Goal: Task Accomplishment & Management: Use online tool/utility

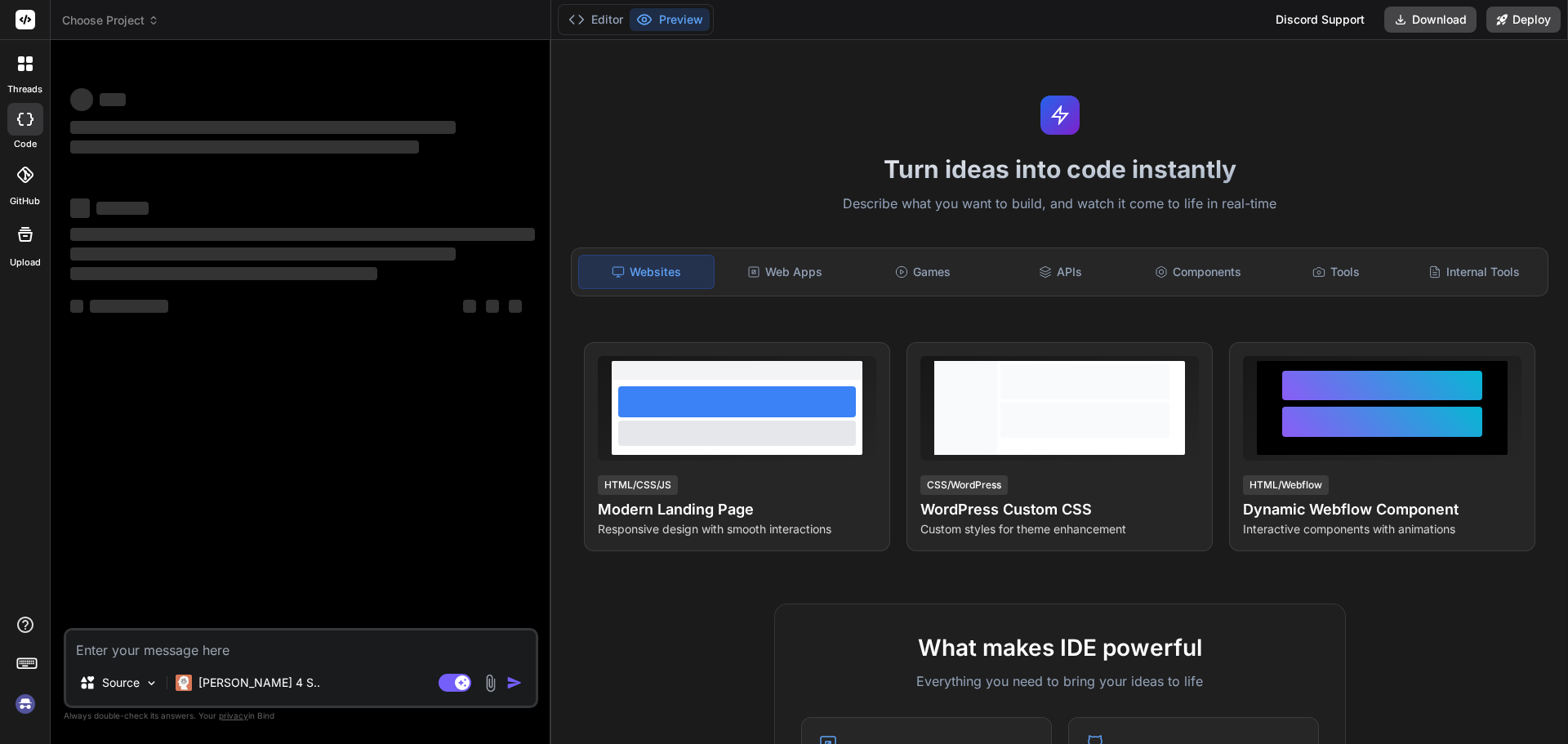
click at [26, 706] on img at bounding box center [25, 704] width 28 height 28
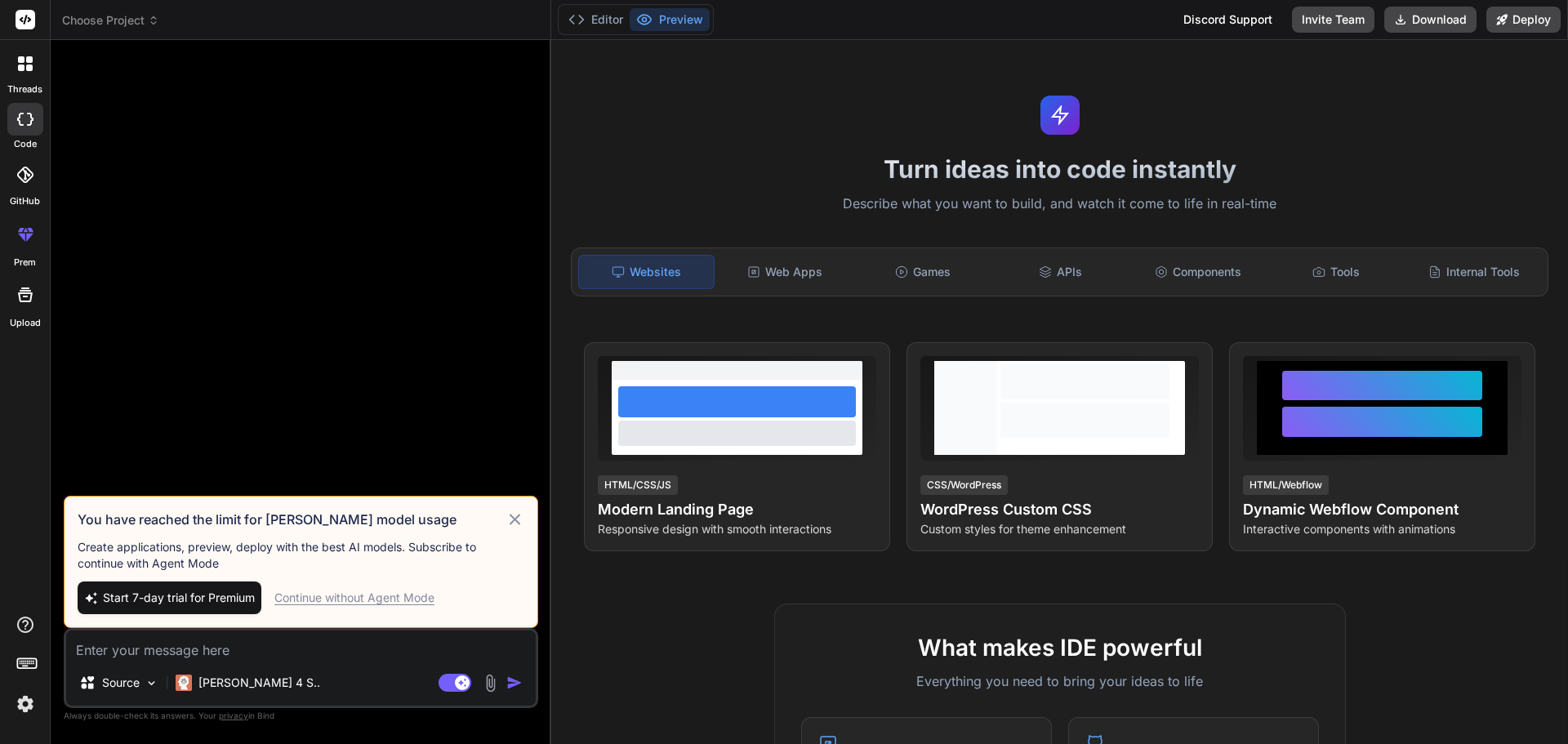
click at [360, 601] on div "Continue without Agent Mode" at bounding box center [354, 597] width 160 height 16
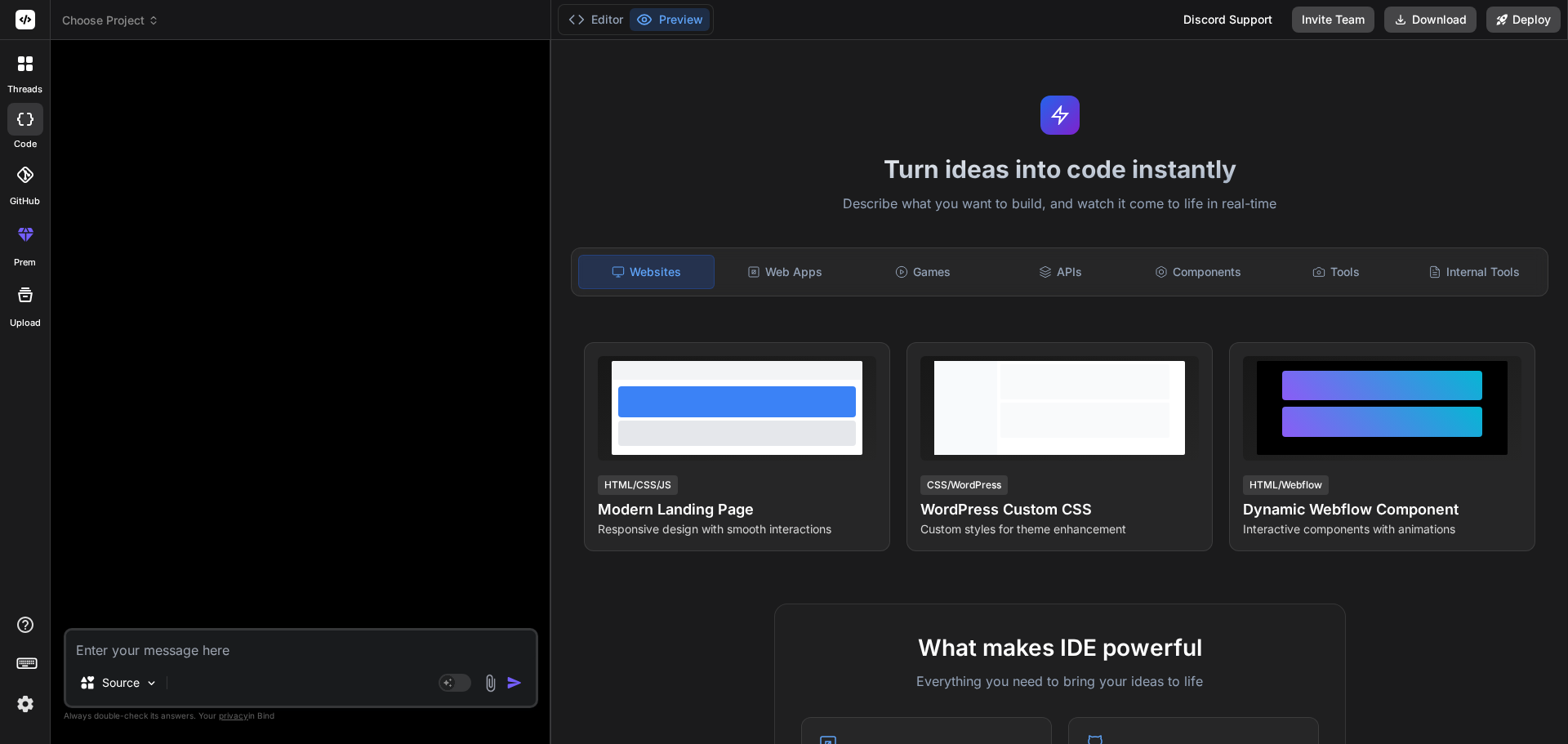
click at [24, 710] on img at bounding box center [25, 704] width 28 height 28
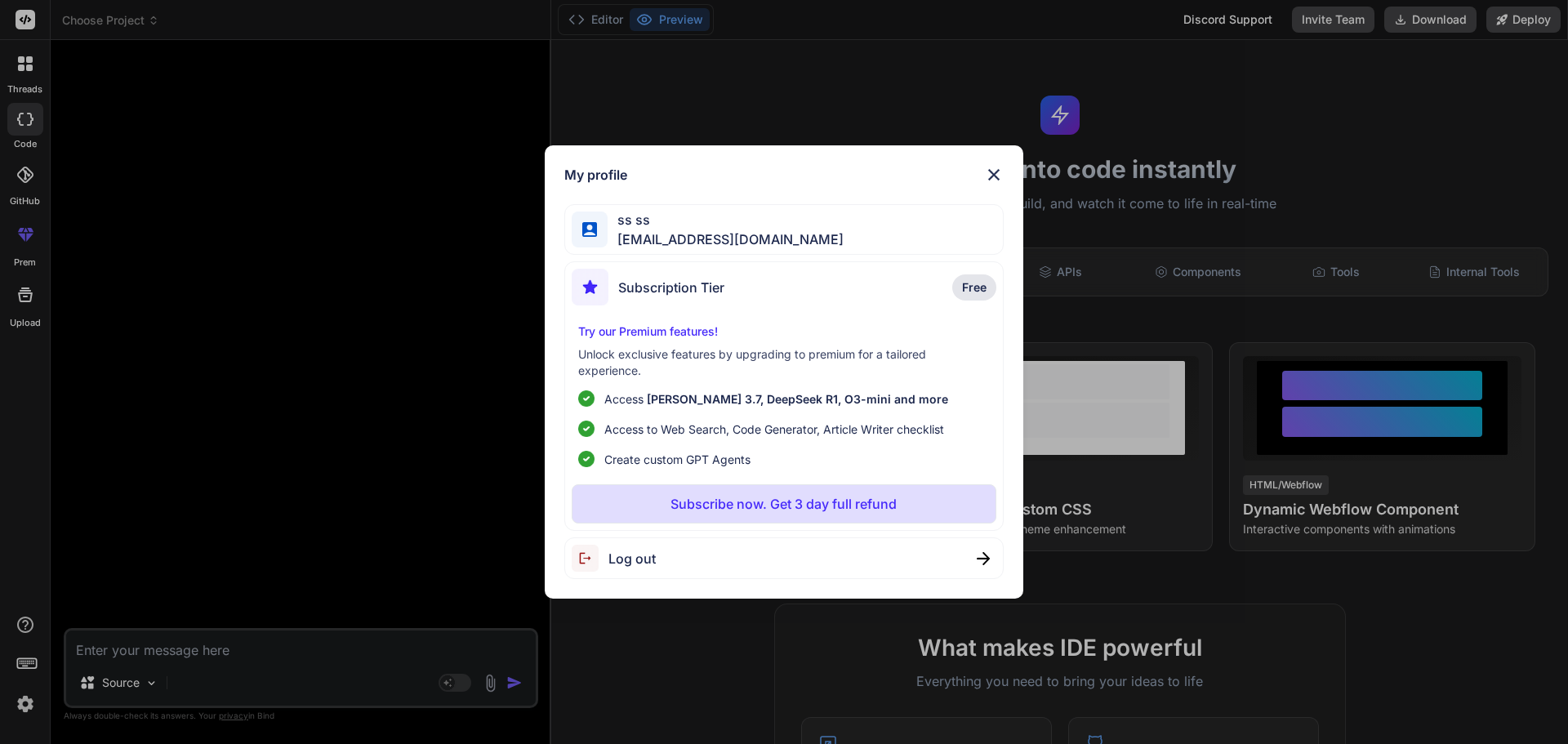
click at [272, 644] on div "My profile ss ss [EMAIL_ADDRESS][DOMAIN_NAME] Subscription Tier Free Try our Pr…" at bounding box center [784, 372] width 1568 height 744
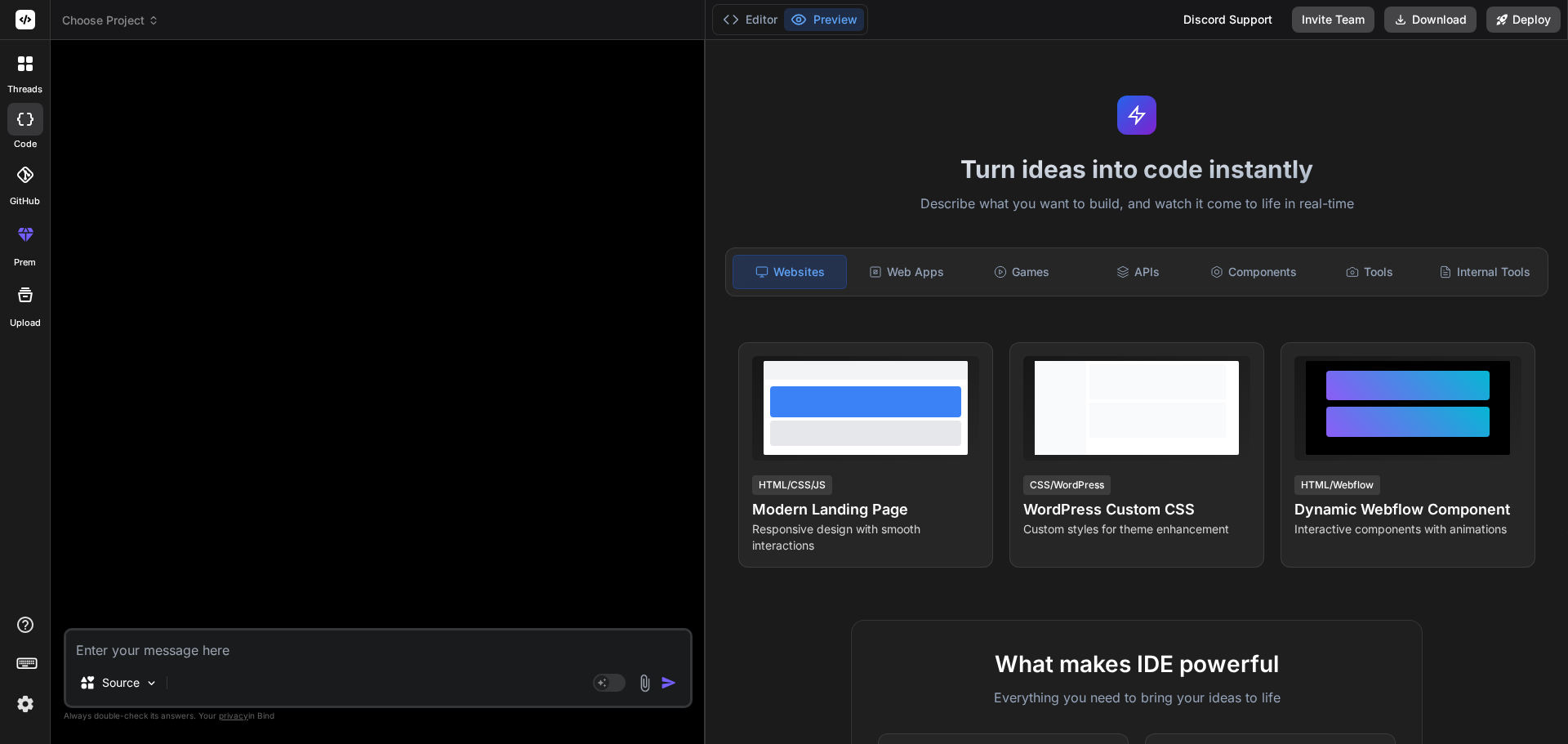
type textarea "x"
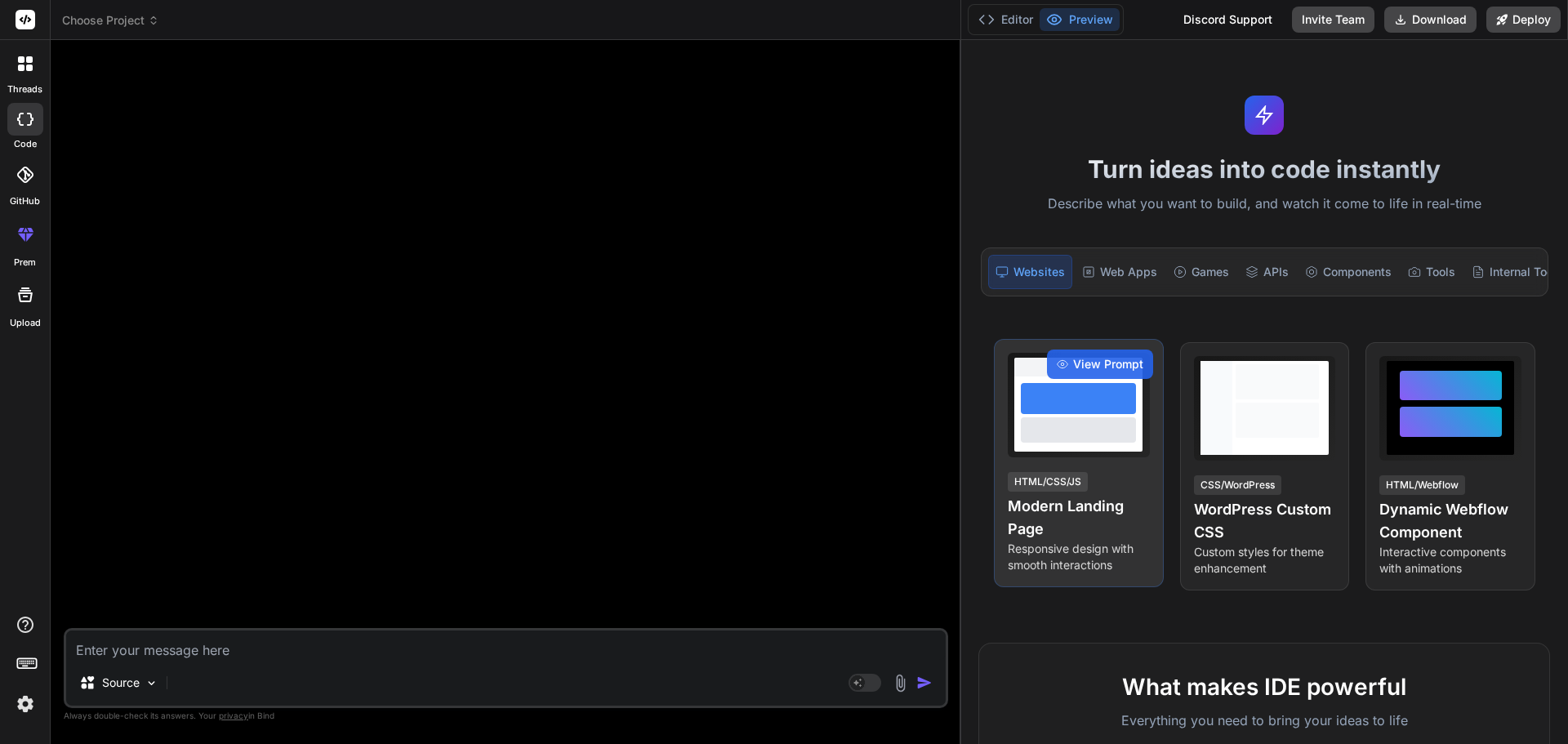
drag, startPoint x: 551, startPoint y: 374, endPoint x: 1012, endPoint y: 379, distance: 461.0
click at [1012, 379] on div "Choose Project Created with Pixso. Bind AI Web Search Created with Pixso. Code …" at bounding box center [808, 372] width 1517 height 744
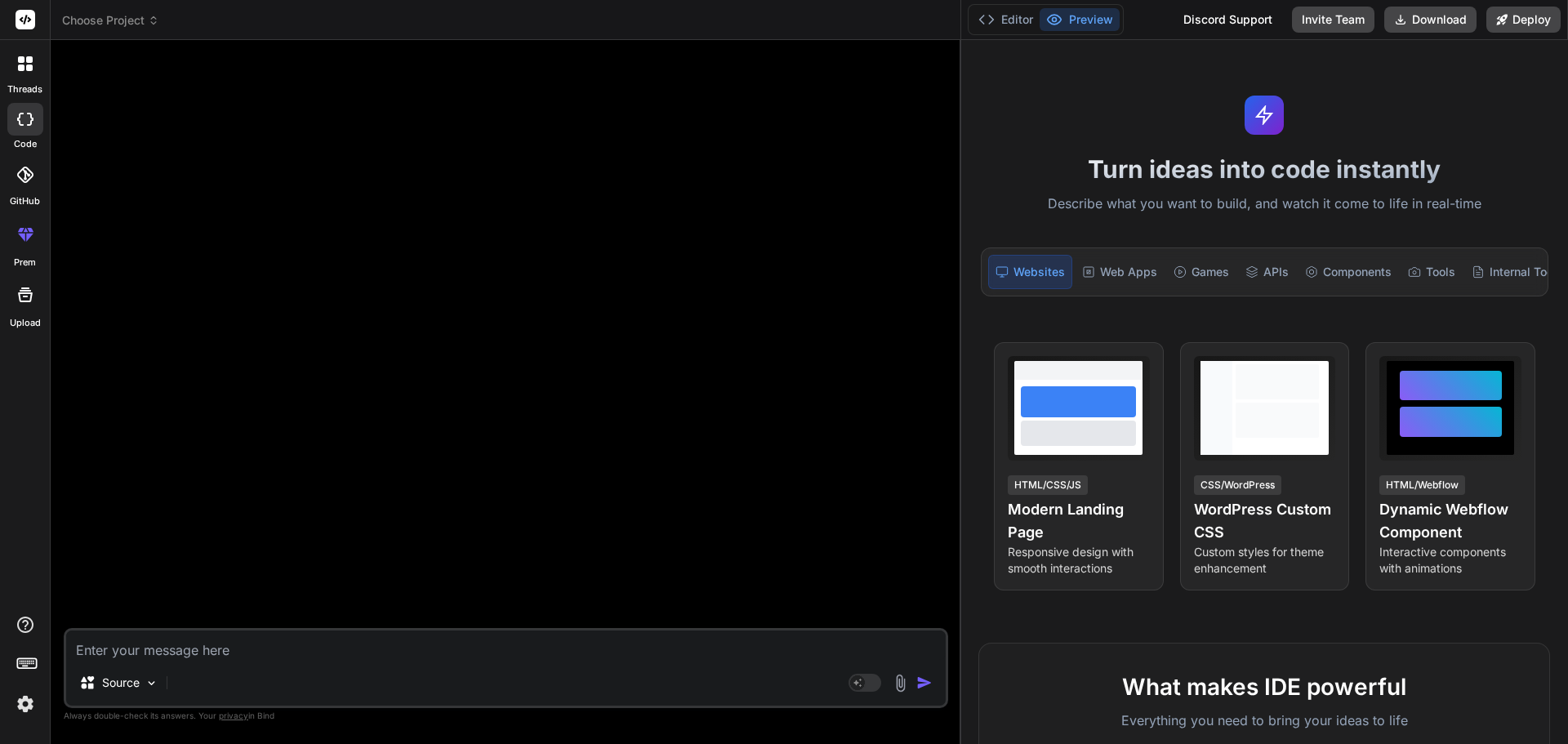
click at [234, 647] on textarea at bounding box center [506, 645] width 880 height 29
click at [223, 655] on textarea at bounding box center [506, 645] width 880 height 29
paste textarea "import React, { useRef, useState, useEffect } from "react"; import { Button, Co…"
type textarea "import React, { useRef, useState, useEffect } from "react"; import { Button, Co…"
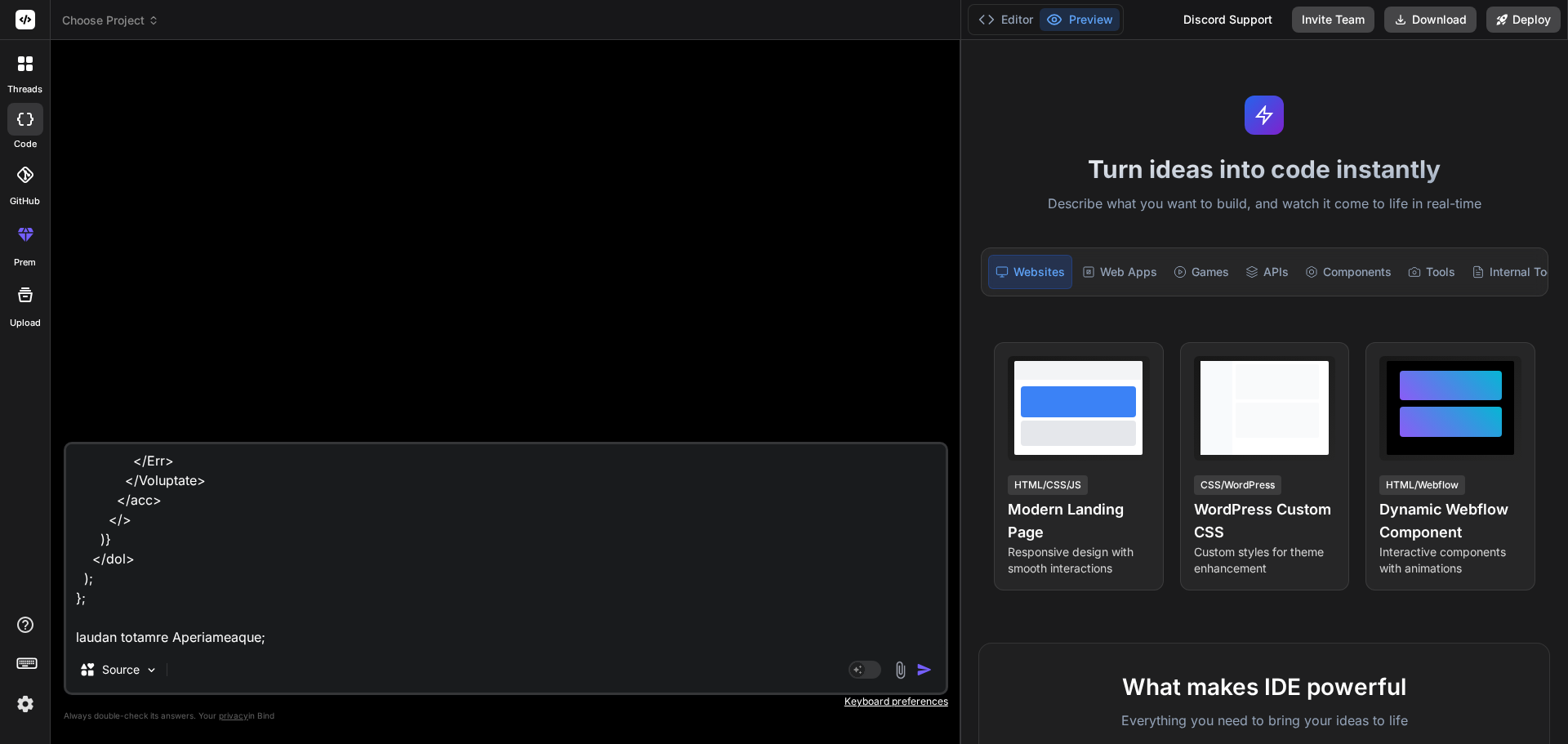
type textarea "x"
type textarea "import React, { useRef, useState, useEffect } from "react"; import { Button, Co…"
type textarea "x"
click at [175, 633] on textarea at bounding box center [506, 545] width 880 height 202
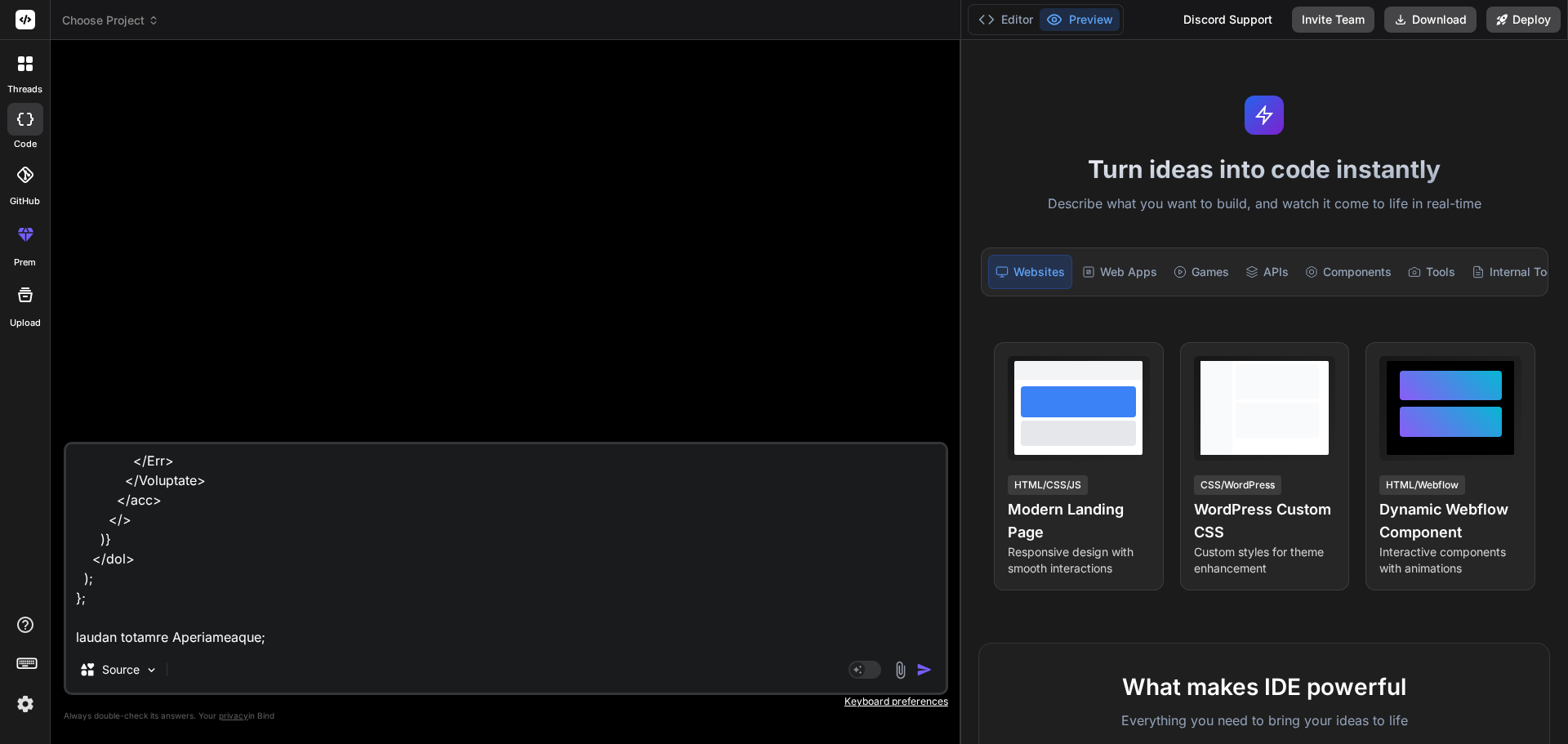
type textarea "import React, { useRef, useState, useEffect } from "react"; import { Button, Co…"
type textarea "x"
type textarea "import React, { useRef, useState, useEffect } from "react"; import { Button, Co…"
type textarea "x"
type textarea "import React, { useRef, useState, useEffect } from "react"; import { Button, Co…"
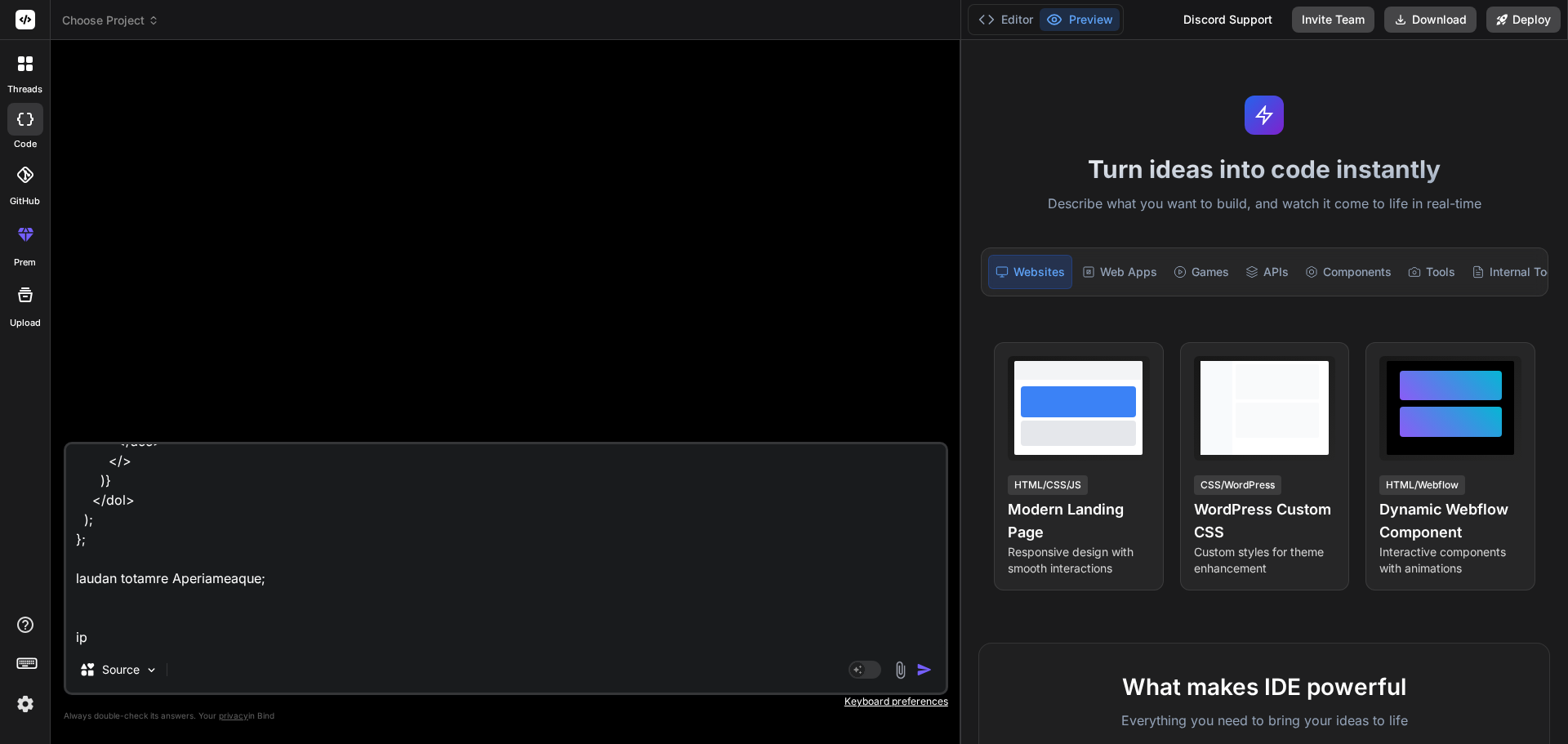
type textarea "x"
type textarea "import React, { useRef, useState, useEffect } from "react"; import { Button, Co…"
type textarea "x"
type textarea "import React, { useRef, useState, useEffect } from "react"; import { Button, Co…"
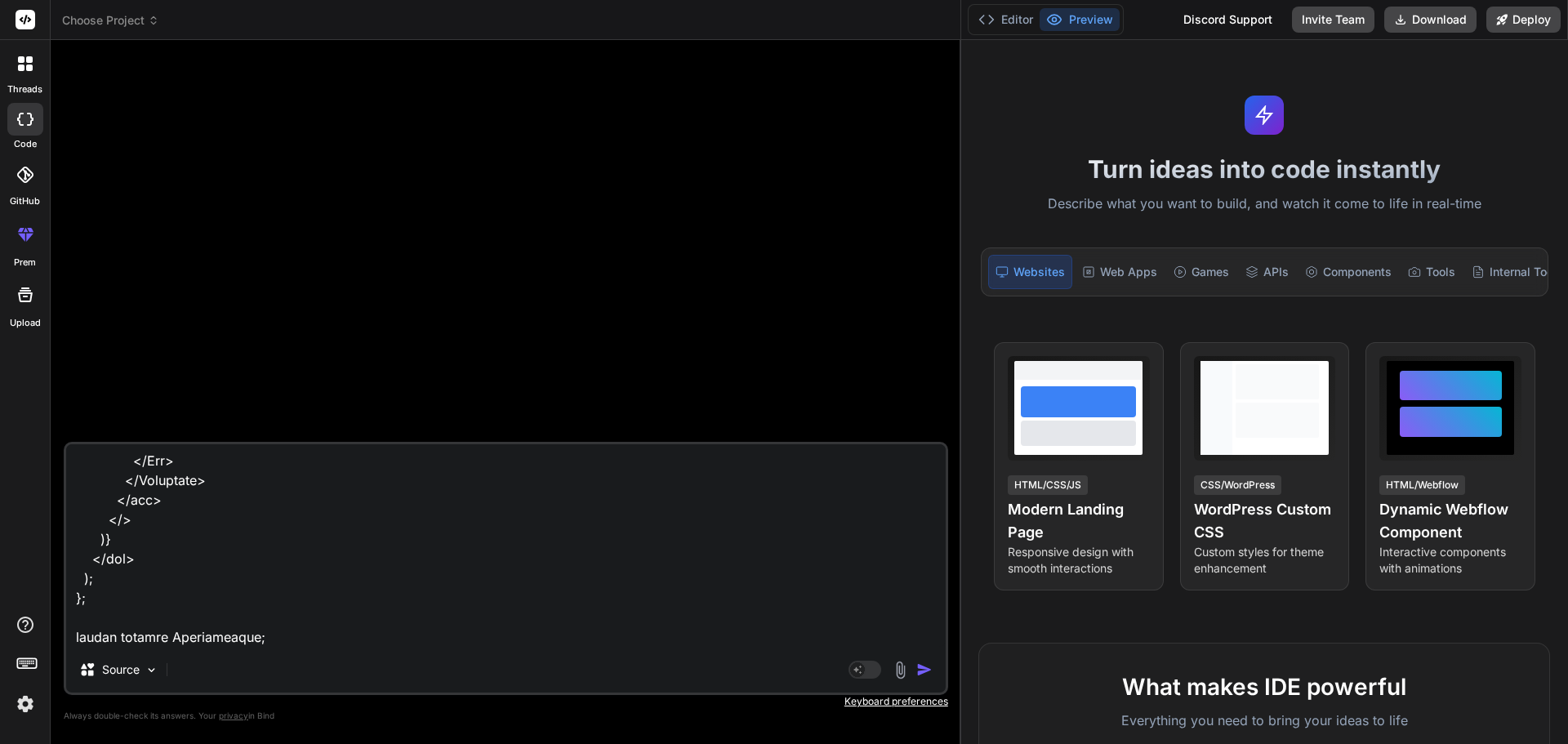
type textarea "x"
click at [175, 633] on textarea at bounding box center [506, 545] width 880 height 202
type textarea "import React, { useRef, useState, useEffect } from "react"; import { Button, Co…"
type textarea "x"
type textarea "import React, { useRef, useState, useEffect } from "react"; import { Button, Co…"
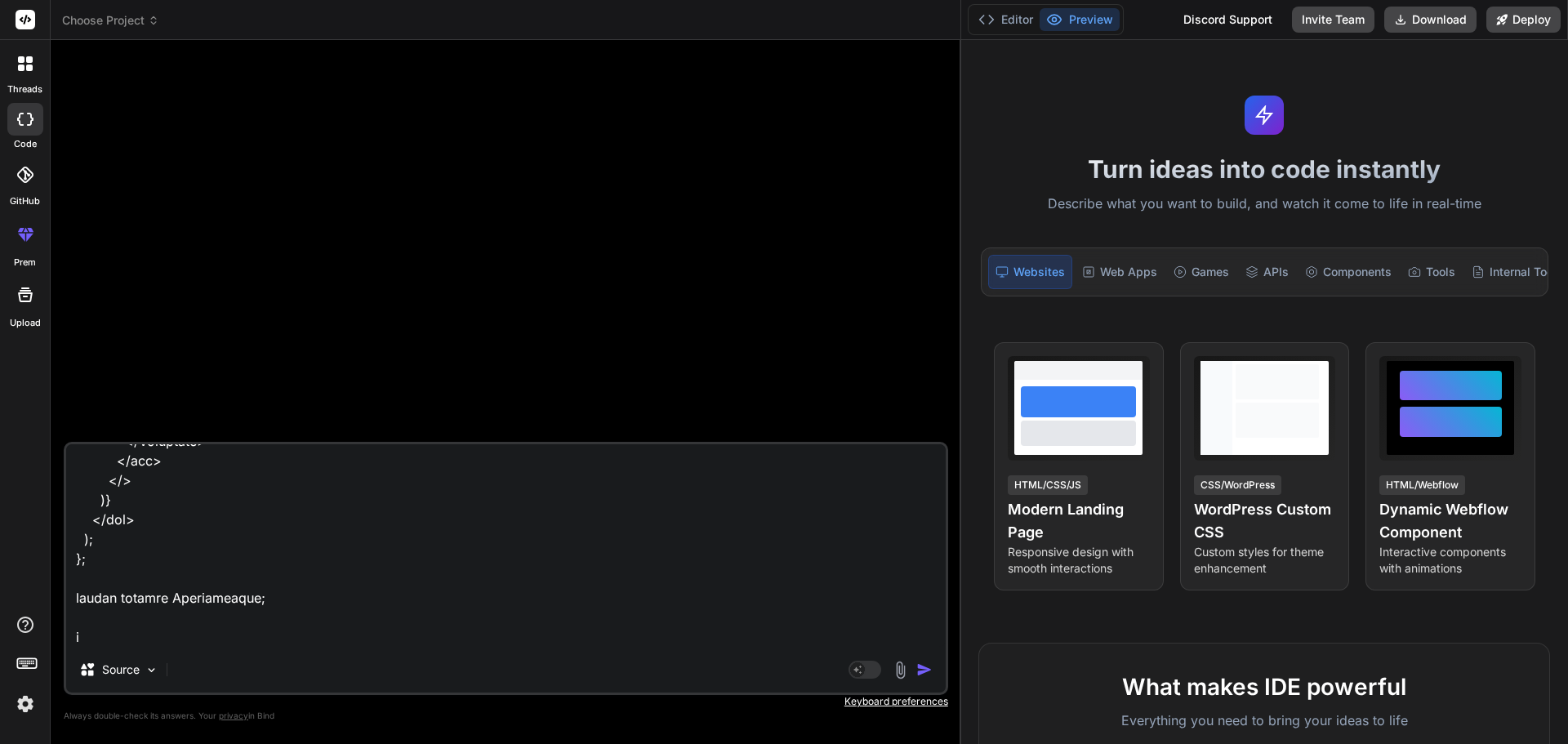
type textarea "x"
type textarea "import React, { useRef, useState, useEffect } from "react"; import { Button, Co…"
type textarea "x"
type textarea "import React, { useRef, useState, useEffect } from "react"; import { Button, Co…"
type textarea "x"
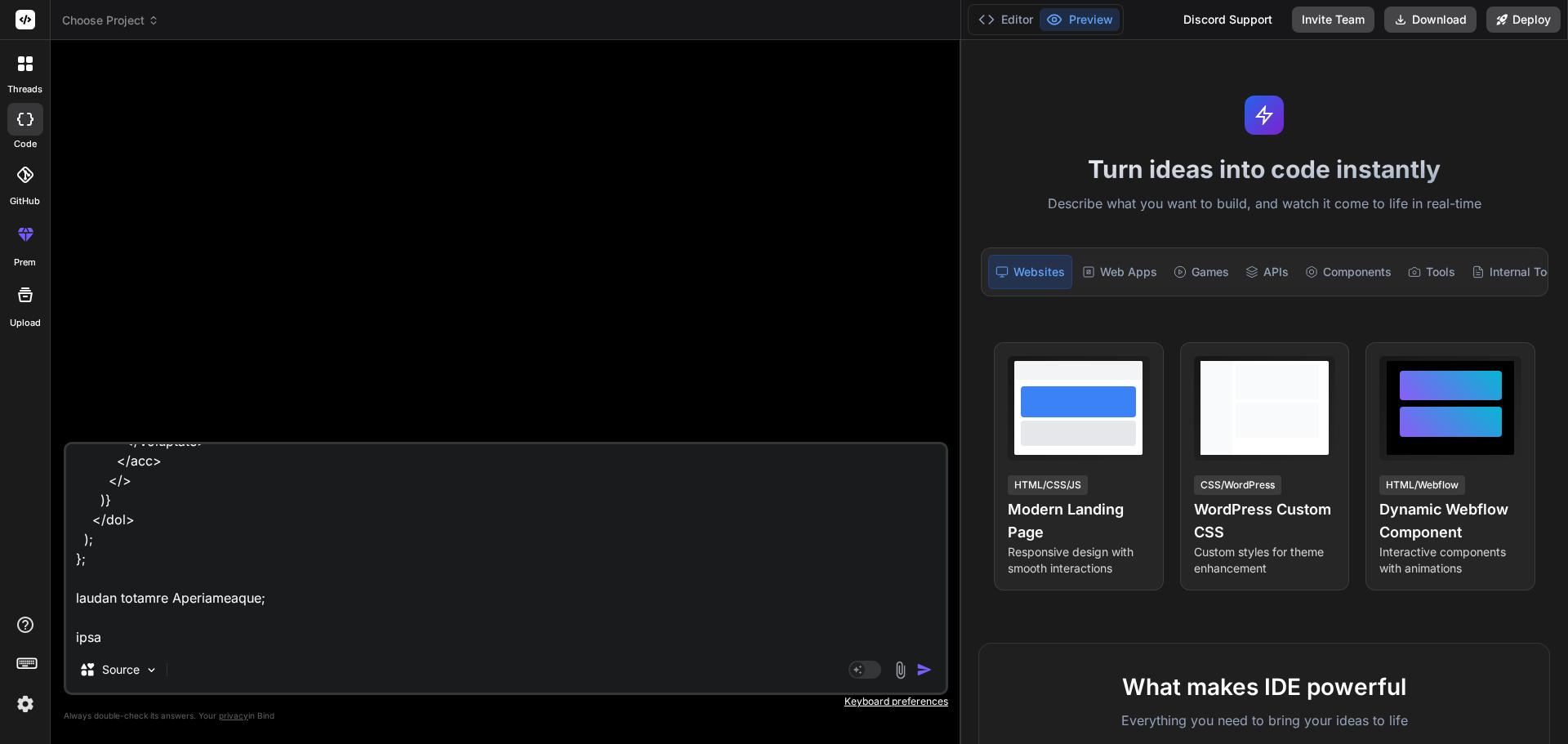
type textarea "import React, { useRef, useState, useEffect } from "react"; import { Button, Co…"
type textarea "x"
type textarea "import React, { useRef, useState, useEffect } from "react"; import { Button, Co…"
type textarea "x"
type textarea "import React, { useRef, useState, useEffect } from "react"; import { Button, Co…"
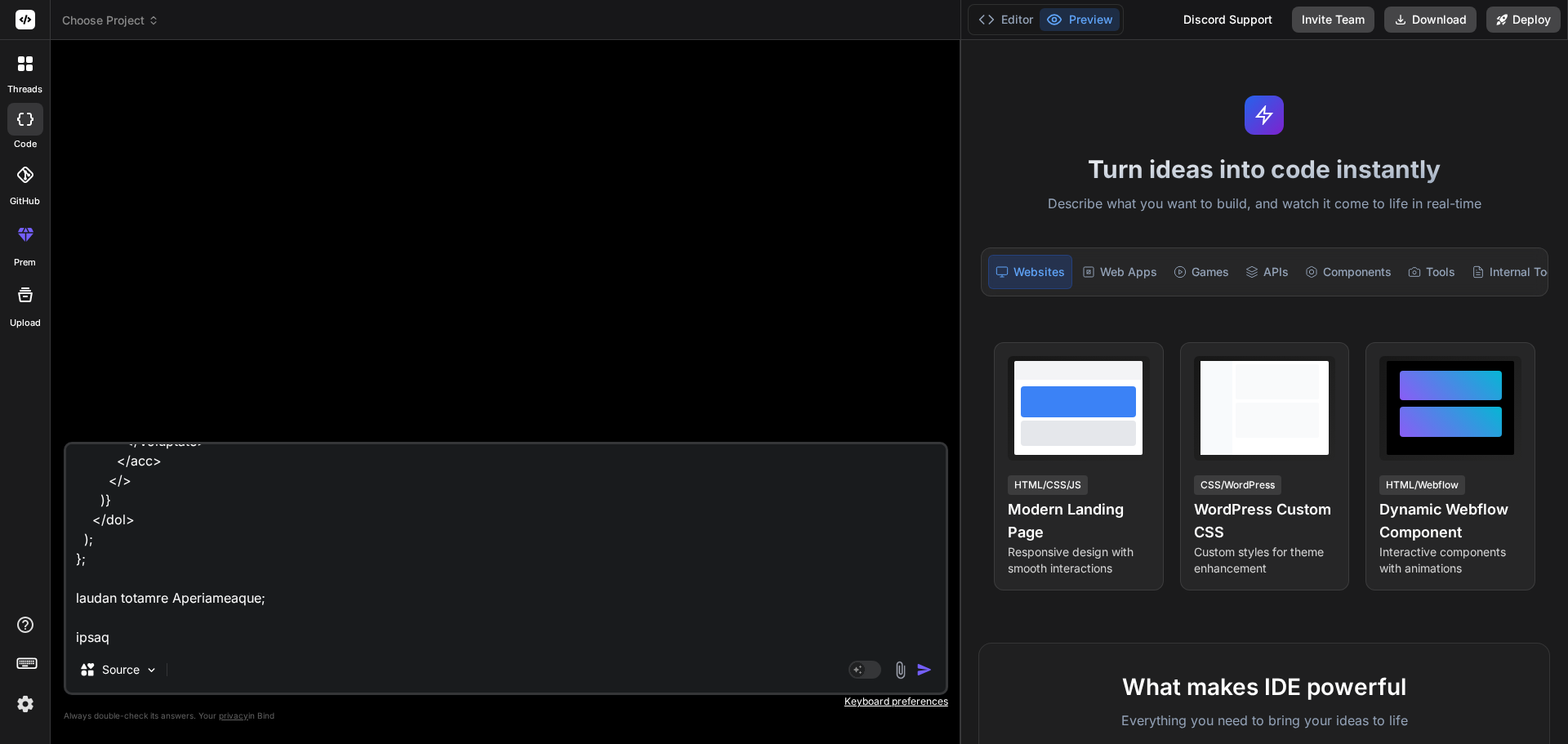
type textarea "x"
type textarea "import React, { useRef, useState, useEffect } from "react"; import { Button, Co…"
type textarea "x"
type textarea "import React, { useRef, useState, useEffect } from "react"; import { Button, Co…"
type textarea "x"
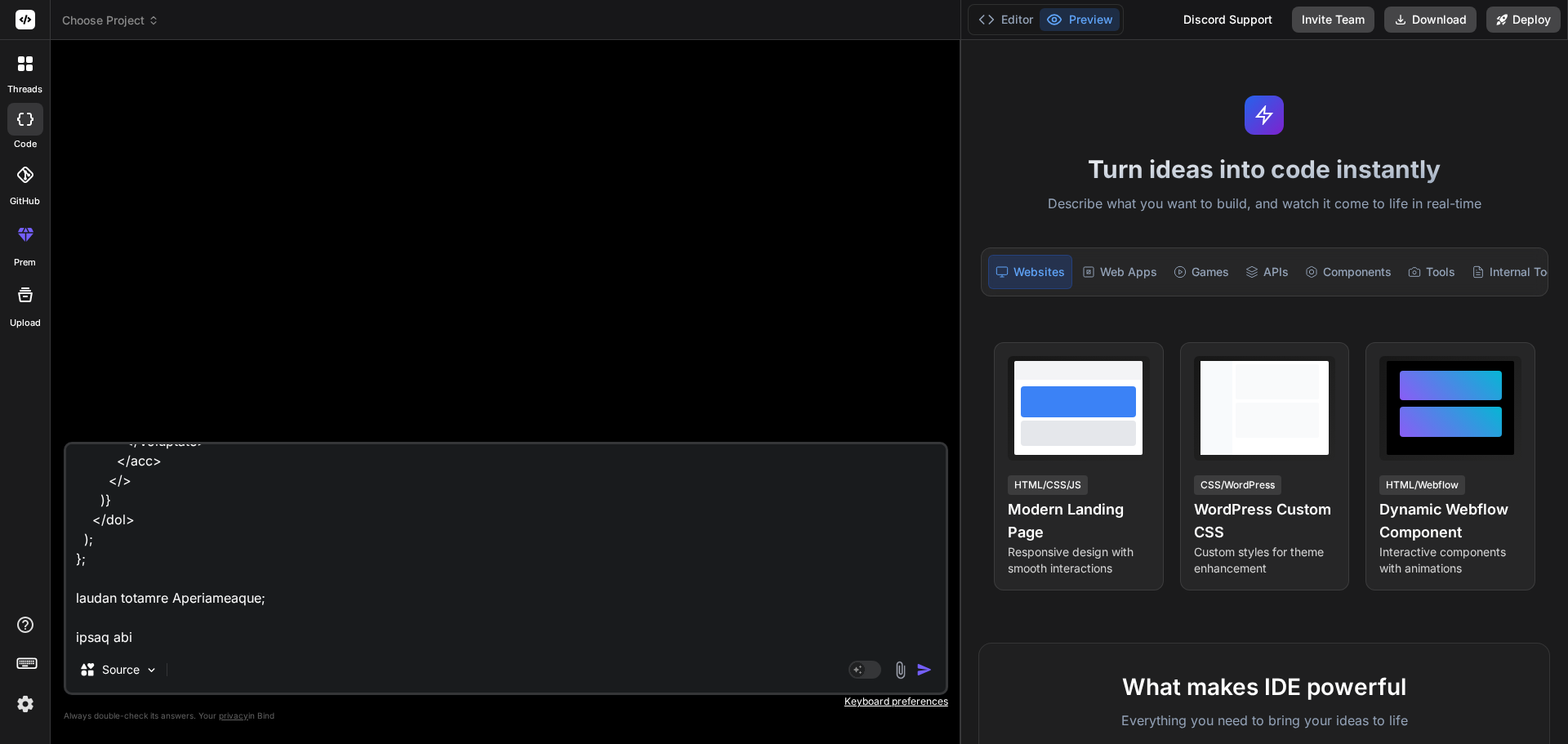
type textarea "import React, { useRef, useState, useEffect } from "react"; import { Button, Co…"
type textarea "x"
type textarea "import React, { useRef, useState, useEffect } from "react"; import { Button, Co…"
type textarea "x"
type textarea "import React, { useRef, useState, useEffect } from "react"; import { Button, Co…"
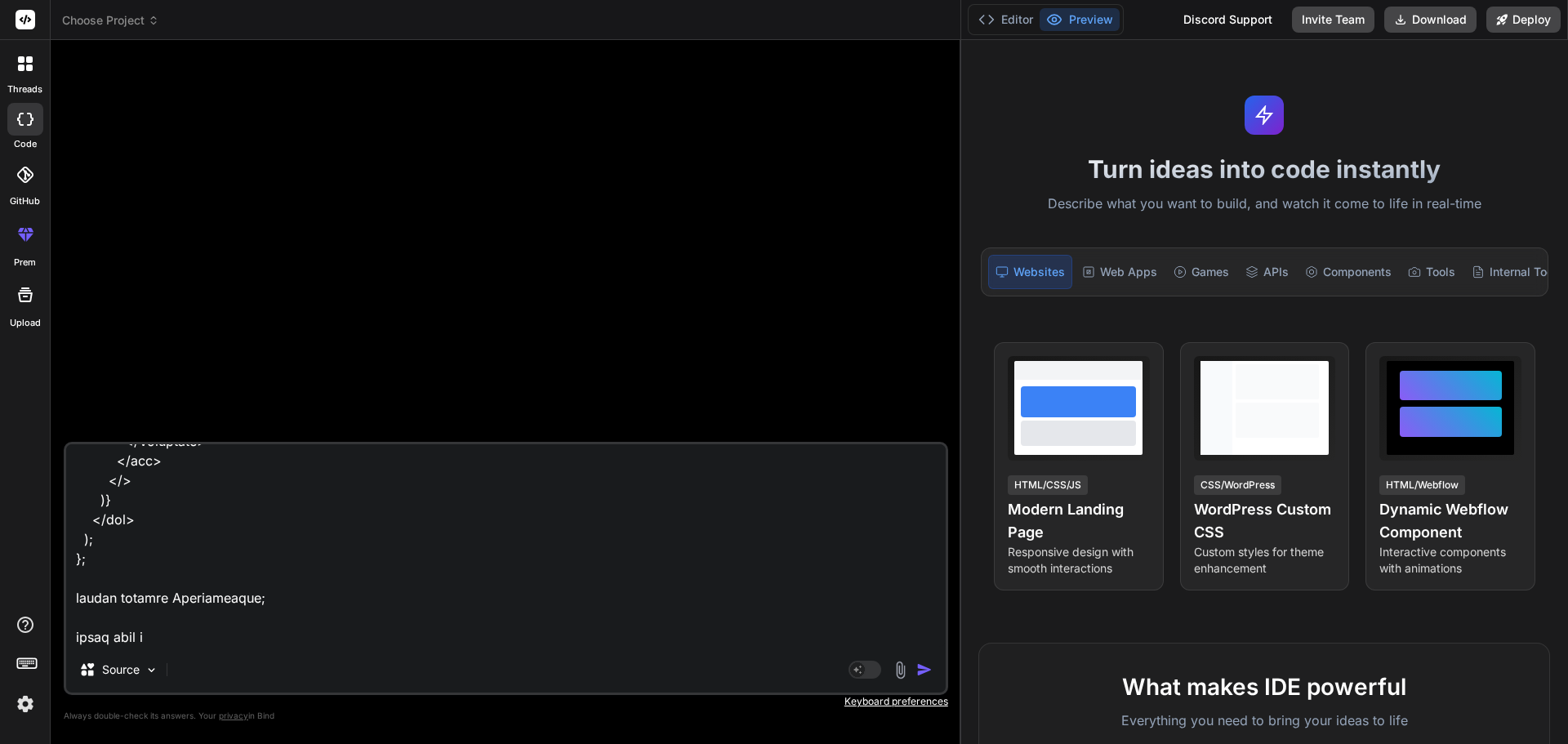
type textarea "x"
type textarea "import React, { useRef, useState, useEffect } from "react"; import { Button, Co…"
type textarea "x"
type textarea "import React, { useRef, useState, useEffect } from "react"; import { Button, Co…"
type textarea "x"
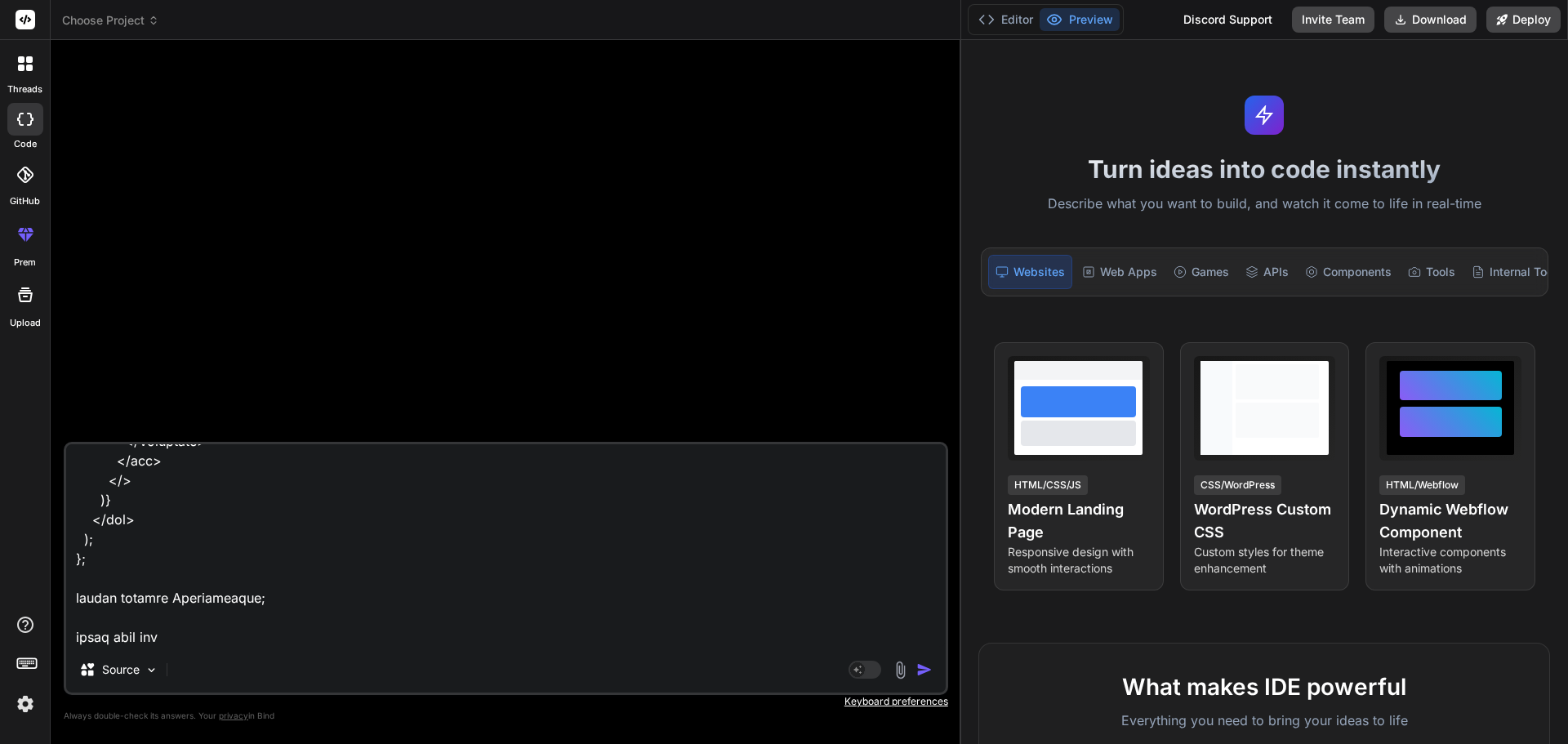
type textarea "import React, { useRef, useState, useEffect } from "react"; import { Button, Co…"
type textarea "x"
type textarea "import React, { useRef, useState, useEffect } from "react"; import { Button, Co…"
type textarea "x"
type textarea "import React, { useRef, useState, useEffect } from "react"; import { Button, Co…"
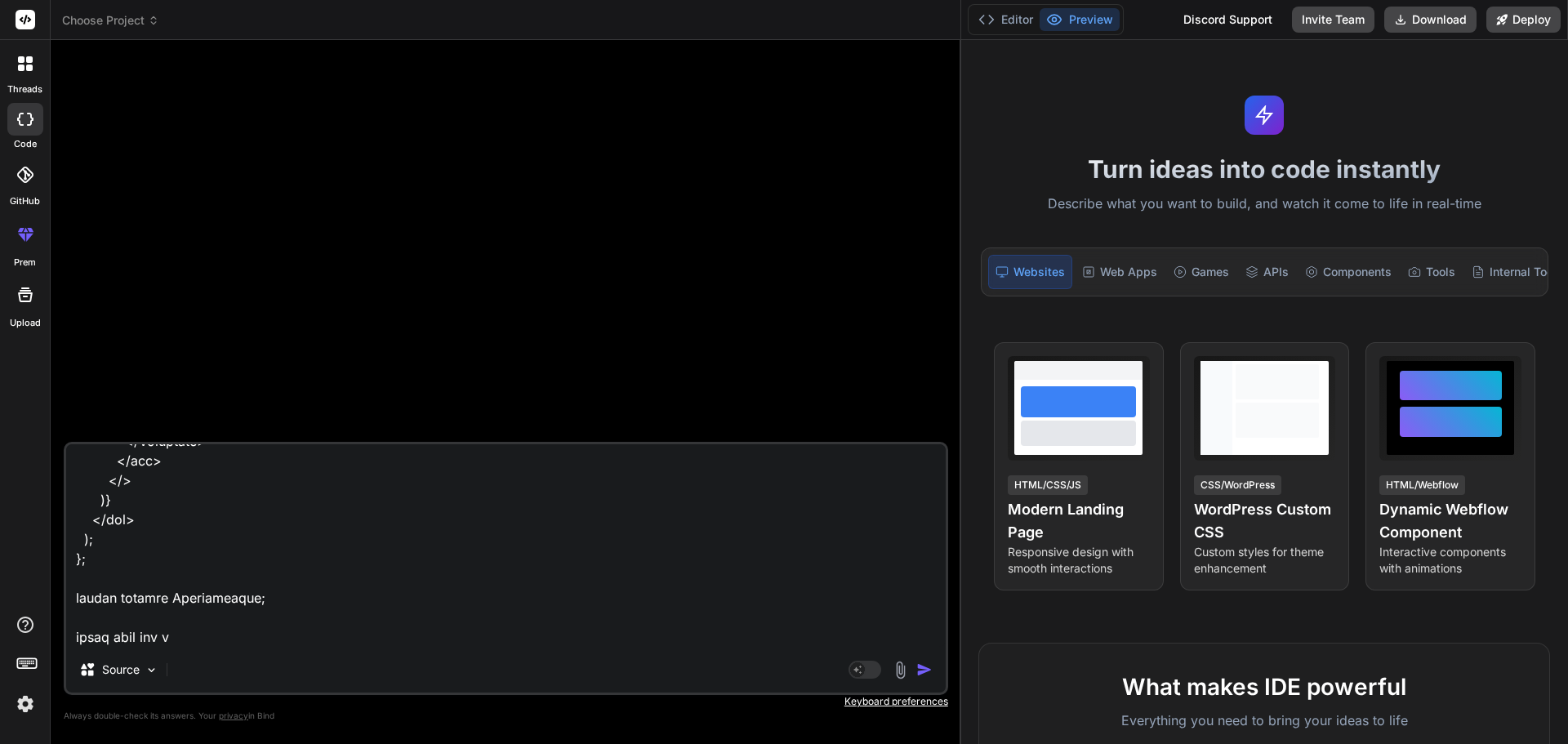
type textarea "x"
type textarea "import React, { useRef, useState, useEffect } from "react"; import { Button, Co…"
type textarea "x"
type textarea "import React, { useRef, useState, useEffect } from "react"; import { Button, Co…"
type textarea "x"
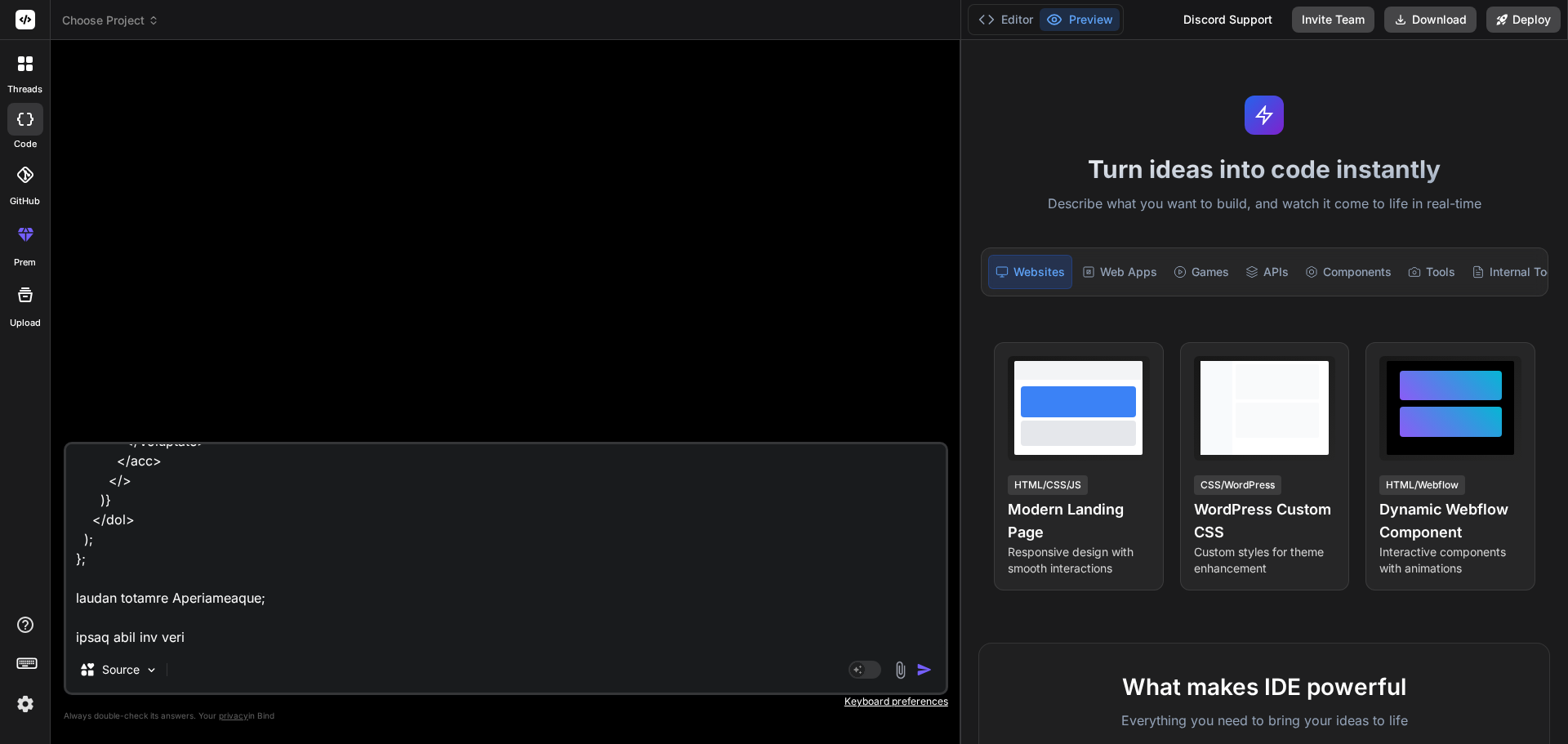
type textarea "import React, { useRef, useState, useEffect } from "react"; import { Button, Co…"
type textarea "x"
type textarea "import React, { useRef, useState, useEffect } from "react"; import { Button, Co…"
type textarea "x"
type textarea "import React, { useRef, useState, useEffect } from "react"; import { Button, Co…"
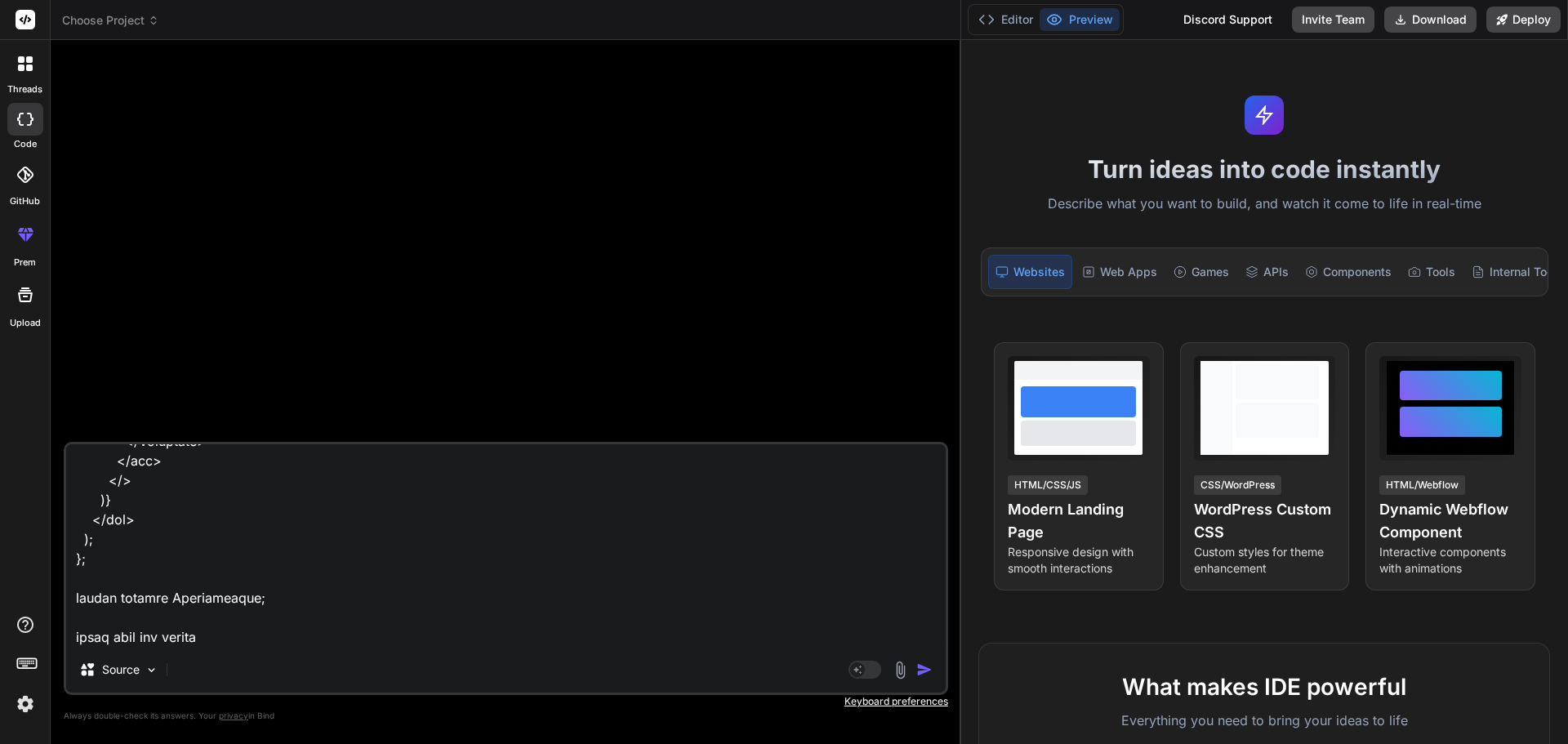
type textarea "x"
type textarea "import React, { useRef, useState, useEffect } from "react"; import { Button, Co…"
type textarea "x"
type textarea "import React, { useRef, useState, useEffect } from "react"; import { Button, Co…"
type textarea "x"
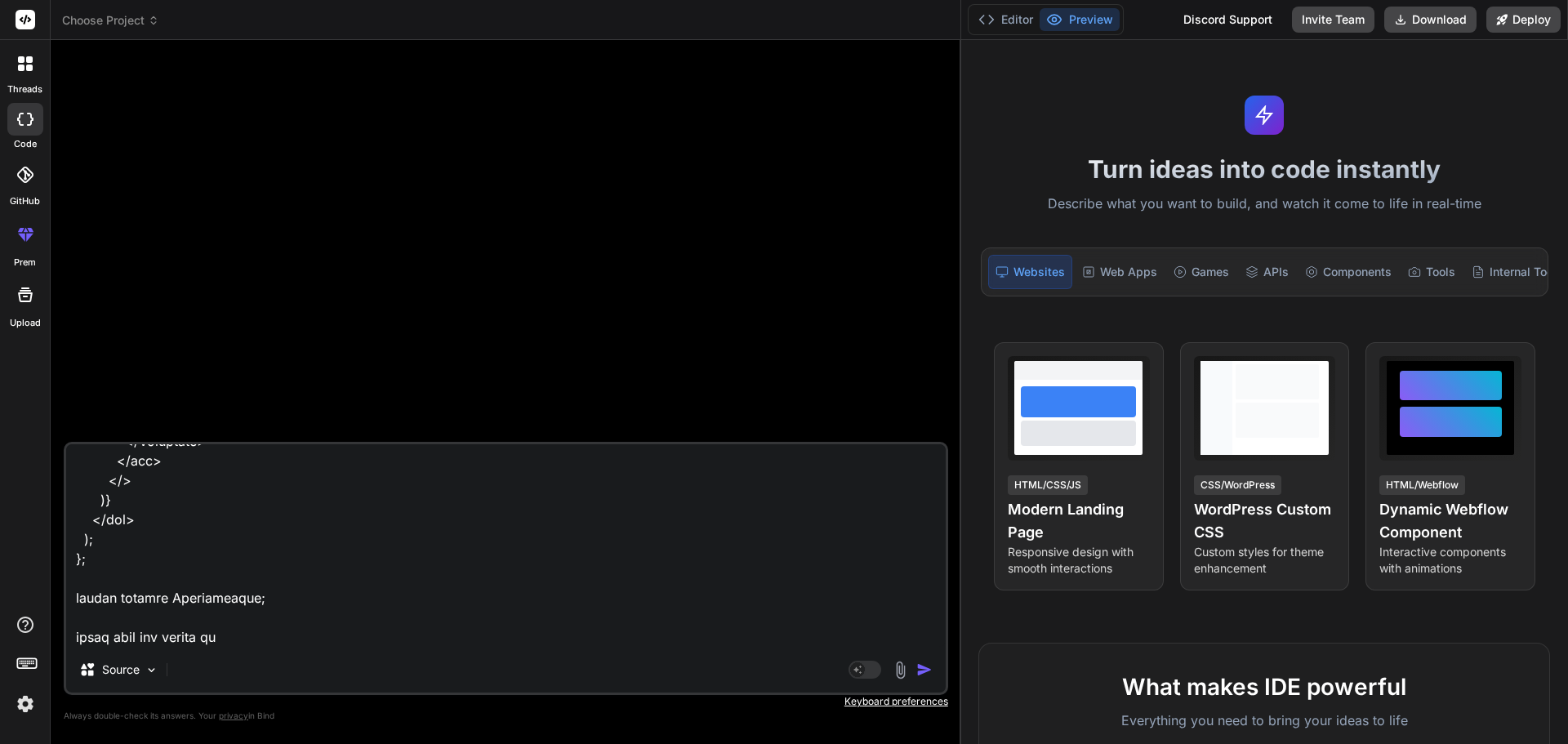
type textarea "import React, { useRef, useState, useEffect } from "react"; import { Button, Co…"
type textarea "x"
type textarea "import React, { useRef, useState, useEffect } from "react"; import { Button, Co…"
type textarea "x"
type textarea "import React, { useRef, useState, useEffect } from "react"; import { Button, Co…"
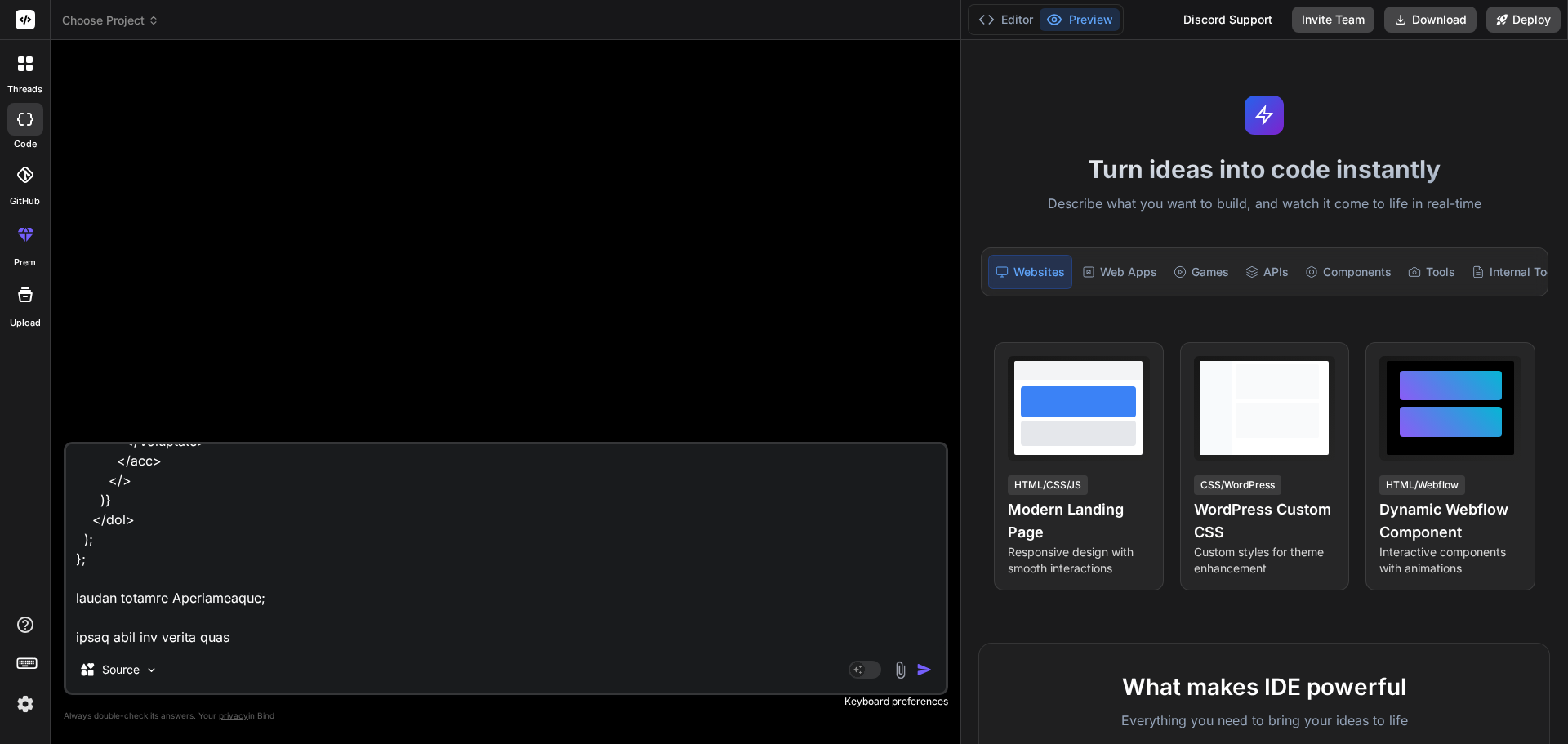
type textarea "x"
type textarea "import React, { useRef, useState, useEffect } from "react"; import { Button, Co…"
type textarea "x"
type textarea "import React, { useRef, useState, useEffect } from "react"; import { Button, Co…"
type textarea "x"
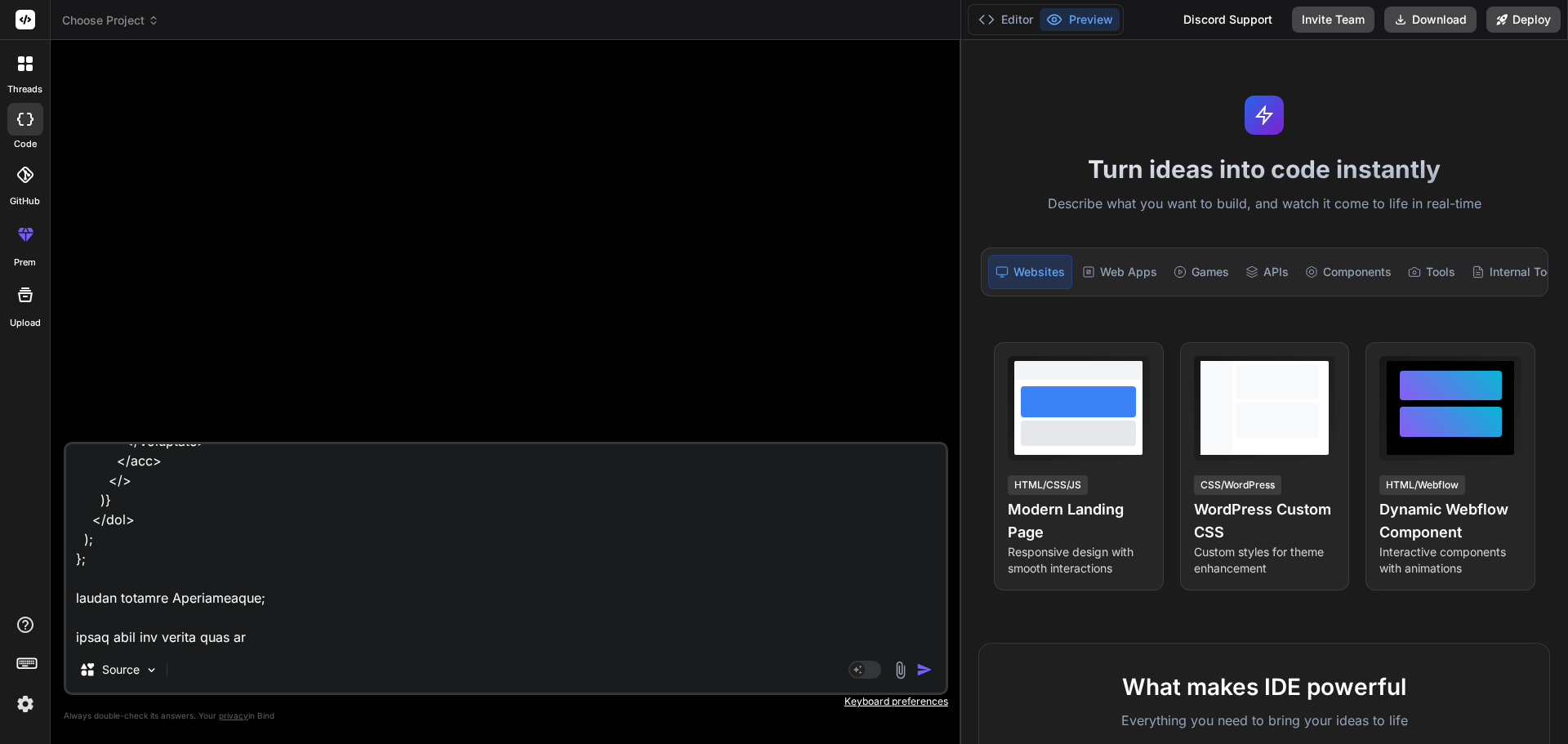
type textarea "import React, { useRef, useState, useEffect } from "react"; import { Button, Co…"
type textarea "x"
type textarea "import React, { useRef, useState, useEffect } from "react"; import { Button, Co…"
type textarea "x"
type textarea "import React, { useRef, useState, useEffect } from "react"; import { Button, Co…"
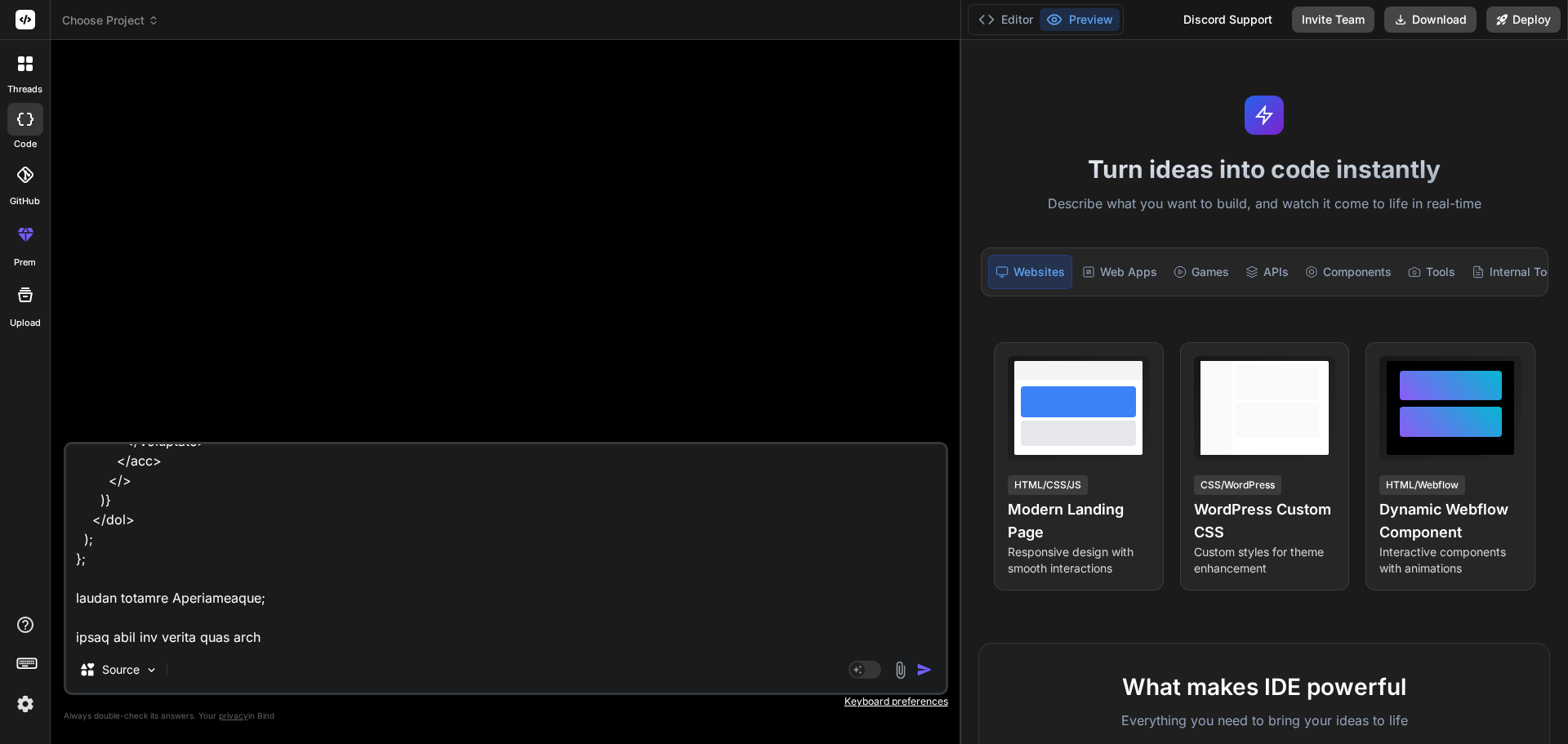
type textarea "x"
type textarea "import React, { useRef, useState, useEffect } from "react"; import { Button, Co…"
type textarea "x"
type textarea "import React, { useRef, useState, useEffect } from "react"; import { Button, Co…"
type textarea "x"
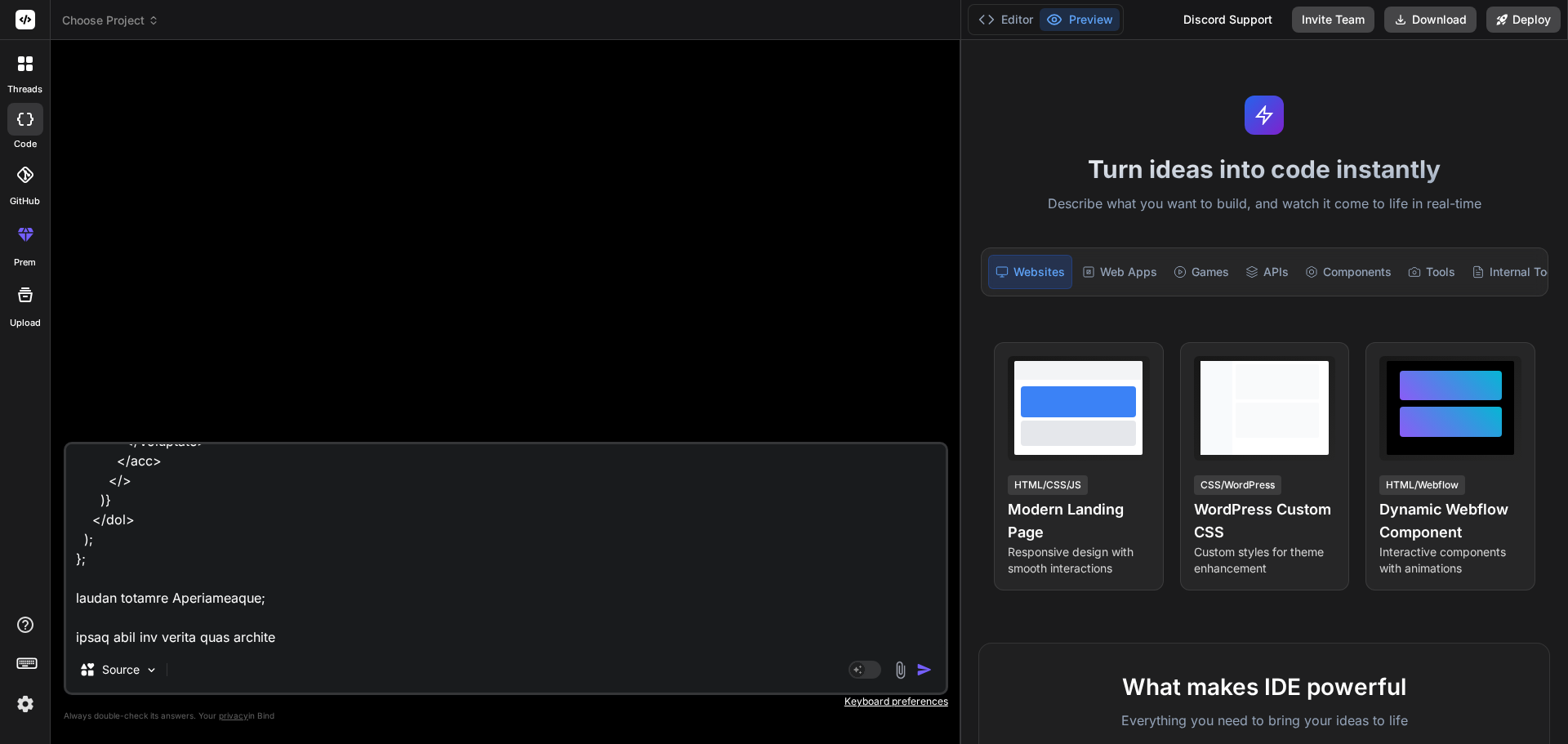
type textarea "import React, { useRef, useState, useEffect } from "react"; import { Button, Co…"
type textarea "x"
type textarea "import React, { useRef, useState, useEffect } from "react"; import { Button, Co…"
type textarea "x"
type textarea "import React, { useRef, useState, useEffect } from "react"; import { Button, Co…"
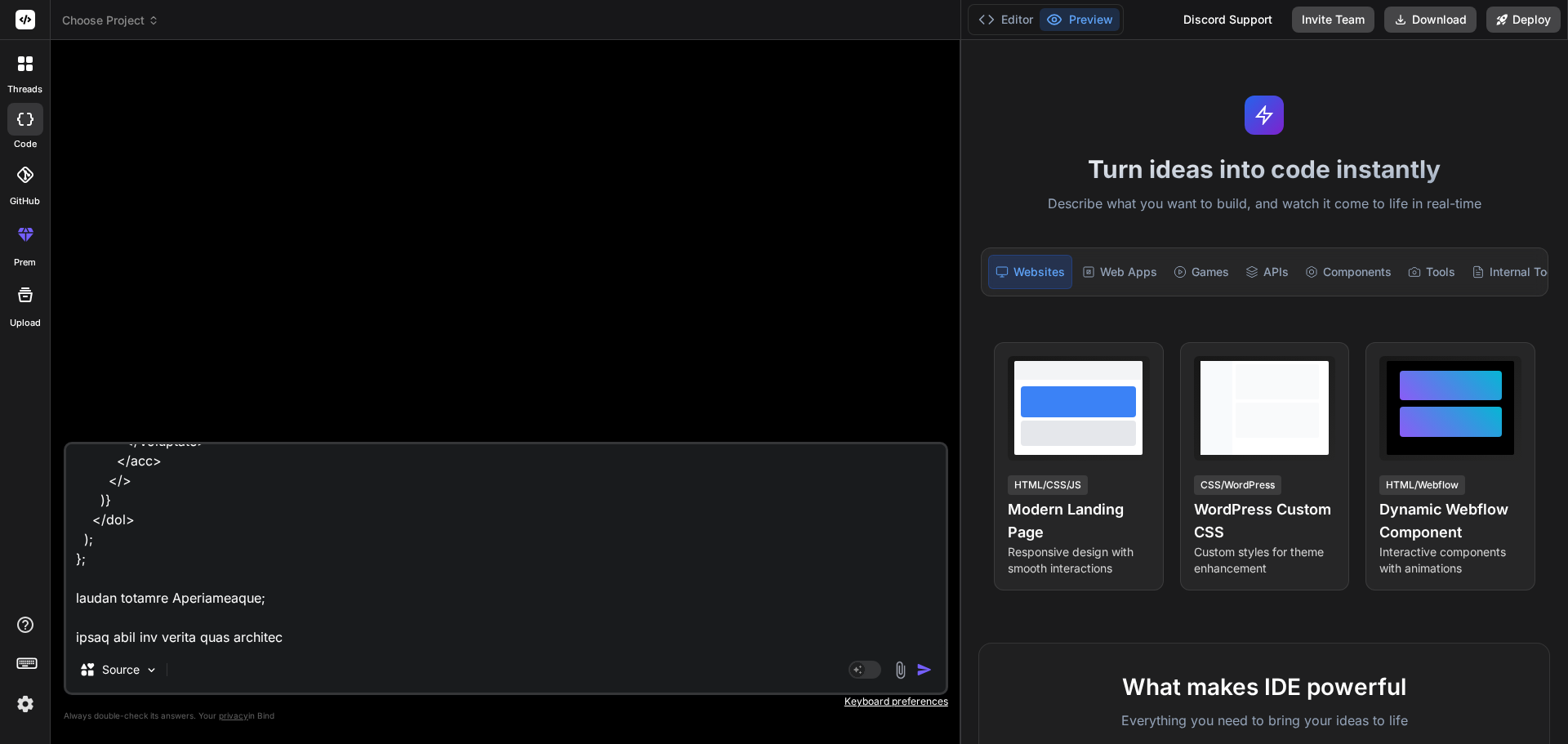
type textarea "x"
type textarea "import React, { useRef, useState, useEffect } from "react"; import { Button, Co…"
type textarea "x"
type textarea "import React, { useRef, useState, useEffect } from "react"; import { Button, Co…"
type textarea "x"
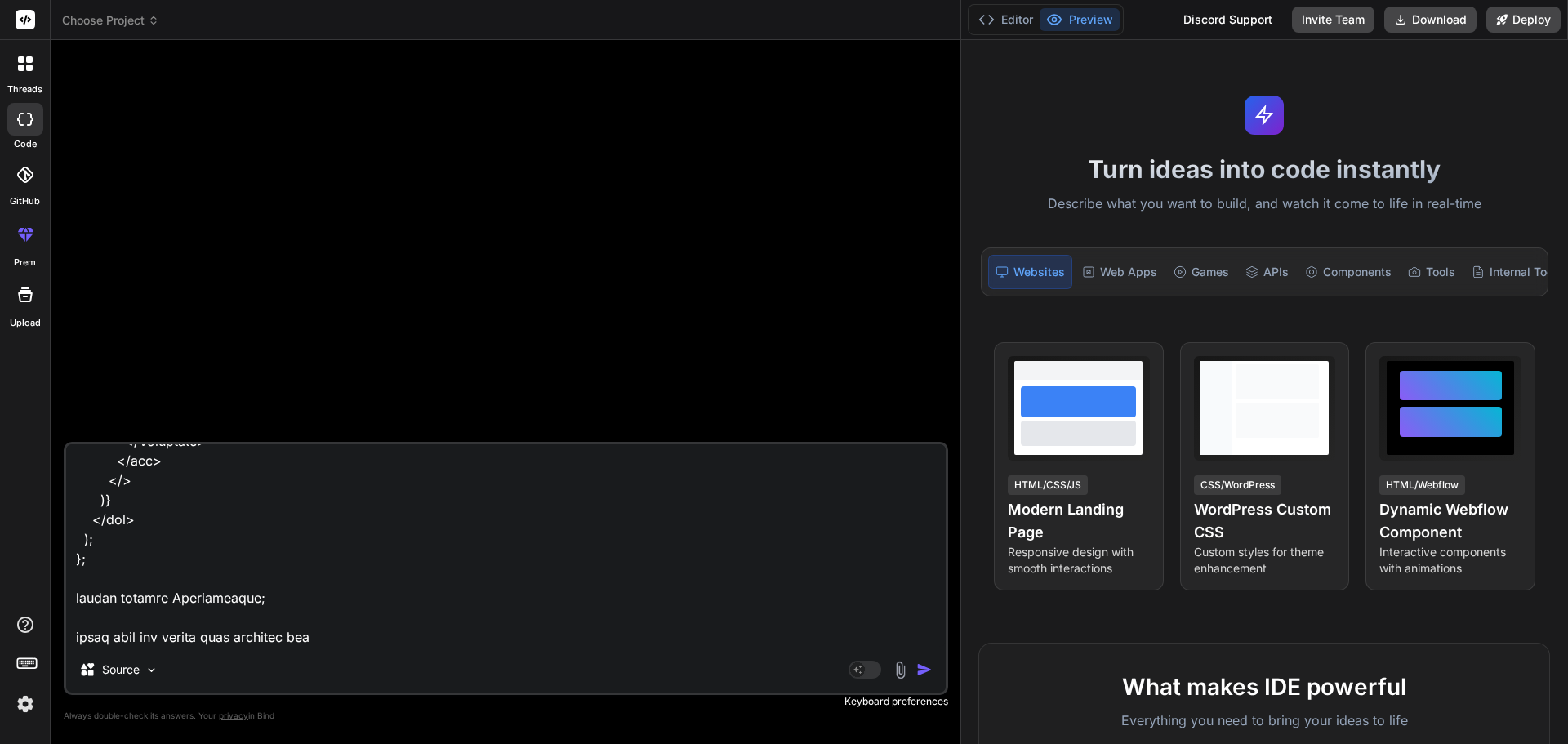
type textarea "import React, { useRef, useState, useEffect } from "react"; import { Button, Co…"
type textarea "x"
type textarea "import React, { useRef, useState, useEffect } from "react"; import { Button, Co…"
type textarea "x"
type textarea "import React, { useRef, useState, useEffect } from "react"; import { Button, Co…"
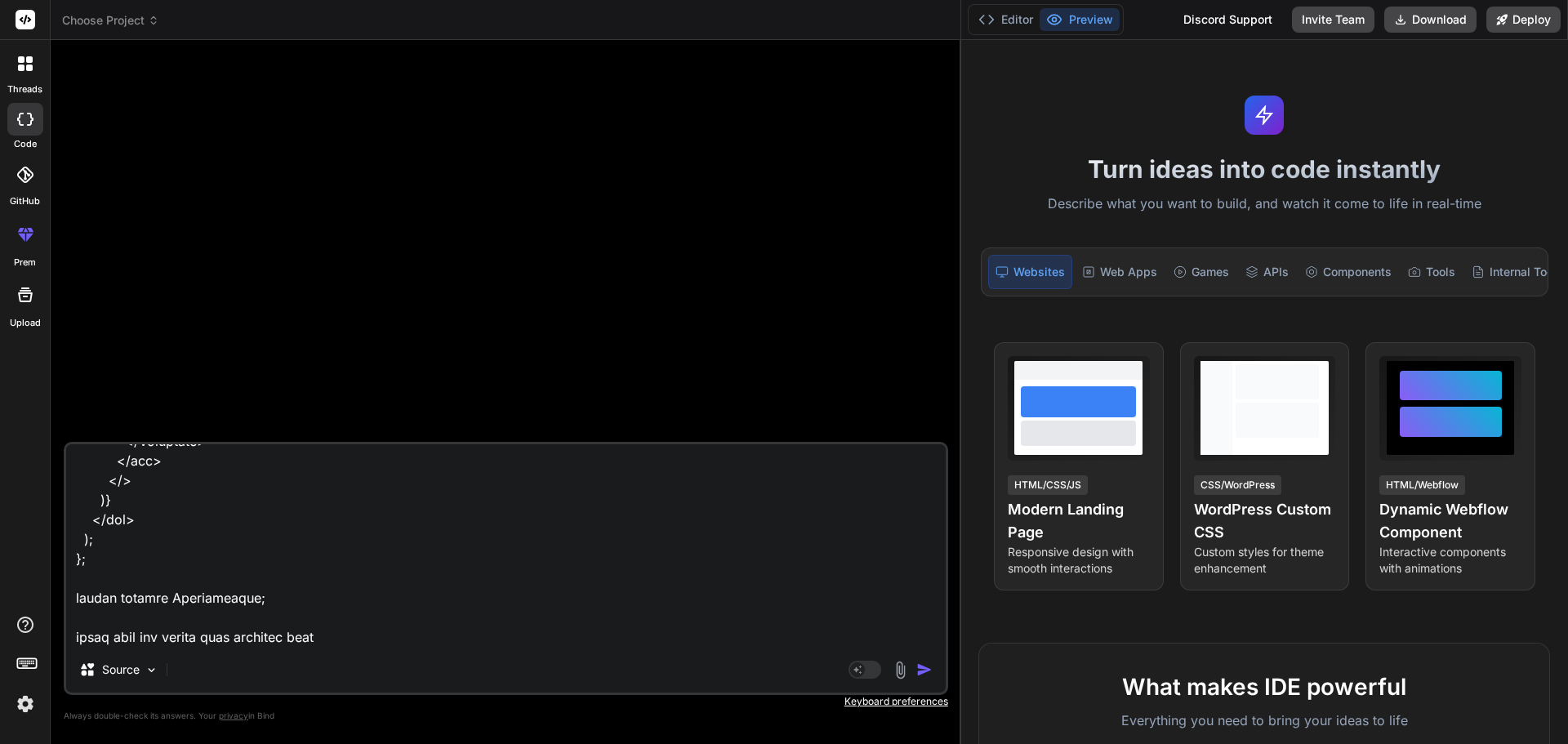
type textarea "x"
type textarea "import React, { useRef, useState, useEffect } from "react"; import { Button, Co…"
type textarea "x"
type textarea "import React, { useRef, useState, useEffect } from "react"; import { Button, Co…"
type textarea "x"
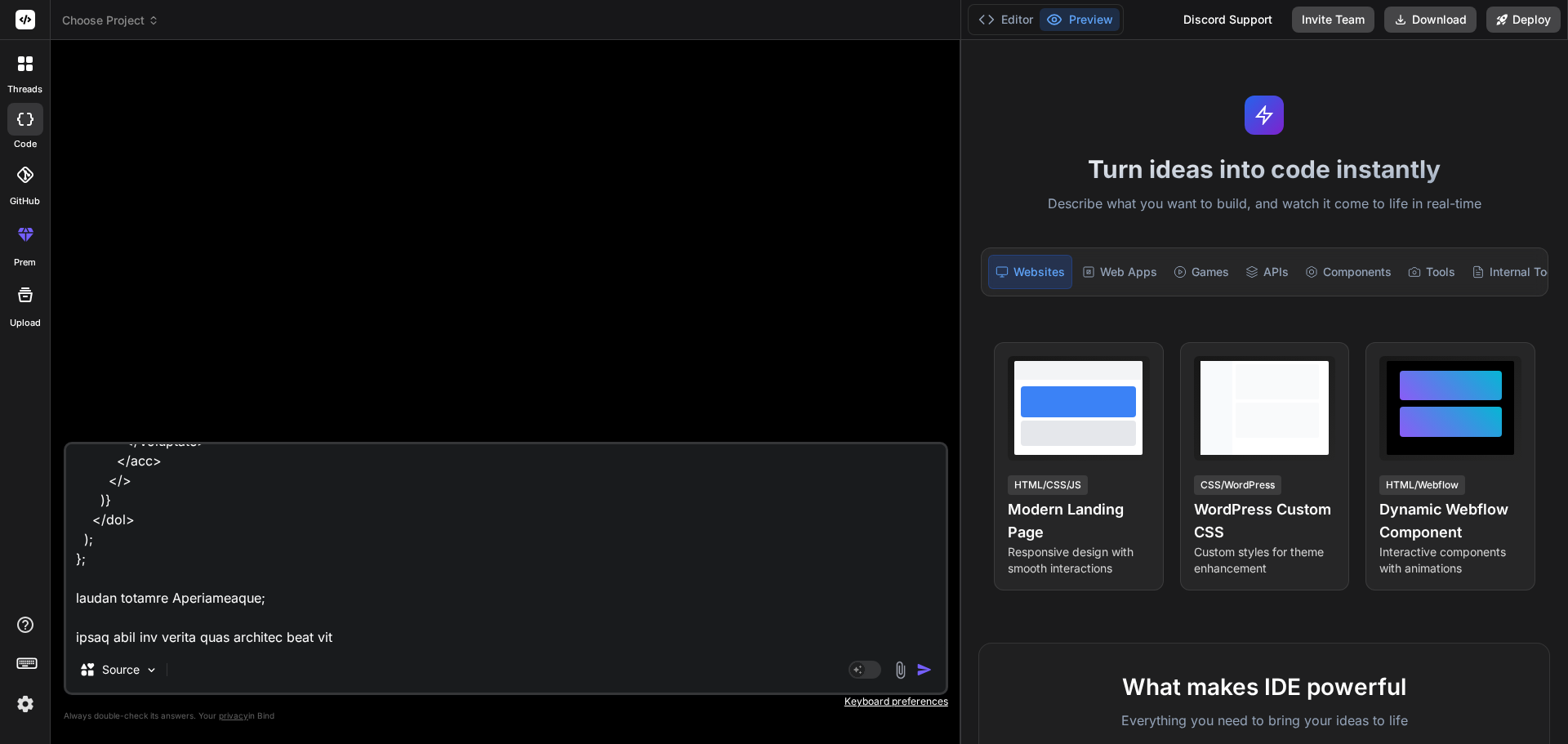
type textarea "import React, { useRef, useState, useEffect } from "react"; import { Button, Co…"
type textarea "x"
type textarea "import React, { useRef, useState, useEffect } from "react"; import { Button, Co…"
type textarea "x"
type textarea "import React, { useRef, useState, useEffect } from "react"; import { Button, Co…"
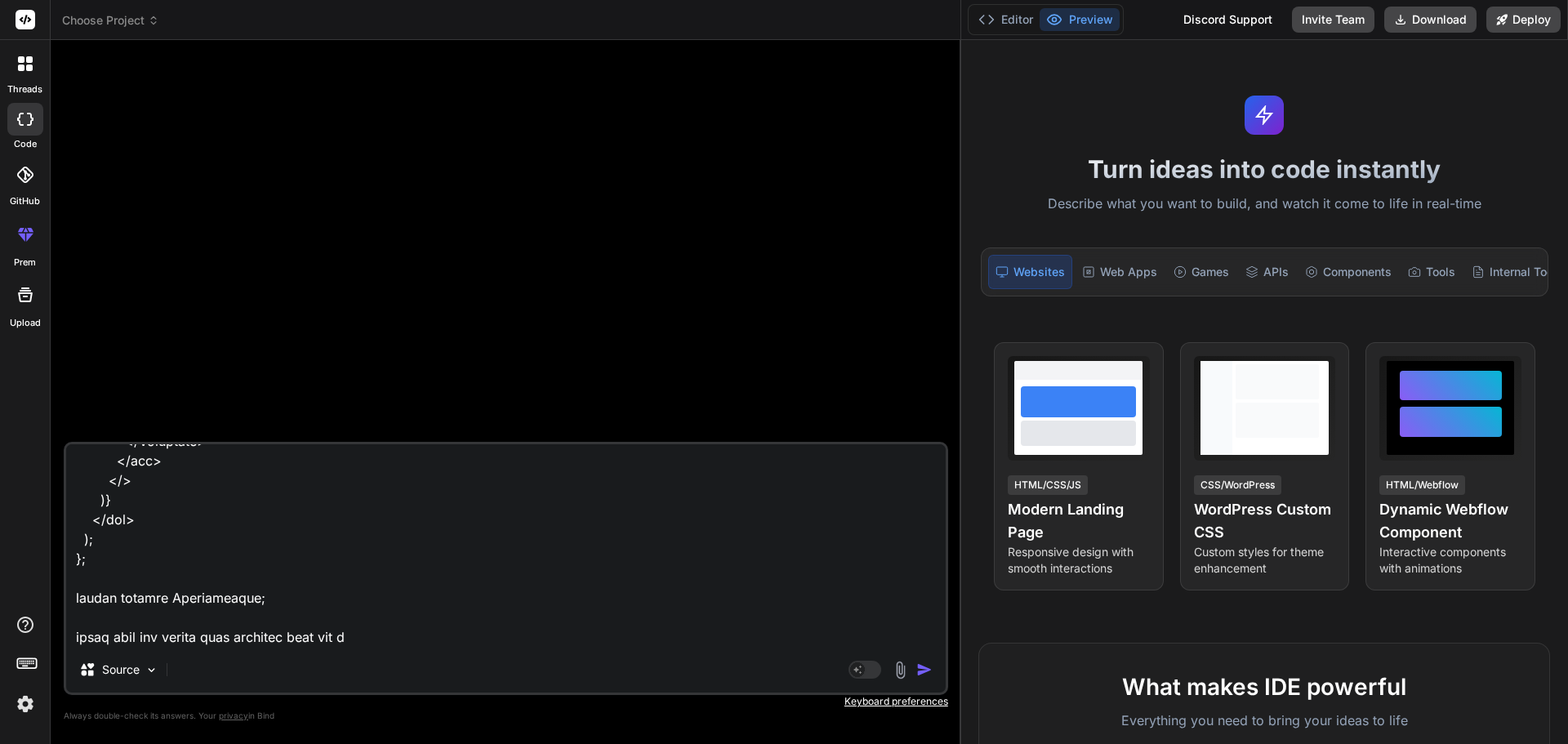
type textarea "x"
type textarea "import React, { useRef, useState, useEffect } from "react"; import { Button, Co…"
type textarea "x"
type textarea "import React, { useRef, useState, useEffect } from "react"; import { Button, Co…"
type textarea "x"
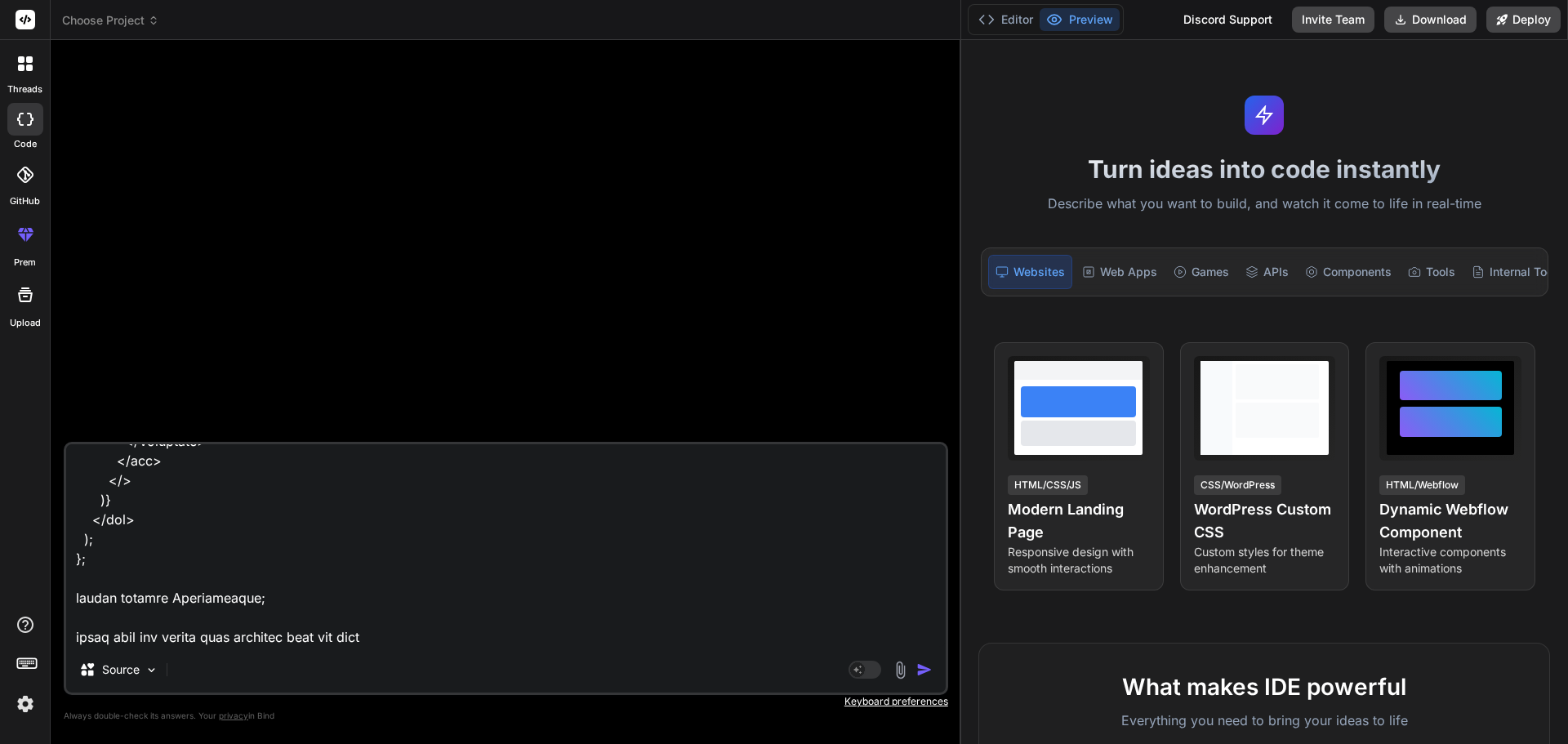
type textarea "import React, { useRef, useState, useEffect } from "react"; import { Button, Co…"
type textarea "x"
type textarea "import React, { useRef, useState, useEffect } from "react"; import { Button, Co…"
type textarea "x"
type textarea "import React, { useRef, useState, useEffect } from "react"; import { Button, Co…"
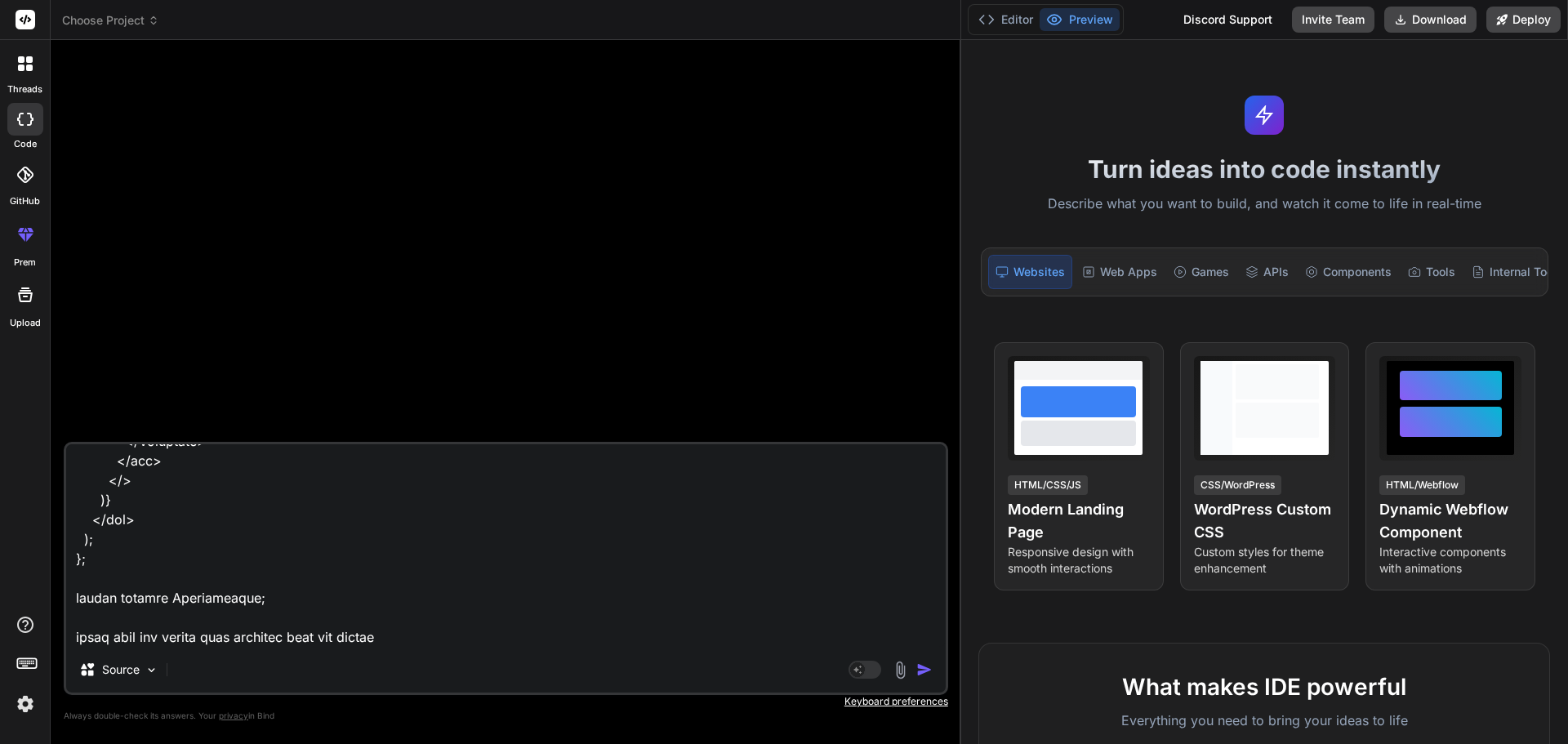
type textarea "x"
type textarea "import React, { useRef, useState, useEffect } from "react"; import { Button, Co…"
type textarea "x"
type textarea "import React, { useRef, useState, useEffect } from "react"; import { Button, Co…"
type textarea "x"
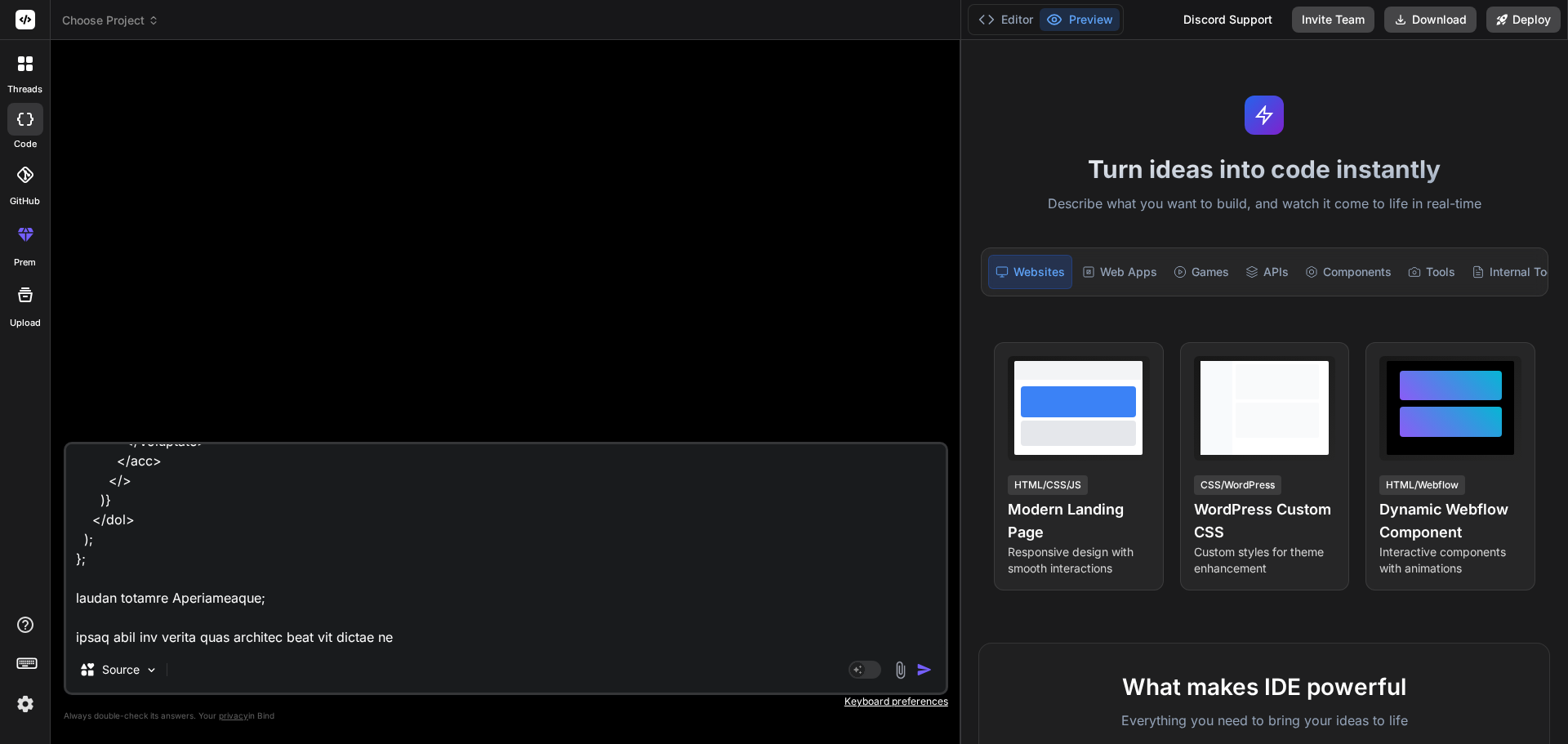
type textarea "import React, { useRef, useState, useEffect } from "react"; import { Button, Co…"
type textarea "x"
type textarea "import React, { useRef, useState, useEffect } from "react"; import { Button, Co…"
type textarea "x"
type textarea "import React, { useRef, useState, useEffect } from "react"; import { Button, Co…"
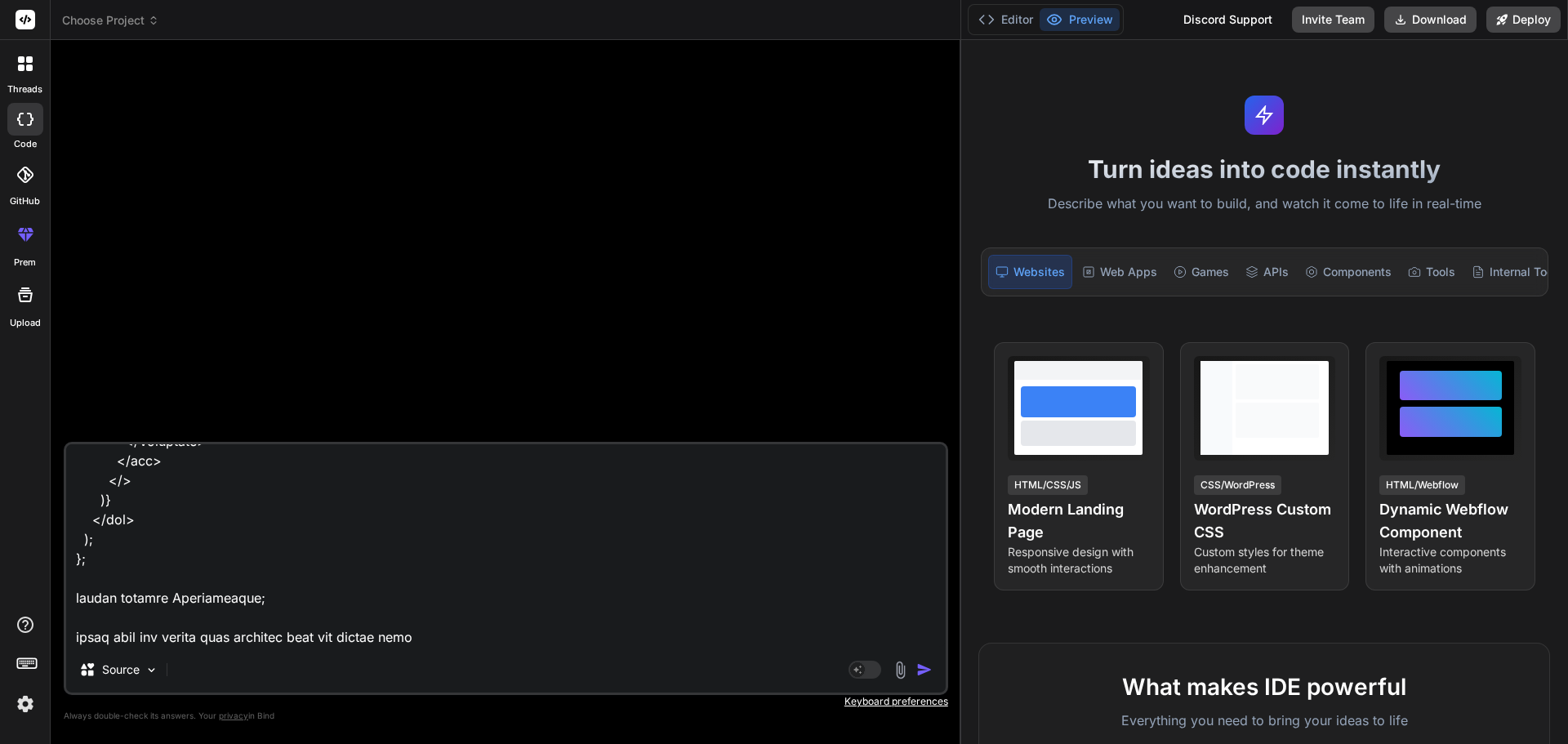
type textarea "x"
type textarea "import React, { useRef, useState, useEffect } from "react"; import { Button, Co…"
type textarea "x"
type textarea "import React, { useRef, useState, useEffect } from "react"; import { Button, Co…"
type textarea "x"
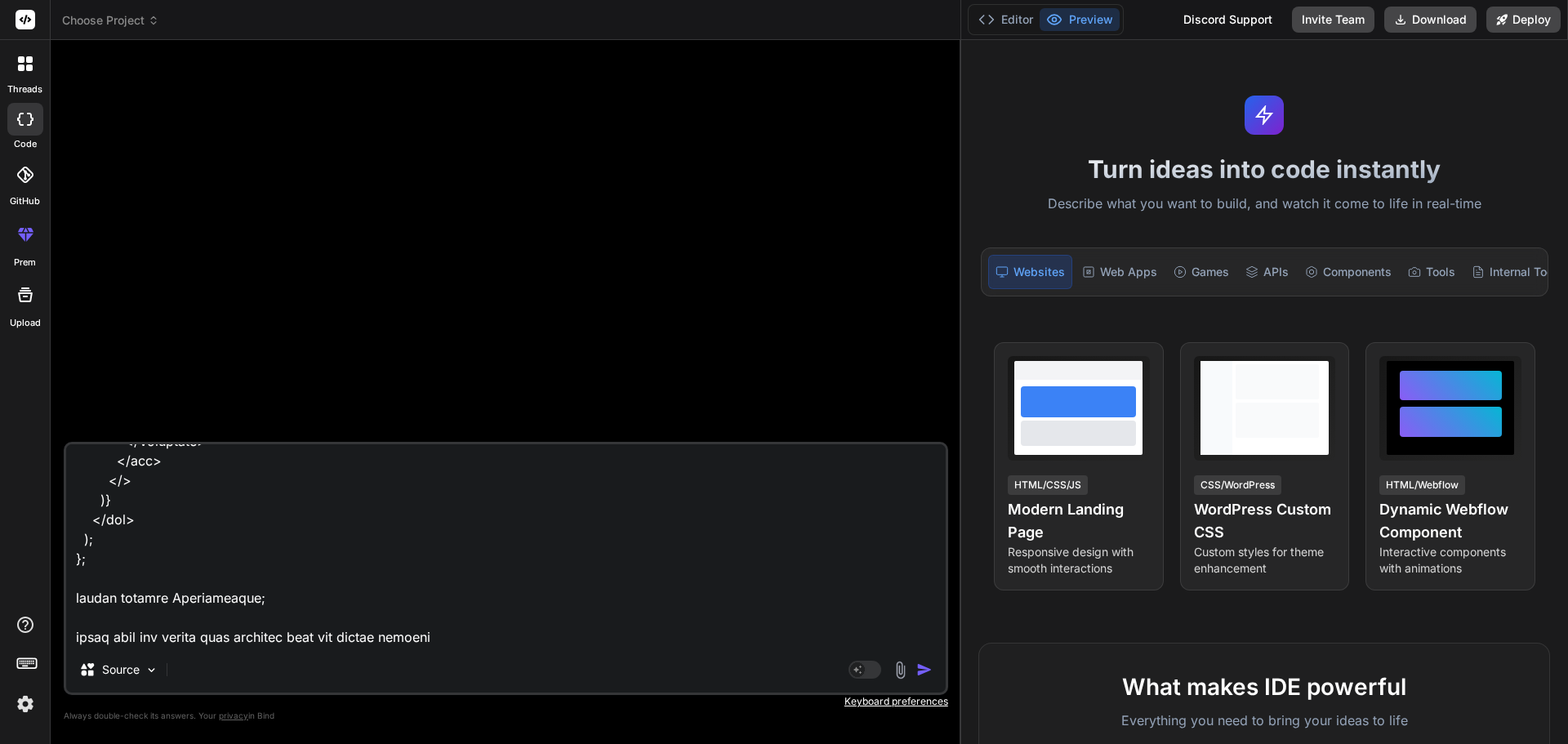
type textarea "import React, { useRef, useState, useEffect } from "react"; import { Button, Co…"
type textarea "x"
type textarea "import React, { useRef, useState, useEffect } from "react"; import { Button, Co…"
type textarea "x"
type textarea "import React, { useRef, useState, useEffect } from "react"; import { Button, Co…"
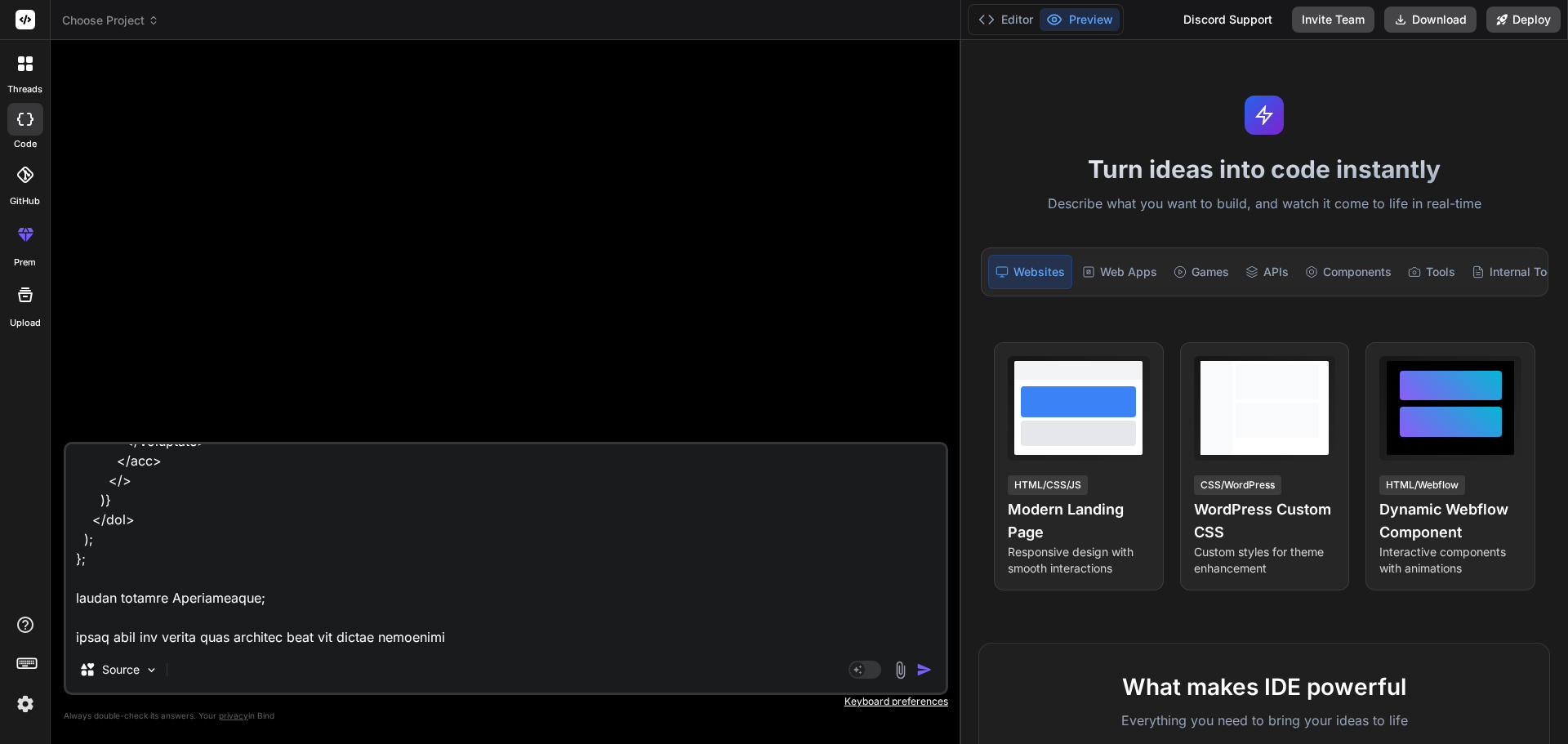
type textarea "x"
type textarea "import React, { useRef, useState, useEffect } from "react"; import { Button, Co…"
type textarea "x"
type textarea "import React, { useRef, useState, useEffect } from "react"; import { Button, Co…"
type textarea "x"
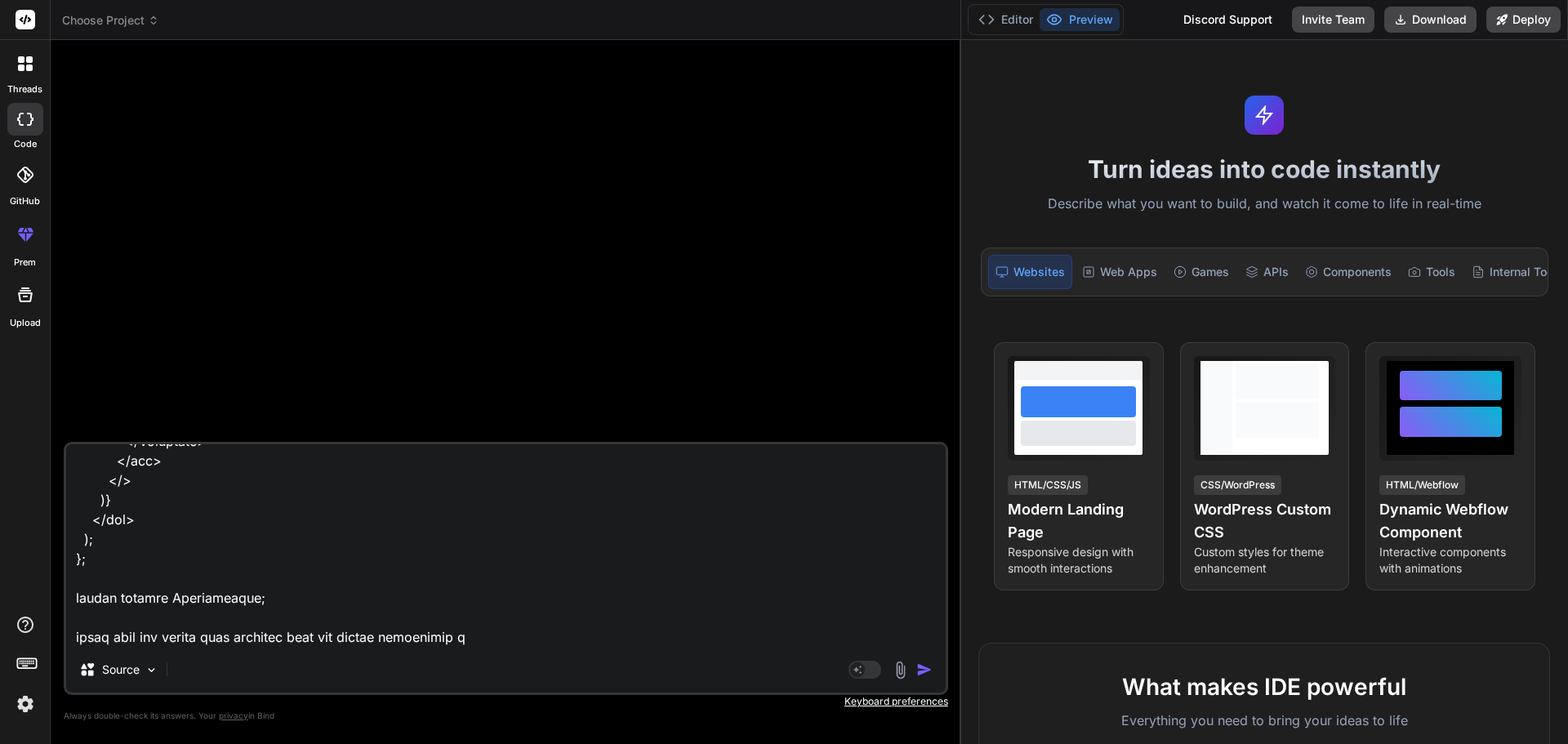
type textarea "import React, { useRef, useState, useEffect } from "react"; import { Button, Co…"
type textarea "x"
type textarea "import React, { useRef, useState, useEffect } from "react"; import { Button, Co…"
type textarea "x"
type textarea "import React, { useRef, useState, useEffect } from "react"; import { Button, Co…"
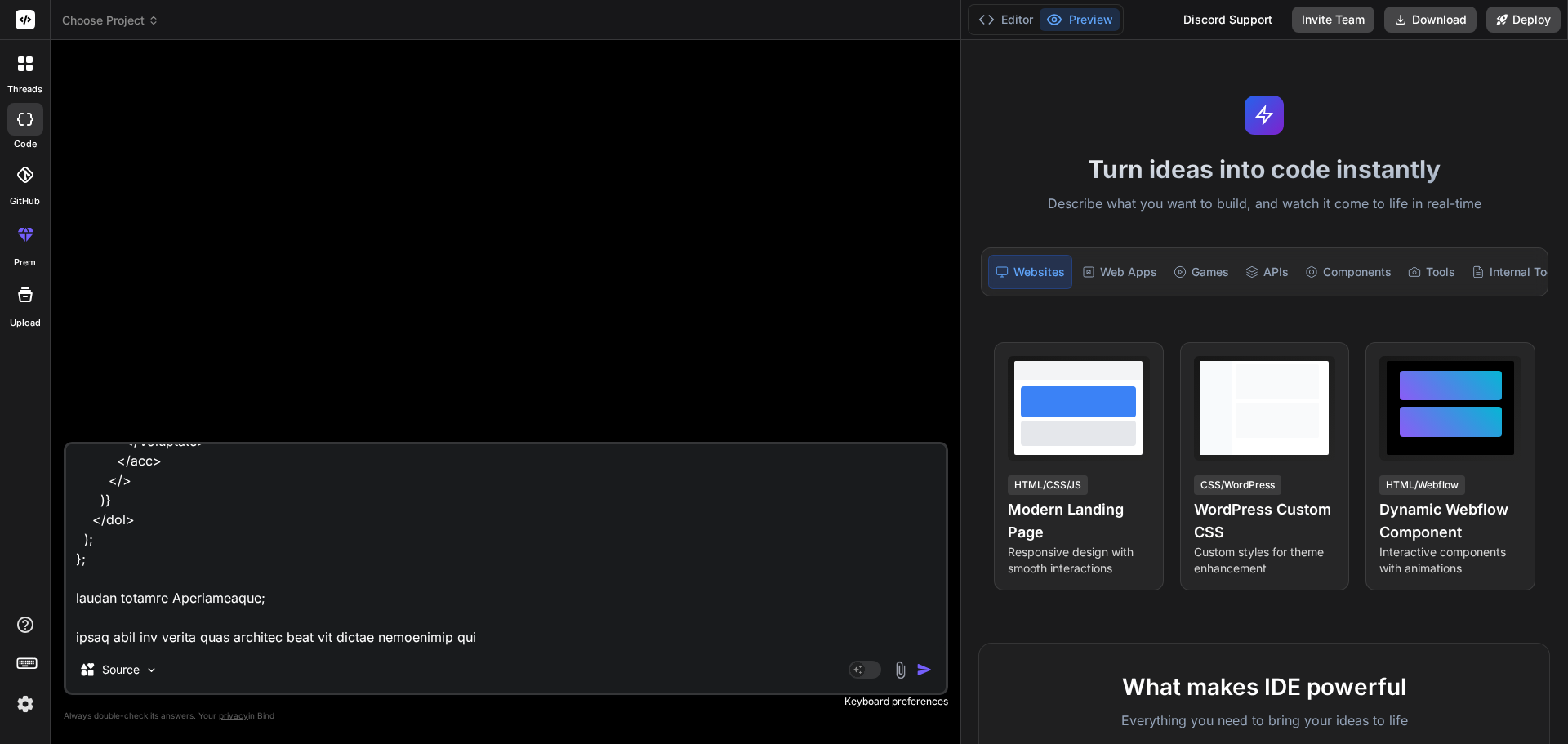
type textarea "x"
type textarea "import React, { useRef, useState, useEffect } from "react"; import { Button, Co…"
type textarea "x"
type textarea "import React, { useRef, useState, useEffect } from "react"; import { Button, Co…"
type textarea "x"
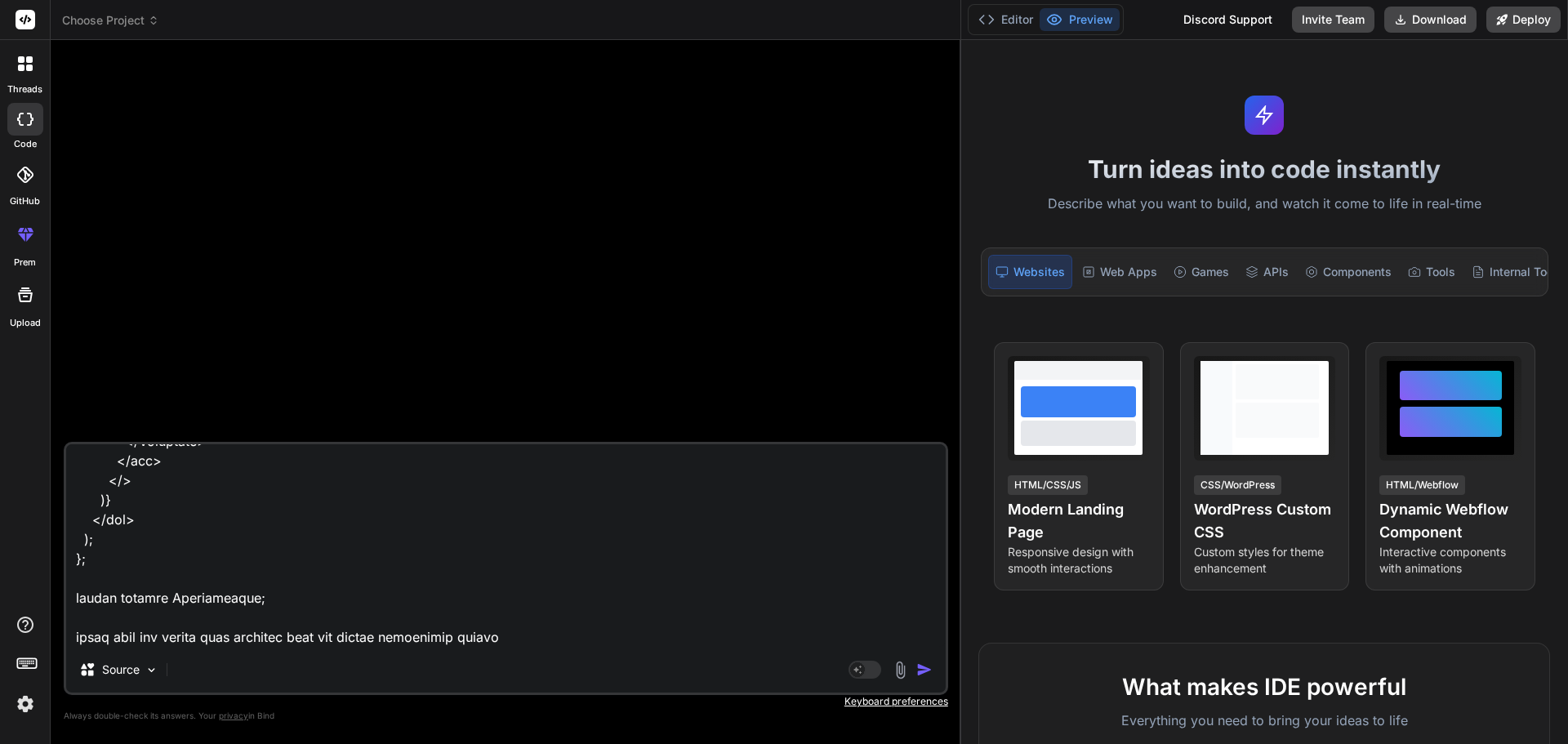
type textarea "import React, { useRef, useState, useEffect } from "react"; import { Button, Co…"
type textarea "x"
type textarea "import React, { useRef, useState, useEffect } from "react"; import { Button, Co…"
type textarea "x"
type textarea "import React, { useRef, useState, useEffect } from "react"; import { Button, Co…"
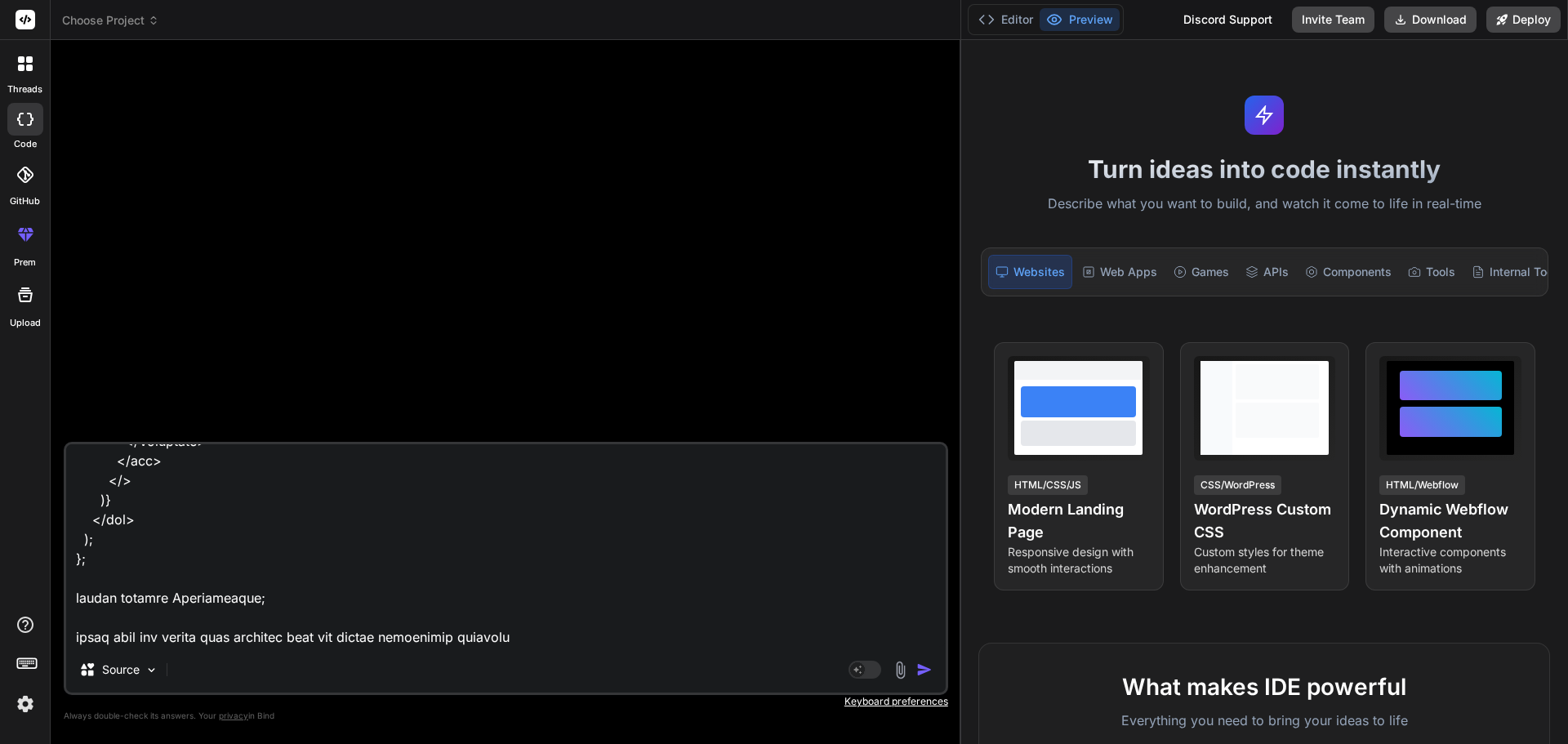
type textarea "x"
type textarea "import React, { useRef, useState, useEffect } from "react"; import { Button, Co…"
type textarea "x"
type textarea "import React, { useRef, useState, useEffect } from "react"; import { Button, Co…"
type textarea "x"
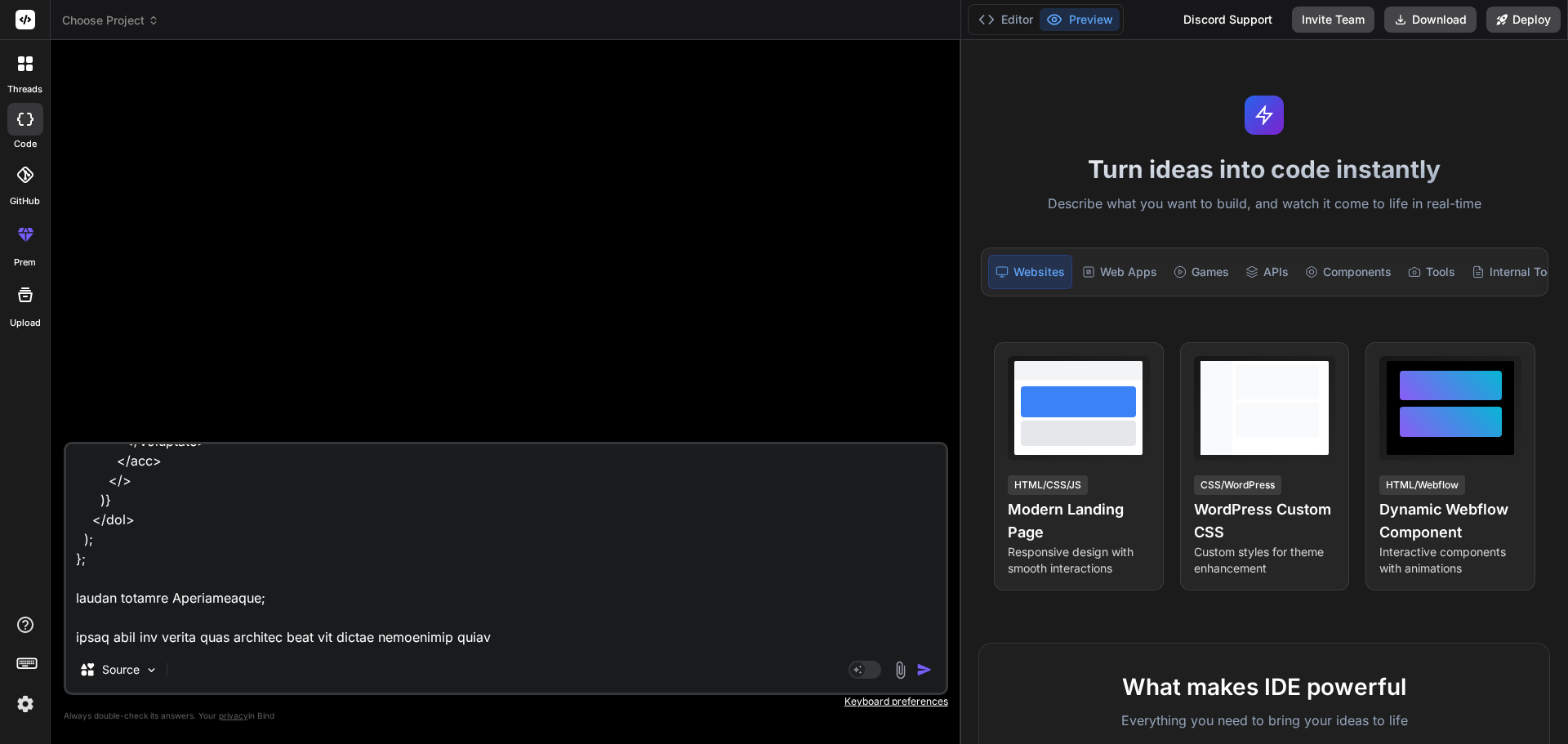
type textarea "import React, { useRef, useState, useEffect } from "react"; import { Button, Co…"
type textarea "x"
type textarea "import React, { useRef, useState, useEffect } from "react"; import { Button, Co…"
type textarea "x"
type textarea "import React, { useRef, useState, useEffect } from "react"; import { Button, Co…"
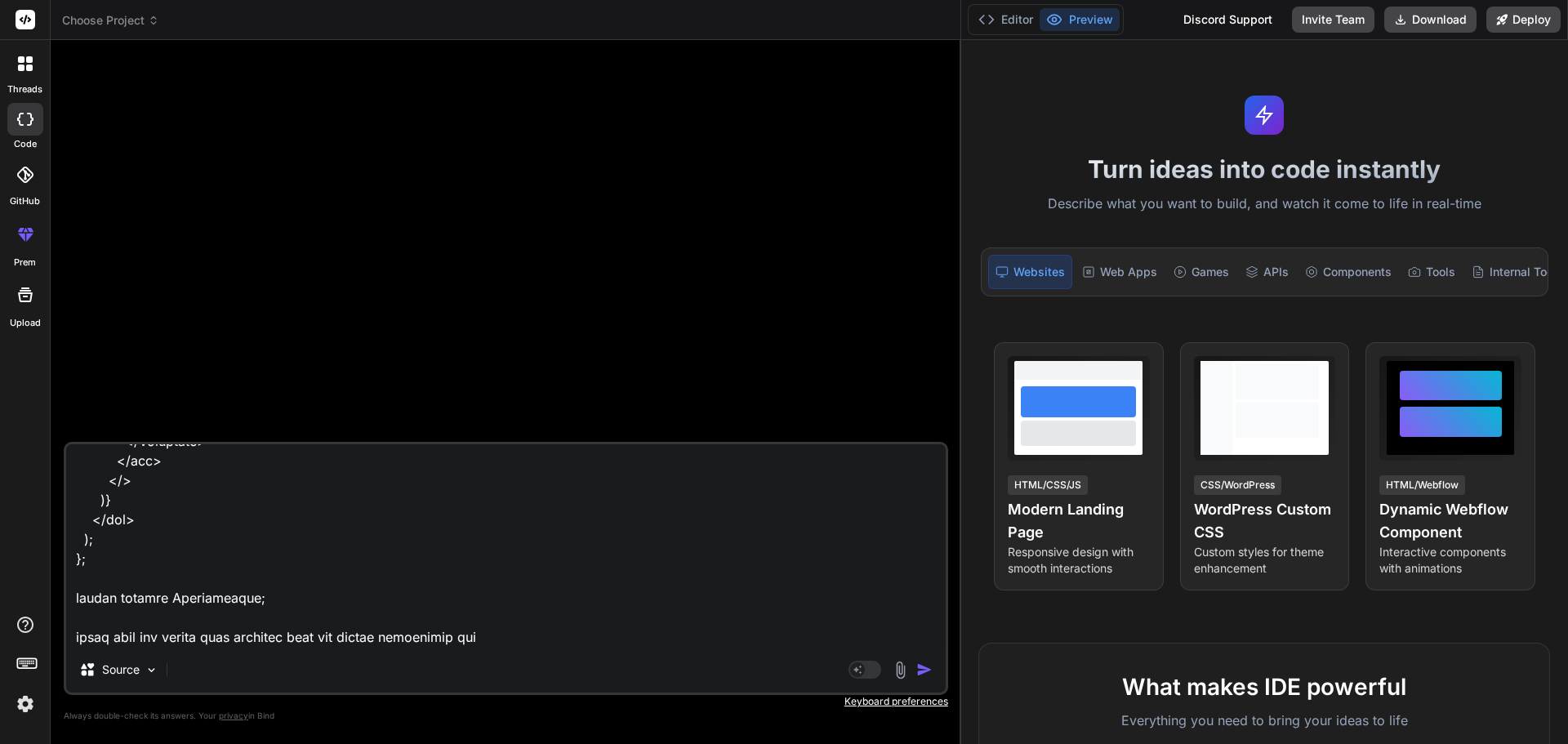
type textarea "x"
type textarea "import React, { useRef, useState, useEffect } from "react"; import { Button, Co…"
type textarea "x"
type textarea "import React, { useRef, useState, useEffect } from "react"; import { Button, Co…"
type textarea "x"
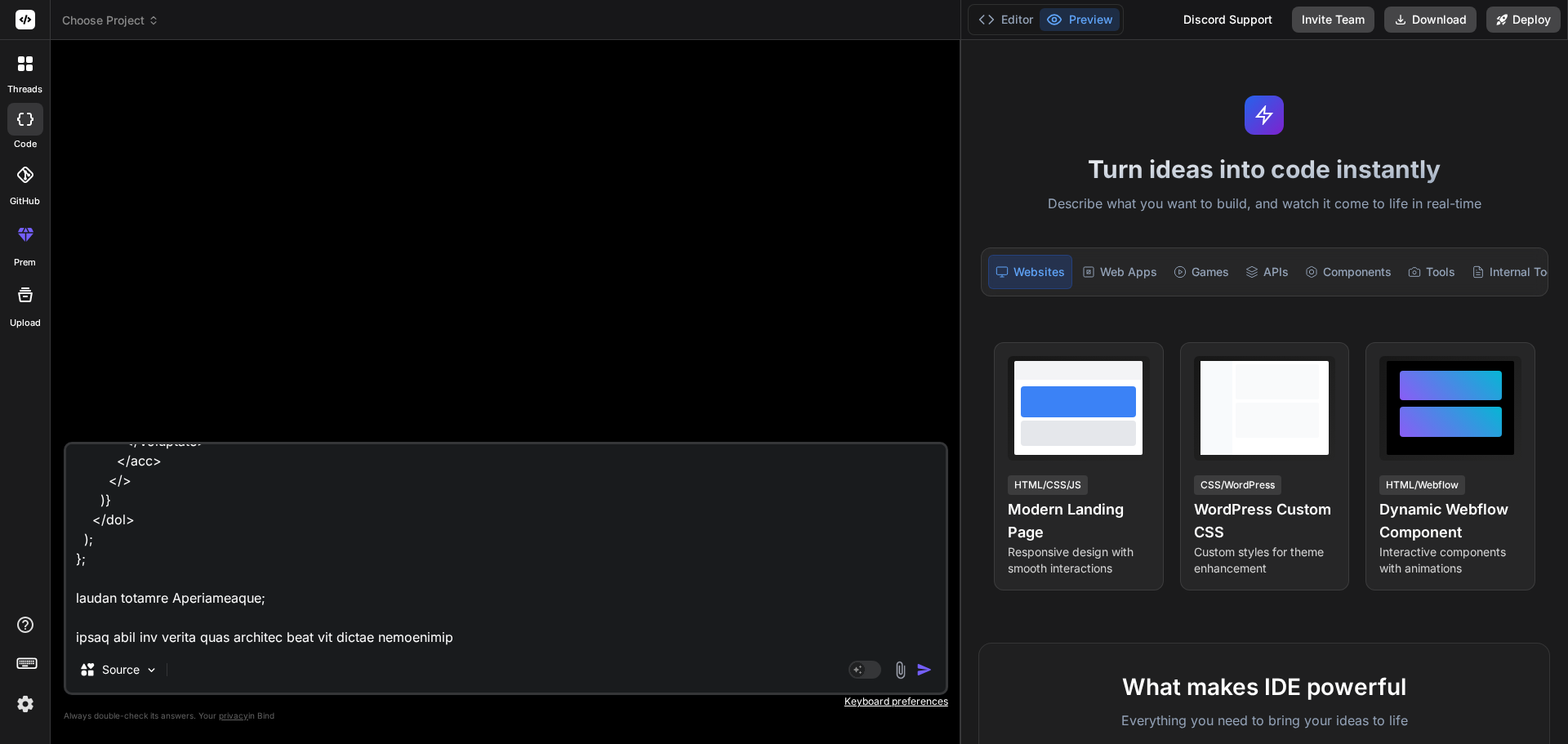
type textarea "import React, { useRef, useState, useEffect } from "react"; import { Button, Co…"
type textarea "x"
type textarea "import React, { useRef, useState, useEffect } from "react"; import { Button, Co…"
type textarea "x"
type textarea "import React, { useRef, useState, useEffect } from "react"; import { Button, Co…"
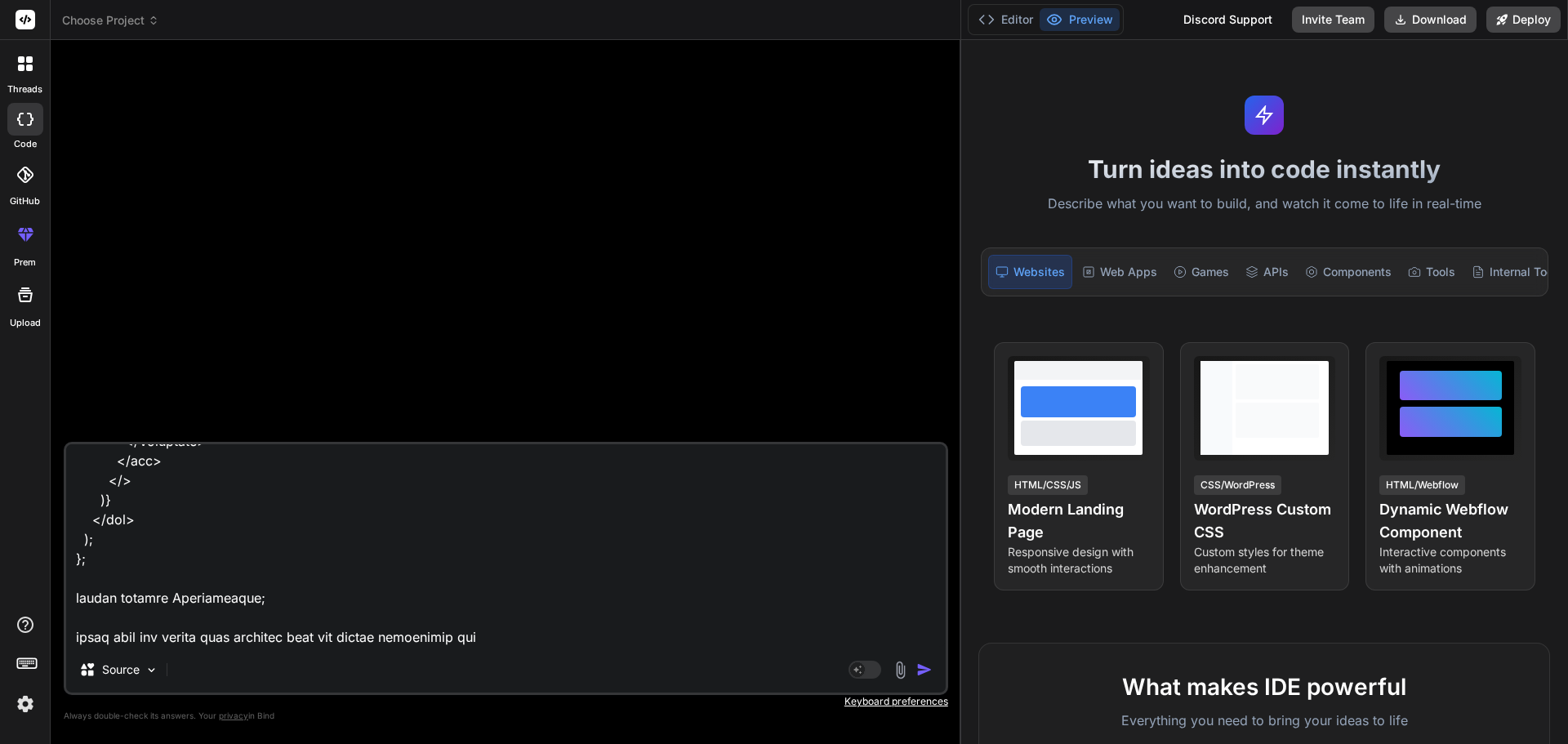
type textarea "x"
type textarea "import React, { useRef, useState, useEffect } from "react"; import { Button, Co…"
type textarea "x"
type textarea "import React, { useRef, useState, useEffect } from "react"; import { Button, Co…"
type textarea "x"
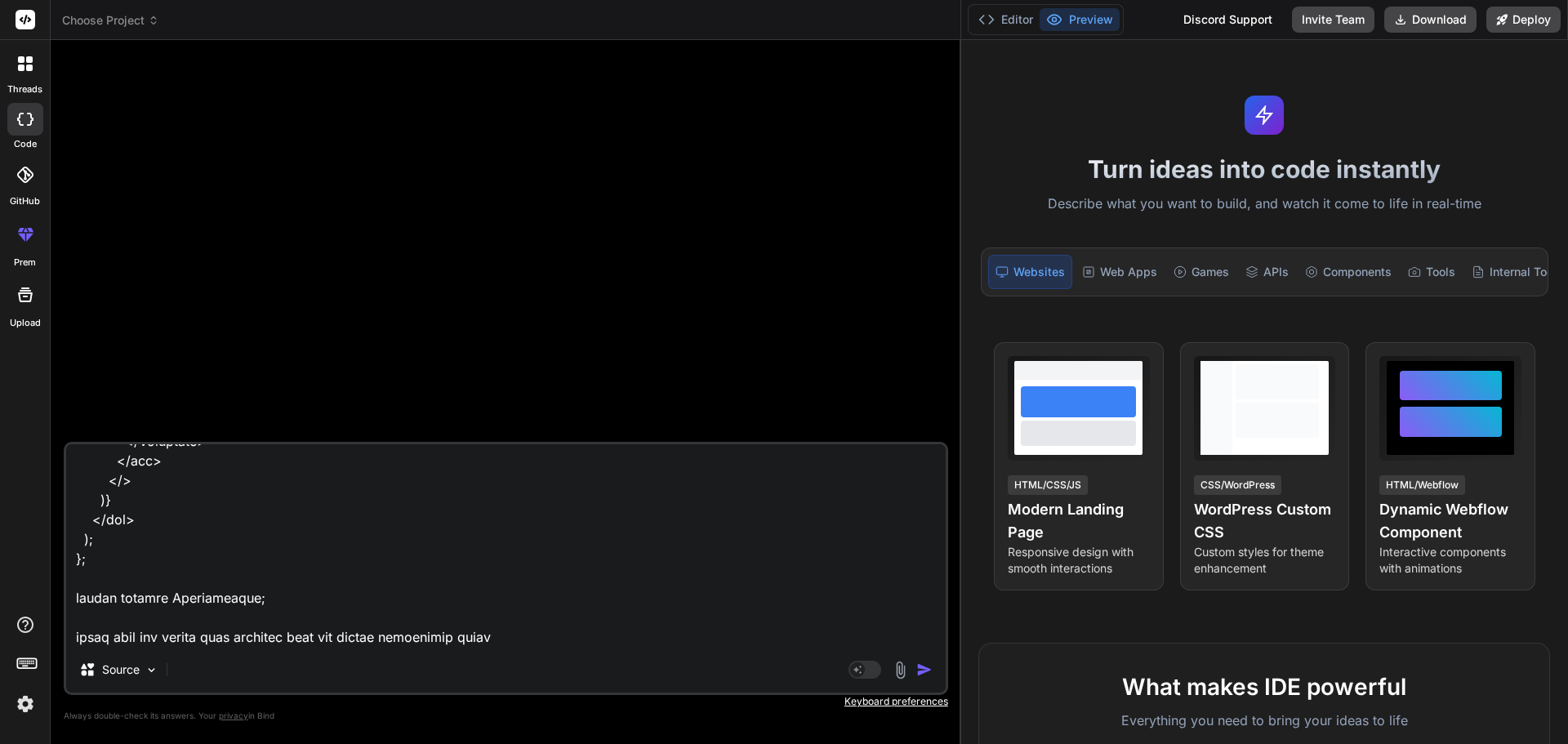
type textarea "import React, { useRef, useState, useEffect } from "react"; import { Button, Co…"
type textarea "x"
type textarea "import React, { useRef, useState, useEffect } from "react"; import { Button, Co…"
type textarea "x"
type textarea "import React, { useRef, useState, useEffect } from "react"; import { Button, Co…"
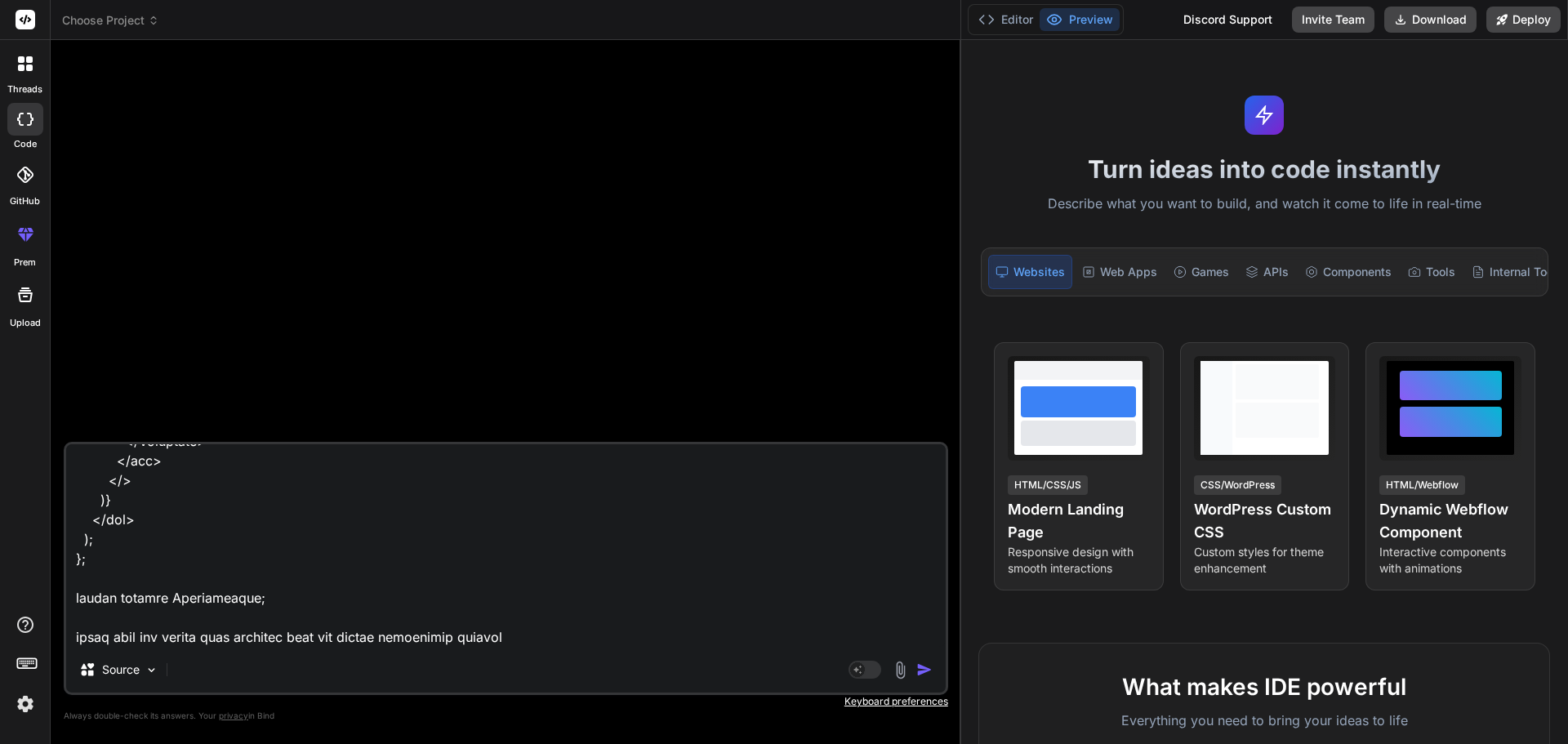
type textarea "x"
type textarea "import React, { useRef, useState, useEffect } from "react"; import { Button, Co…"
type textarea "x"
type textarea "import React, { useRef, useState, useEffect } from "react"; import { Button, Co…"
type textarea "x"
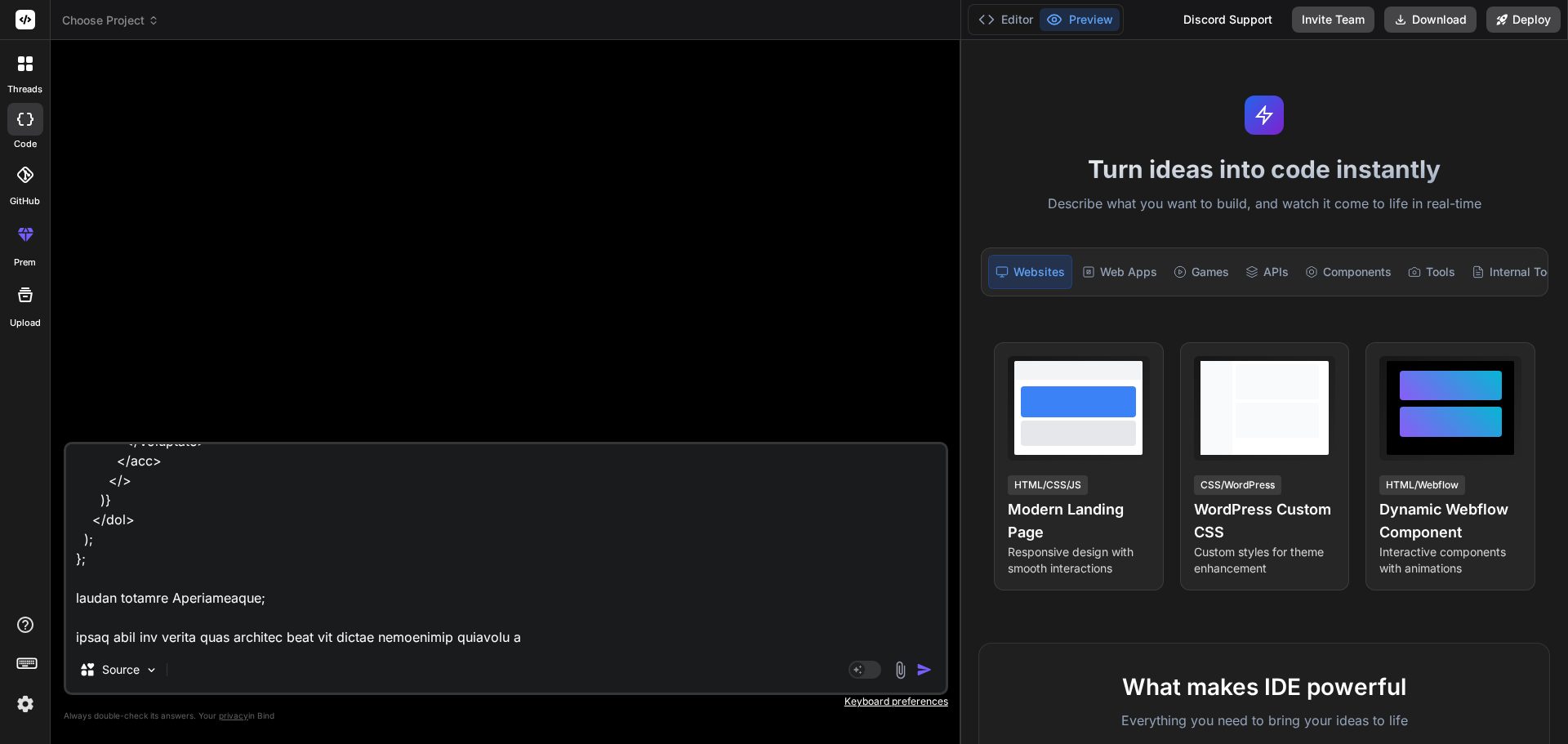
type textarea "import React, { useRef, useState, useEffect } from "react"; import { Button, Co…"
type textarea "x"
type textarea "import React, { useRef, useState, useEffect } from "react"; import { Button, Co…"
type textarea "x"
type textarea "import React, { useRef, useState, useEffect } from "react"; import { Button, Co…"
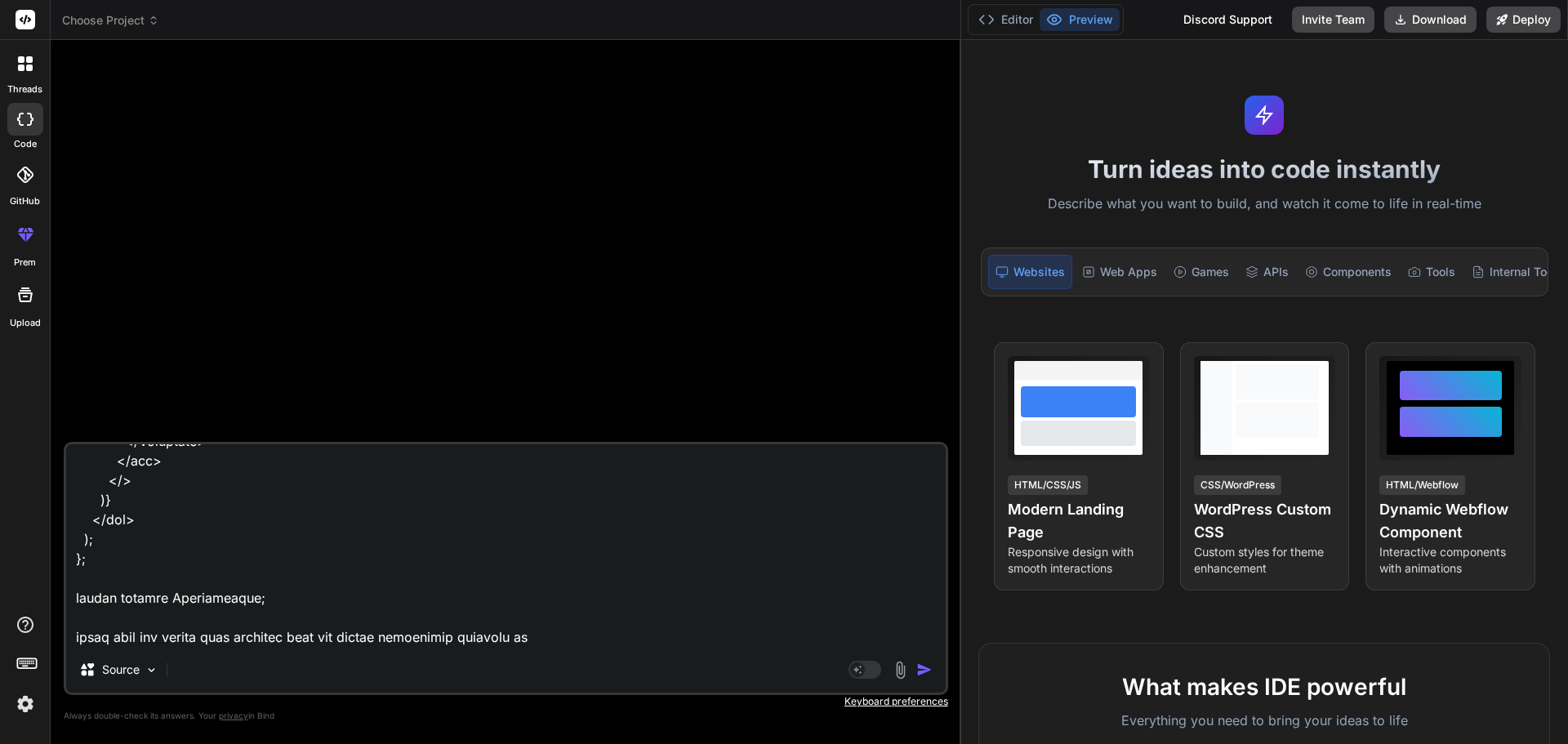
type textarea "x"
type textarea "import React, { useRef, useState, useEffect } from "react"; import { Button, Co…"
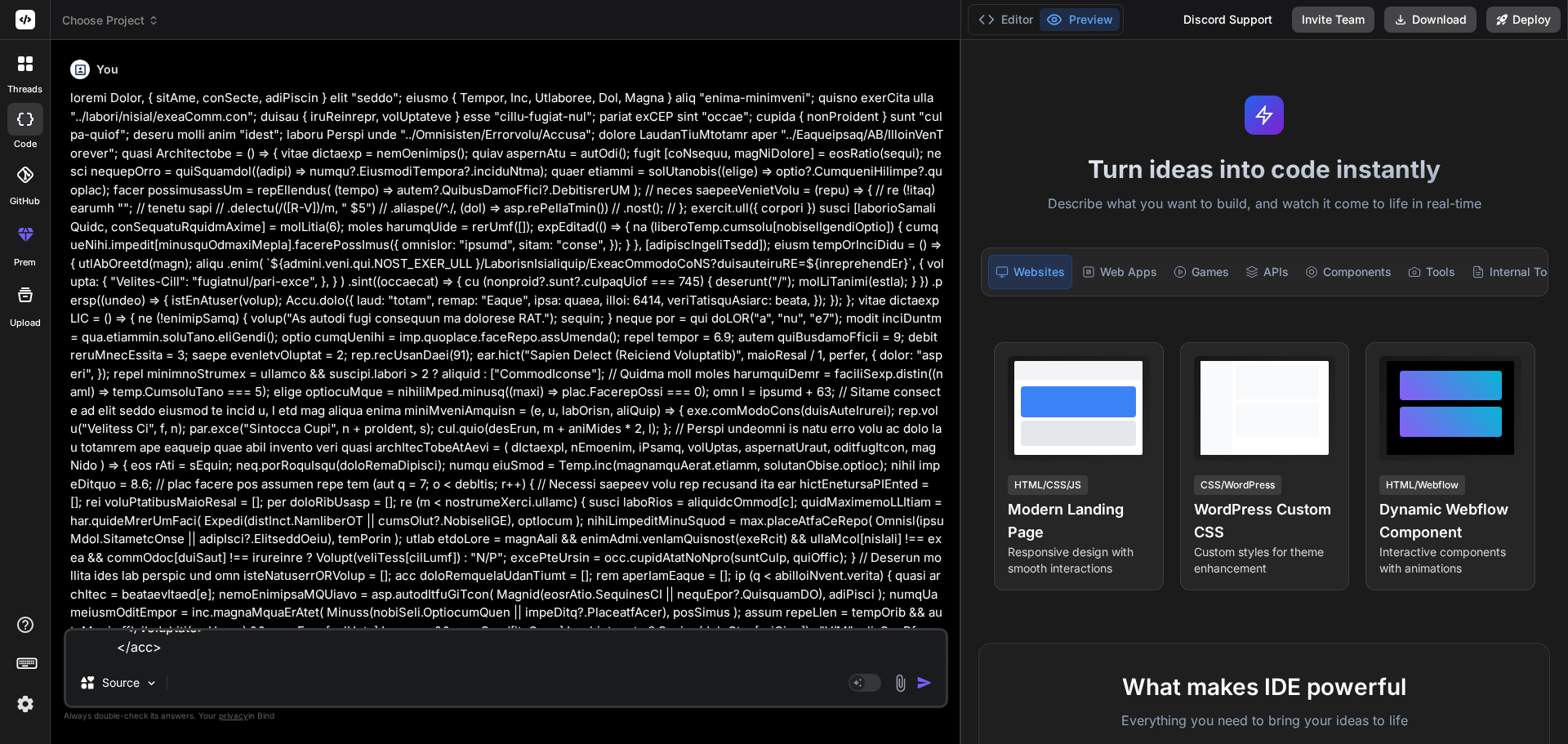
scroll to position [0, 0]
click at [922, 684] on img "button" at bounding box center [924, 683] width 16 height 16
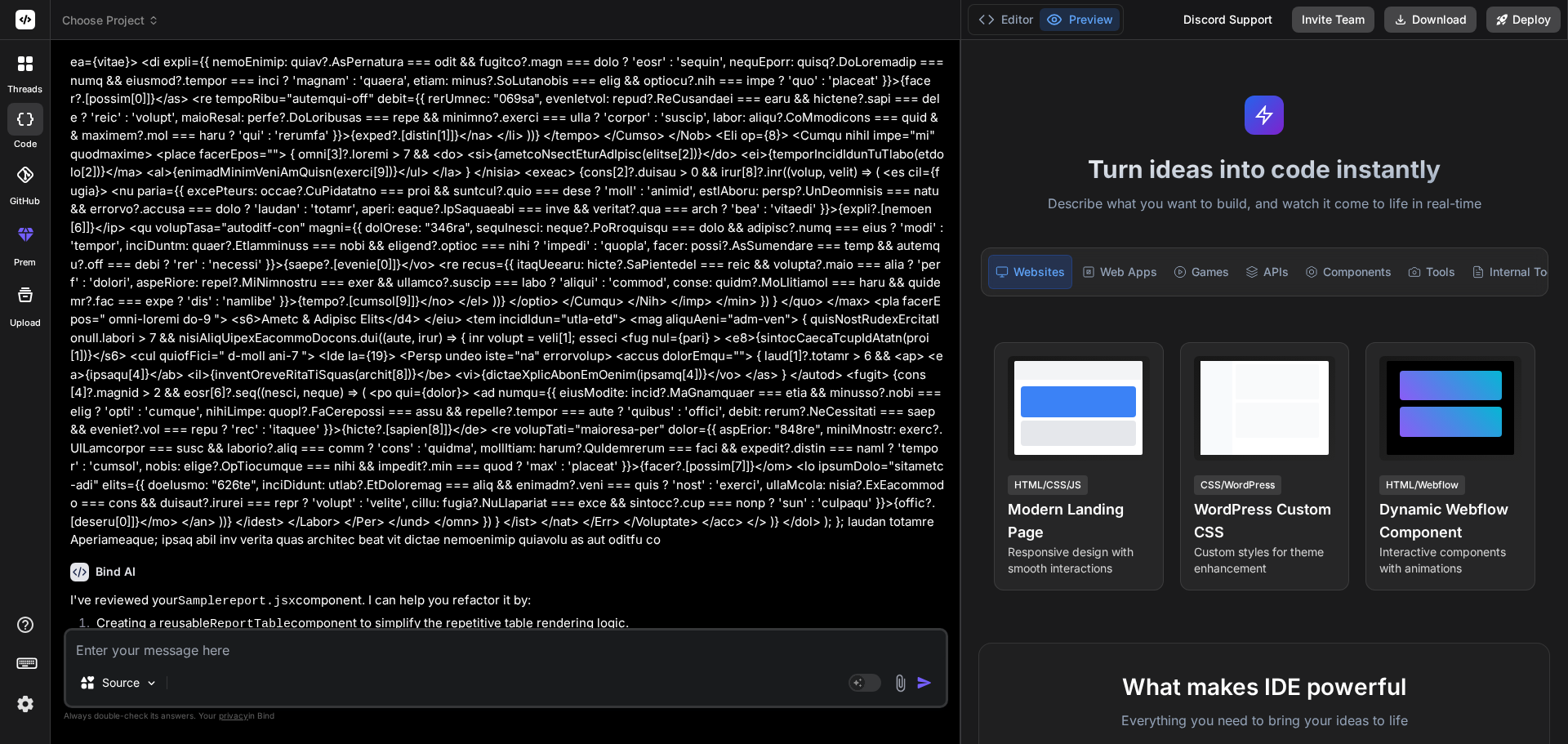
scroll to position [1786, 0]
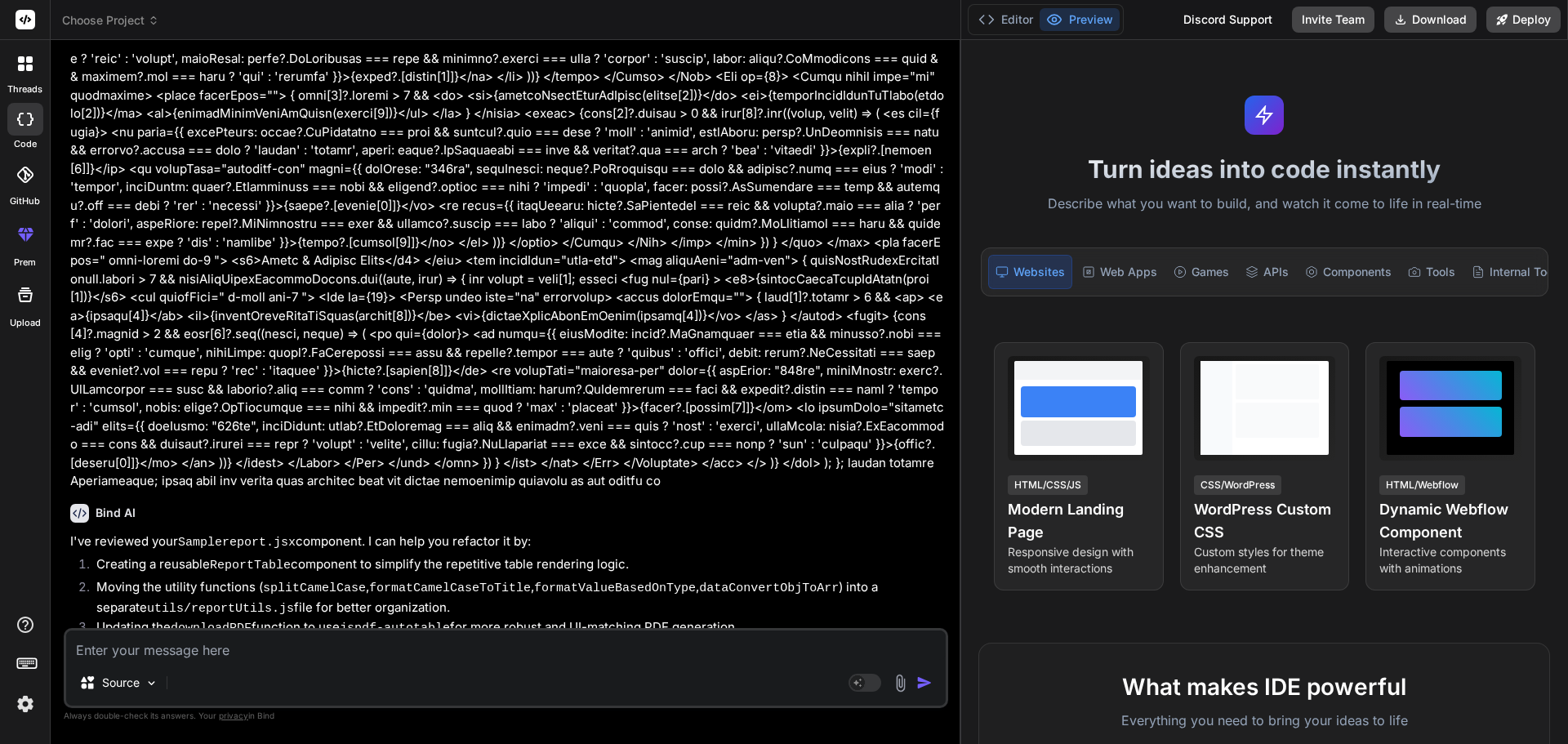
click at [288, 653] on textarea at bounding box center [506, 645] width 880 height 29
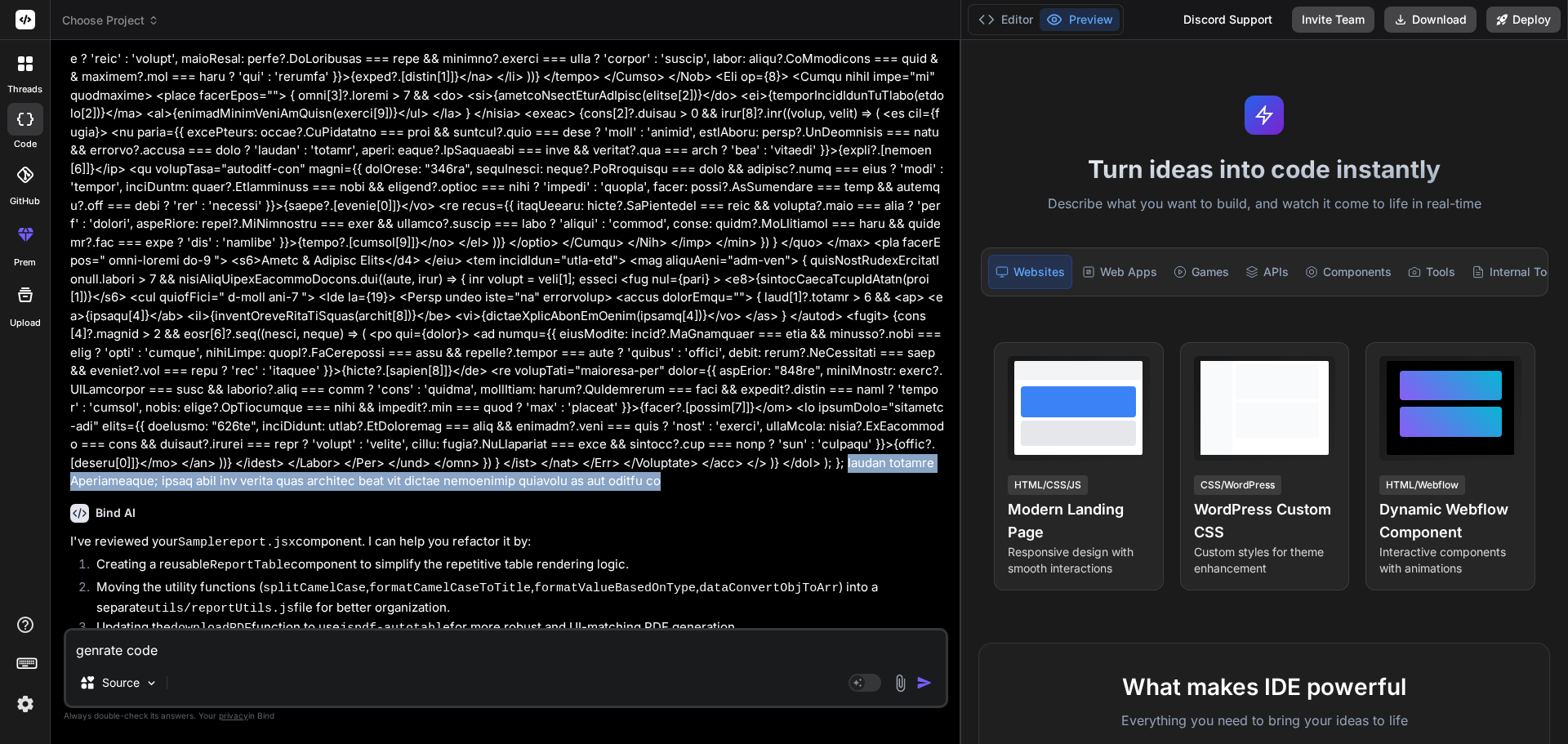
drag, startPoint x: 237, startPoint y: 445, endPoint x: 388, endPoint y: 429, distance: 151.8
copy p "export default Samplereport; check code and update with reuseble code and updat…"
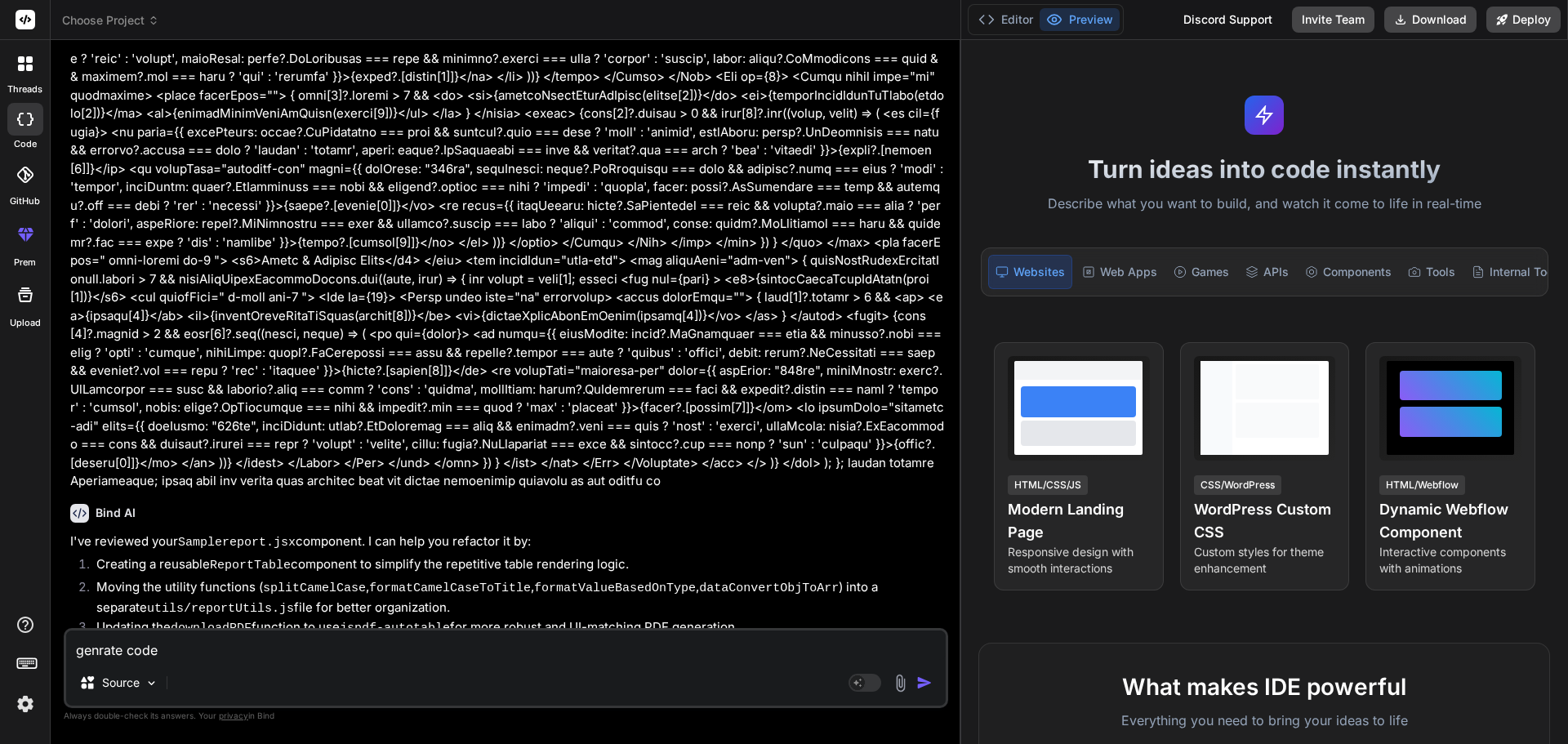
click at [188, 653] on textarea "genrate code" at bounding box center [506, 645] width 880 height 29
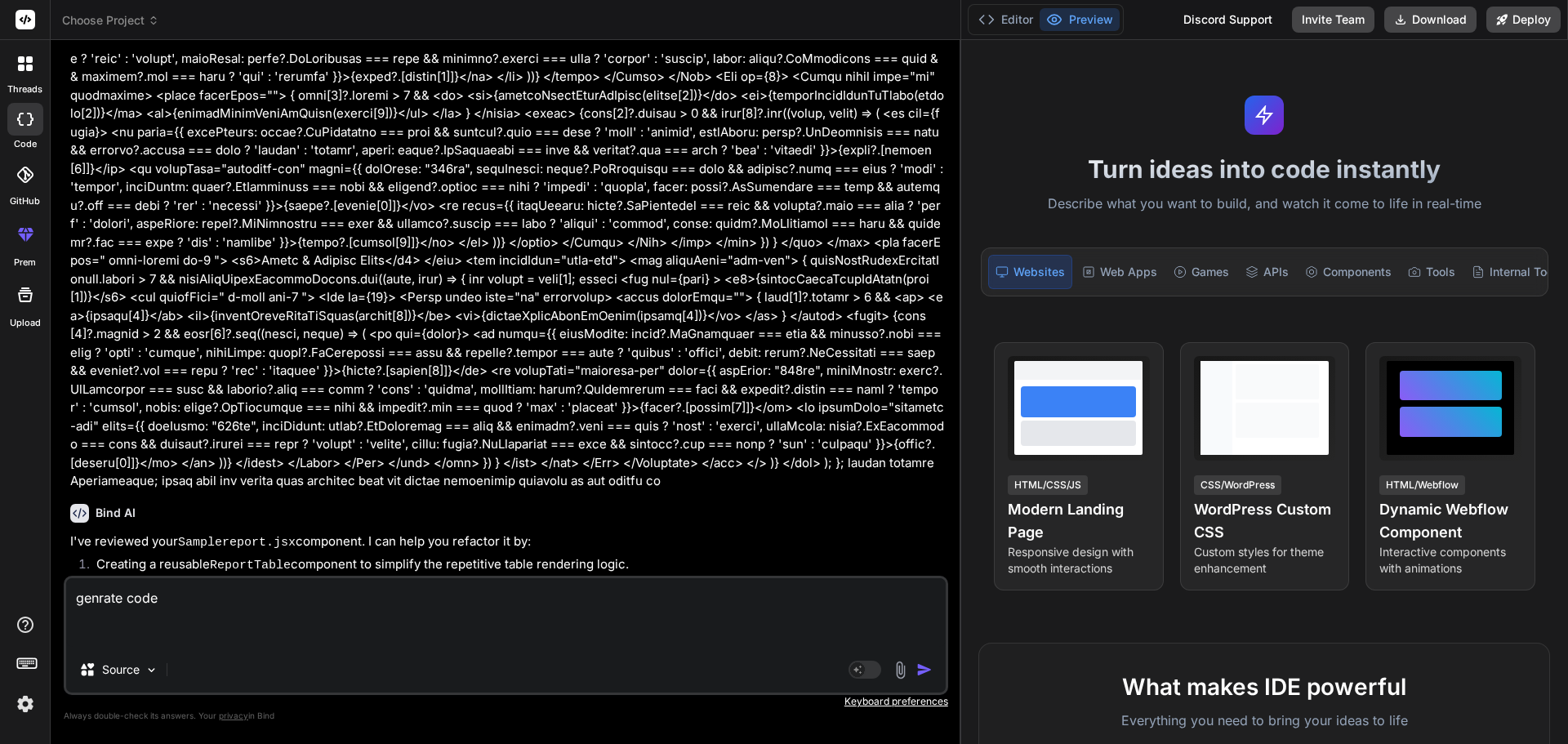
paste textarea "export default Samplereport; check code and update with reuseble code and updat…"
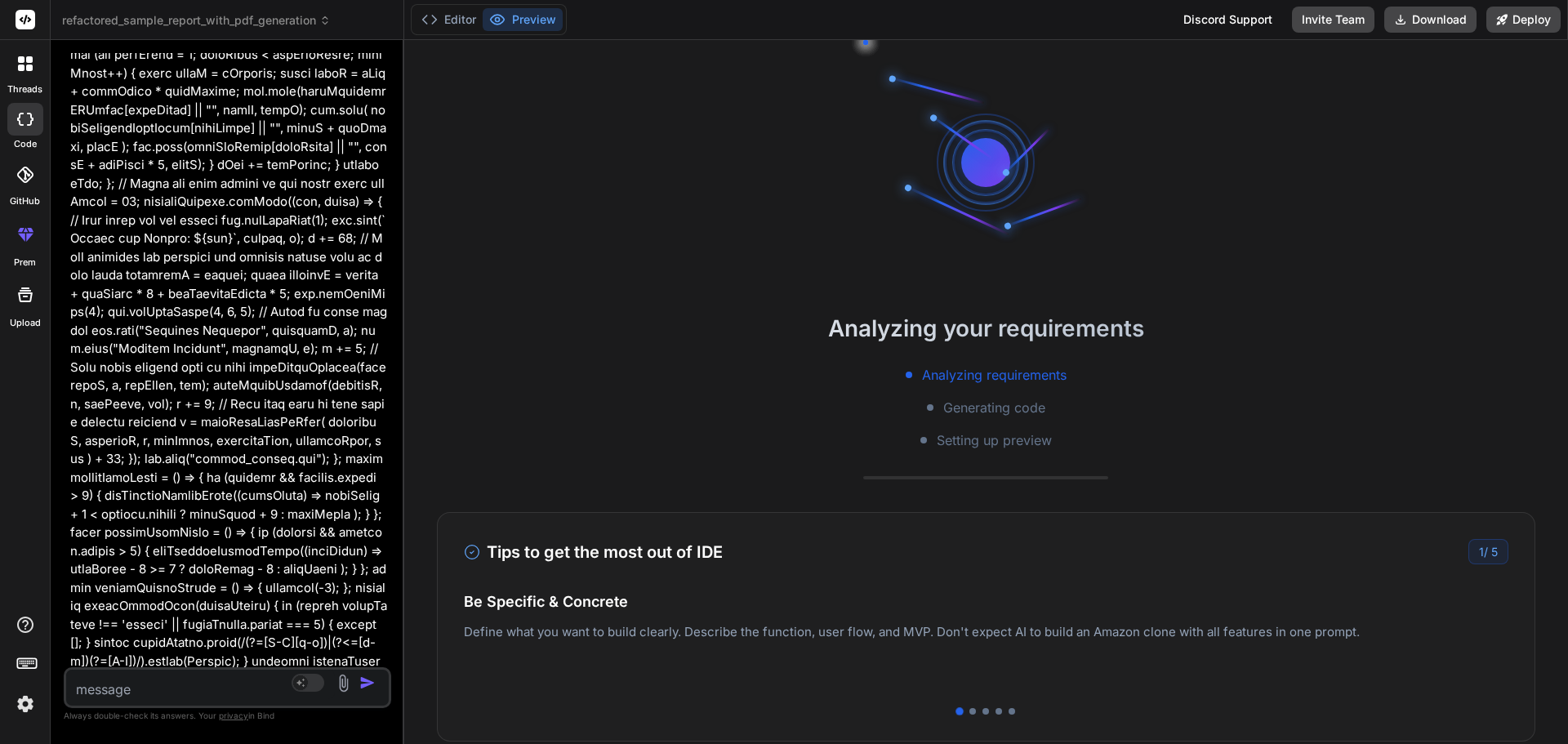
scroll to position [0, 238]
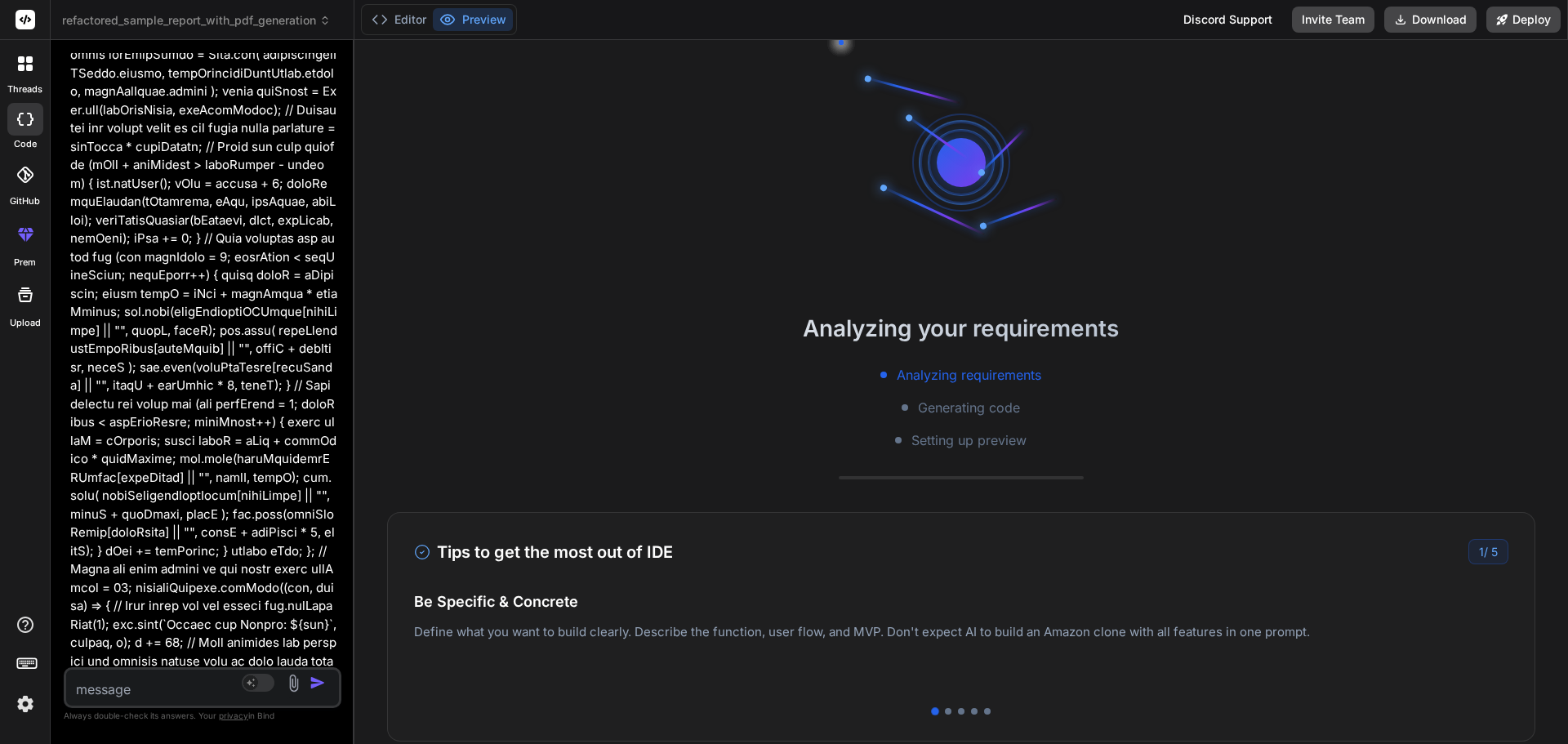
drag, startPoint x: 960, startPoint y: 257, endPoint x: 313, endPoint y: 219, distance: 648.1
click at [313, 219] on div "Bind AI Web Search Created with Pixso. Code Generator You Bind AI I've reviewed…" at bounding box center [202, 392] width 304 height 705
click at [405, 18] on button "Editor" at bounding box center [399, 19] width 68 height 23
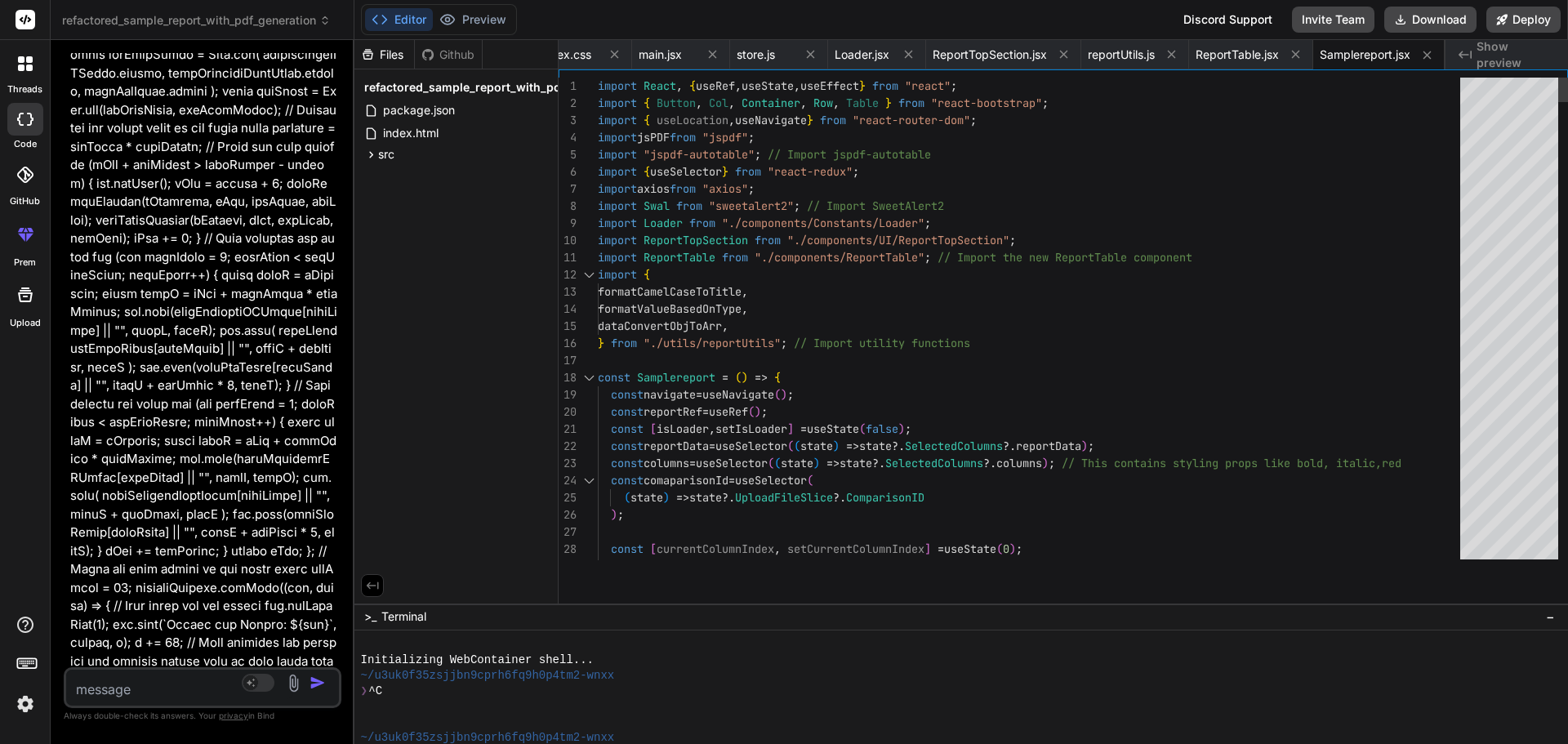
drag, startPoint x: 925, startPoint y: 534, endPoint x: 886, endPoint y: 783, distance: 252.0
click at [886, 743] on html "threads code GitHub prem Upload refactored_sample_report_with_pdf_generation Cr…" at bounding box center [784, 372] width 1568 height 744
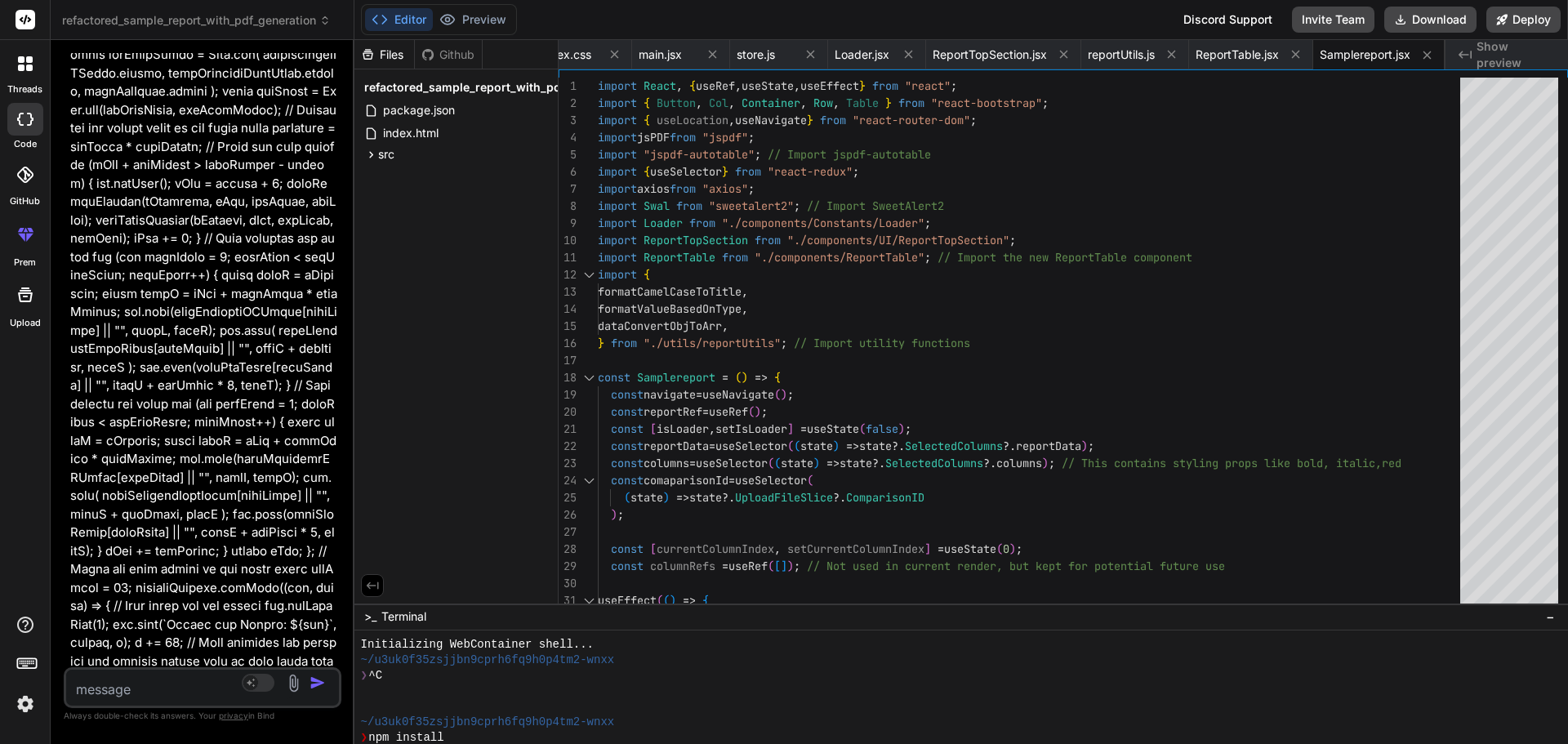
scroll to position [46, 0]
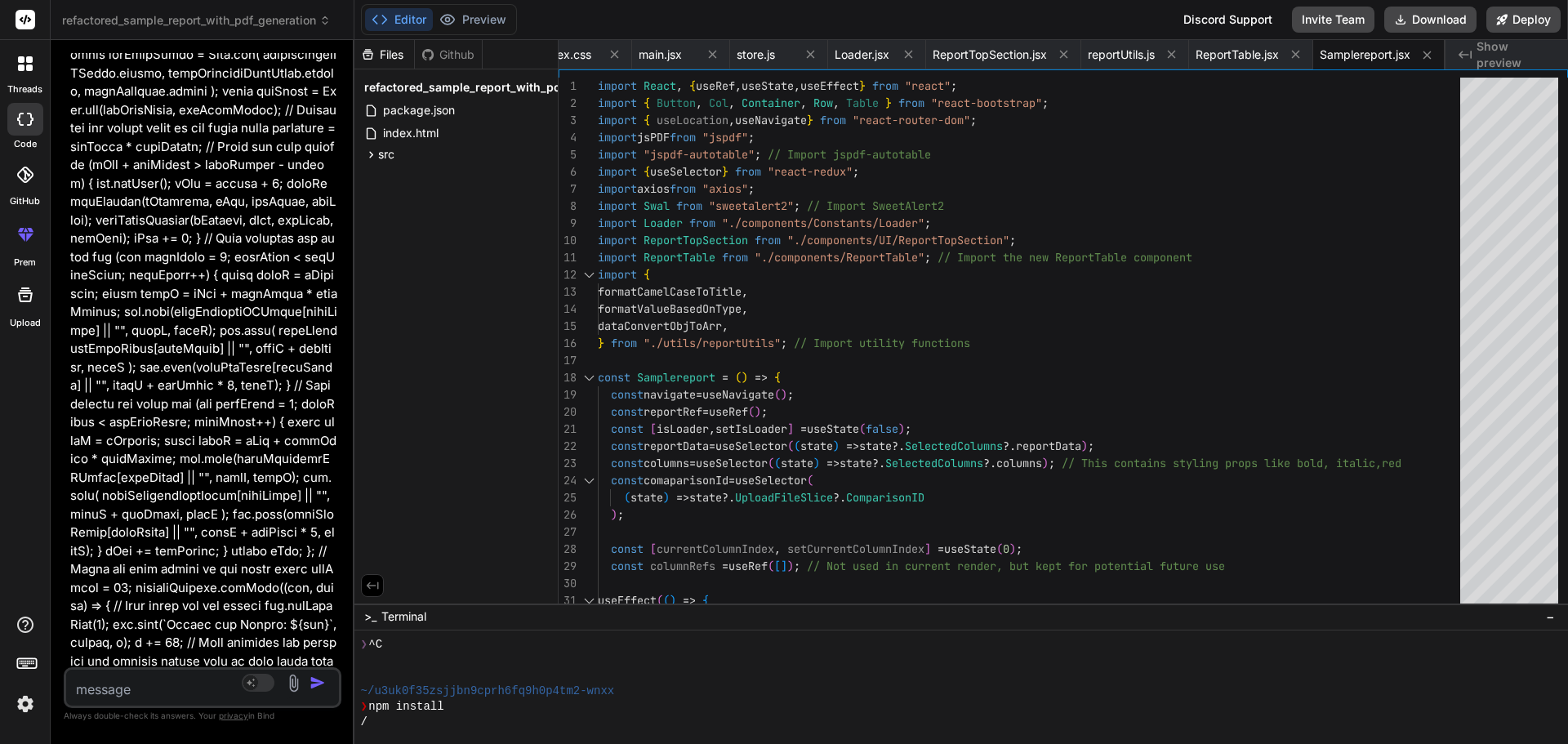
drag, startPoint x: 1073, startPoint y: 605, endPoint x: 1081, endPoint y: 749, distance: 144.2
click at [1081, 743] on html "threads code GitHub prem Upload refactored_sample_report_with_pdf_generation Cr…" at bounding box center [784, 372] width 1568 height 744
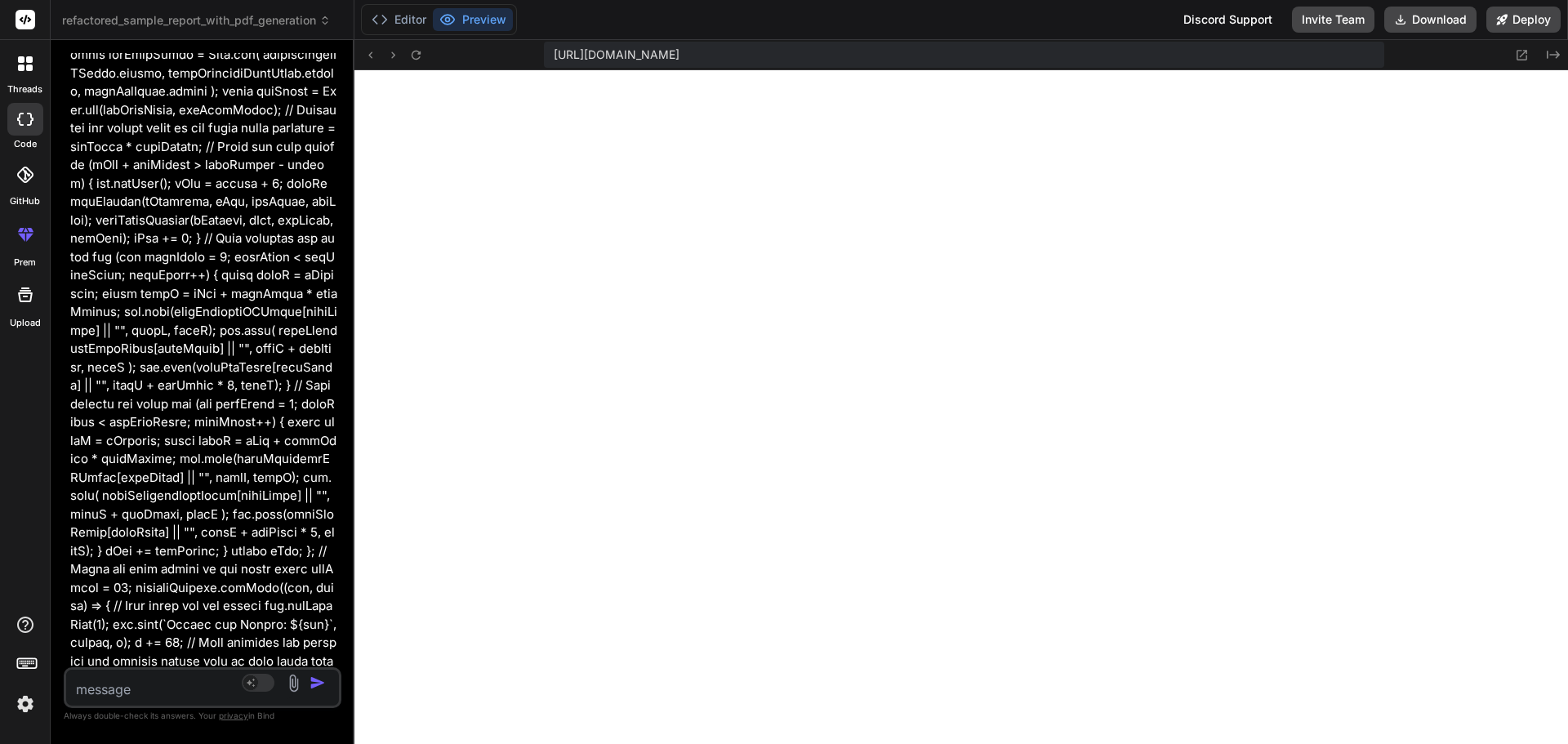
scroll to position [946, 0]
click at [401, 18] on button "Editor" at bounding box center [399, 19] width 68 height 23
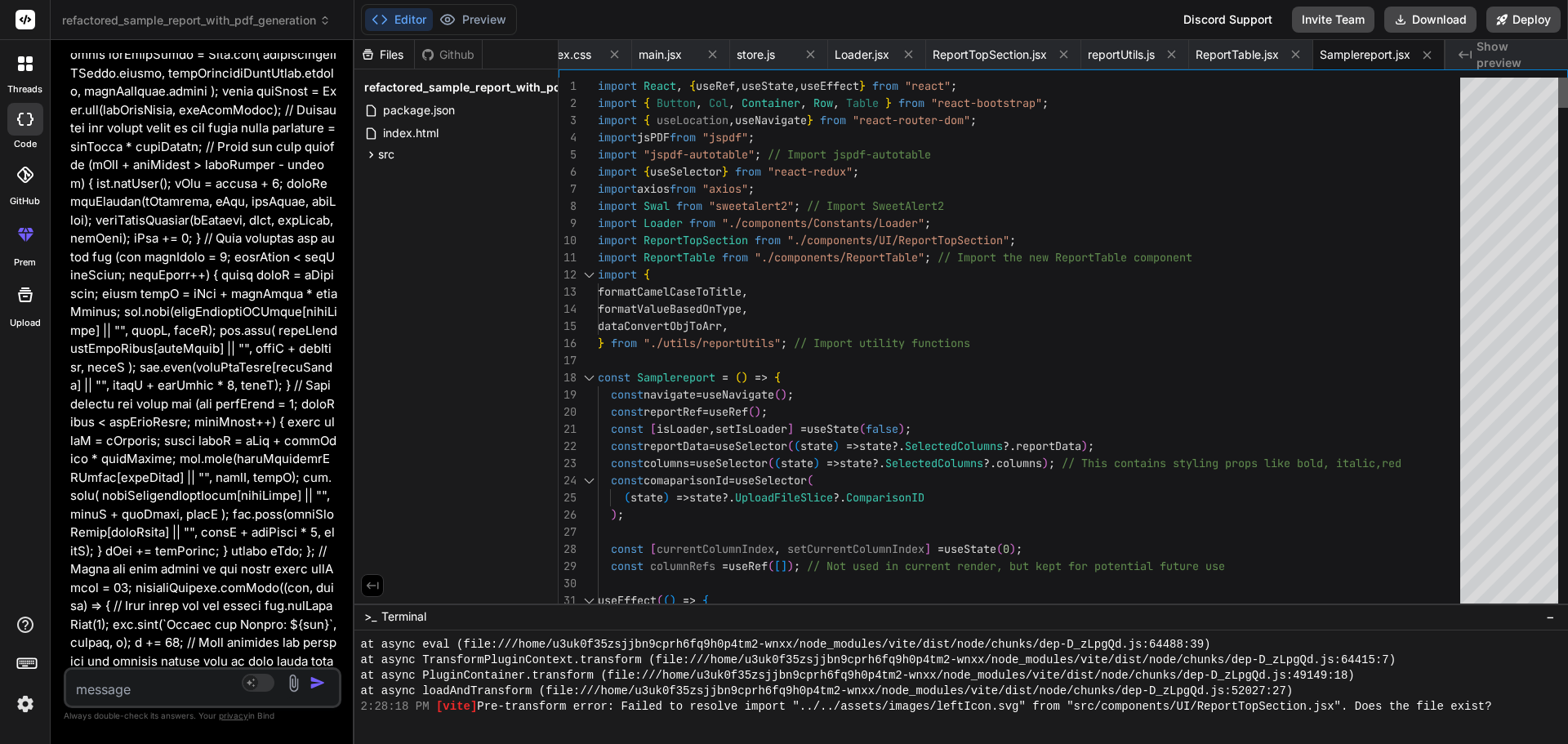
click at [1567, 77] on div at bounding box center [1563, 92] width 10 height 30
click at [378, 155] on span "src" at bounding box center [385, 154] width 16 height 16
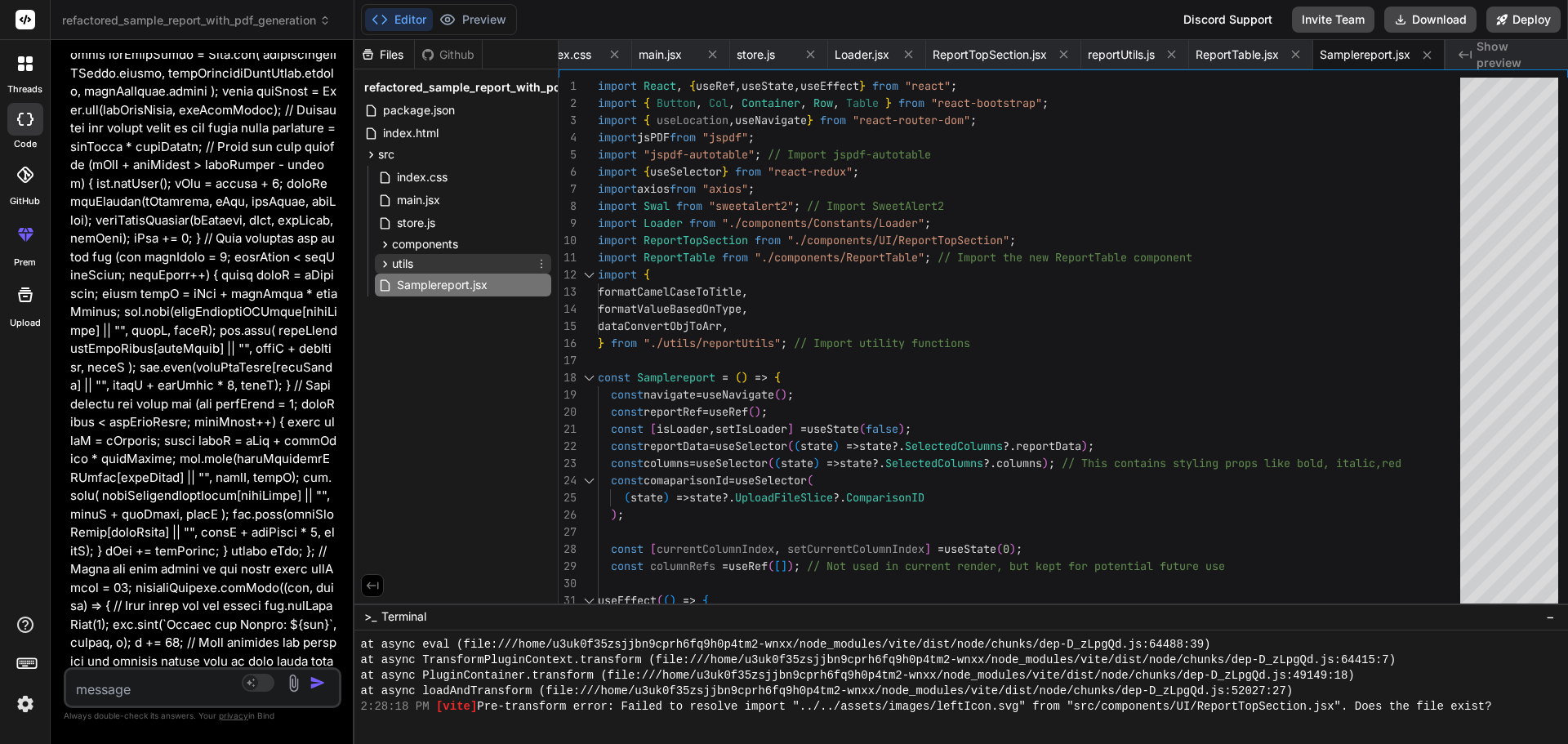
click at [404, 266] on span "utils" at bounding box center [402, 263] width 21 height 16
click at [439, 286] on span "reportUtils.js" at bounding box center [444, 286] width 71 height 19
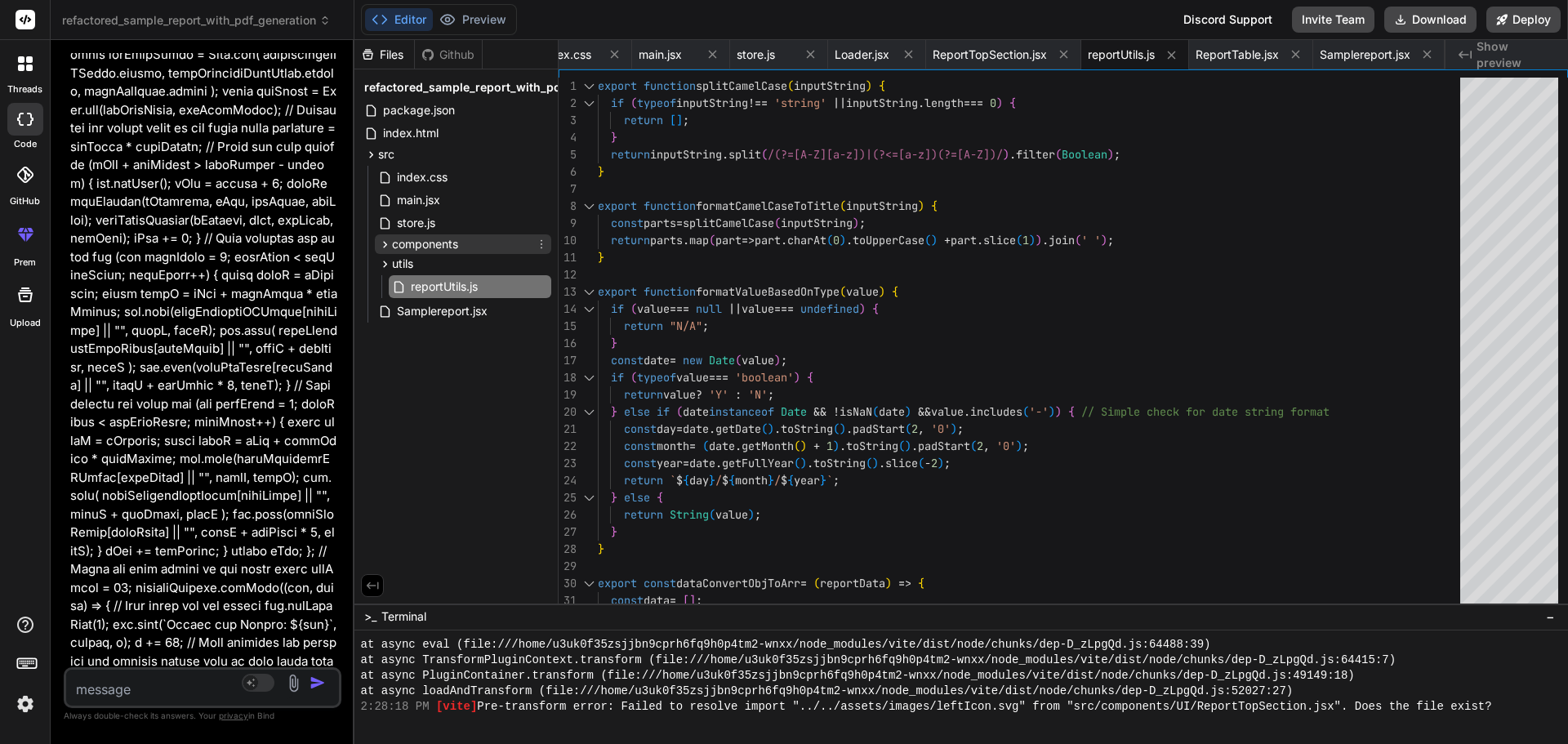
click at [430, 248] on span "components" at bounding box center [425, 244] width 66 height 16
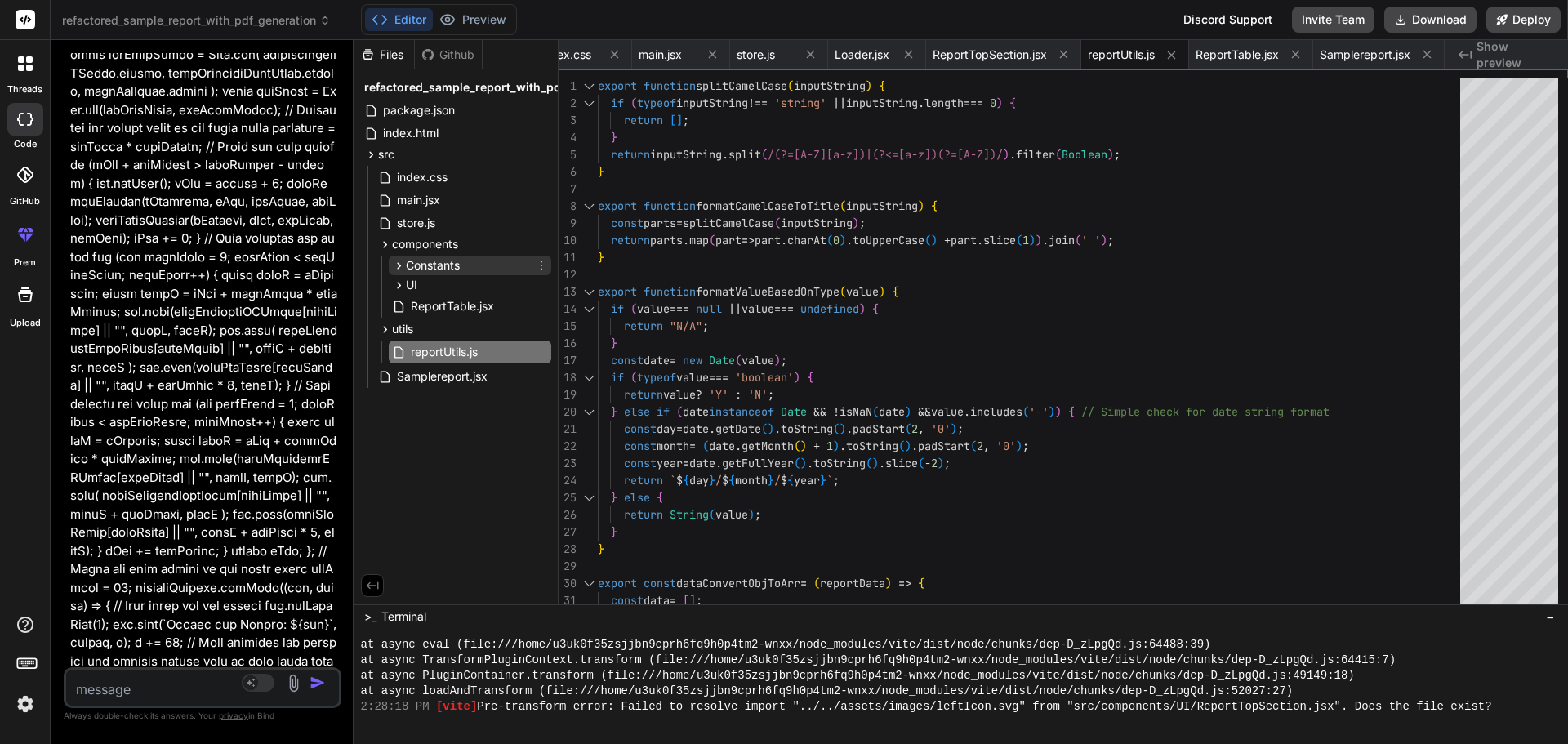
click at [442, 264] on span "Constants" at bounding box center [432, 265] width 54 height 16
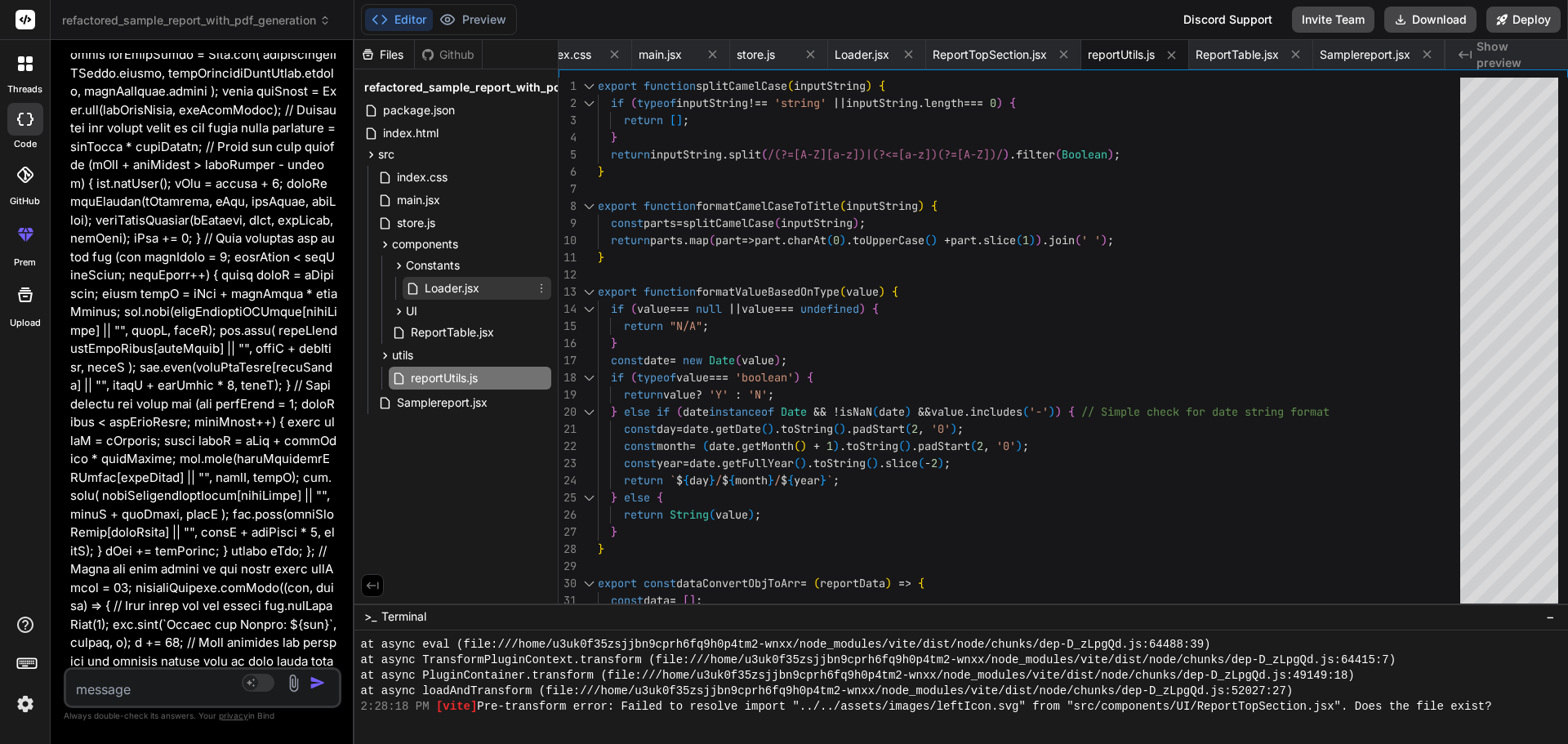
click at [457, 291] on span "Loader.jsx" at bounding box center [452, 288] width 58 height 19
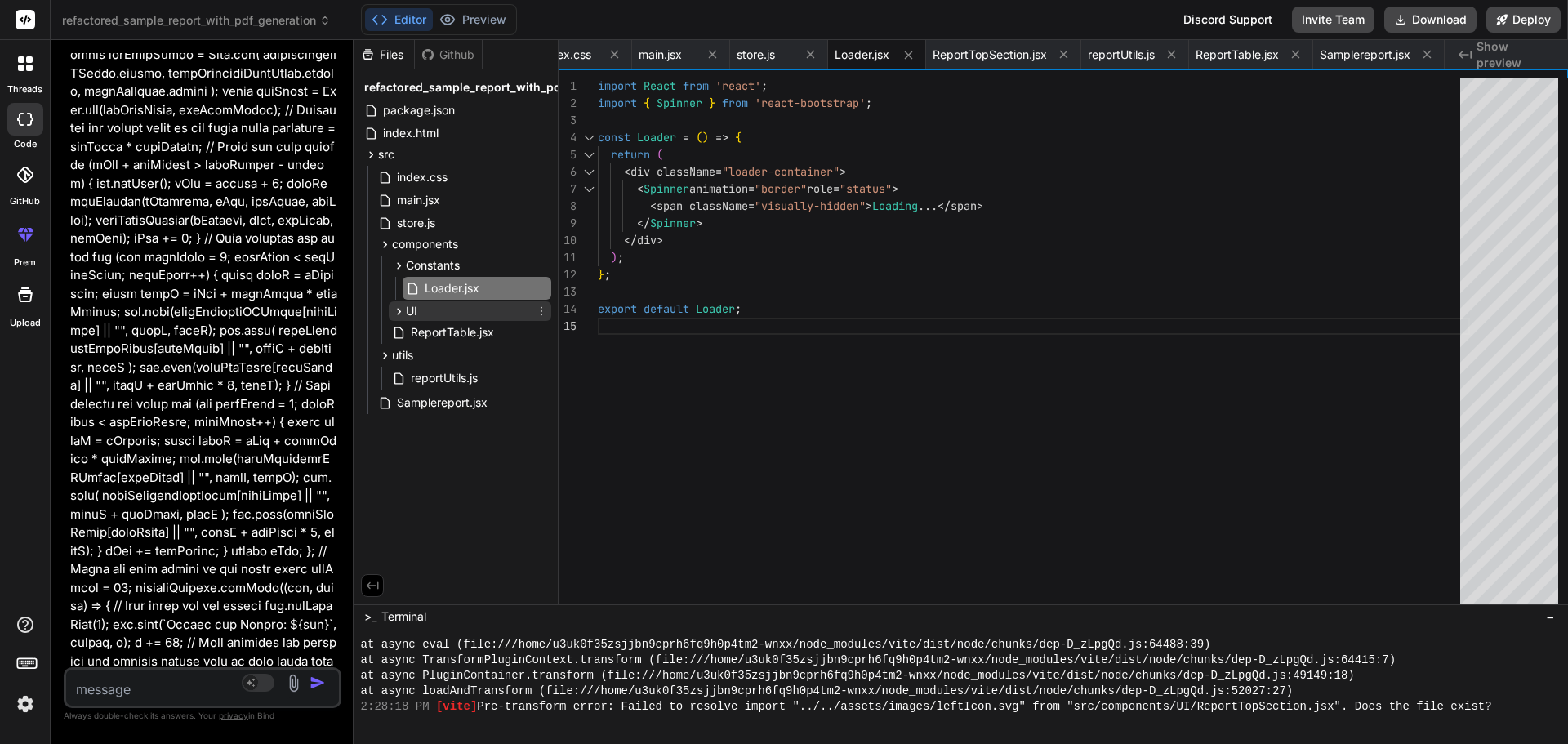
click at [437, 312] on div "UI" at bounding box center [470, 311] width 163 height 19
click at [455, 333] on span "ReportTopSection.jsx" at bounding box center [482, 333] width 118 height 19
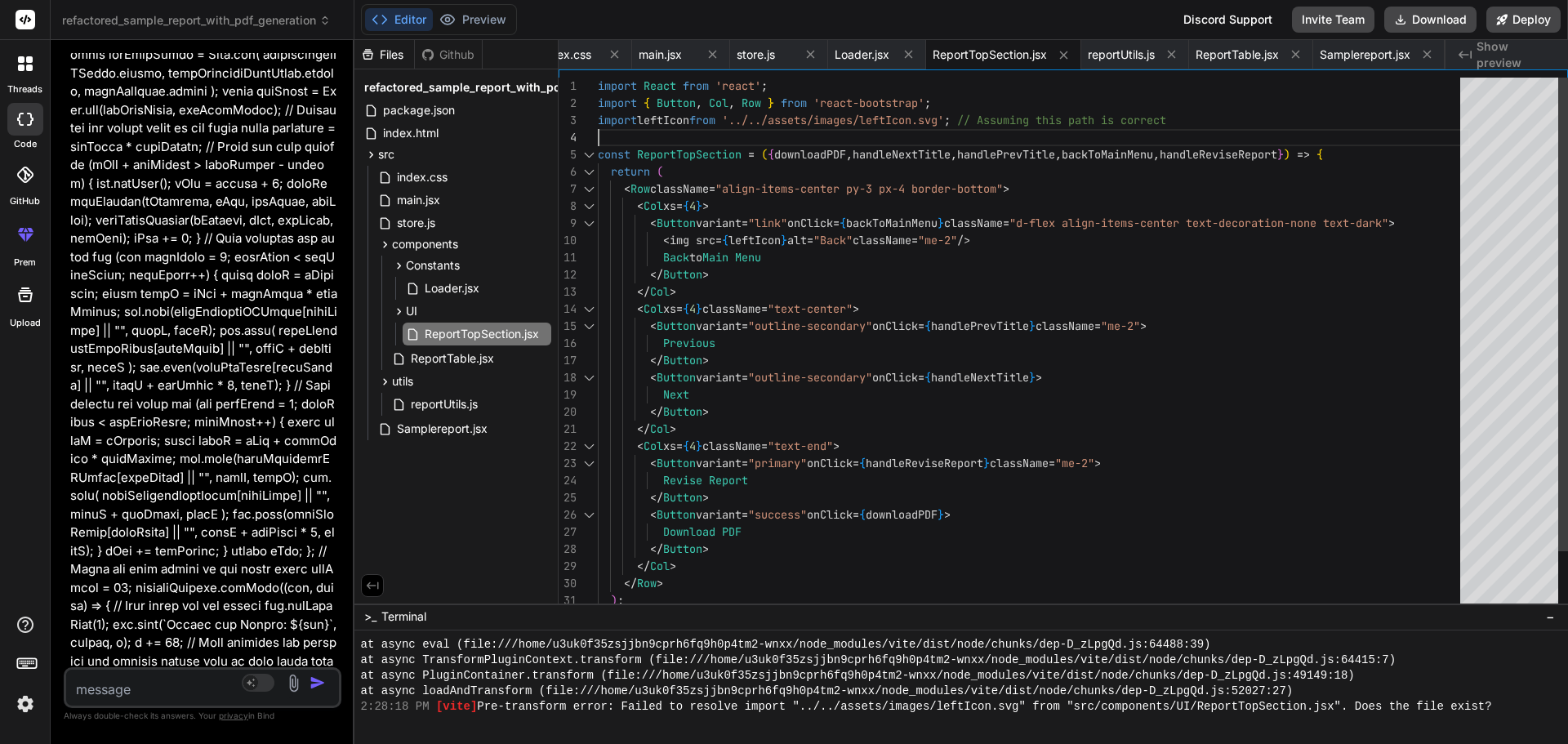
click at [1200, 125] on div "< Button variant = "outline-secondary" onClick = { handlePrevTitle } className …" at bounding box center [1033, 377] width 872 height 600
click at [968, 121] on div "< Button variant = "outline-secondary" onClick = { handlePrevTitle } className …" at bounding box center [1033, 377] width 872 height 600
click at [594, 120] on div "3" at bounding box center [578, 120] width 39 height 17
click at [602, 119] on div "< Button variant = "outline-secondary" onClick = { handlePrevTitle } className …" at bounding box center [1033, 377] width 872 height 600
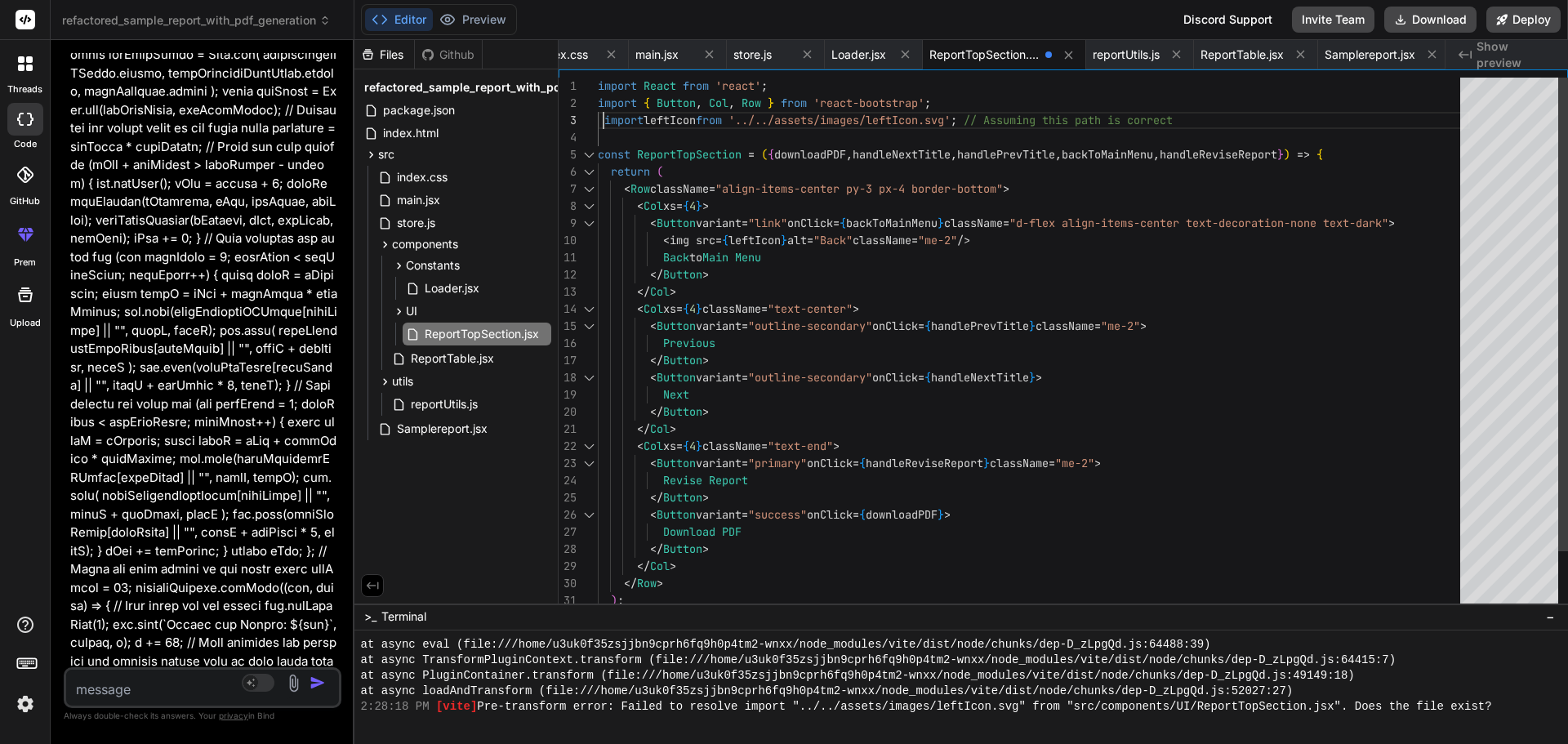
scroll to position [35, 0]
click at [485, 18] on button "Preview" at bounding box center [473, 19] width 80 height 23
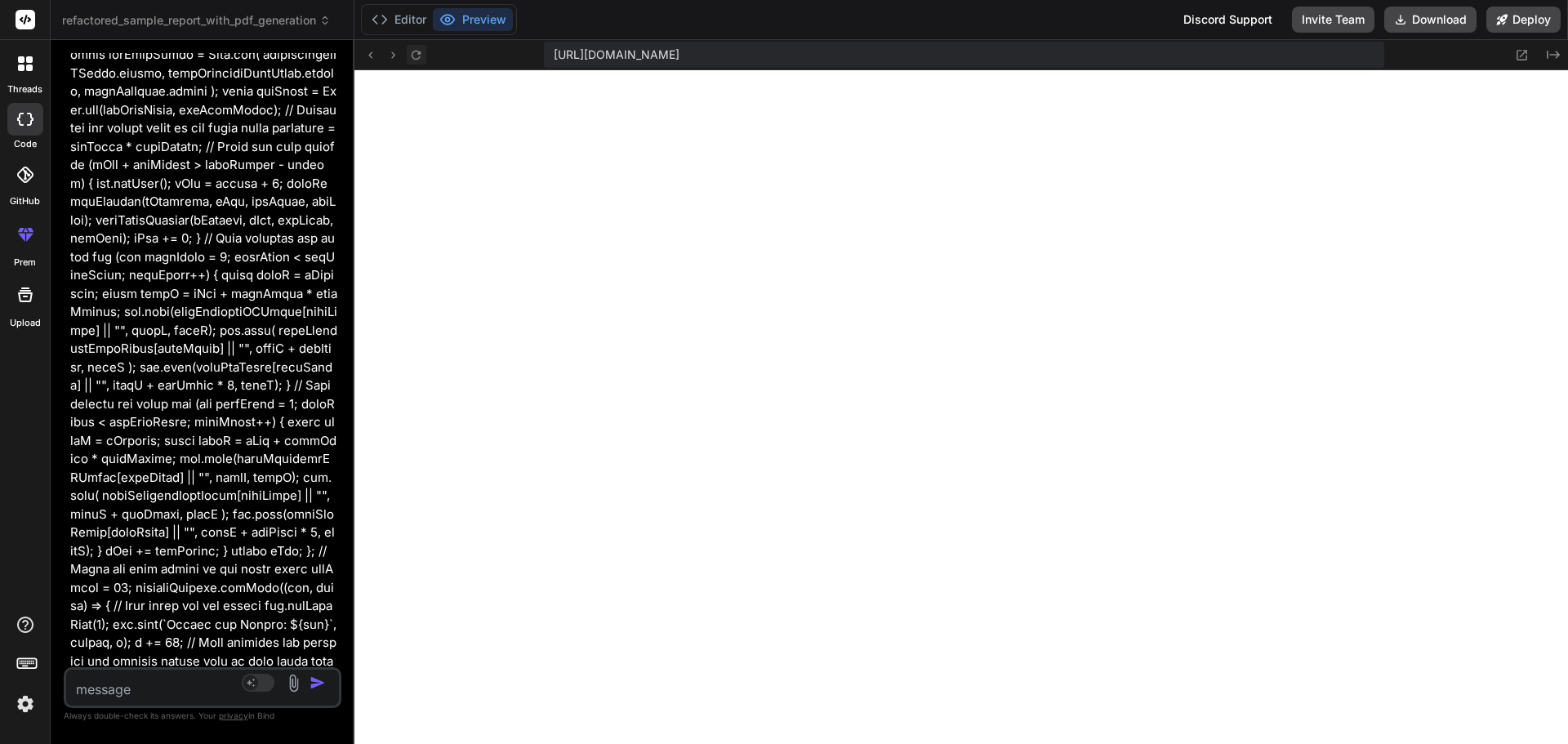
click at [419, 56] on icon at bounding box center [416, 55] width 14 height 14
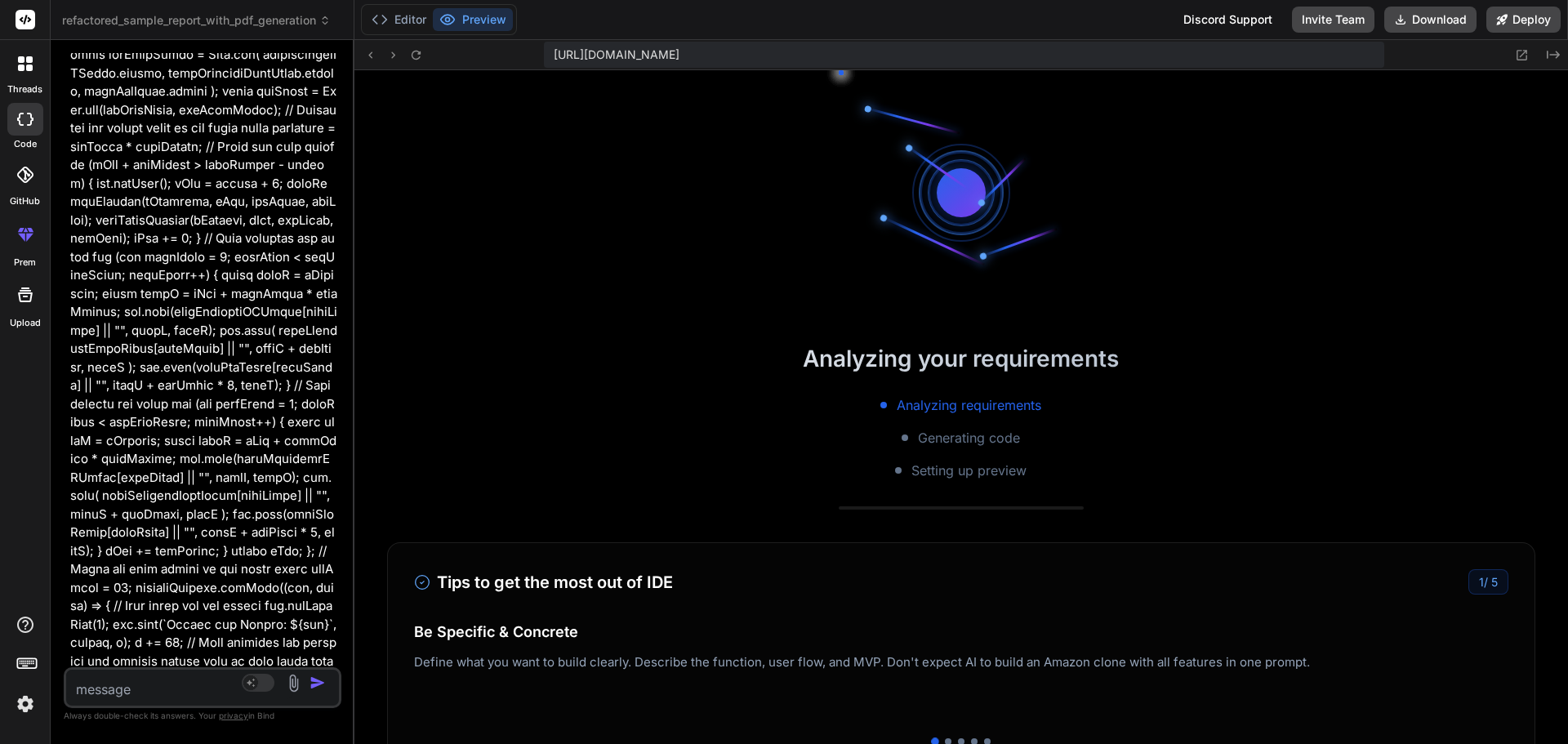
scroll to position [1304, 0]
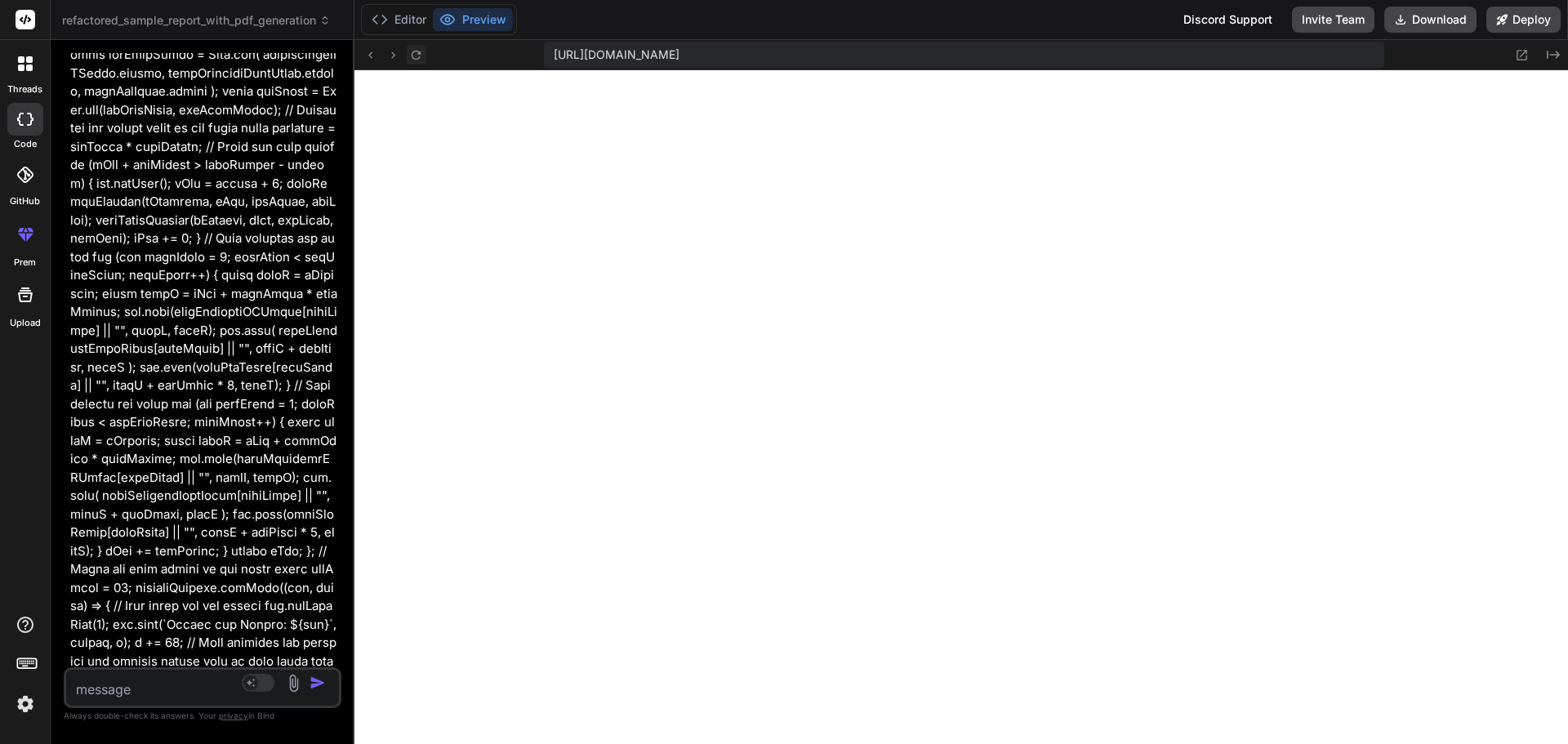
click at [414, 56] on icon at bounding box center [416, 55] width 14 height 14
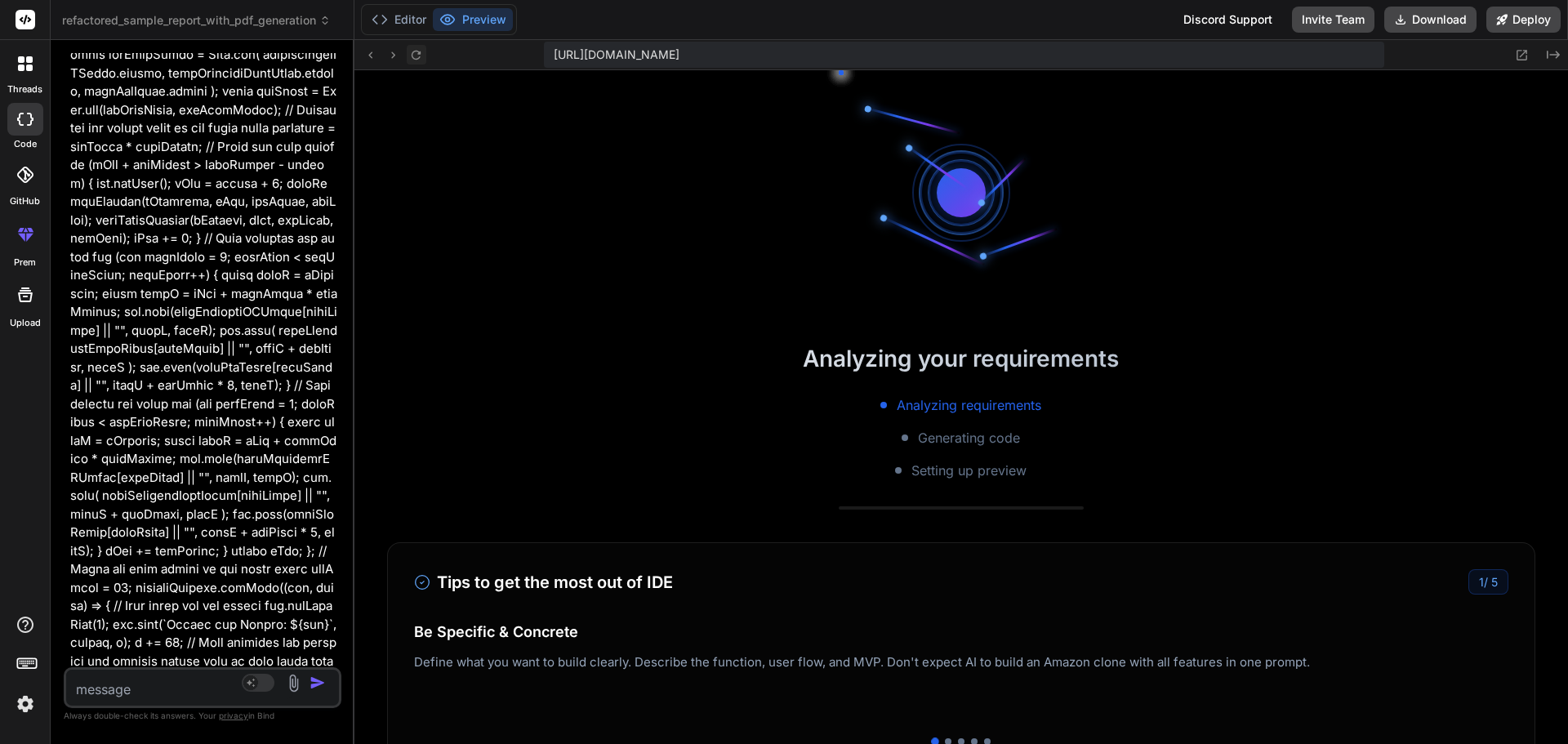
scroll to position [1661, 0]
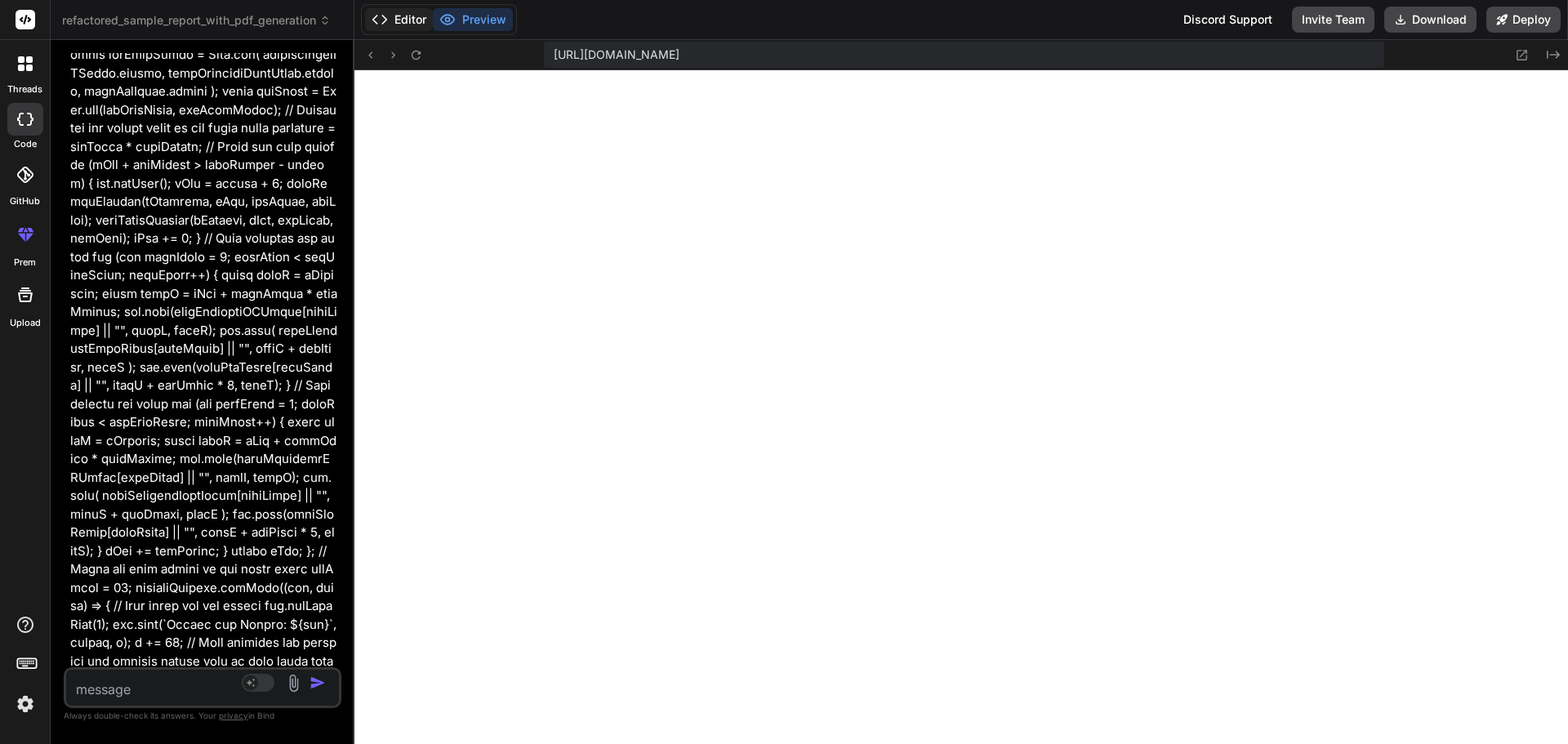
click at [399, 21] on button "Editor" at bounding box center [399, 19] width 68 height 23
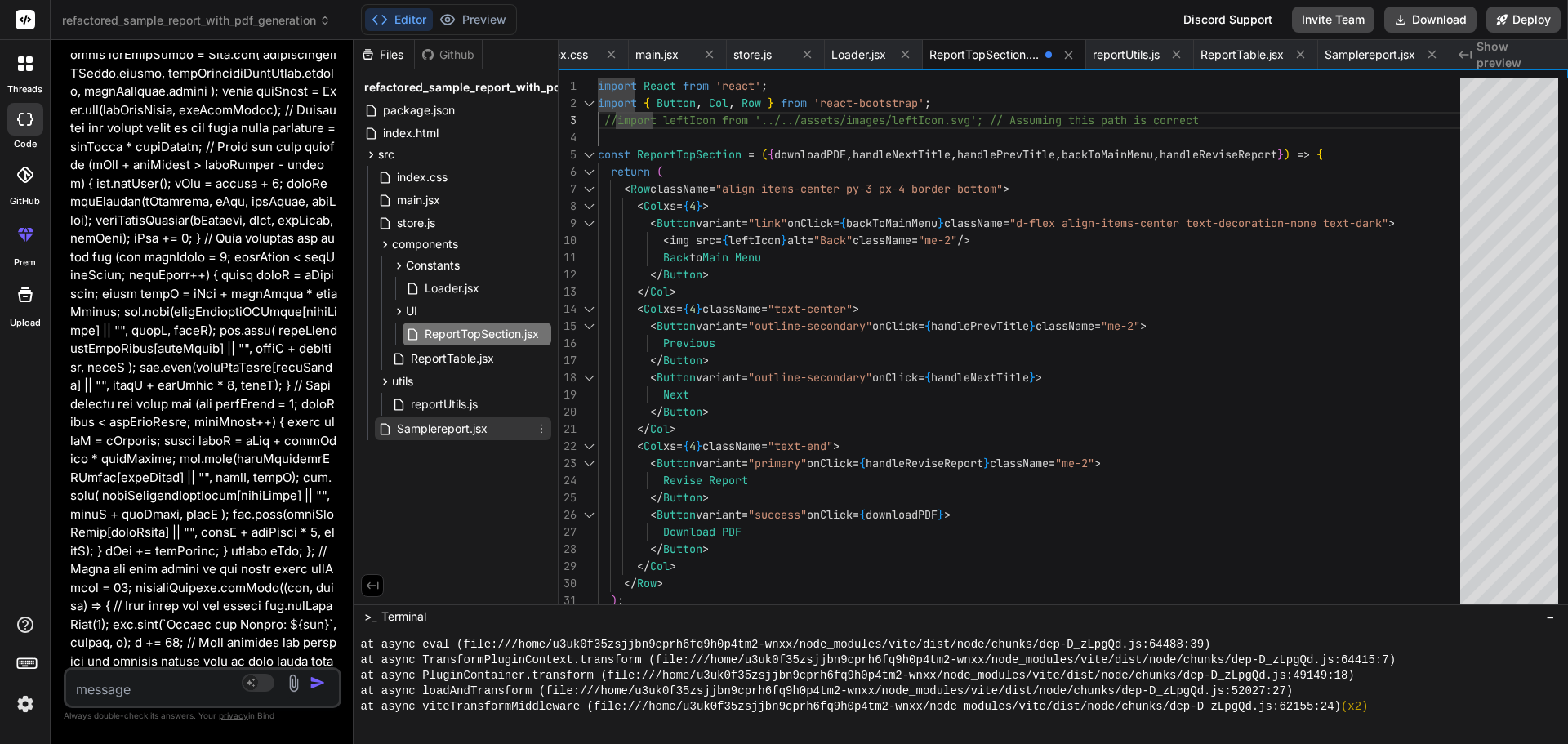
click at [443, 427] on span "Samplereport.jsx" at bounding box center [442, 428] width 94 height 19
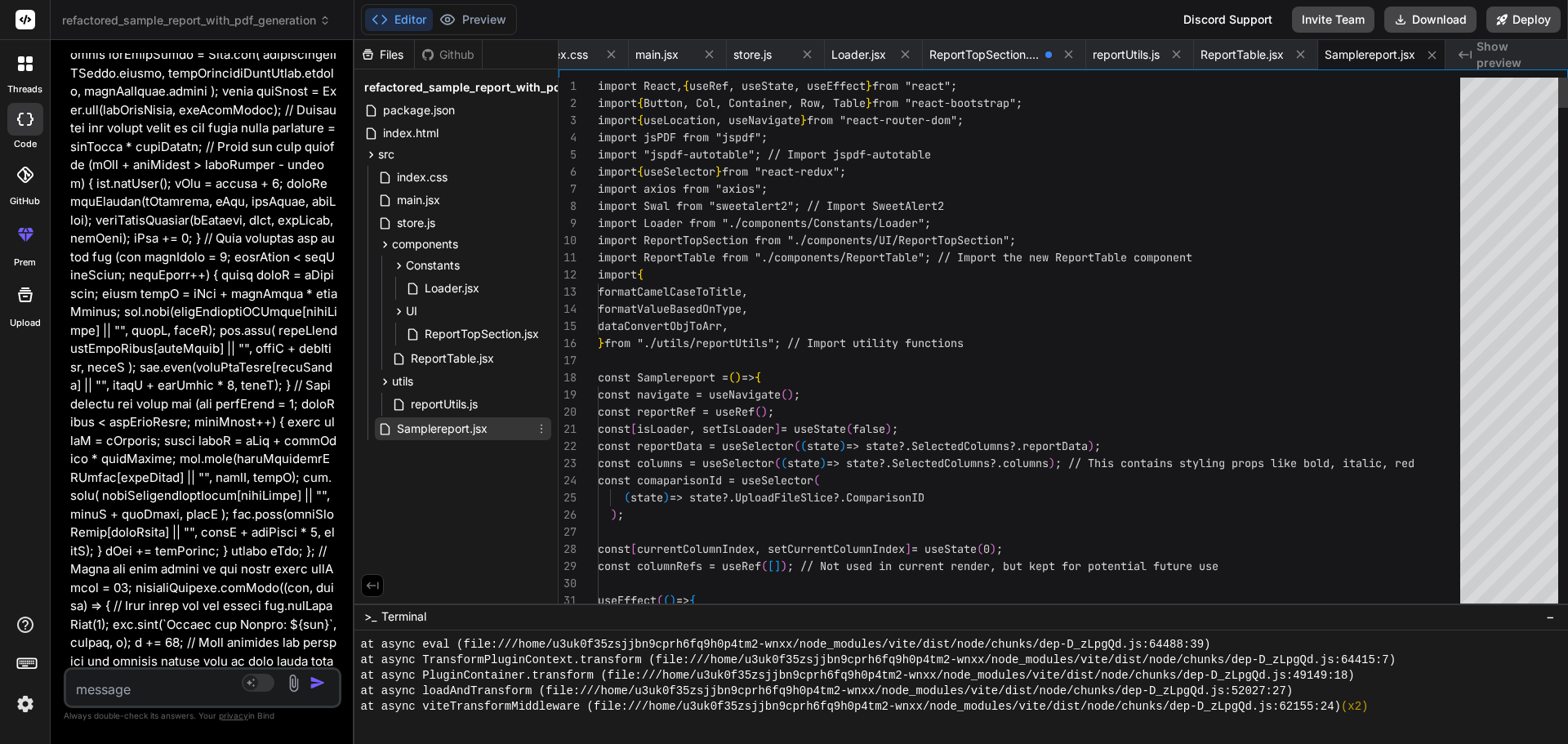
scroll to position [0, 246]
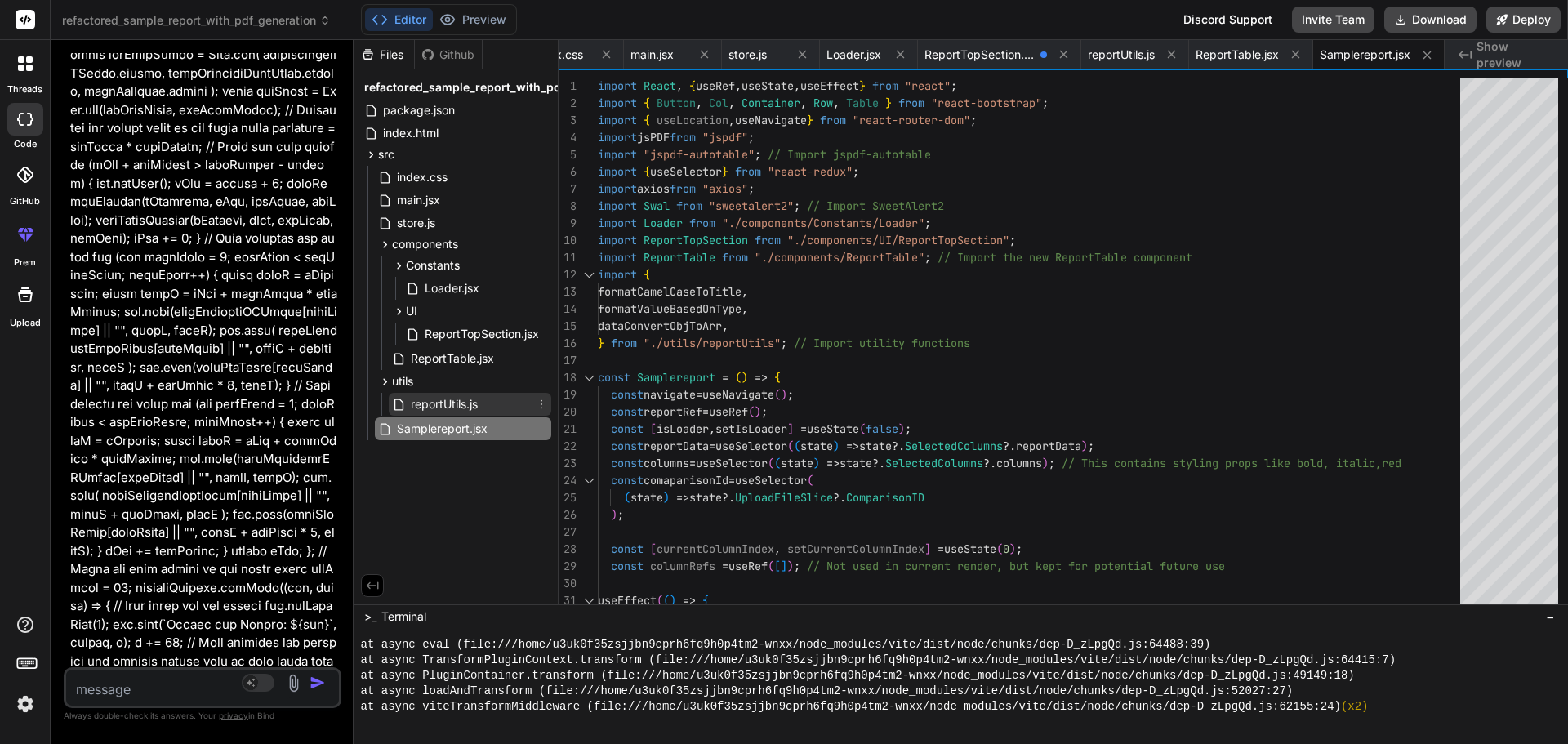
click at [481, 406] on div "reportUtils.js" at bounding box center [470, 404] width 163 height 23
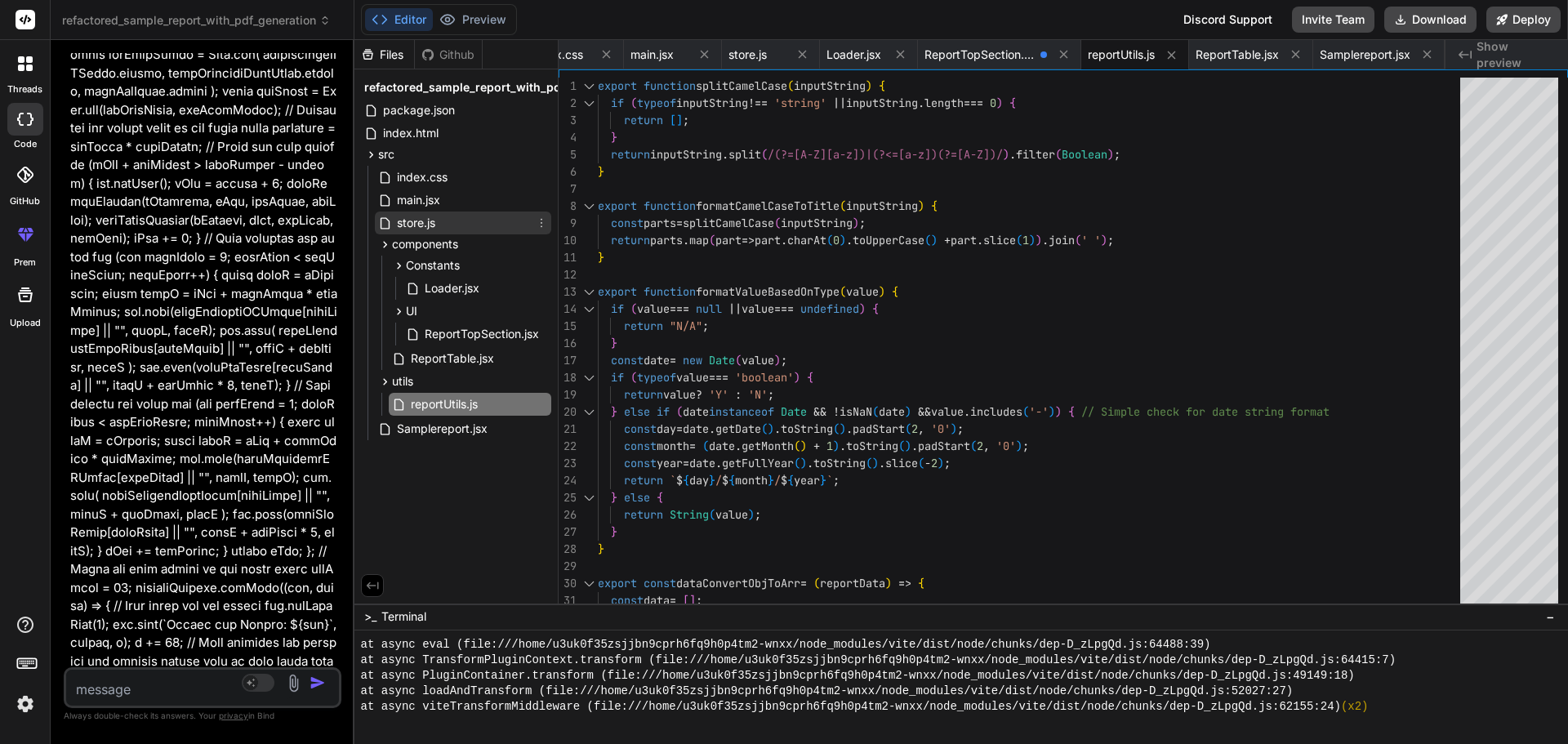
click at [426, 219] on span "store.js" at bounding box center [416, 223] width 42 height 19
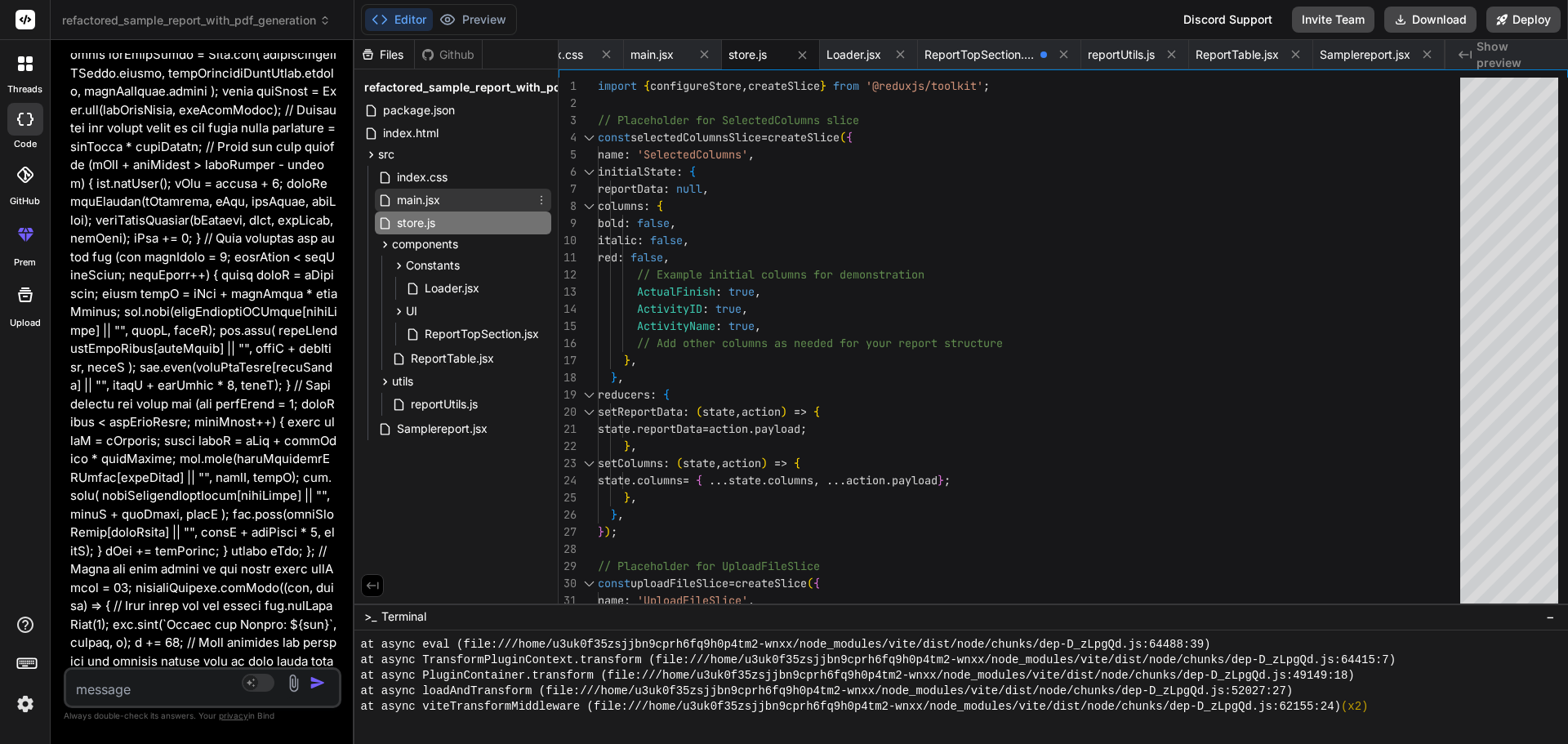
click at [423, 196] on span "main.jsx" at bounding box center [418, 200] width 46 height 19
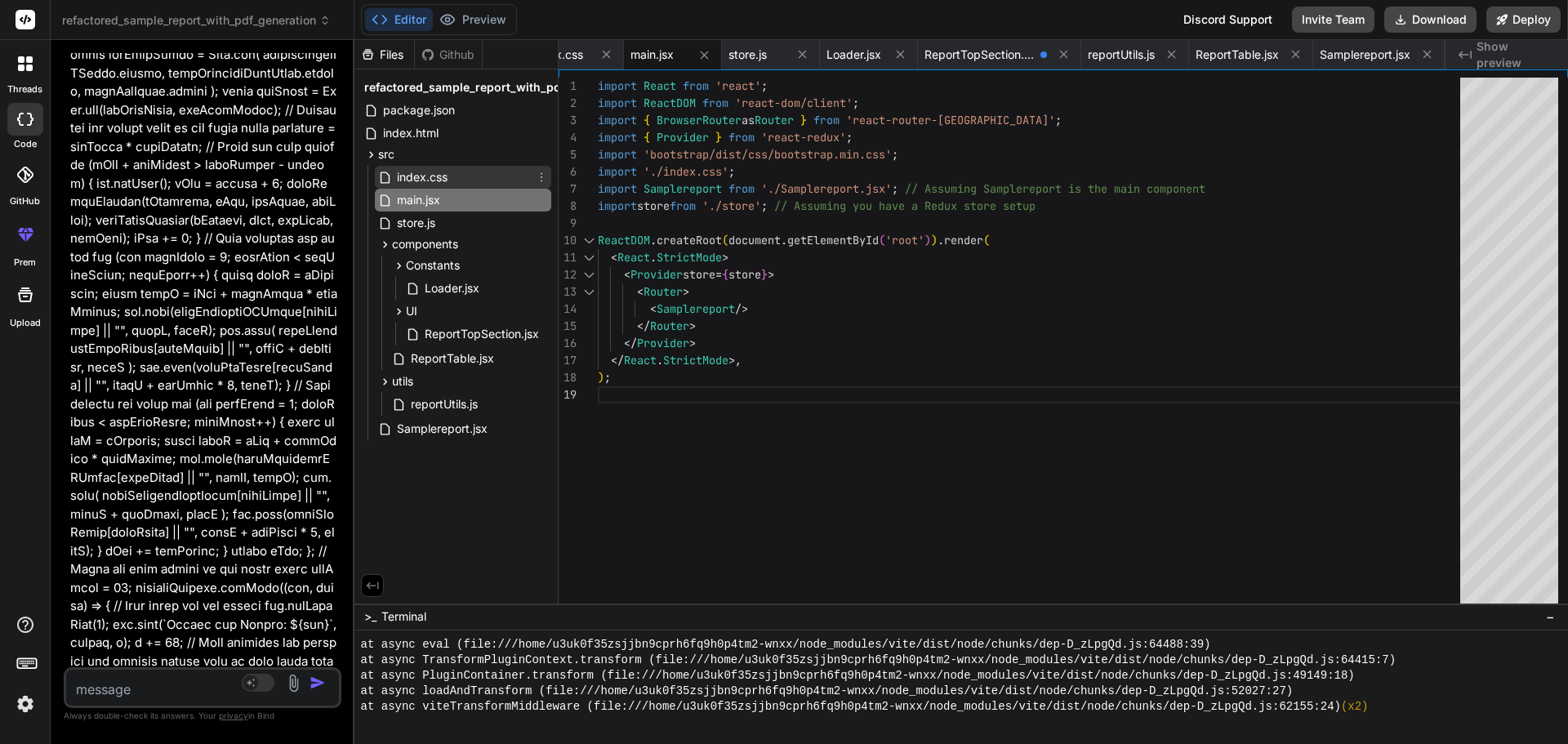
click at [431, 177] on span "index.css" at bounding box center [422, 176] width 54 height 19
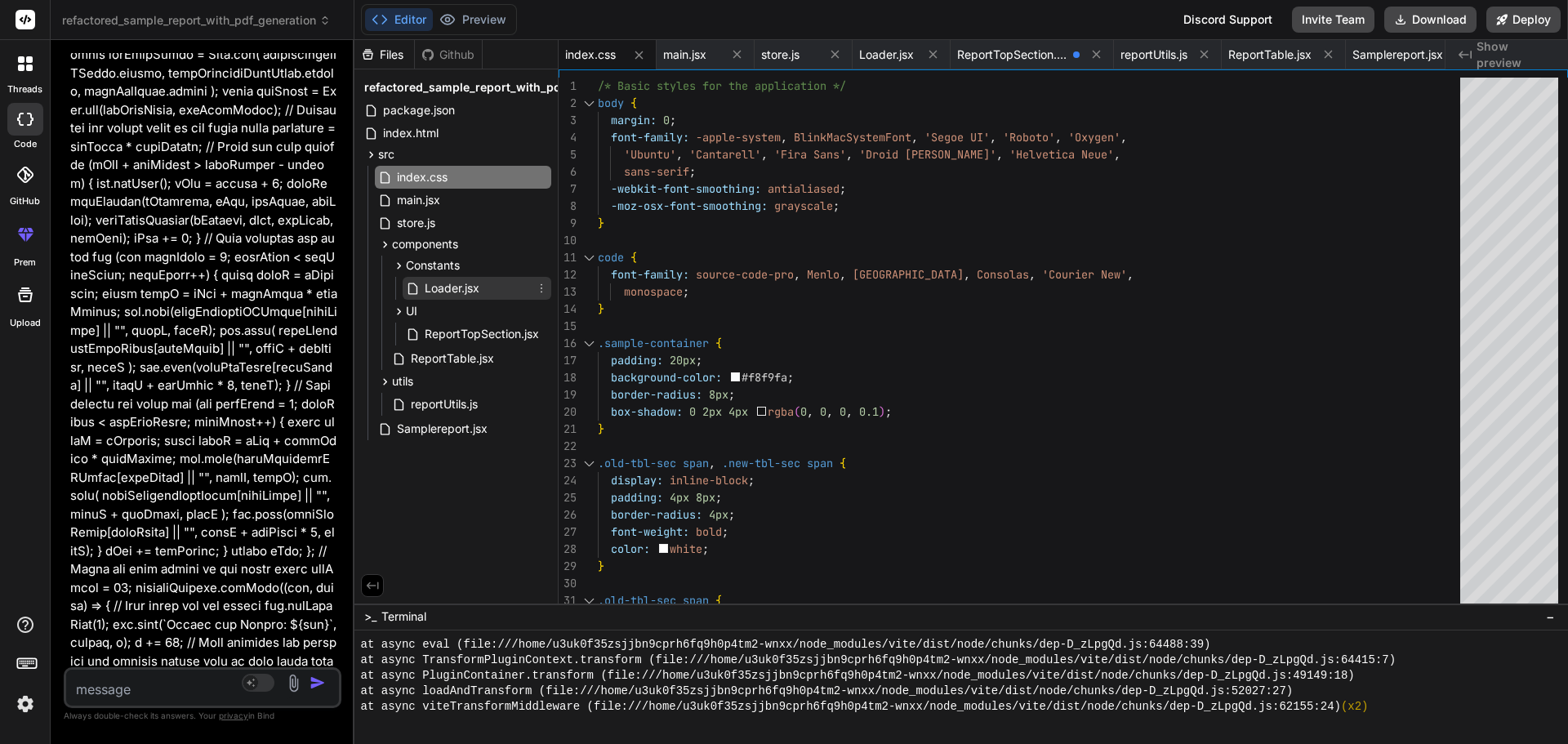
click at [457, 294] on span "Loader.jsx" at bounding box center [452, 288] width 58 height 19
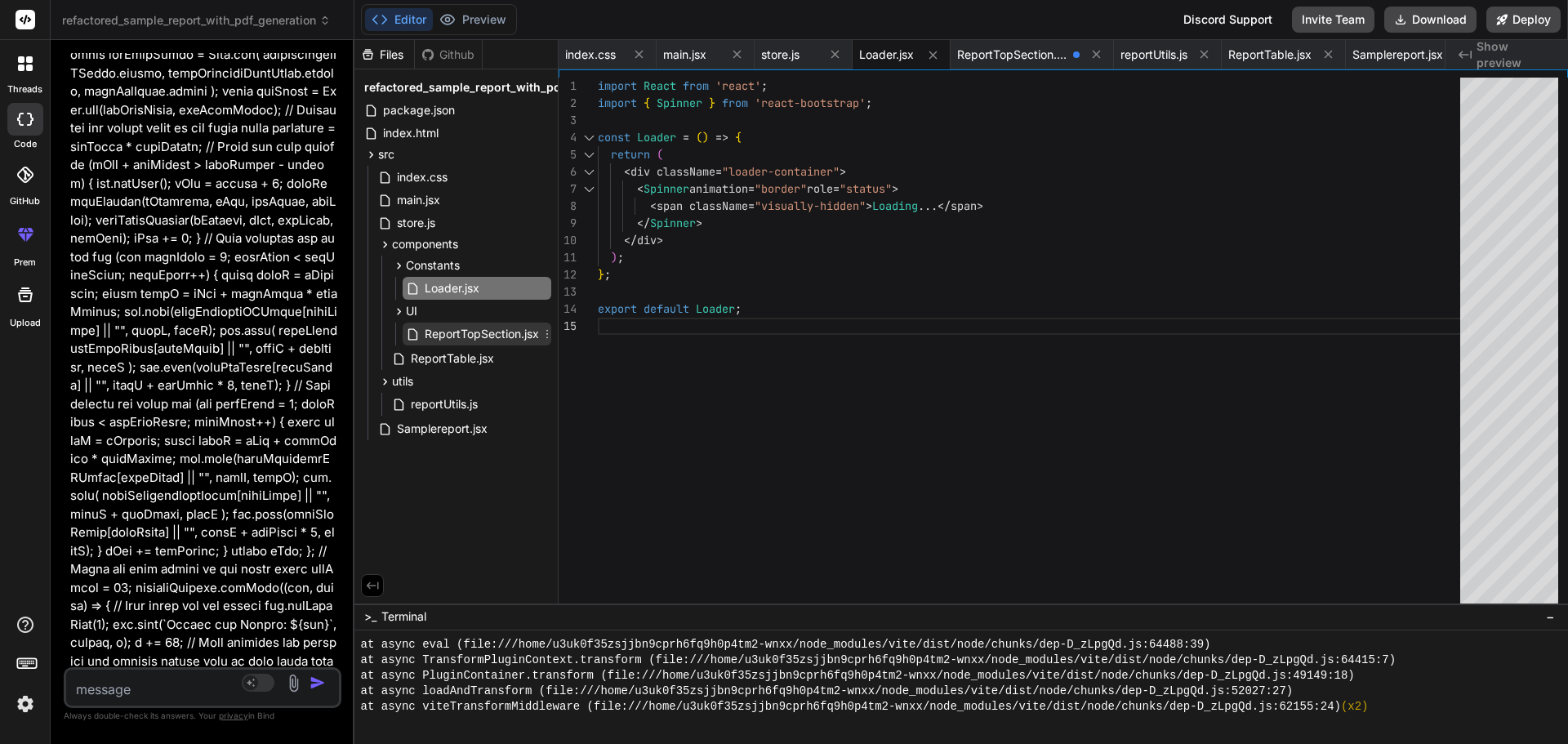
click at [459, 335] on span "ReportTopSection.jsx" at bounding box center [482, 333] width 118 height 19
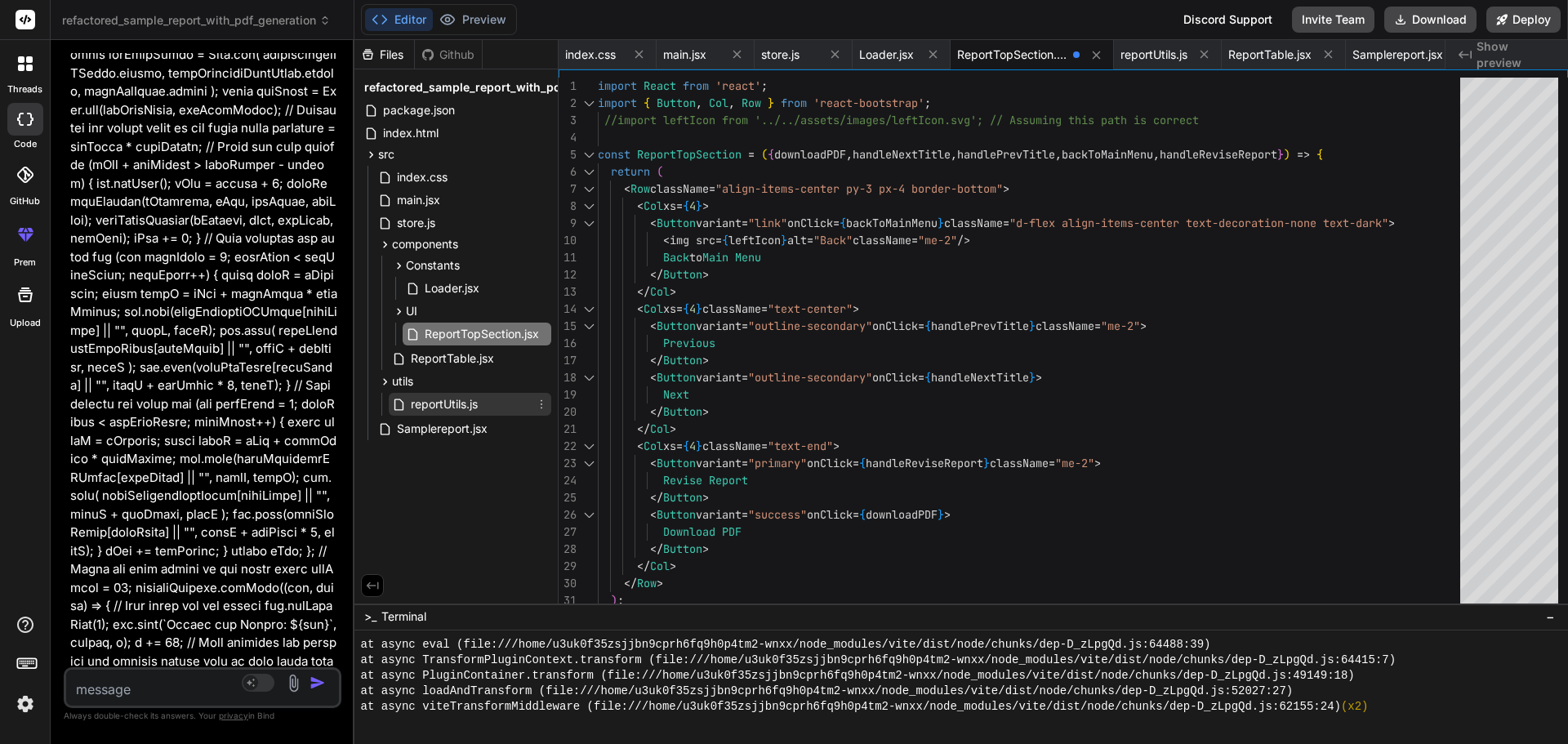
click at [447, 401] on span "reportUtils.js" at bounding box center [444, 404] width 71 height 19
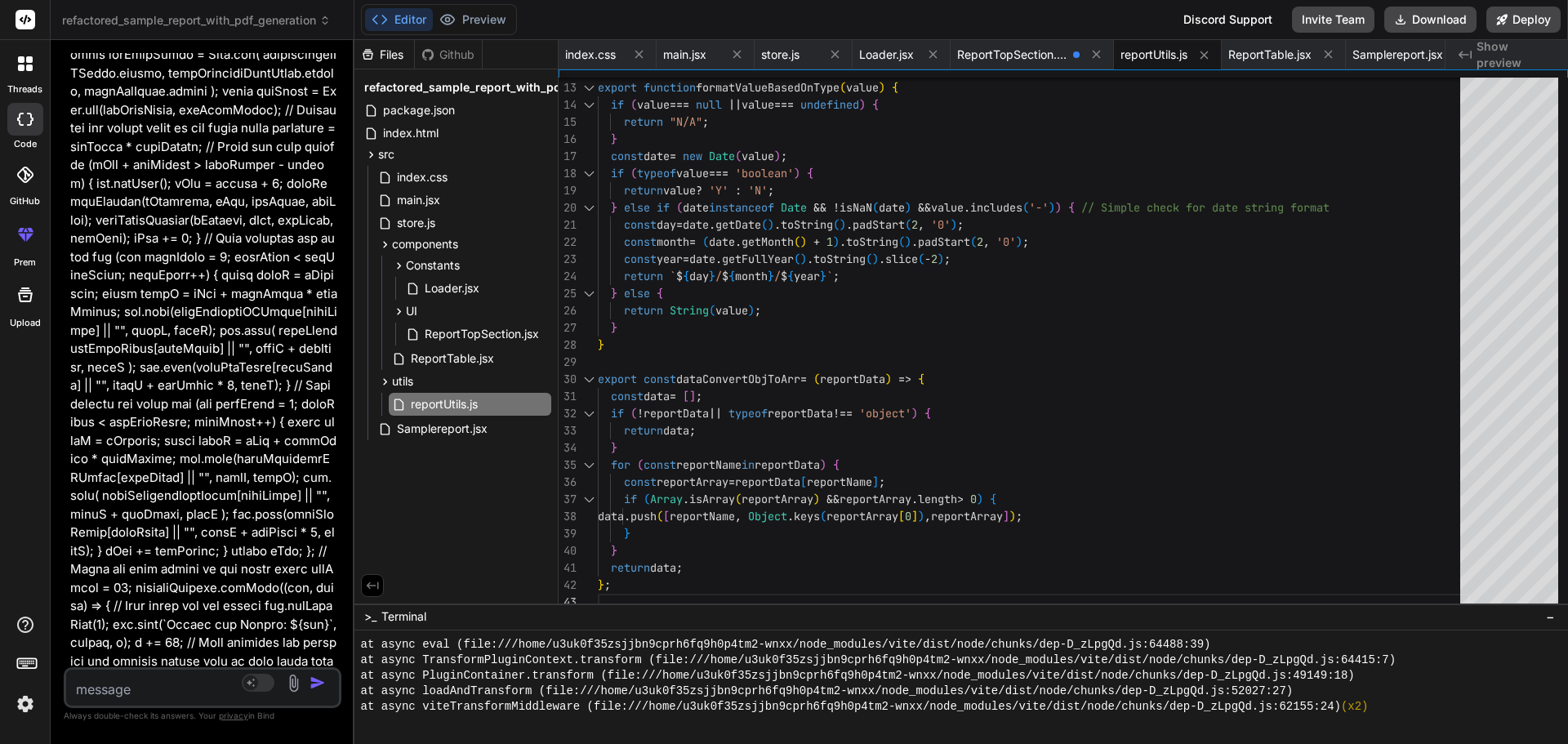
drag, startPoint x: 985, startPoint y: 603, endPoint x: 981, endPoint y: 783, distance: 180.0
click at [981, 743] on html "threads code GitHub prem Upload refactored_sample_report_with_pdf_generation Cr…" at bounding box center [784, 372] width 1568 height 744
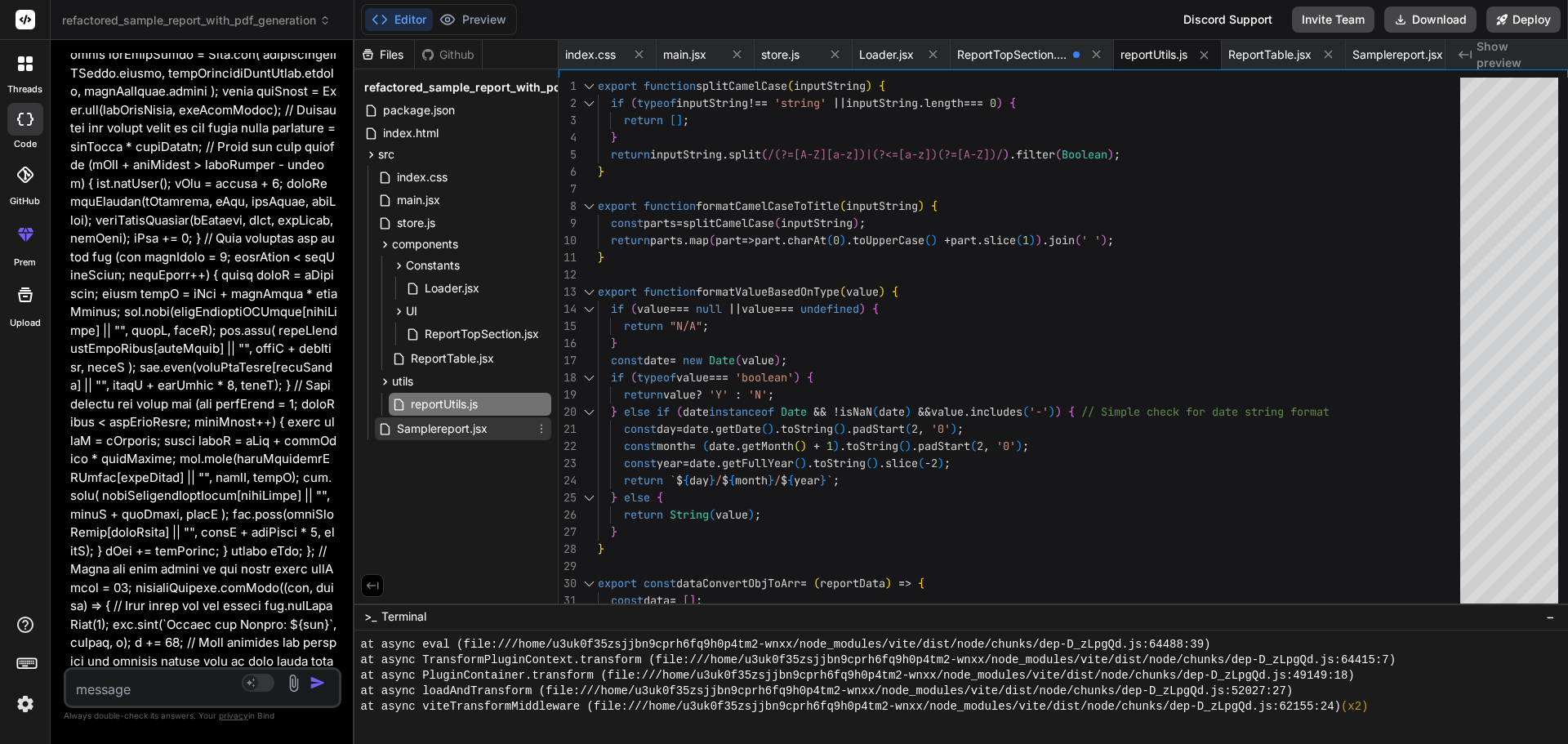
click at [435, 432] on span "Samplereport.jsx" at bounding box center [442, 428] width 94 height 19
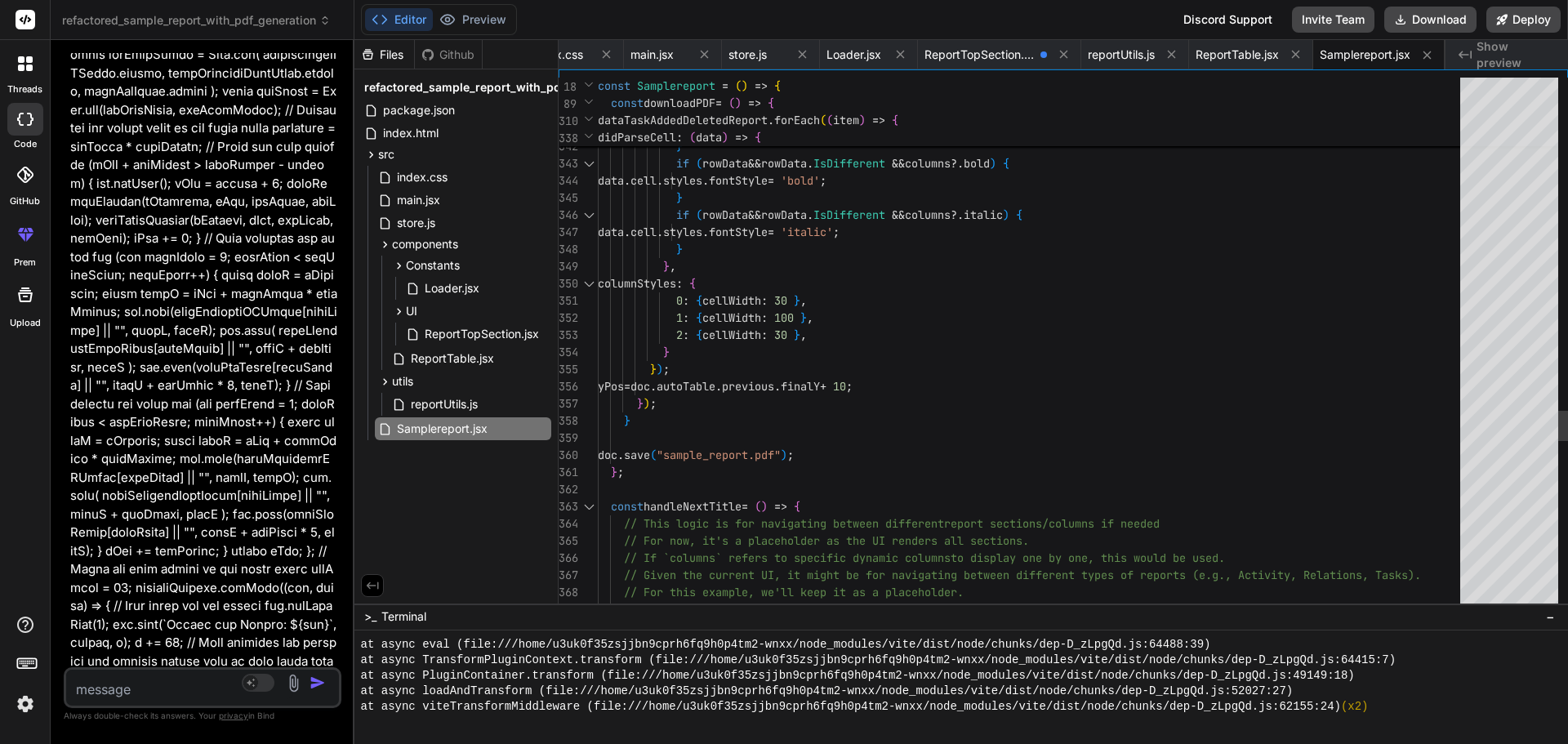
scroll to position [35, 0]
drag, startPoint x: 629, startPoint y: 472, endPoint x: 591, endPoint y: 425, distance: 60.4
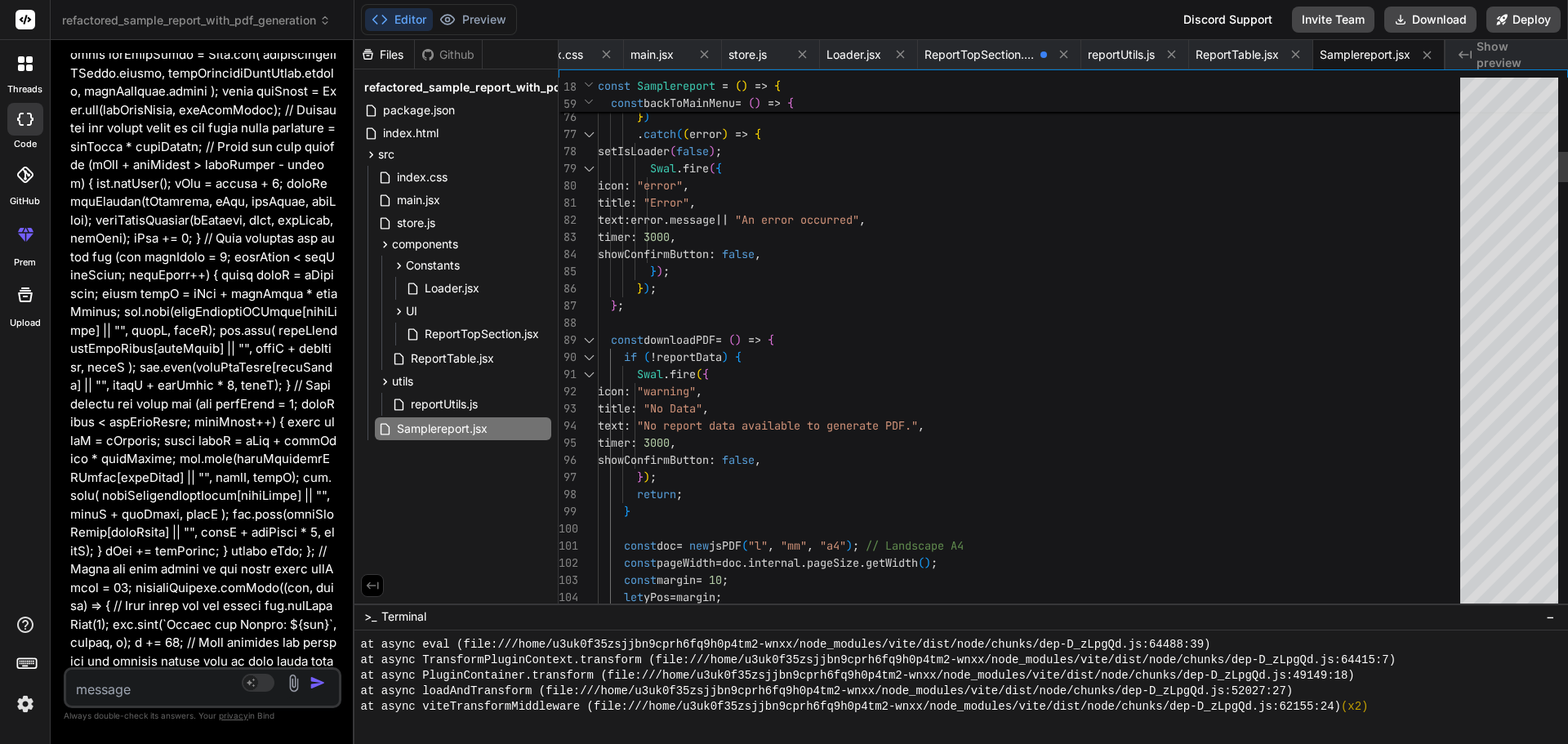
click at [586, 340] on div at bounding box center [588, 340] width 21 height 17
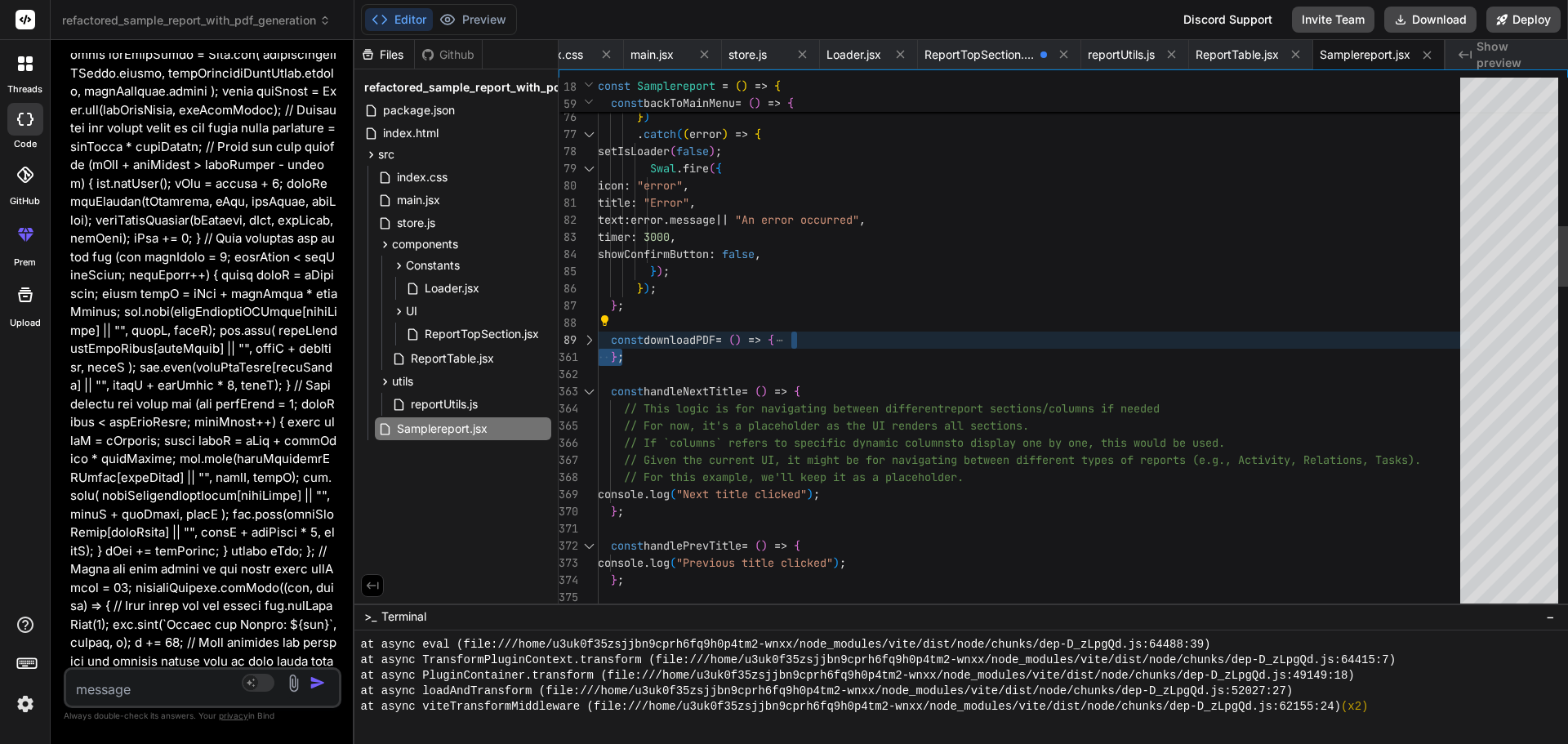
drag, startPoint x: 649, startPoint y: 363, endPoint x: 594, endPoint y: 337, distance: 60.8
click at [180, 676] on textarea at bounding box center [180, 684] width 227 height 29
paste textarea "Uncaught TypeError: doc.autoTable is not a function"
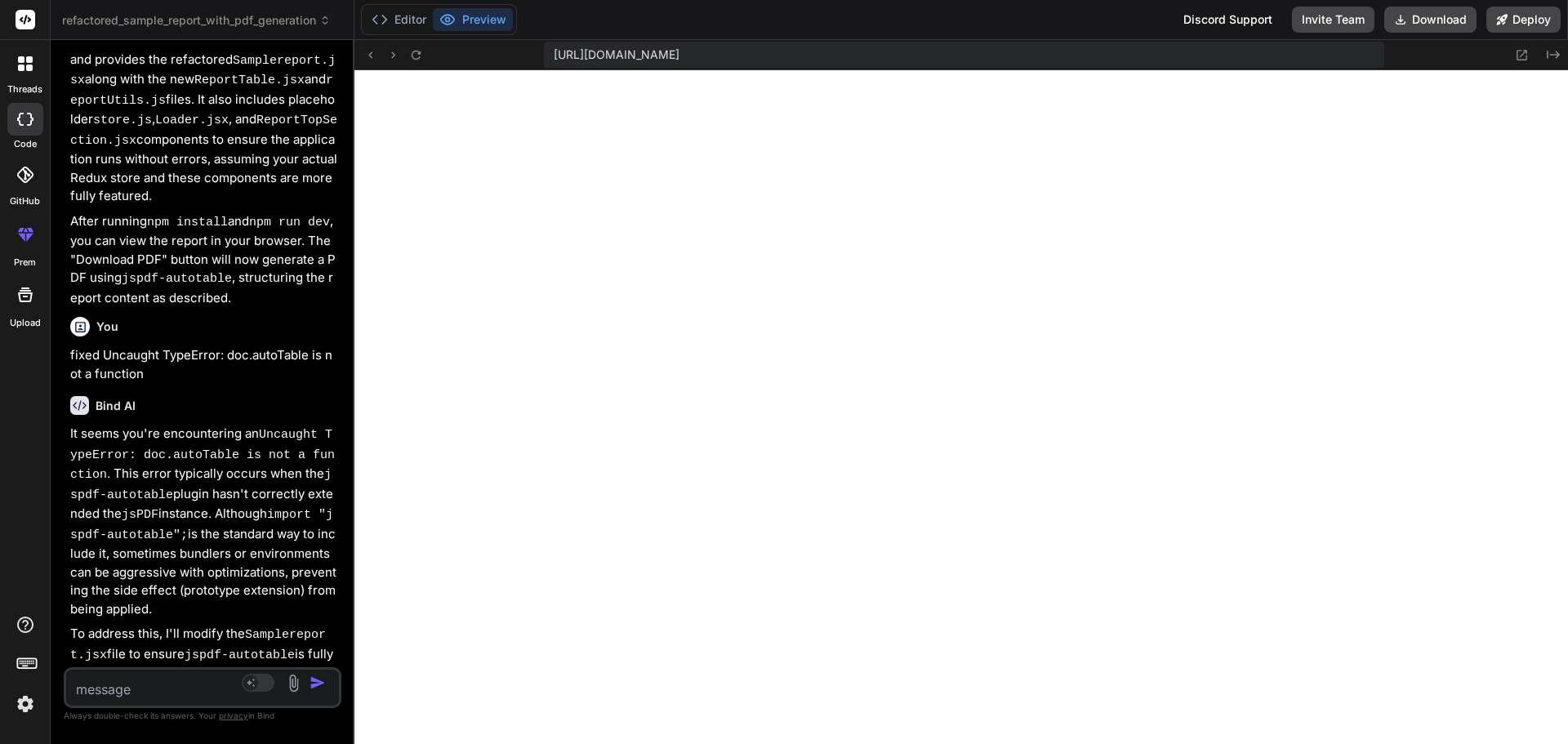
scroll to position [9187, 0]
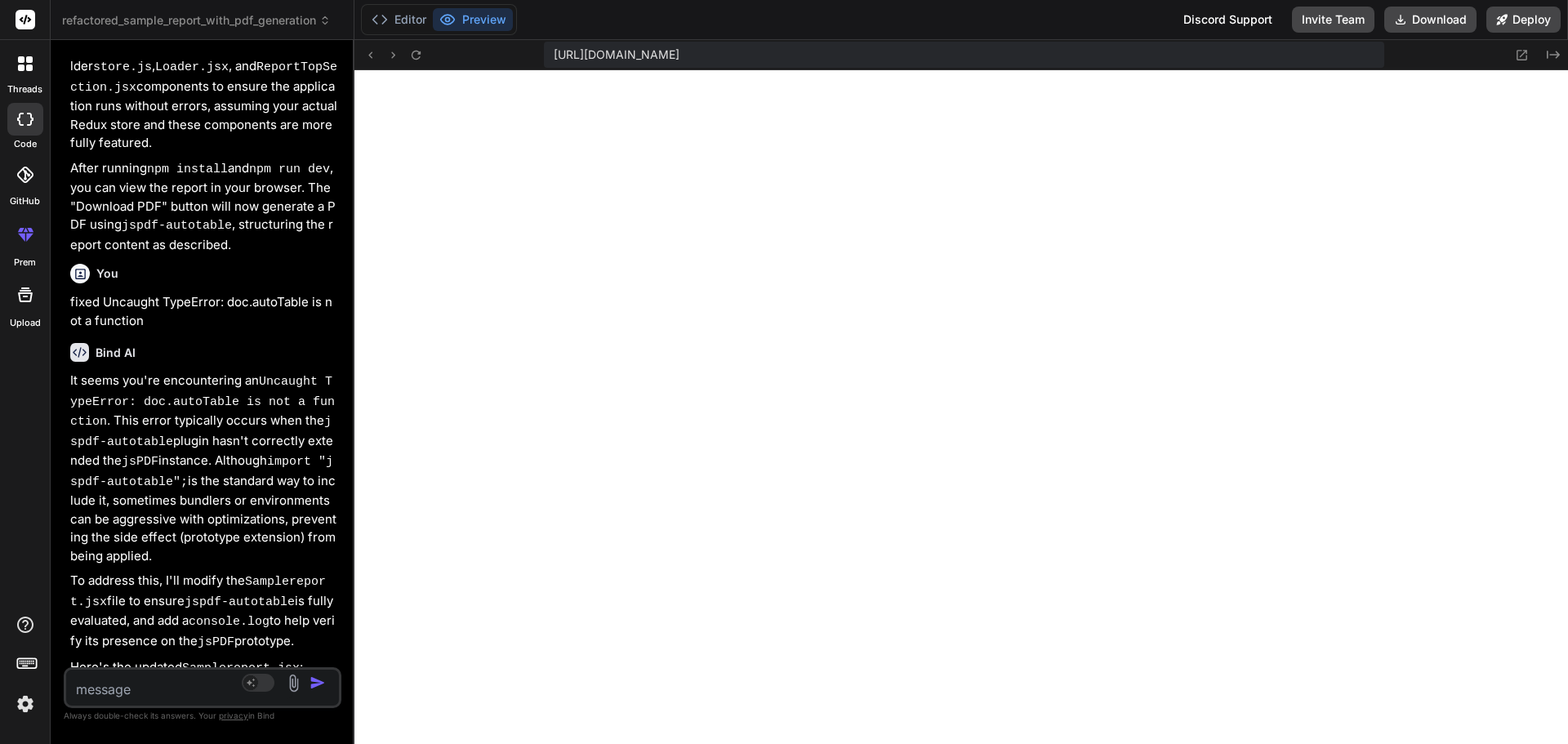
click at [176, 694] on textarea at bounding box center [180, 684] width 227 height 29
paste textarea "Uncaught TypeError: doc.autoTable is not a function"
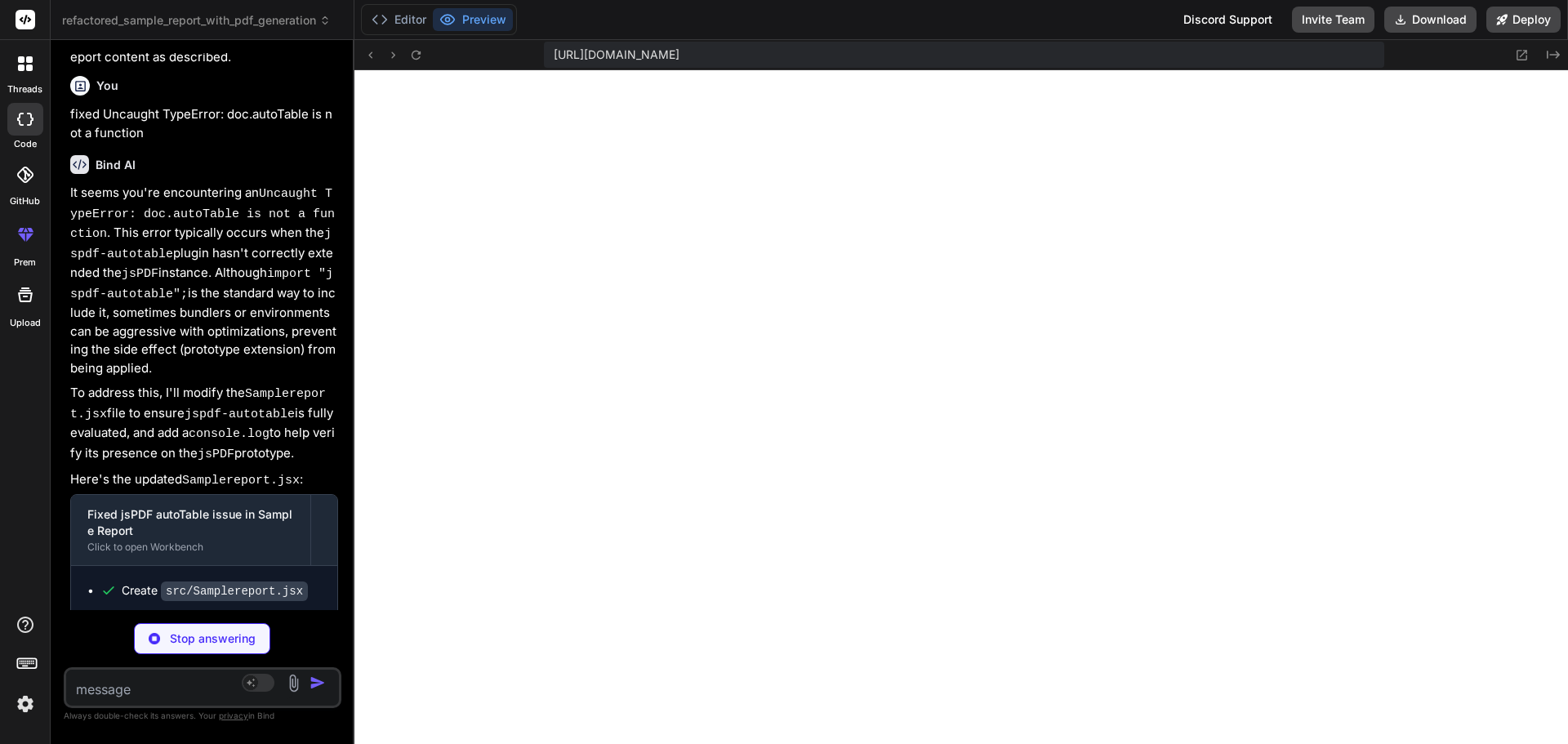
scroll to position [9811, 0]
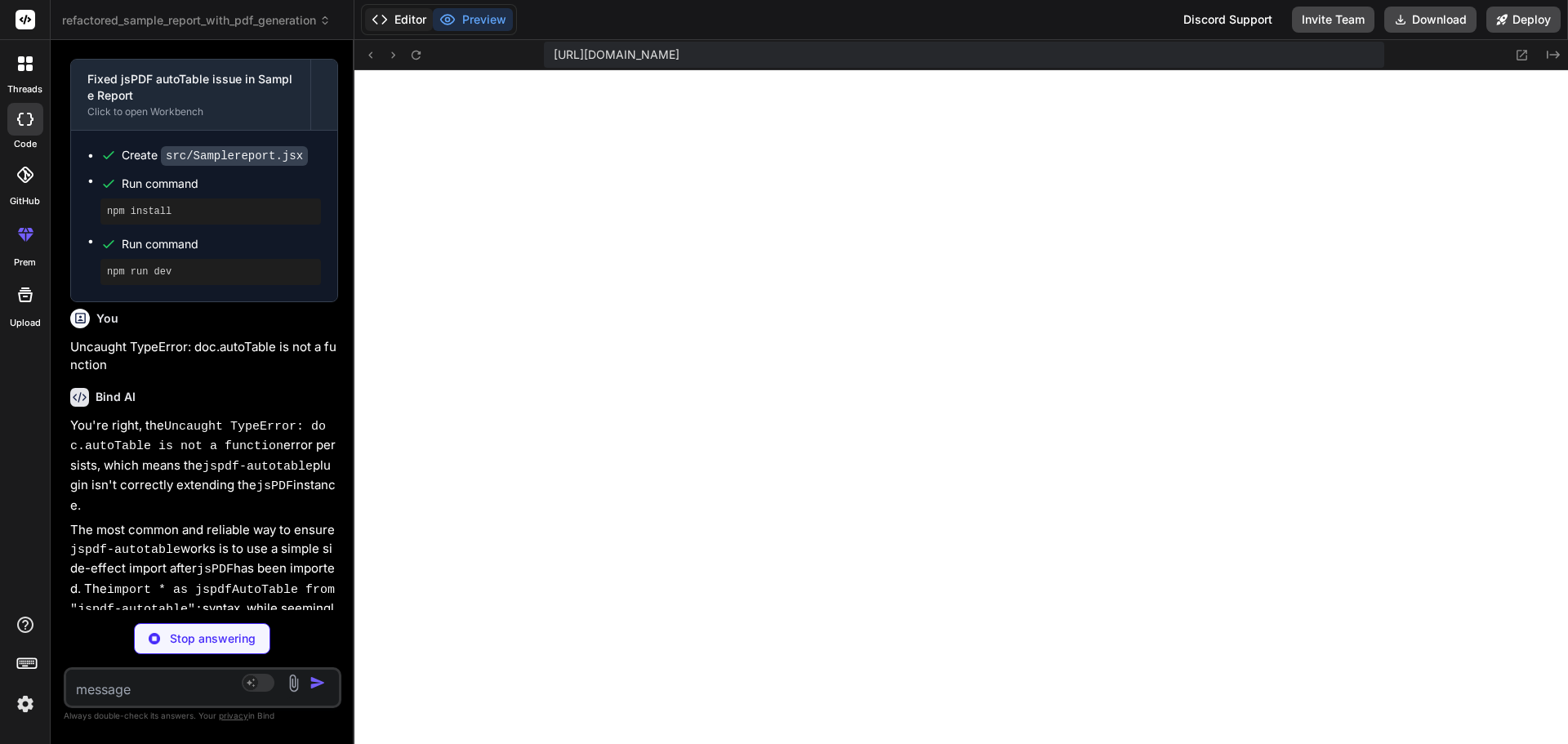
click at [405, 22] on button "Editor" at bounding box center [399, 19] width 68 height 23
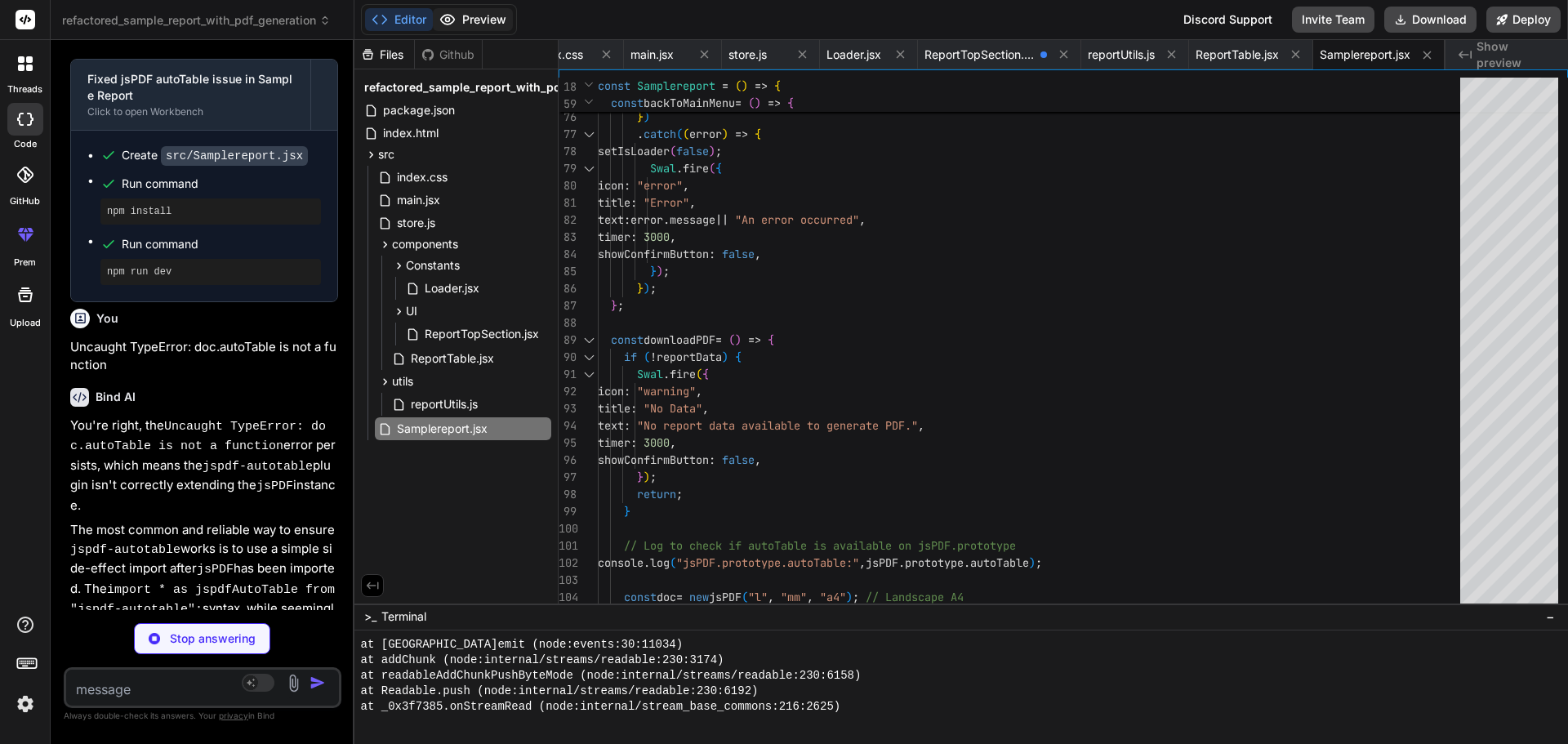
click at [489, 17] on button "Preview" at bounding box center [473, 19] width 80 height 23
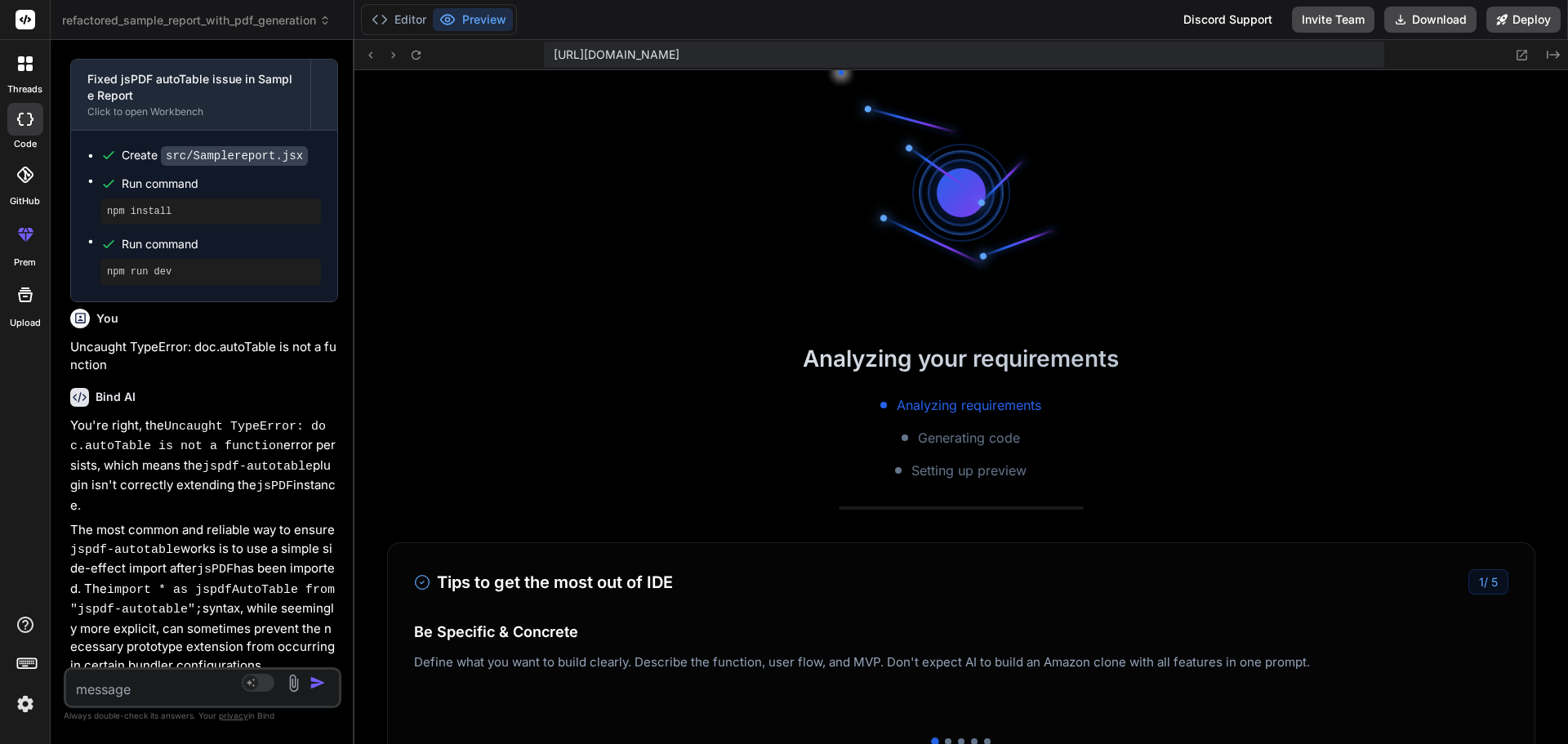
scroll to position [3445, 0]
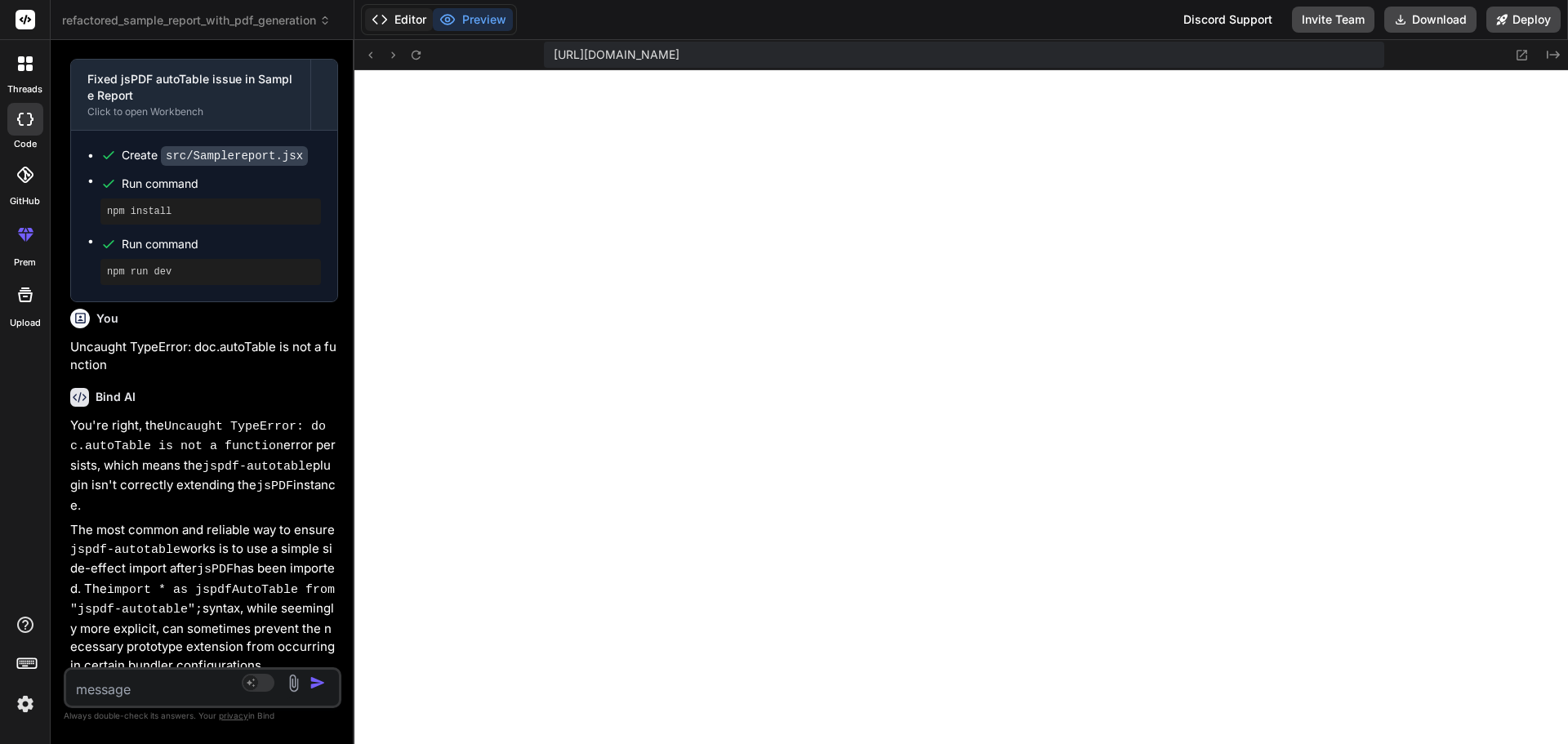
click at [410, 13] on button "Editor" at bounding box center [399, 19] width 68 height 23
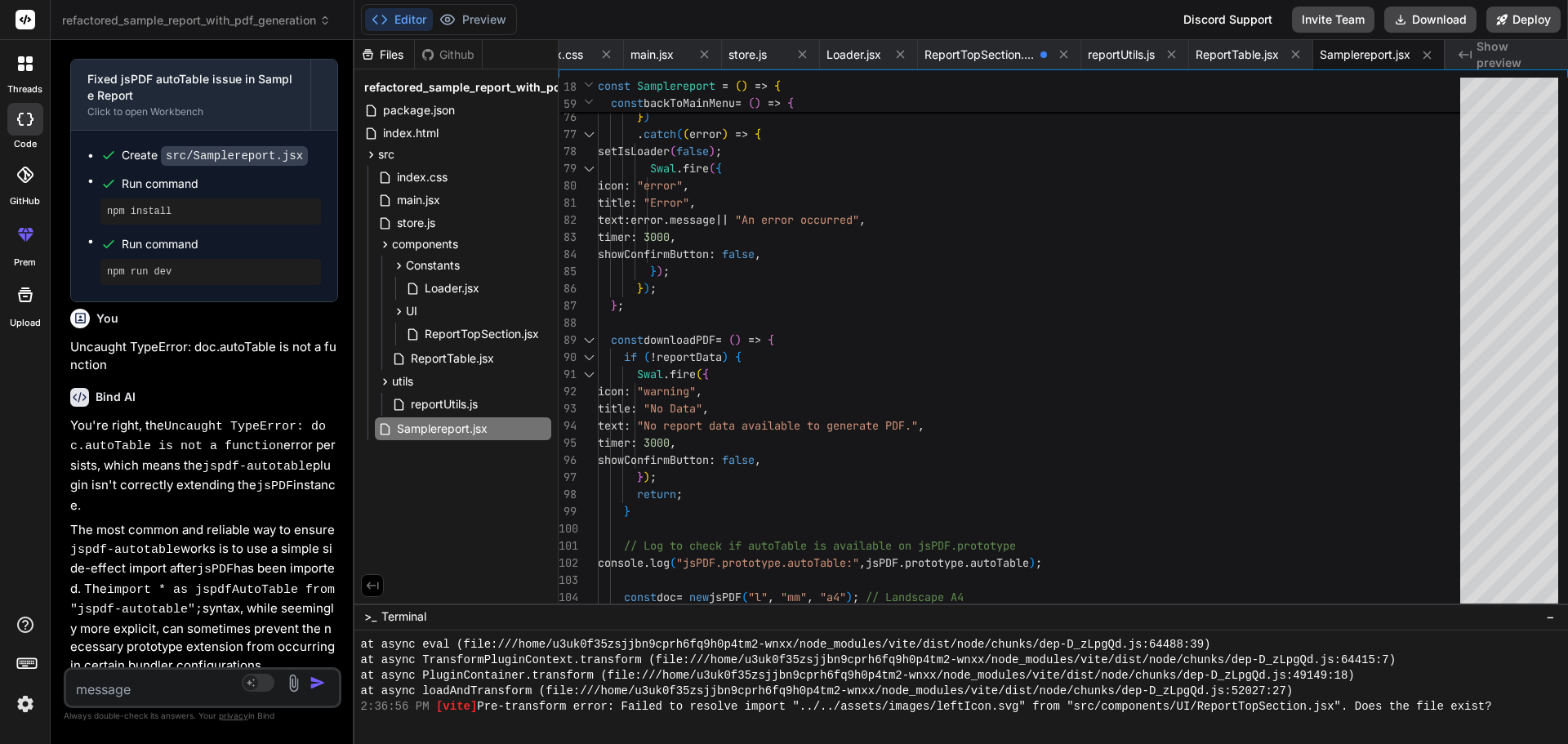
drag, startPoint x: 954, startPoint y: 603, endPoint x: 1001, endPoint y: 783, distance: 186.0
click at [1001, 743] on html "threads code GitHub prem Upload refactored_sample_report_with_pdf_generation Cr…" at bounding box center [784, 372] width 1568 height 744
click at [456, 427] on span "Samplereport.jsx" at bounding box center [442, 428] width 94 height 19
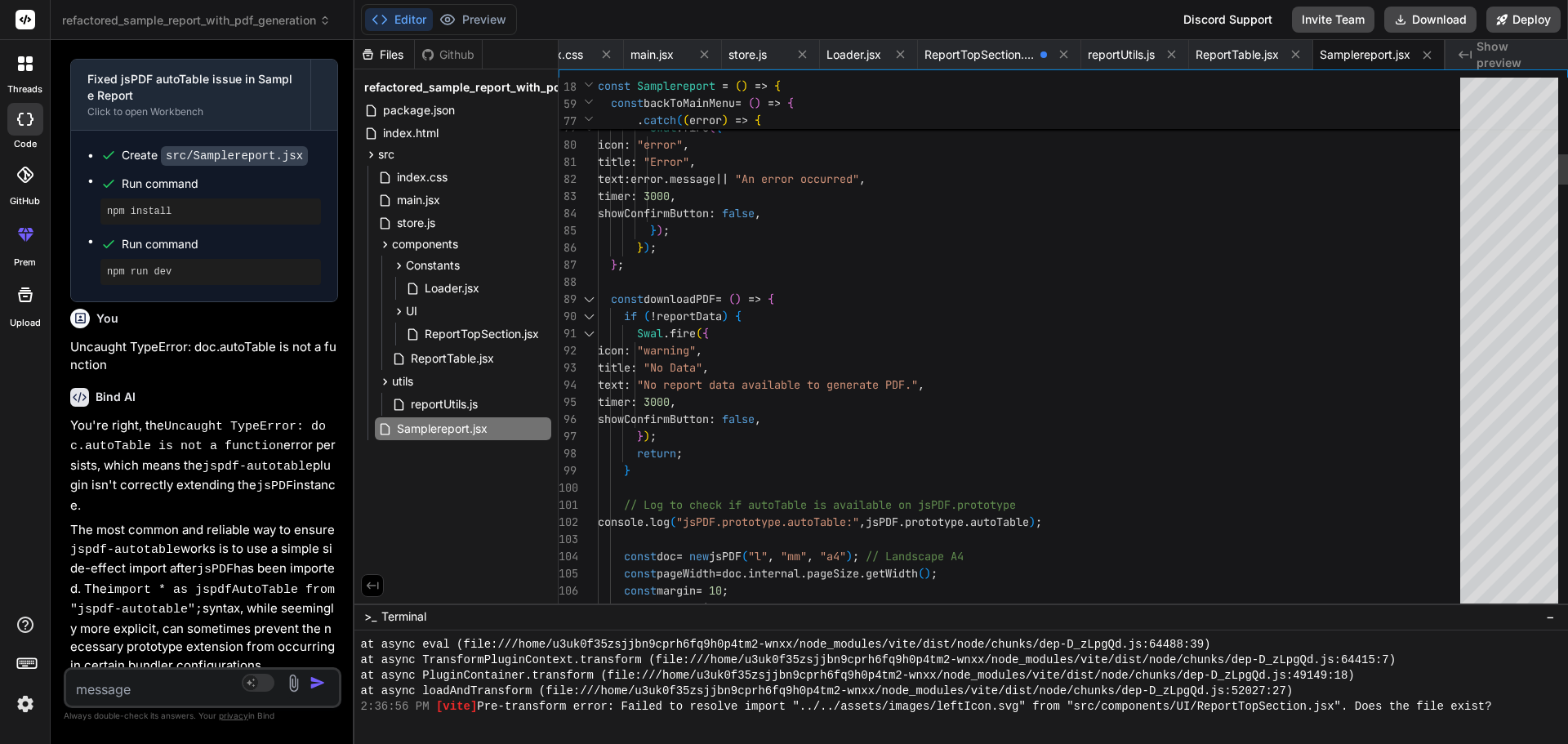
click at [590, 300] on div at bounding box center [588, 299] width 21 height 17
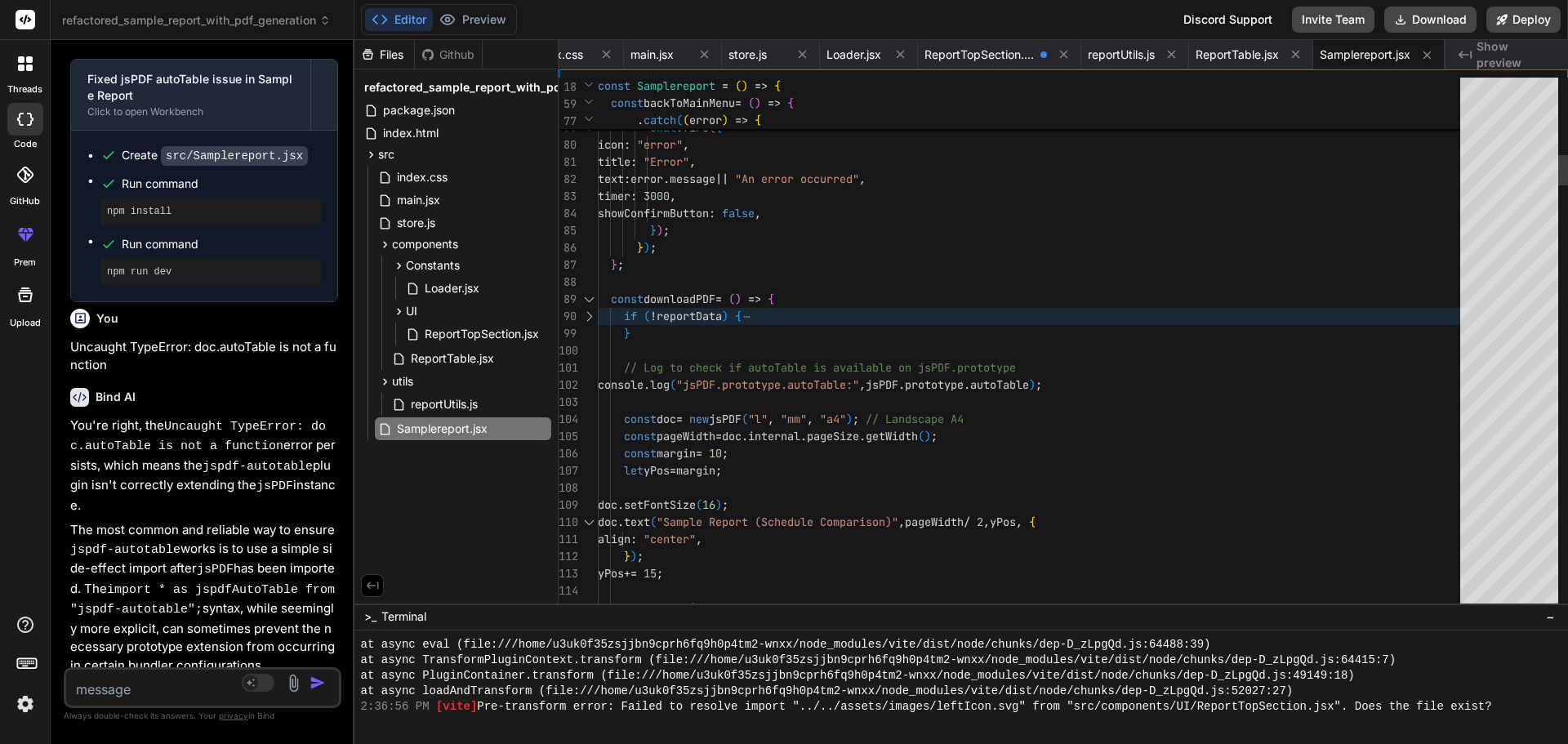
click at [588, 299] on div at bounding box center [588, 299] width 21 height 17
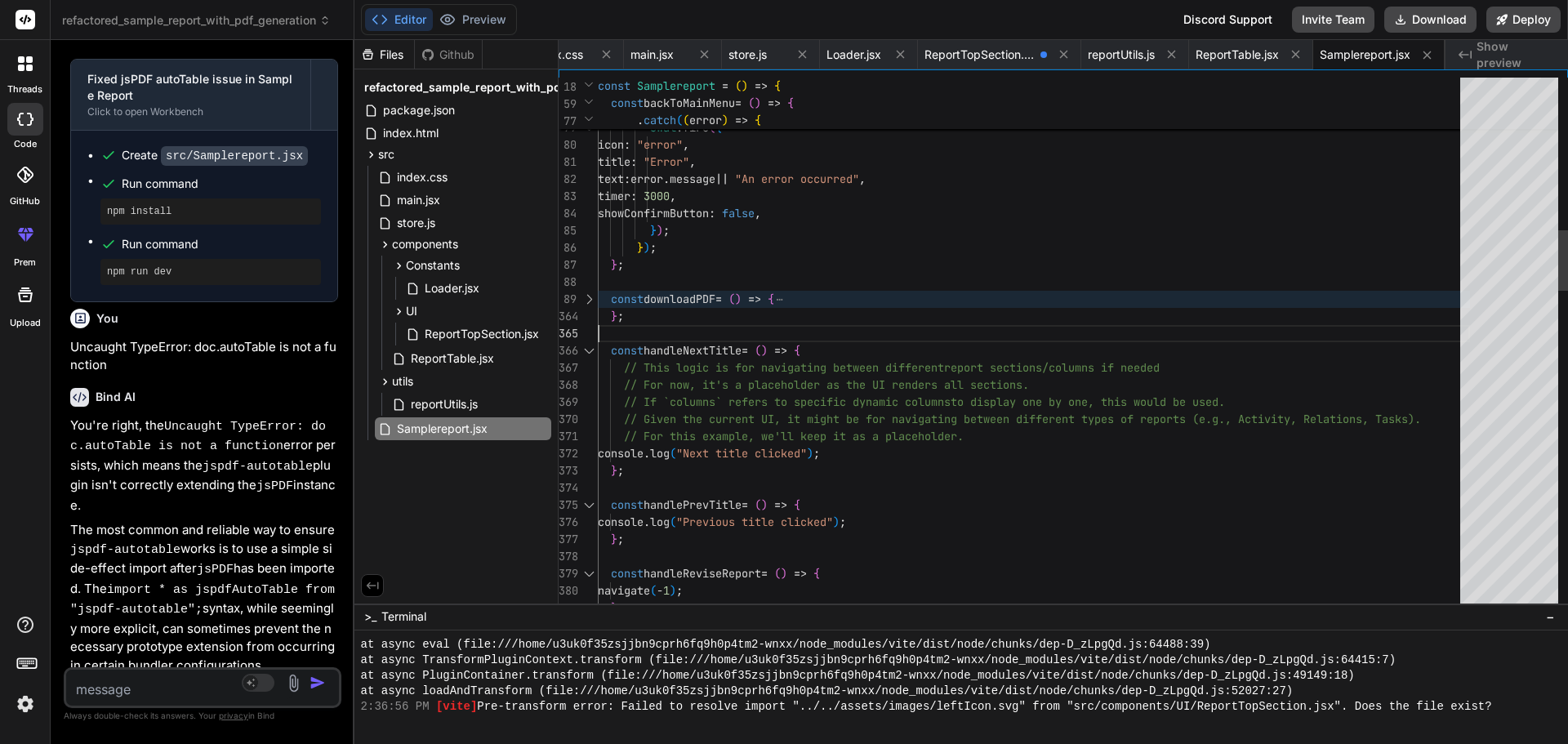
scroll to position [35, 0]
drag, startPoint x: 635, startPoint y: 319, endPoint x: 593, endPoint y: 297, distance: 47.4
click at [165, 675] on textarea at bounding box center [180, 684] width 227 height 29
paste textarea "const downloadPDF = () => { if (!reportData) { [DOMAIN_NAME]({ icon: "warning",…"
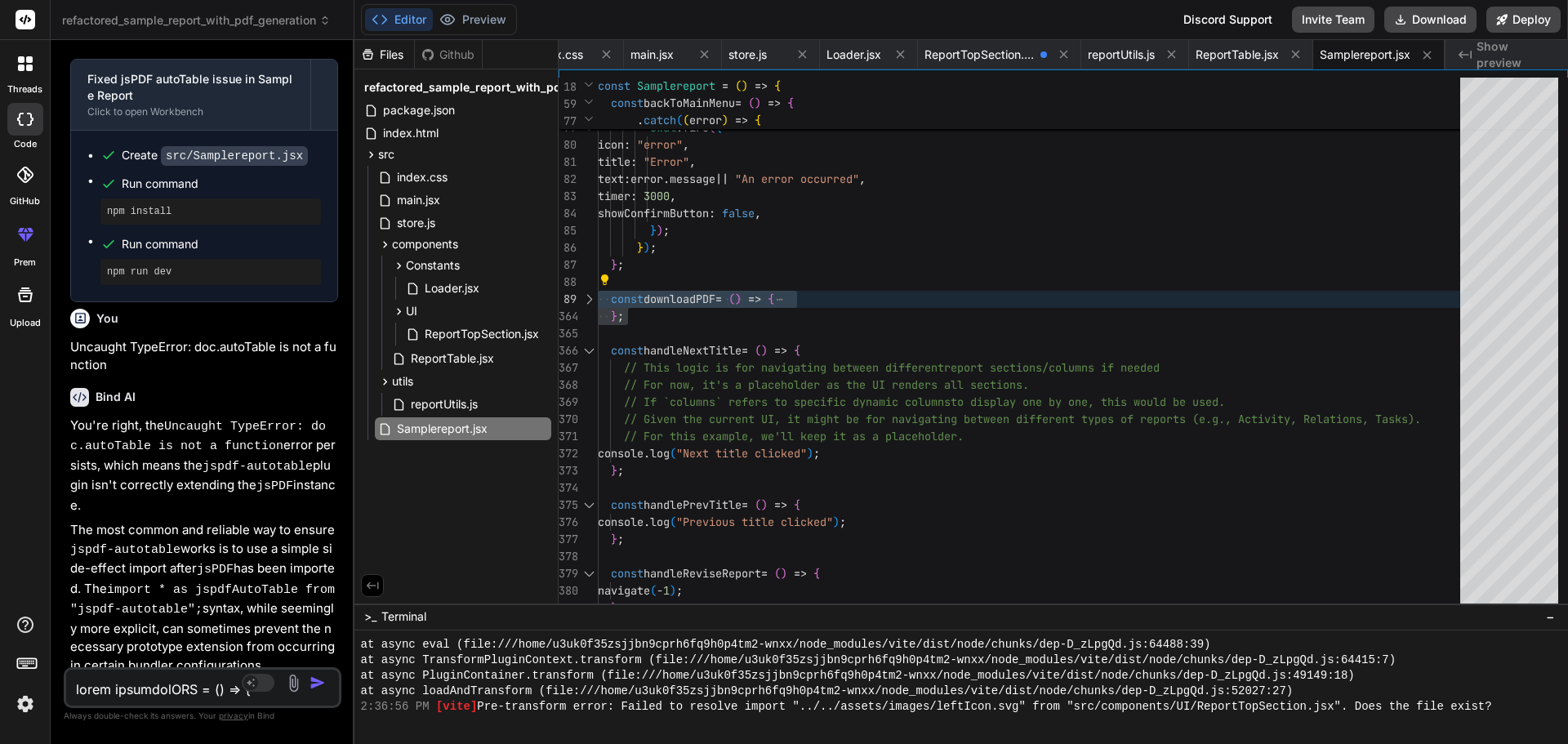
scroll to position [9628, 0]
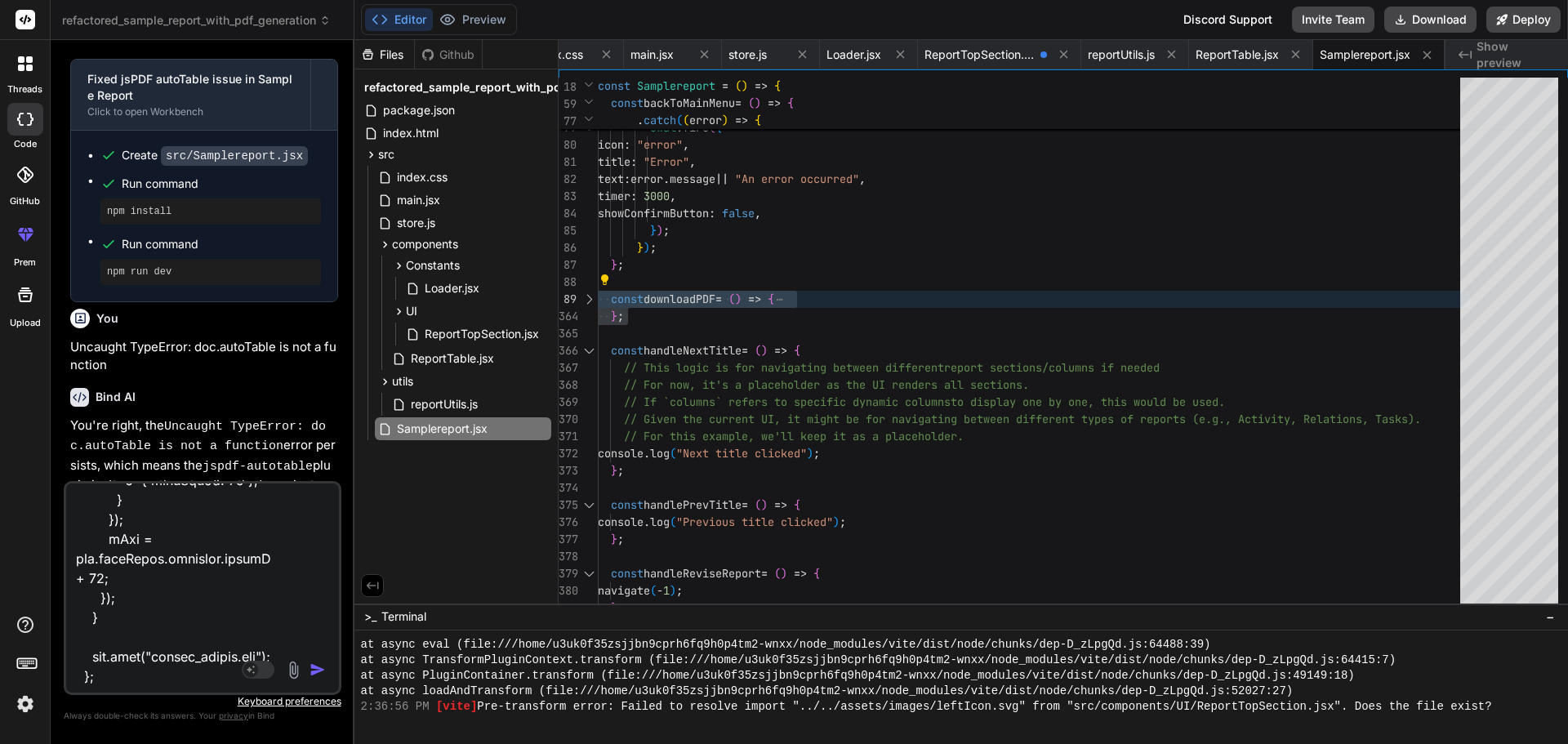
click at [163, 680] on textarea at bounding box center [180, 584] width 227 height 202
paste textarea "import jsPDF from "jspdf";"
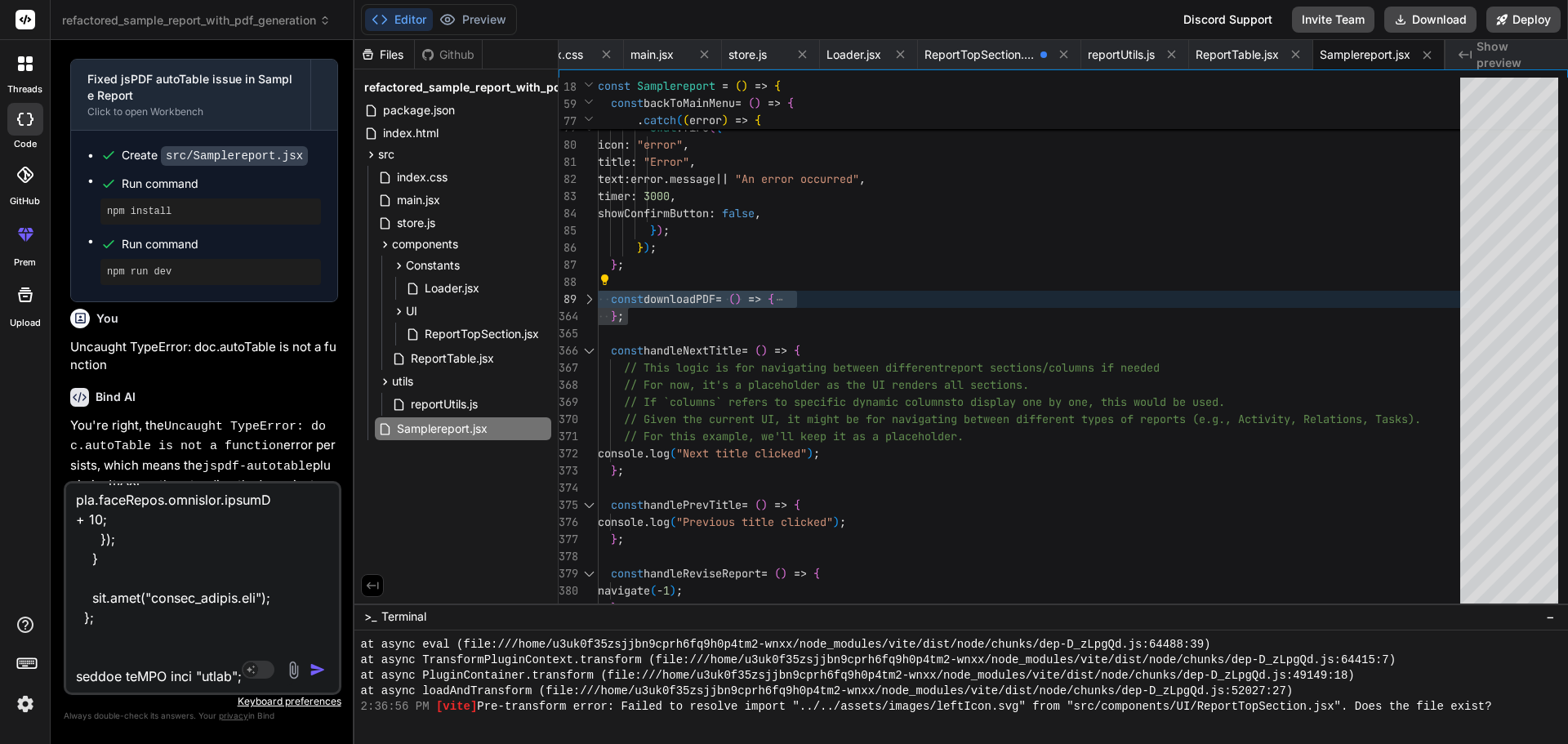
scroll to position [9767, 0]
paste textarea "Uncaught TypeError: doc.autoTable is not a function"
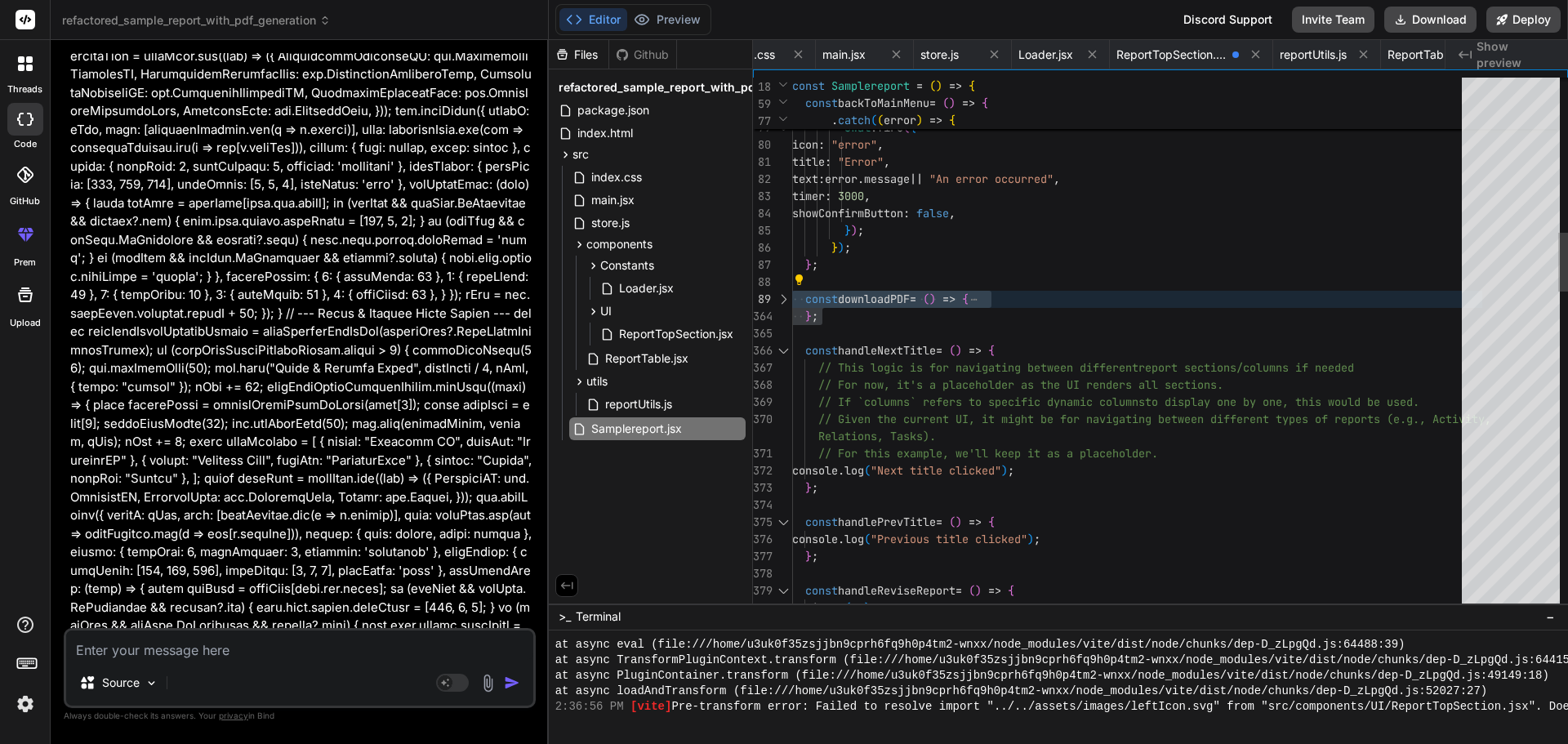
scroll to position [8141, 0]
drag, startPoint x: 353, startPoint y: 406, endPoint x: 515, endPoint y: 406, distance: 162.0
click at [515, 406] on div "Bind AI Web Search Created with Pixso. Code Generator You Bind AI I've reviewed…" at bounding box center [299, 392] width 498 height 705
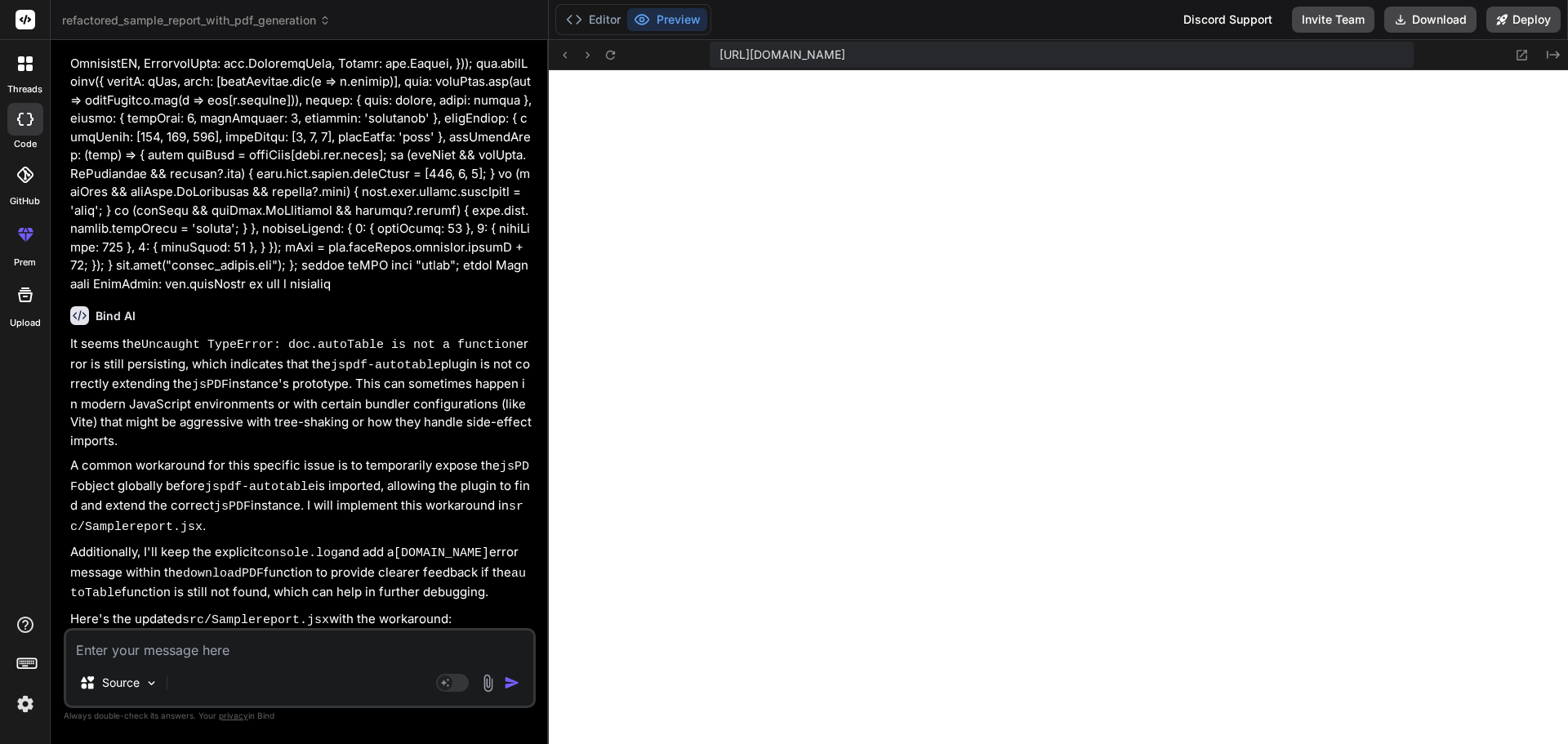
scroll to position [4330, 0]
click at [597, 21] on button "Editor" at bounding box center [593, 19] width 68 height 23
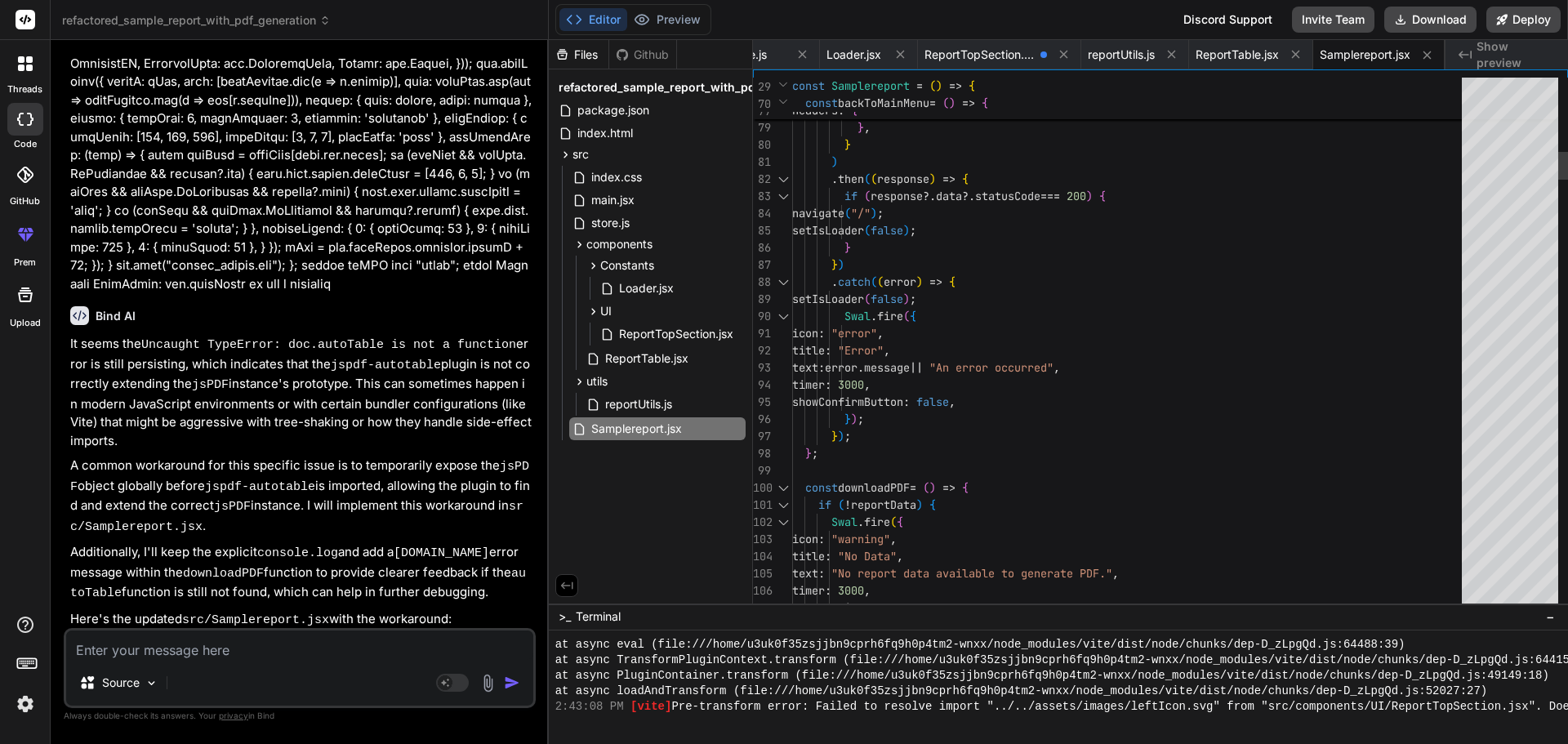
click at [781, 490] on div at bounding box center [782, 488] width 21 height 17
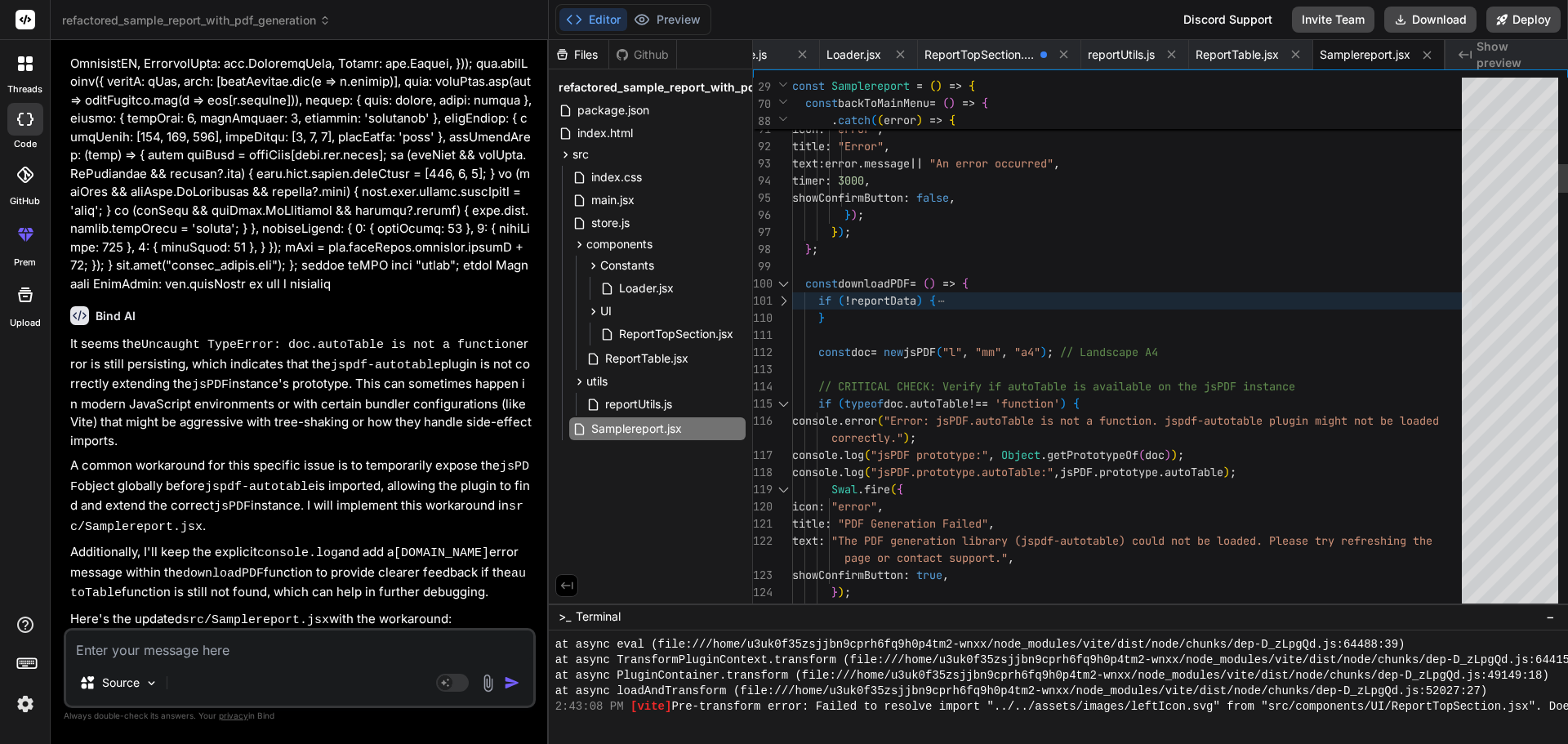
click at [778, 284] on div at bounding box center [782, 284] width 21 height 17
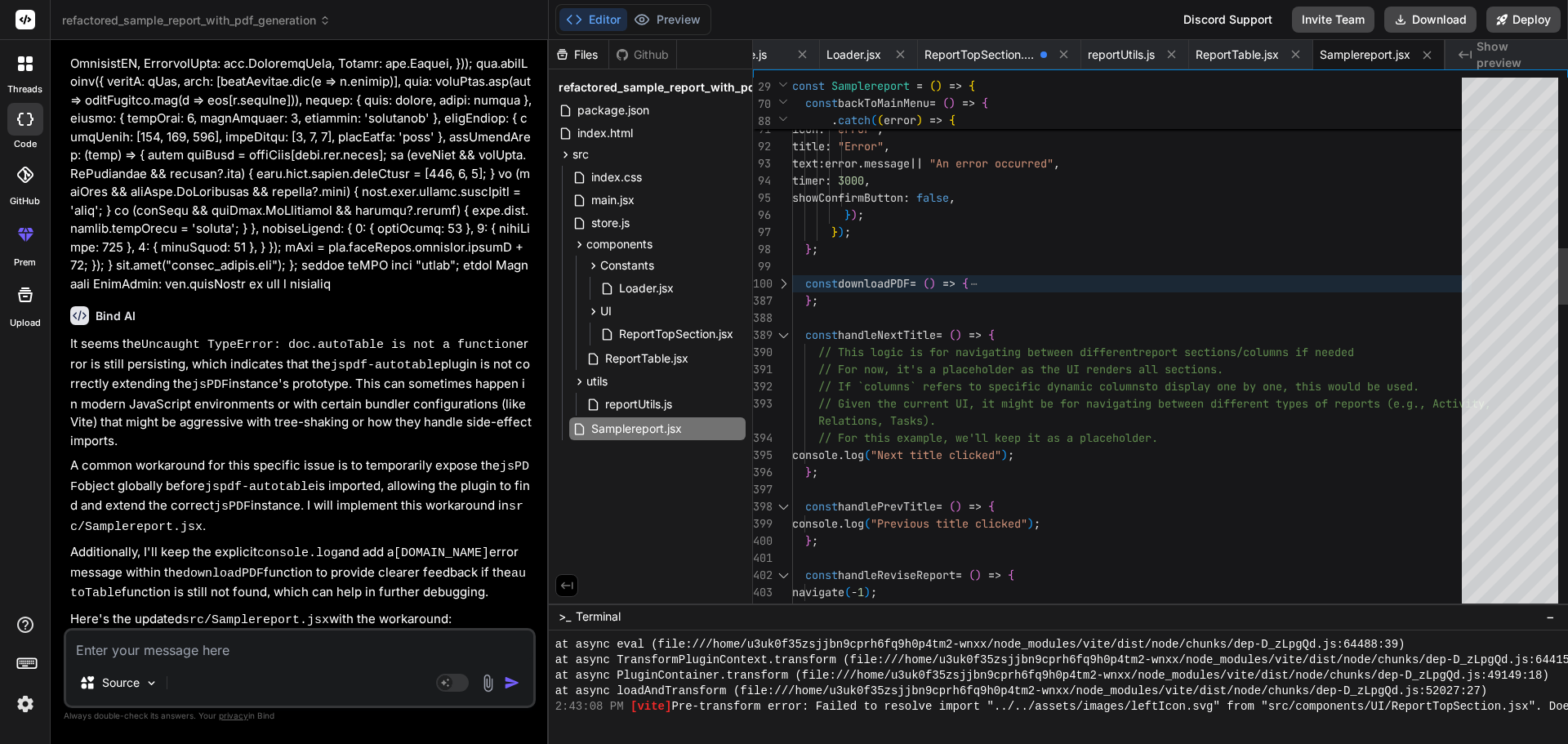
scroll to position [34, 0]
drag, startPoint x: 860, startPoint y: 316, endPoint x: 792, endPoint y: 283, distance: 75.6
click at [777, 280] on div at bounding box center [782, 284] width 21 height 17
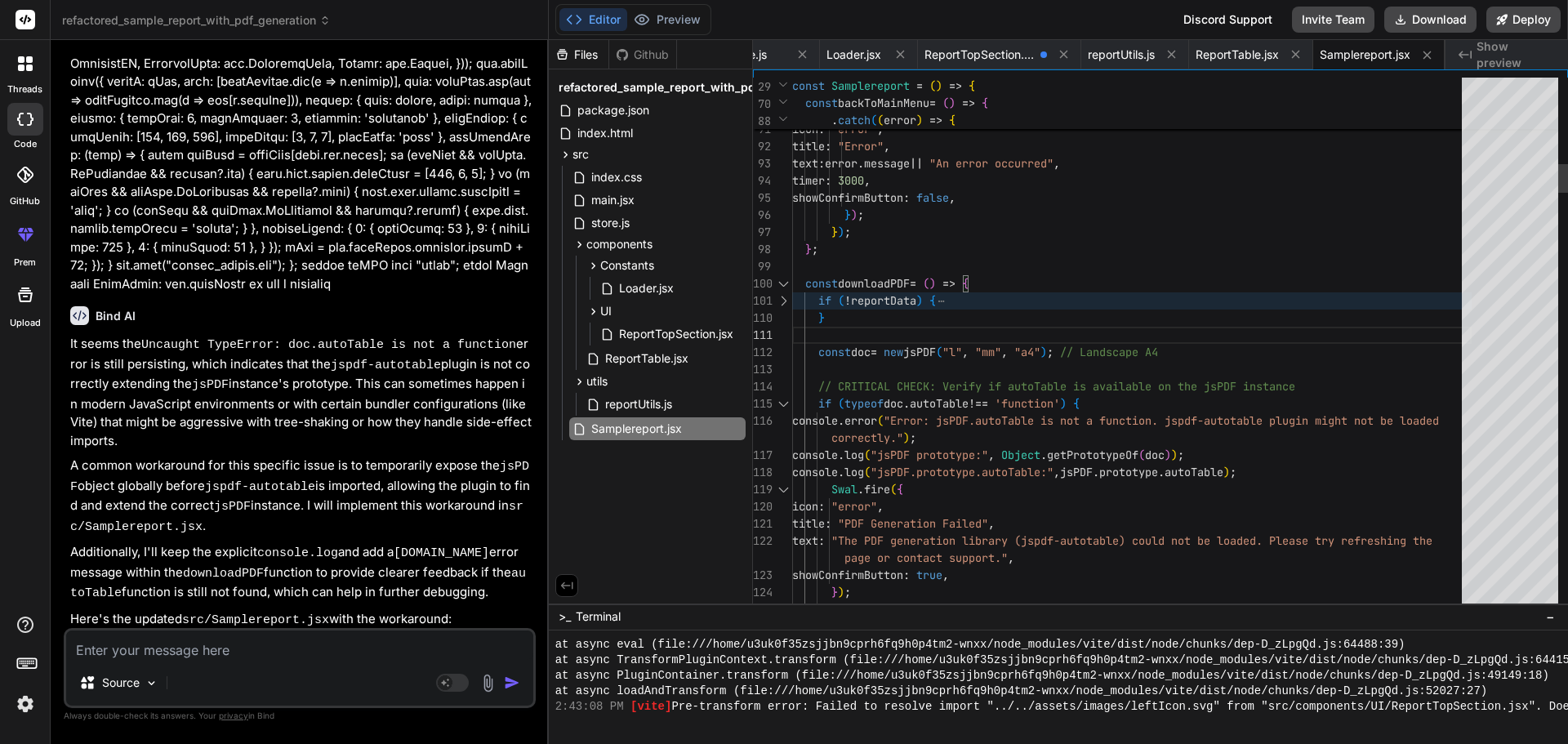
click at [781, 285] on div at bounding box center [782, 284] width 21 height 17
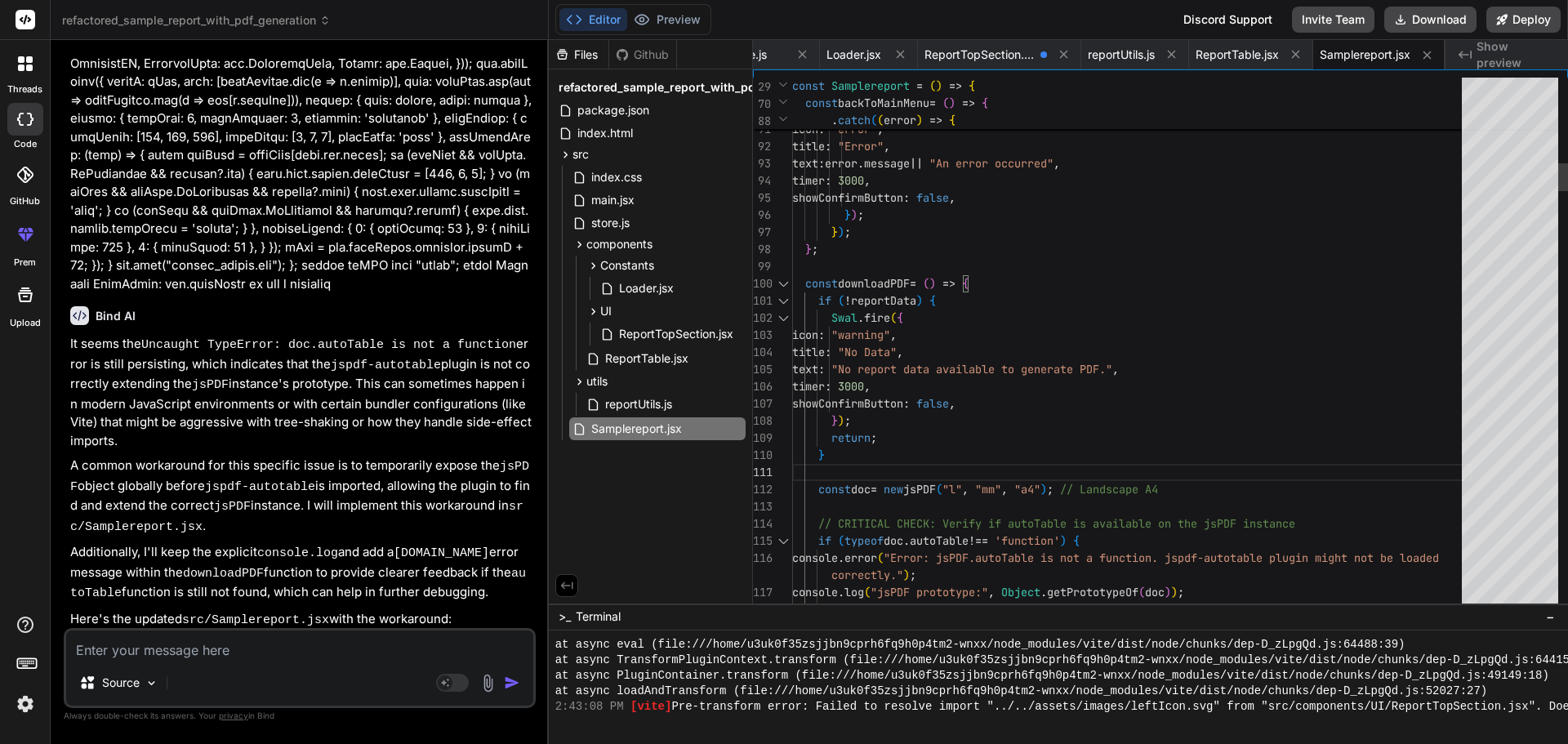
click at [785, 285] on div at bounding box center [782, 284] width 21 height 17
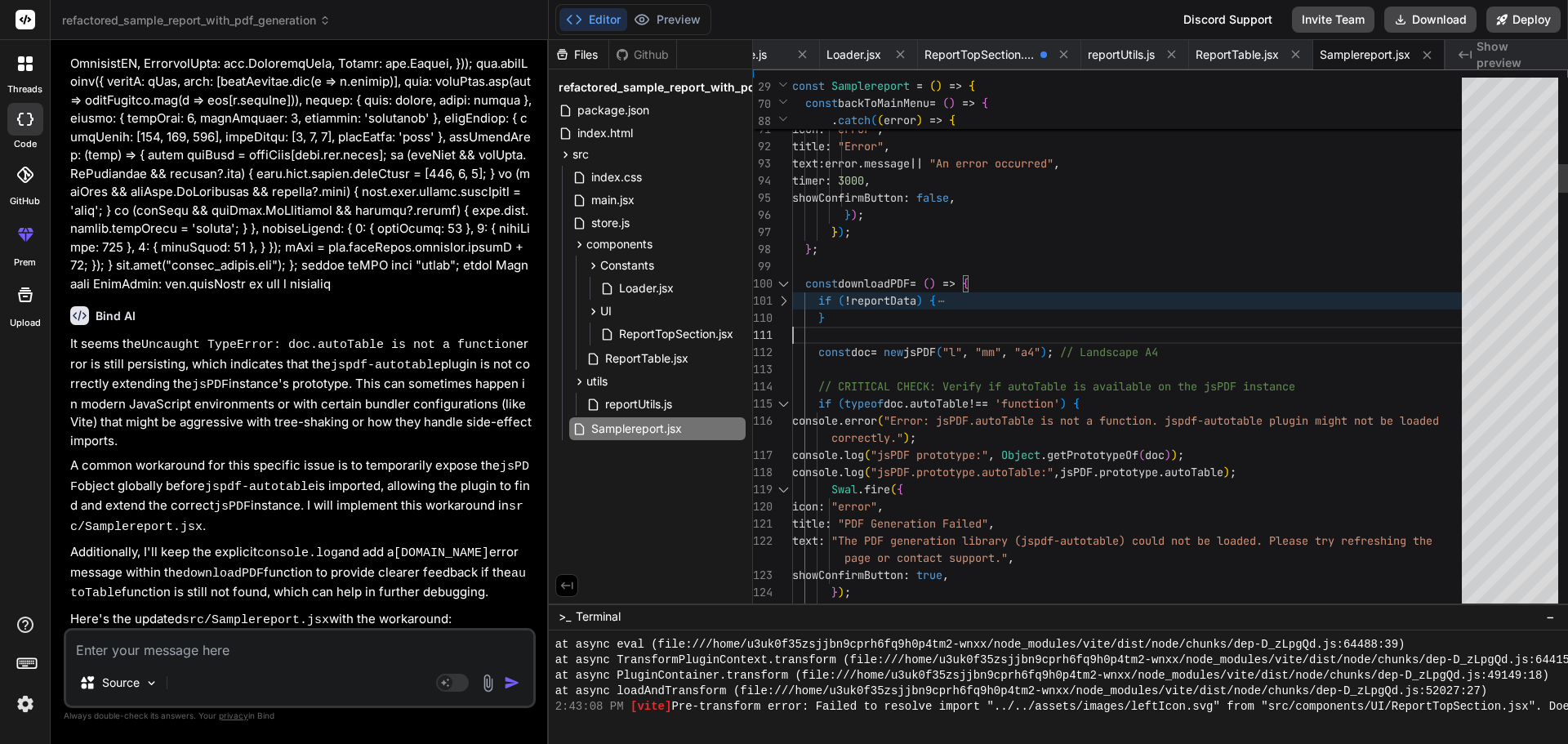
click at [787, 285] on div at bounding box center [782, 284] width 21 height 17
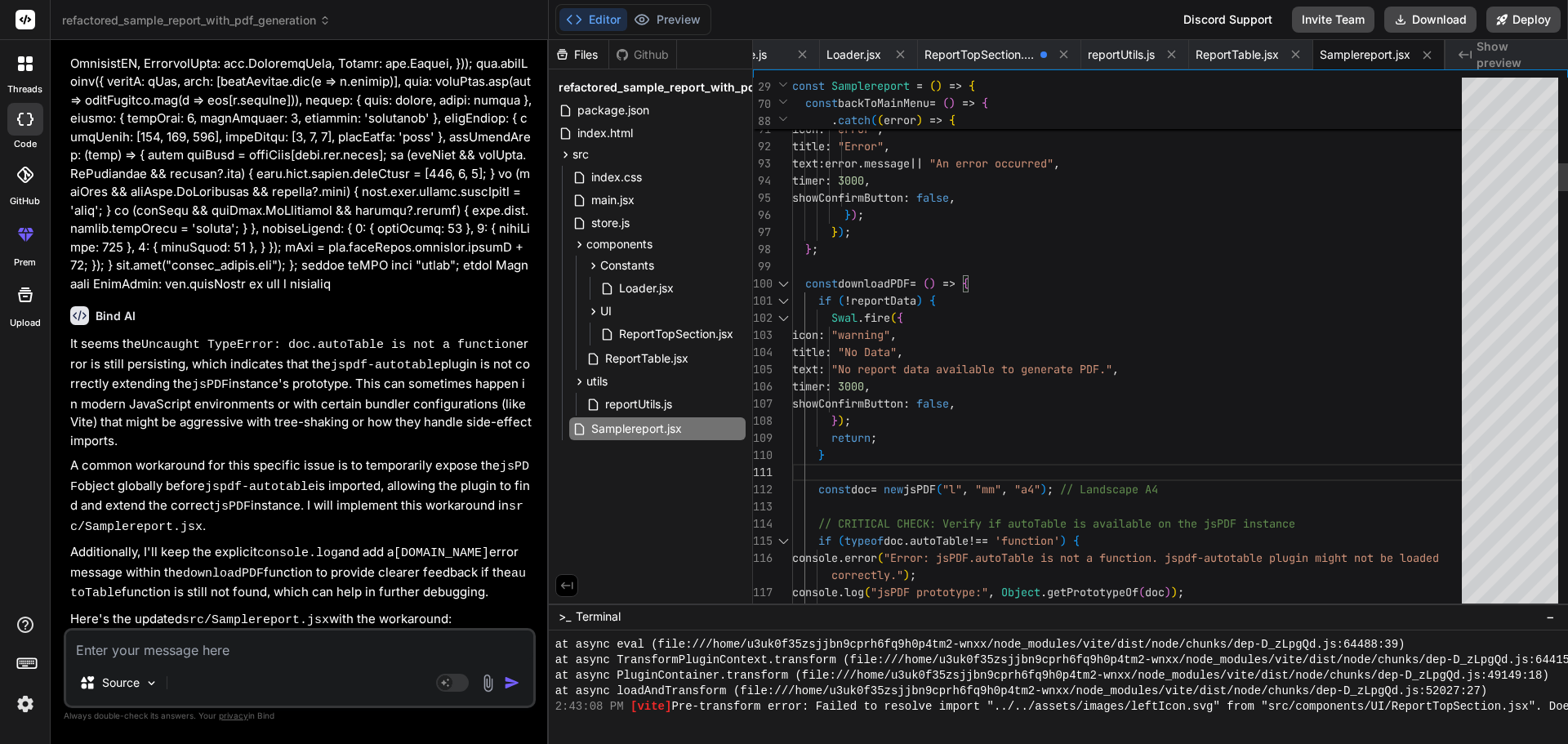
click at [781, 282] on div at bounding box center [782, 284] width 21 height 17
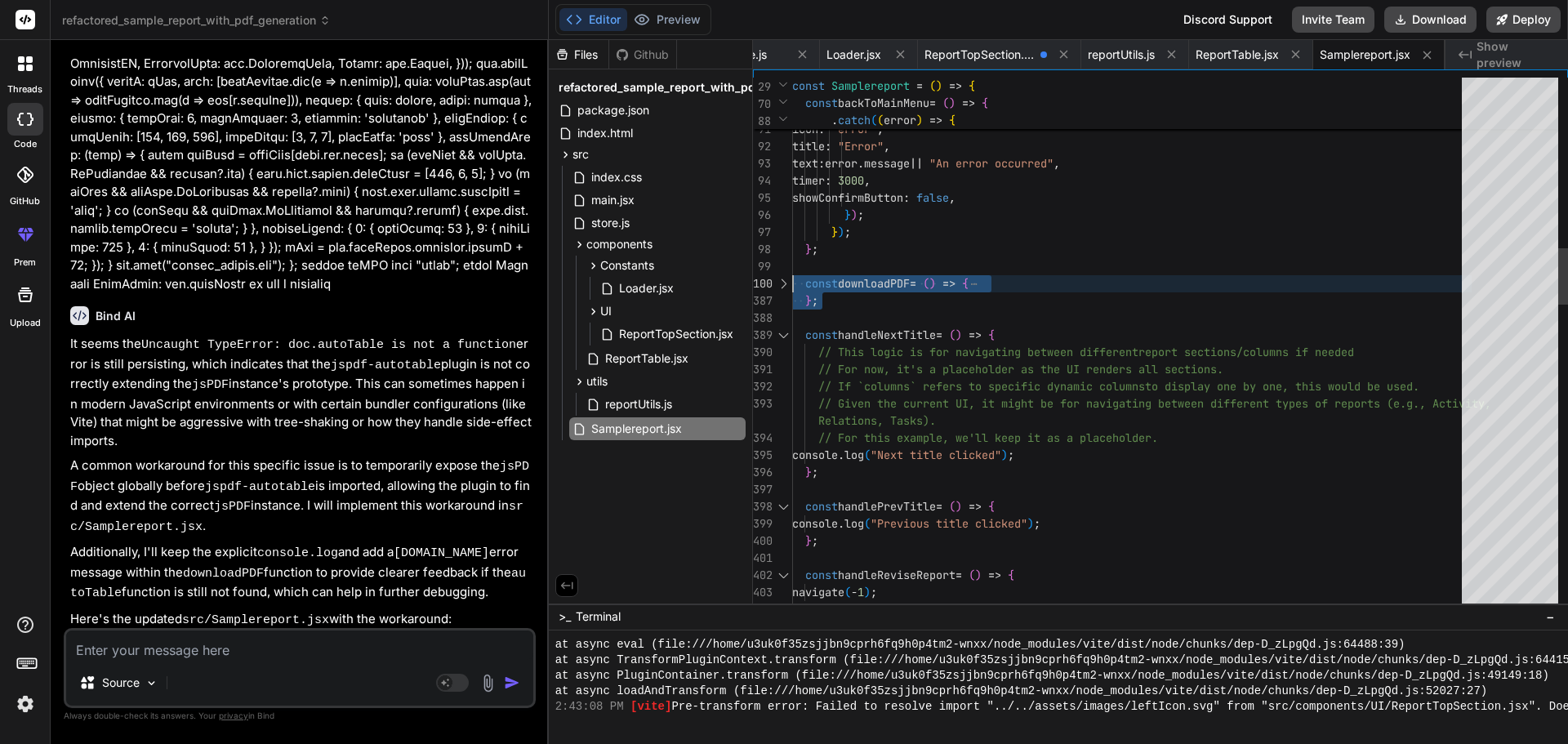
drag, startPoint x: 856, startPoint y: 305, endPoint x: 788, endPoint y: 280, distance: 72.4
click at [190, 641] on textarea at bounding box center [300, 645] width 467 height 29
click at [176, 647] on textarea at bounding box center [300, 645] width 467 height 29
paste textarea "const downloadPDF = () => { if (!reportData) { [DOMAIN_NAME]({ icon: "warning",…"
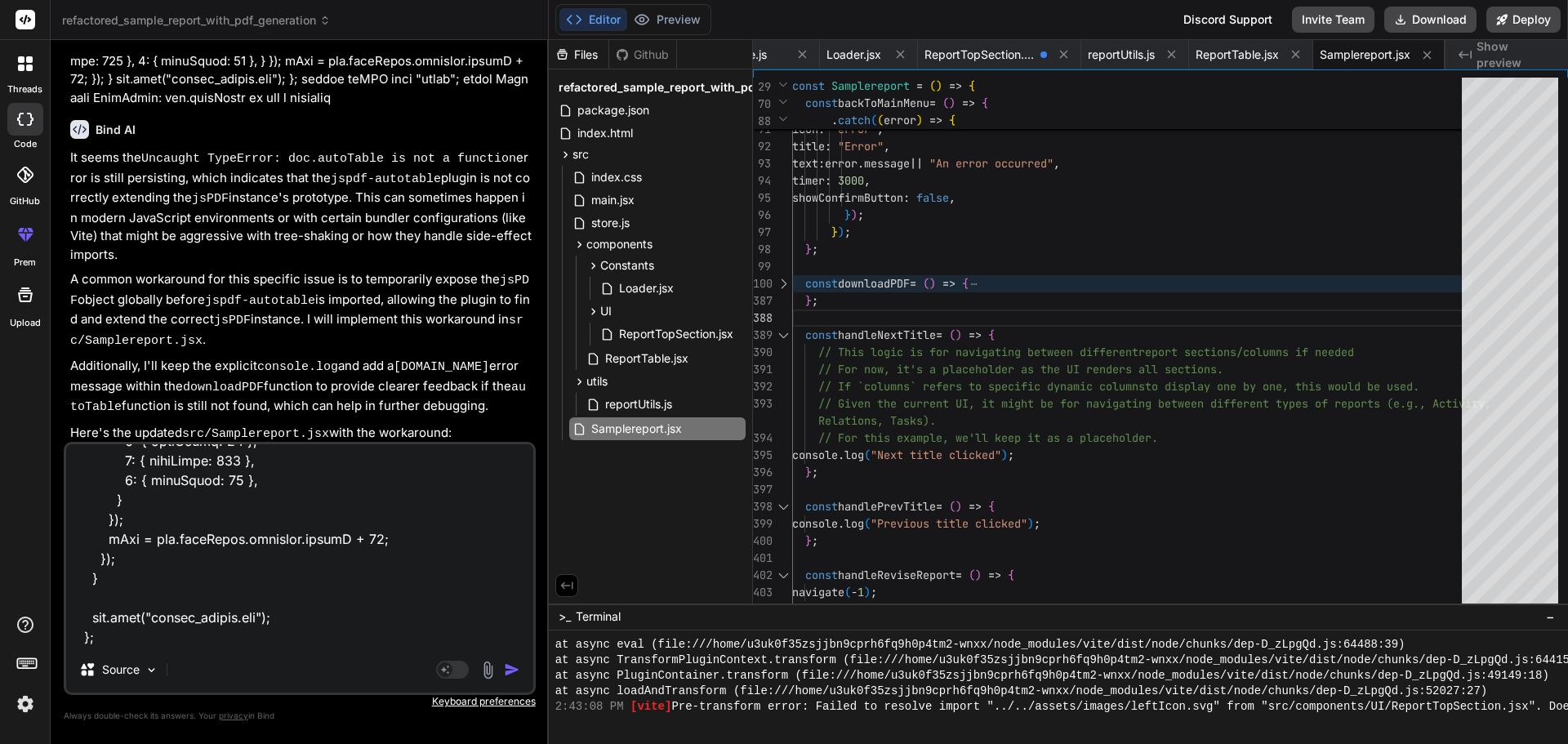
scroll to position [5845, 0]
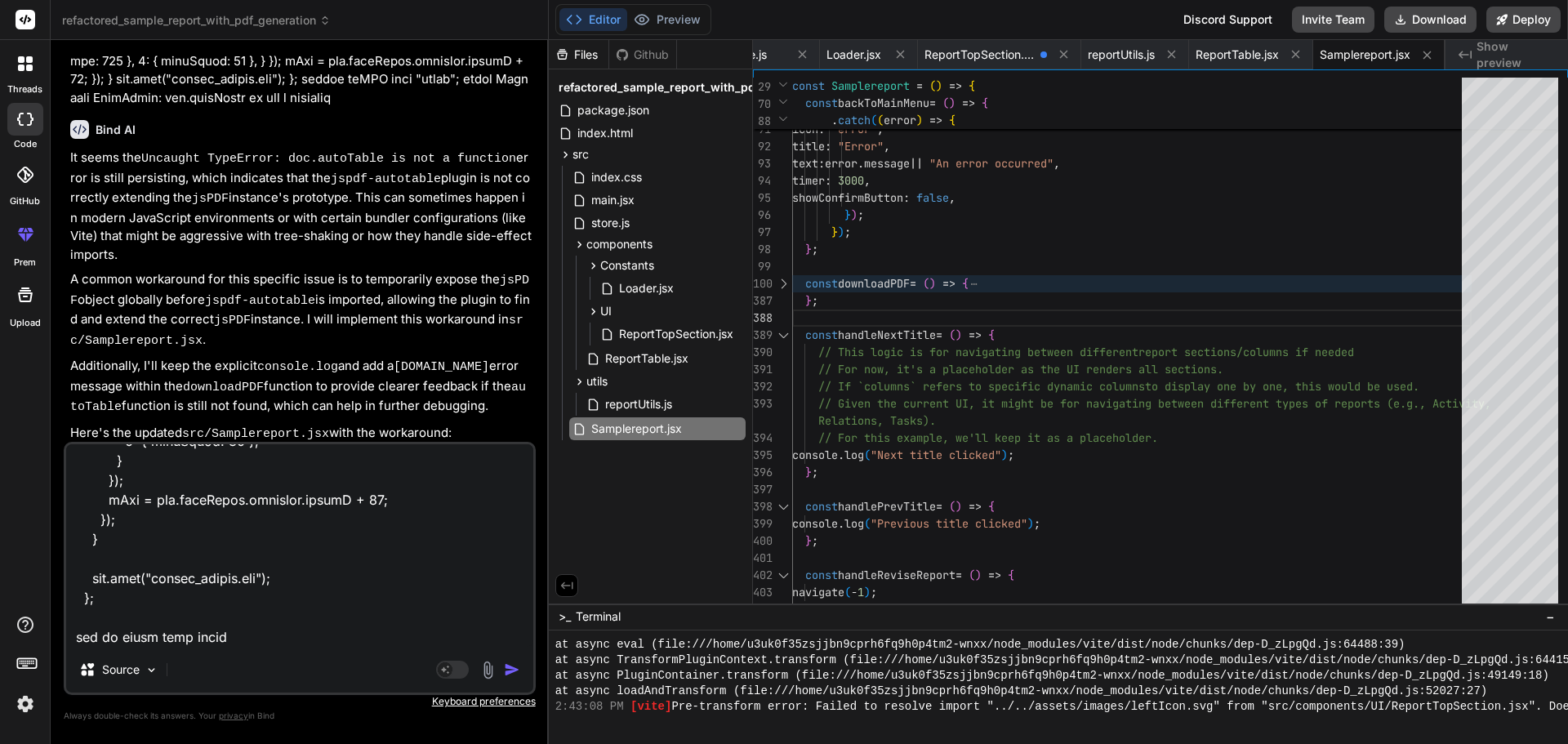
paste textarea "Uncaught TypeError: doc.autoTable is not a function"
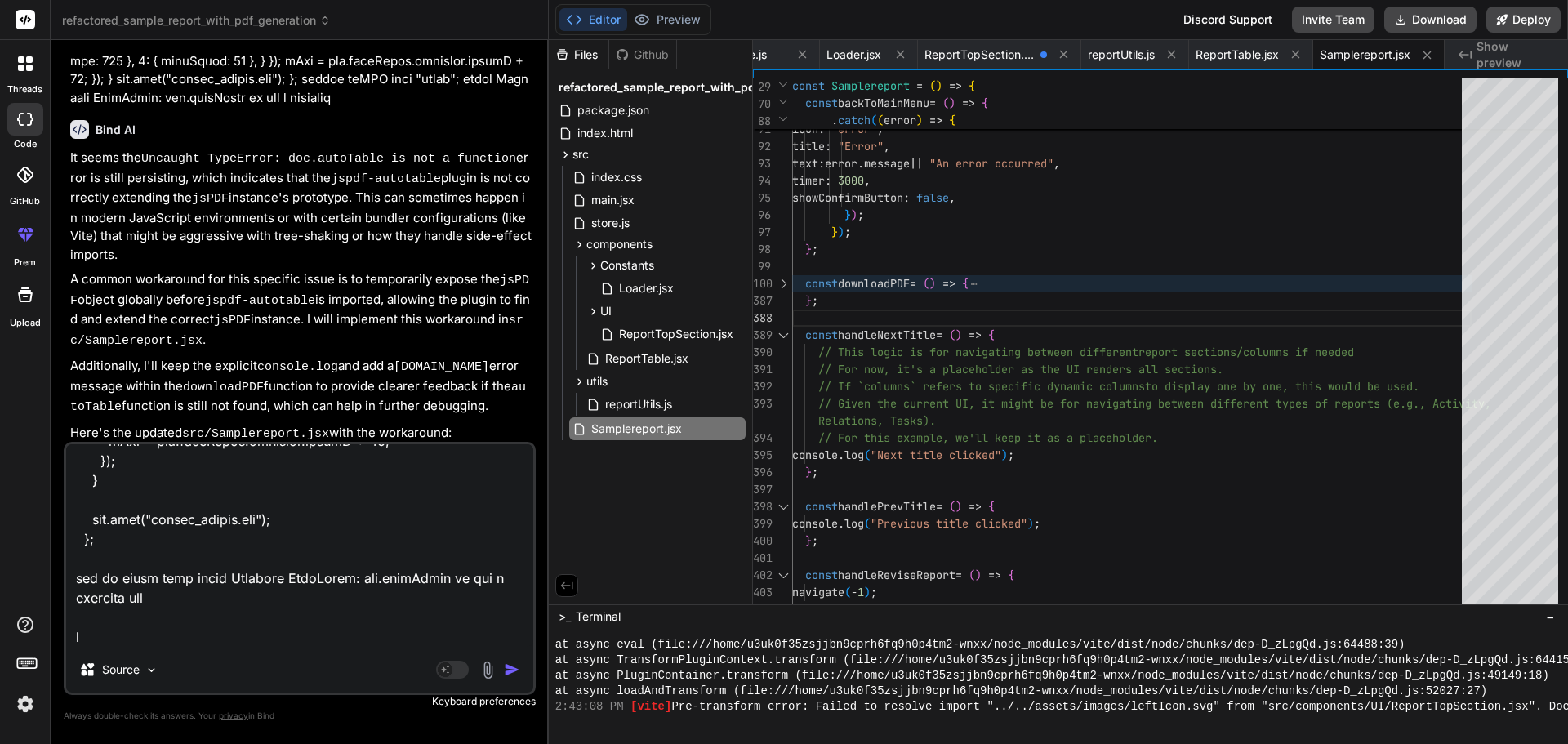
scroll to position [5903, 0]
click at [265, 623] on textarea at bounding box center [300, 545] width 467 height 202
click at [255, 647] on div "Source Agent Mode. When this toggle is activated, AI automatically makes decisi…" at bounding box center [300, 568] width 472 height 254
click at [174, 632] on textarea at bounding box center [300, 545] width 467 height 202
paste textarea "import jsPDF from "jspdf";"
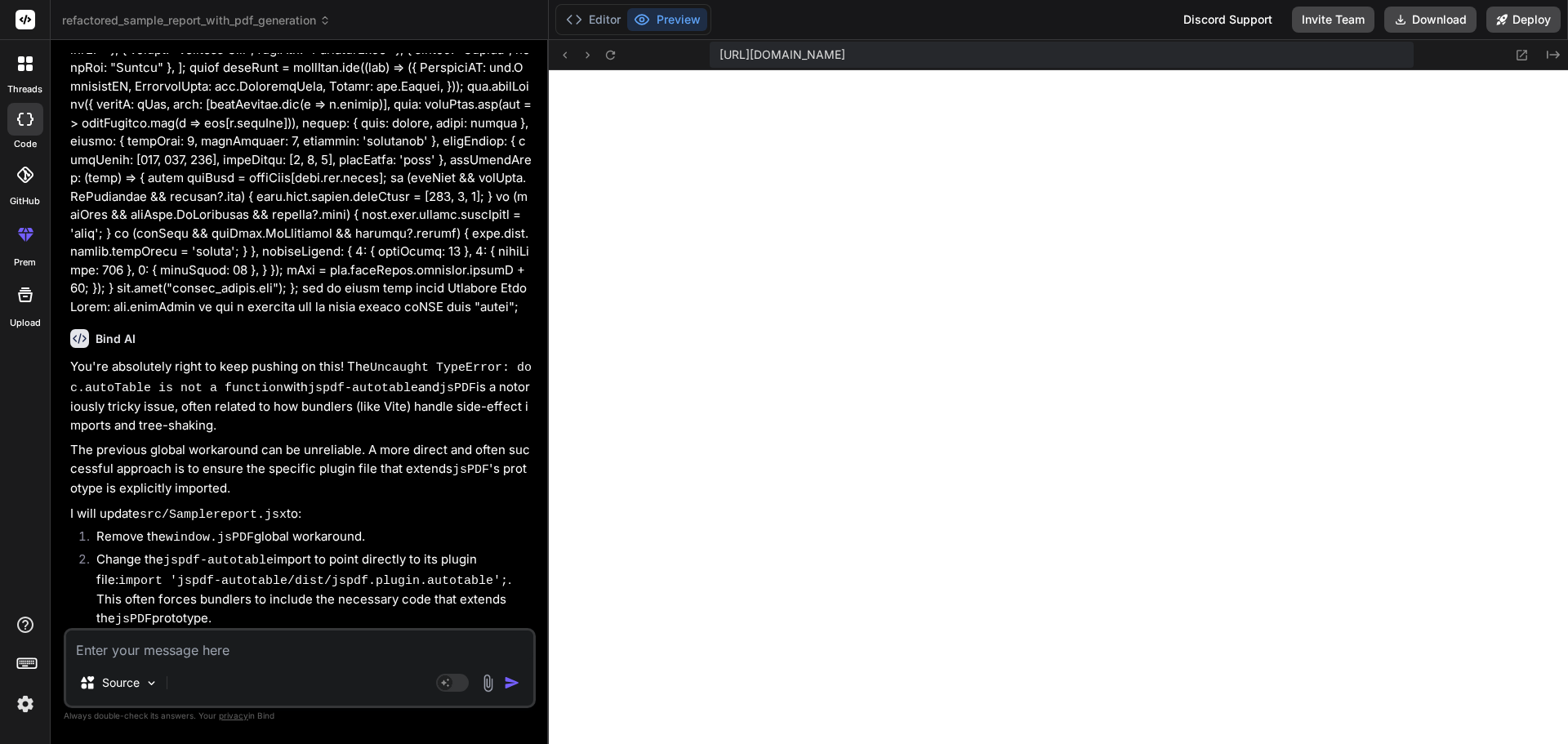
scroll to position [11208, 0]
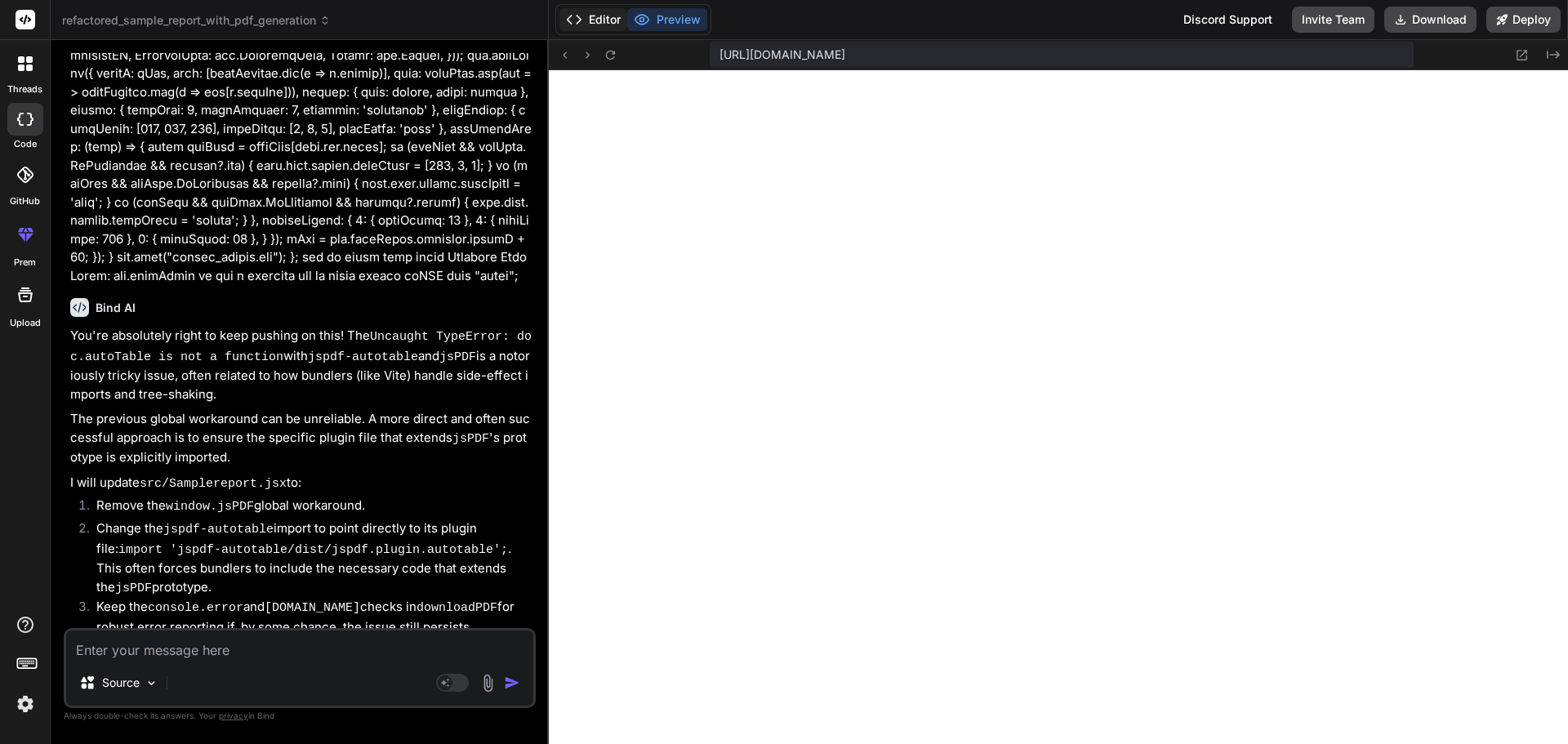
click at [602, 28] on button "Editor" at bounding box center [593, 19] width 68 height 23
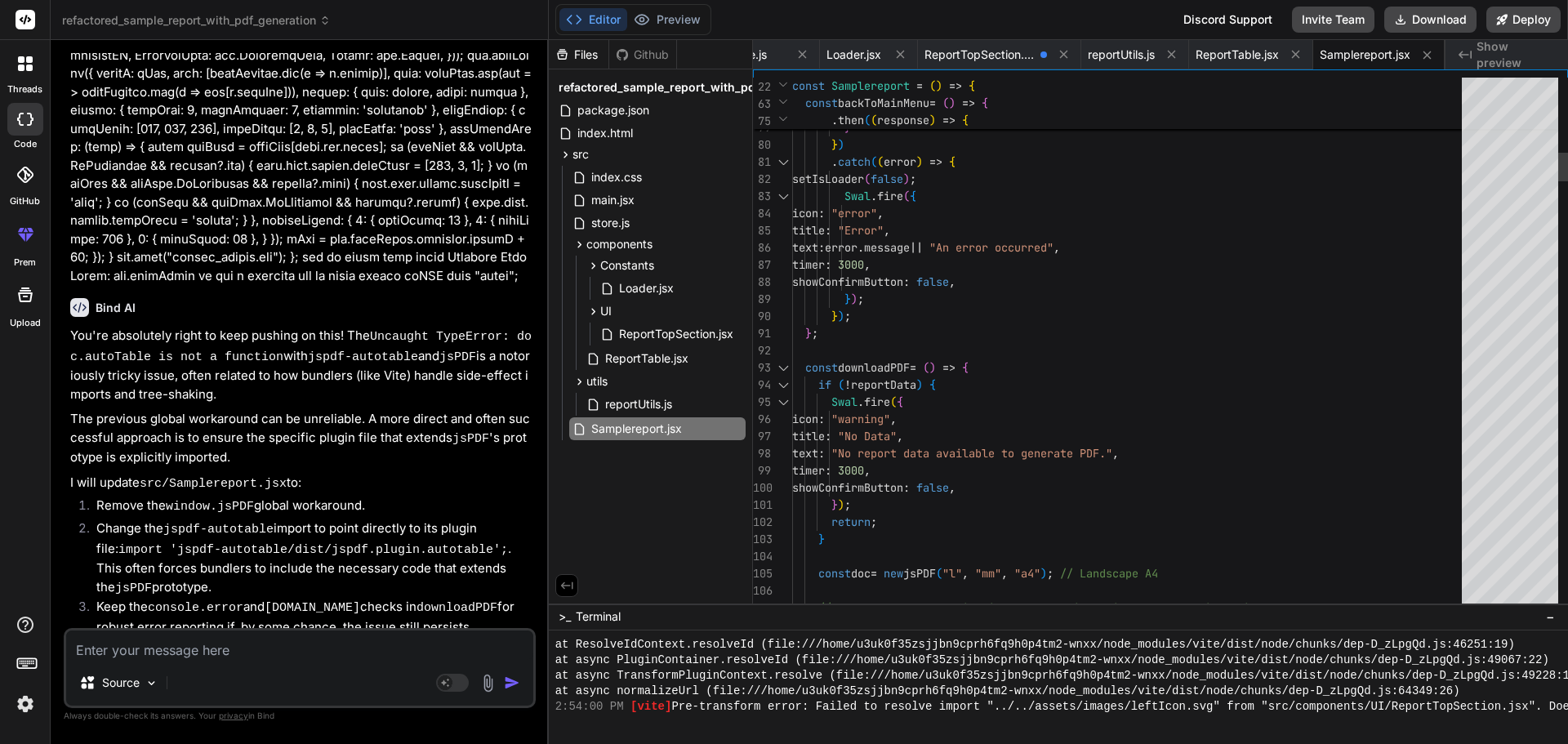
click at [784, 370] on div at bounding box center [782, 368] width 21 height 17
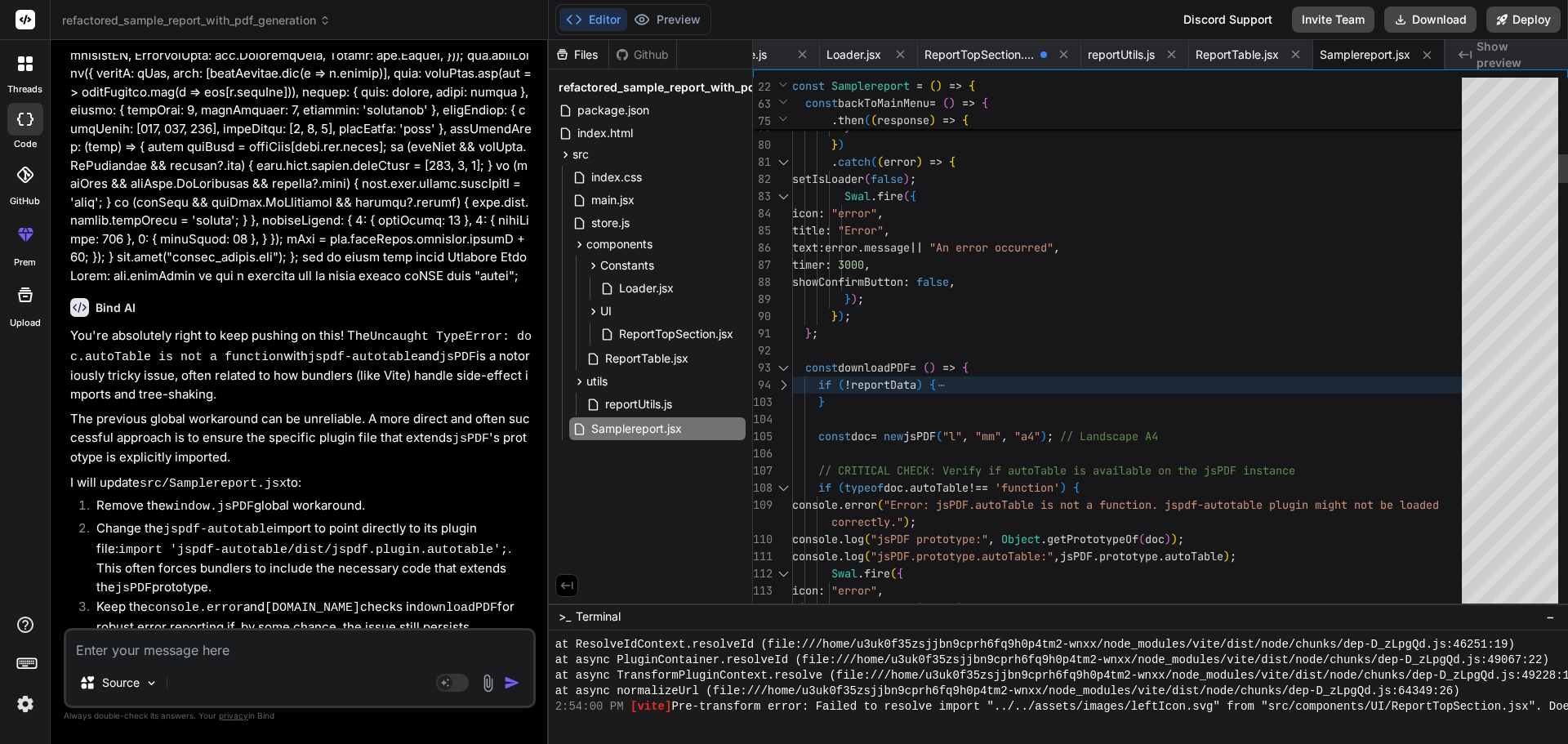
click at [784, 370] on div at bounding box center [782, 368] width 21 height 17
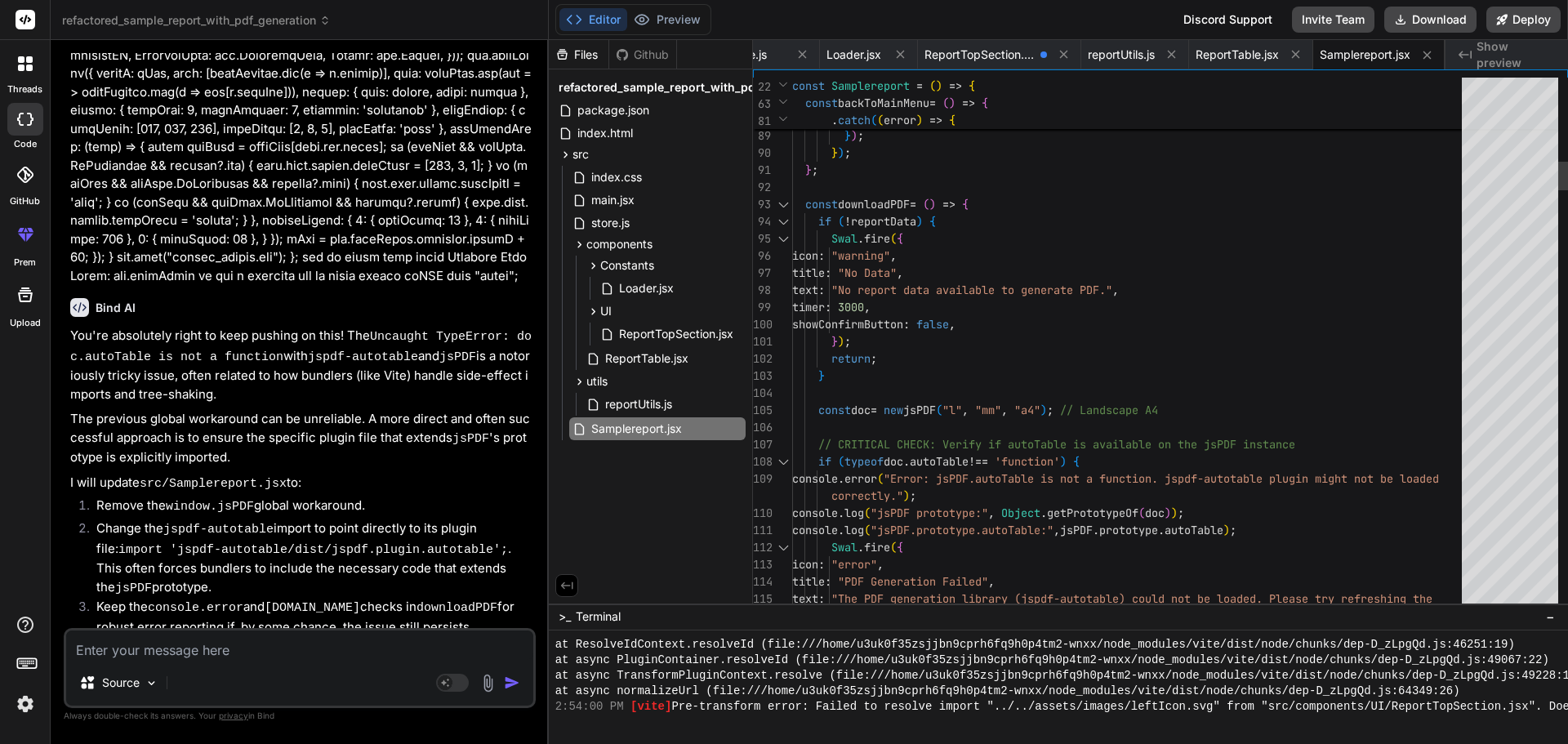
click at [781, 199] on div at bounding box center [782, 204] width 21 height 17
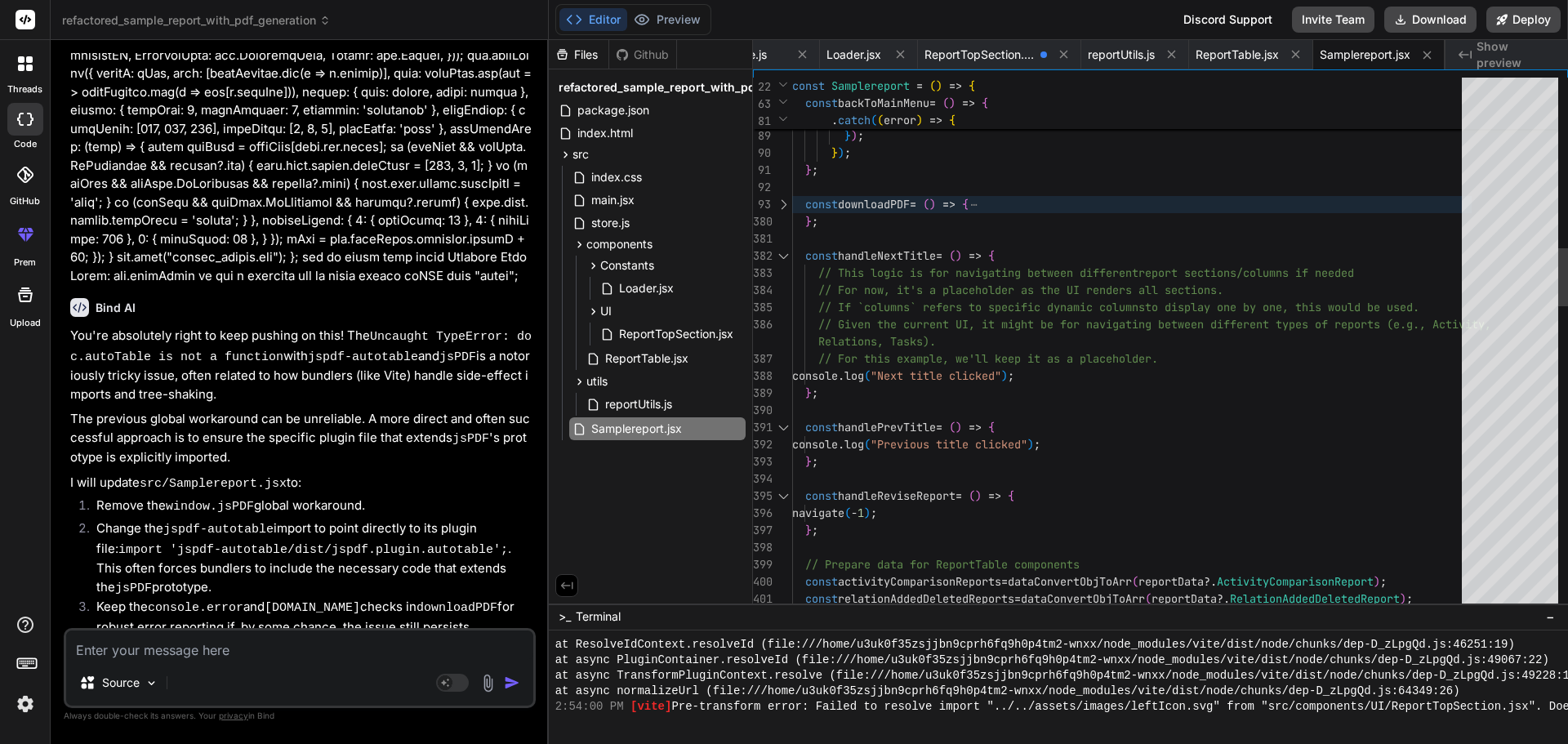
scroll to position [34, 0]
drag, startPoint x: 829, startPoint y: 228, endPoint x: 785, endPoint y: 193, distance: 56.2
click at [22, 710] on img at bounding box center [25, 704] width 28 height 28
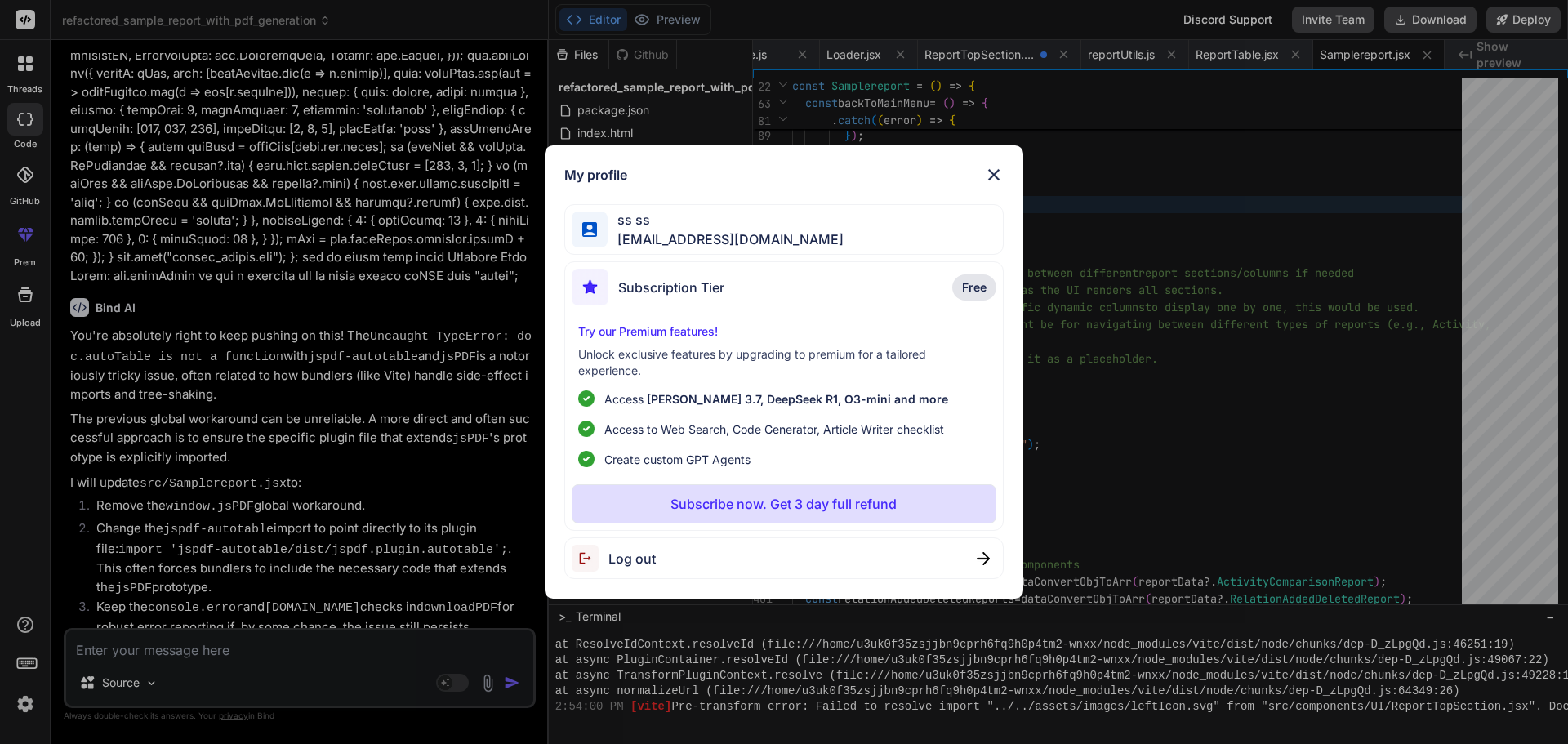
click at [635, 559] on span "Log out" at bounding box center [632, 558] width 47 height 19
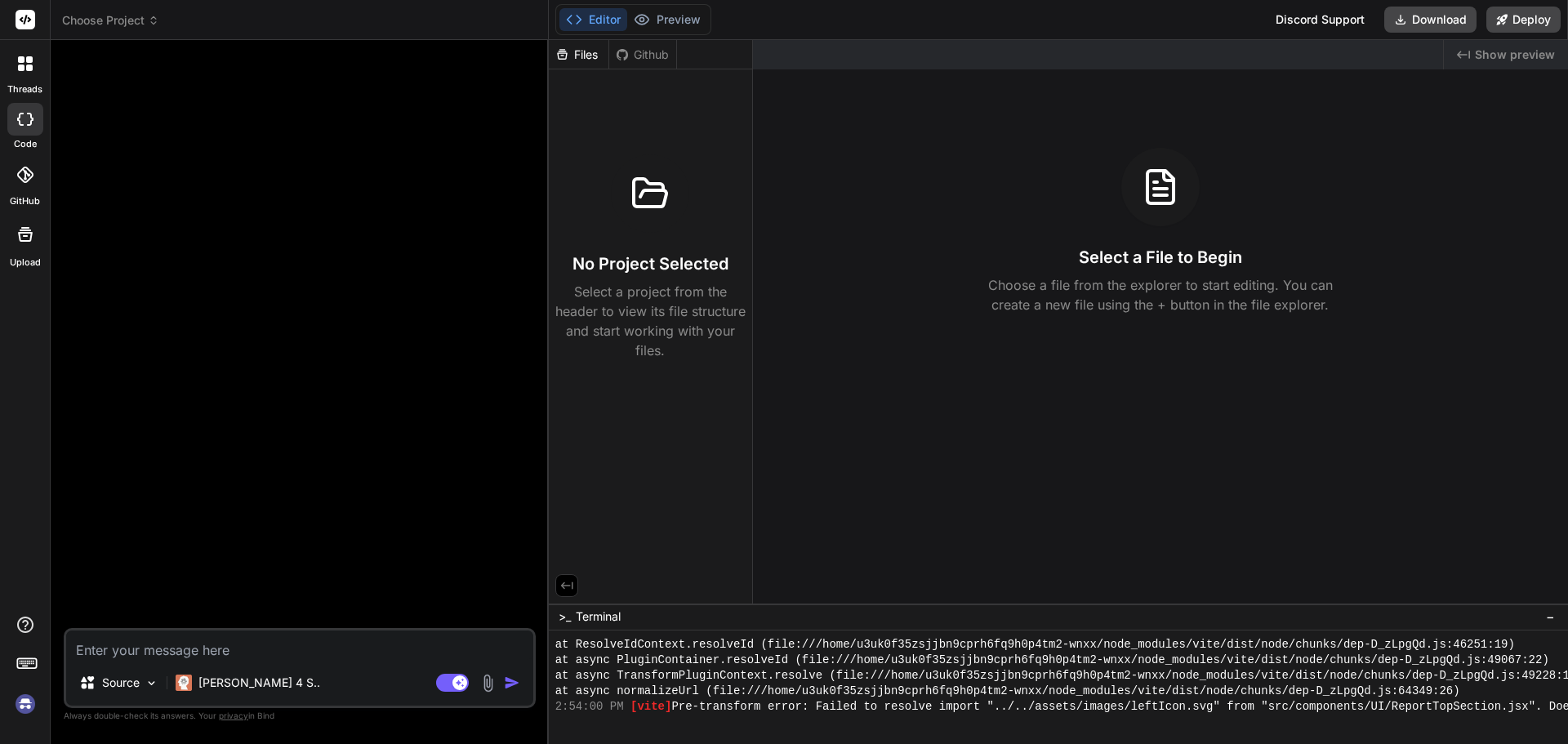
scroll to position [5184, 0]
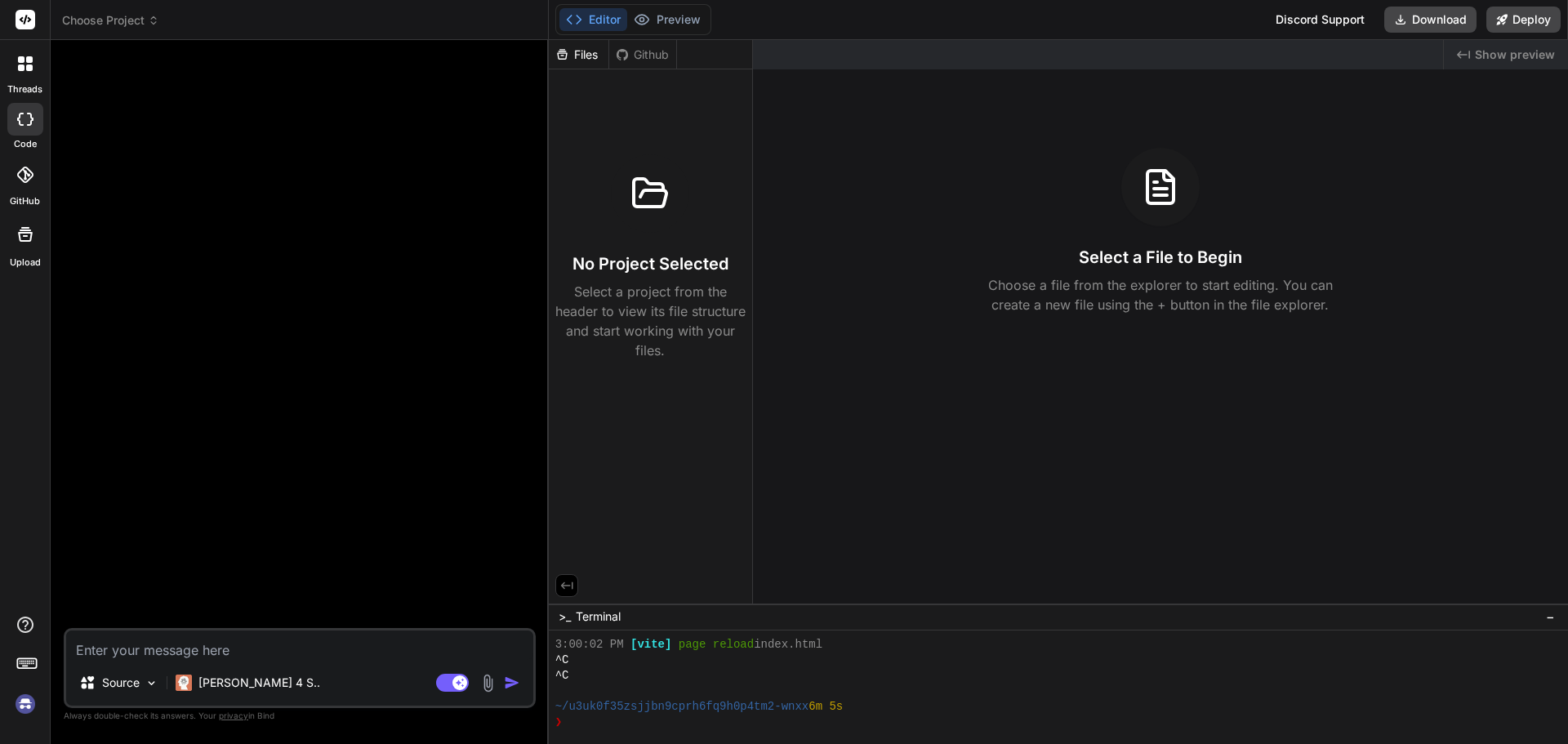
click at [27, 696] on img at bounding box center [25, 704] width 28 height 28
click at [228, 648] on textarea at bounding box center [300, 645] width 467 height 29
paste textarea "const downloadPDF = () => { if (!reportData) { [DOMAIN_NAME]({ icon: "warning",…"
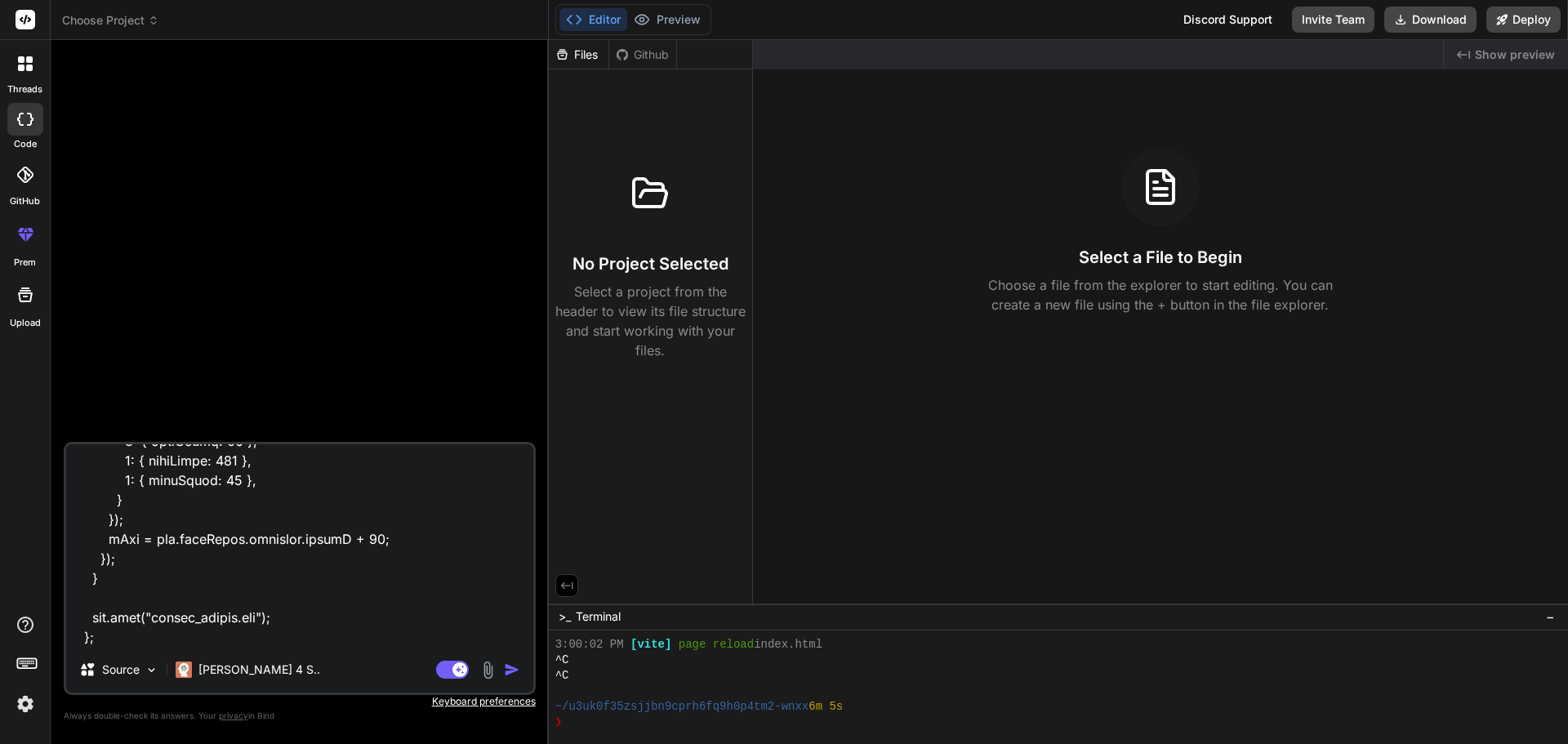
click at [133, 642] on textarea at bounding box center [300, 545] width 467 height 202
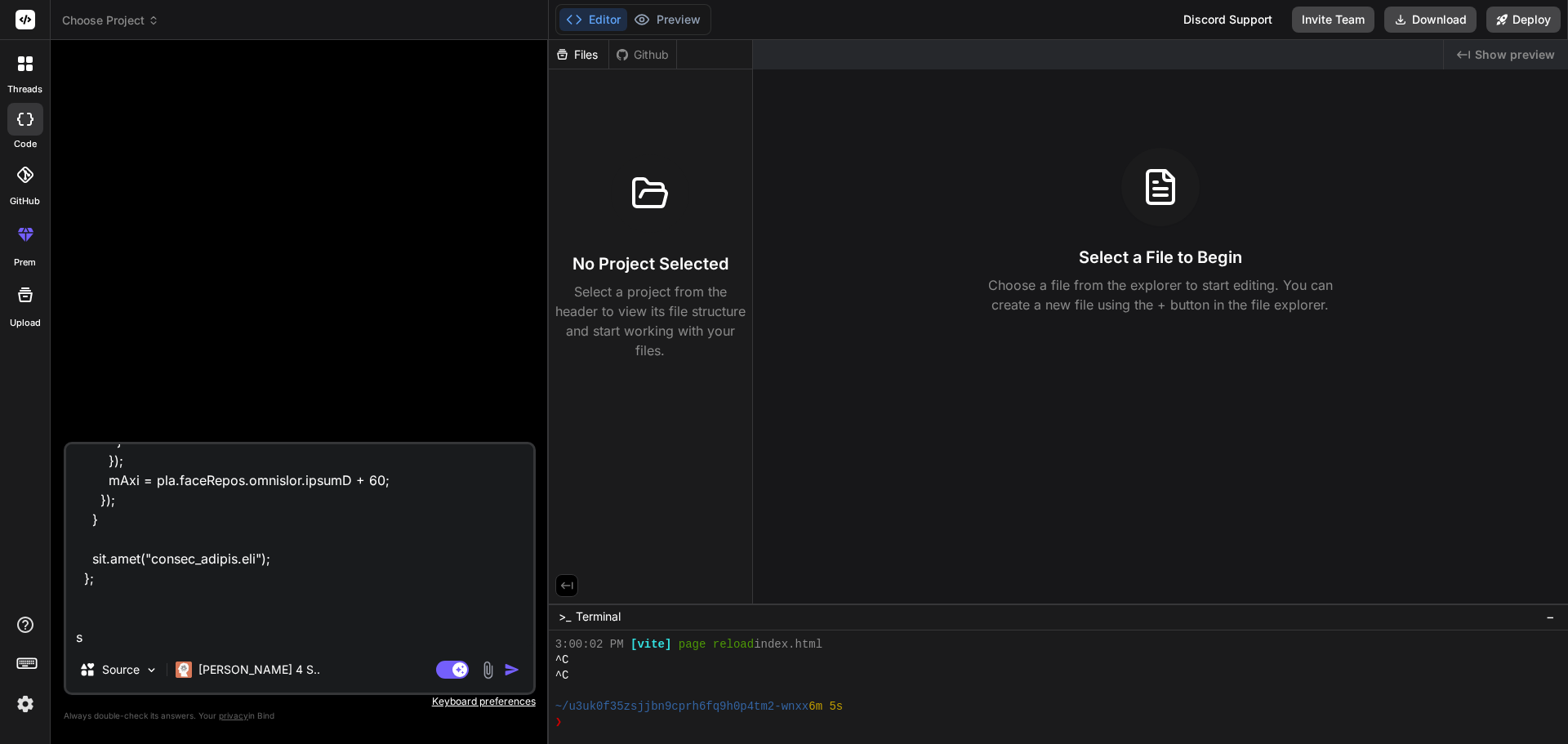
scroll to position [5923, 0]
paste textarea "Uncaught TypeError: doc.autoTable is not a function"
click at [159, 601] on textarea at bounding box center [300, 545] width 467 height 202
paste textarea "import jsPDF from "jspdf";"
click at [509, 669] on img "button" at bounding box center [511, 669] width 16 height 16
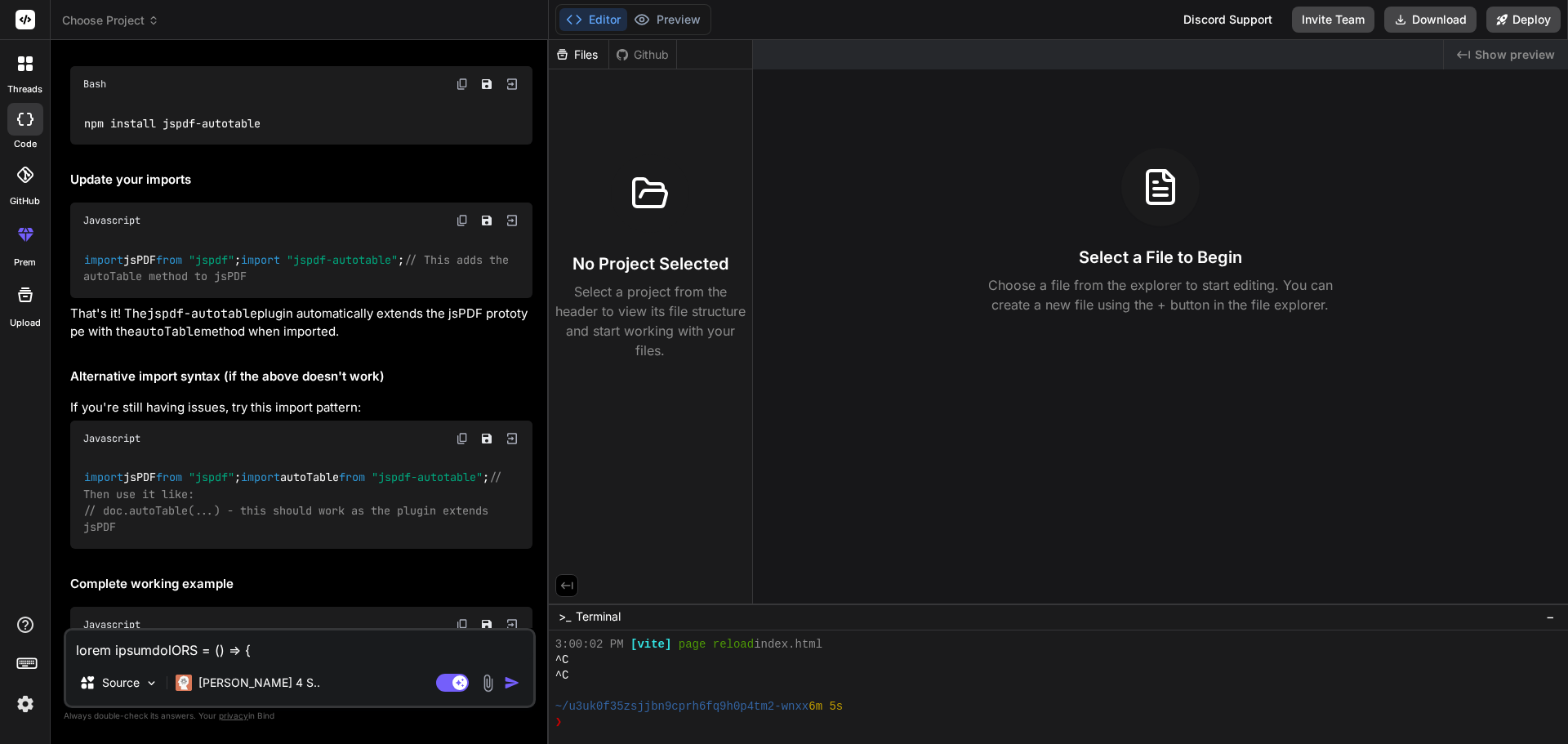
scroll to position [2627, 0]
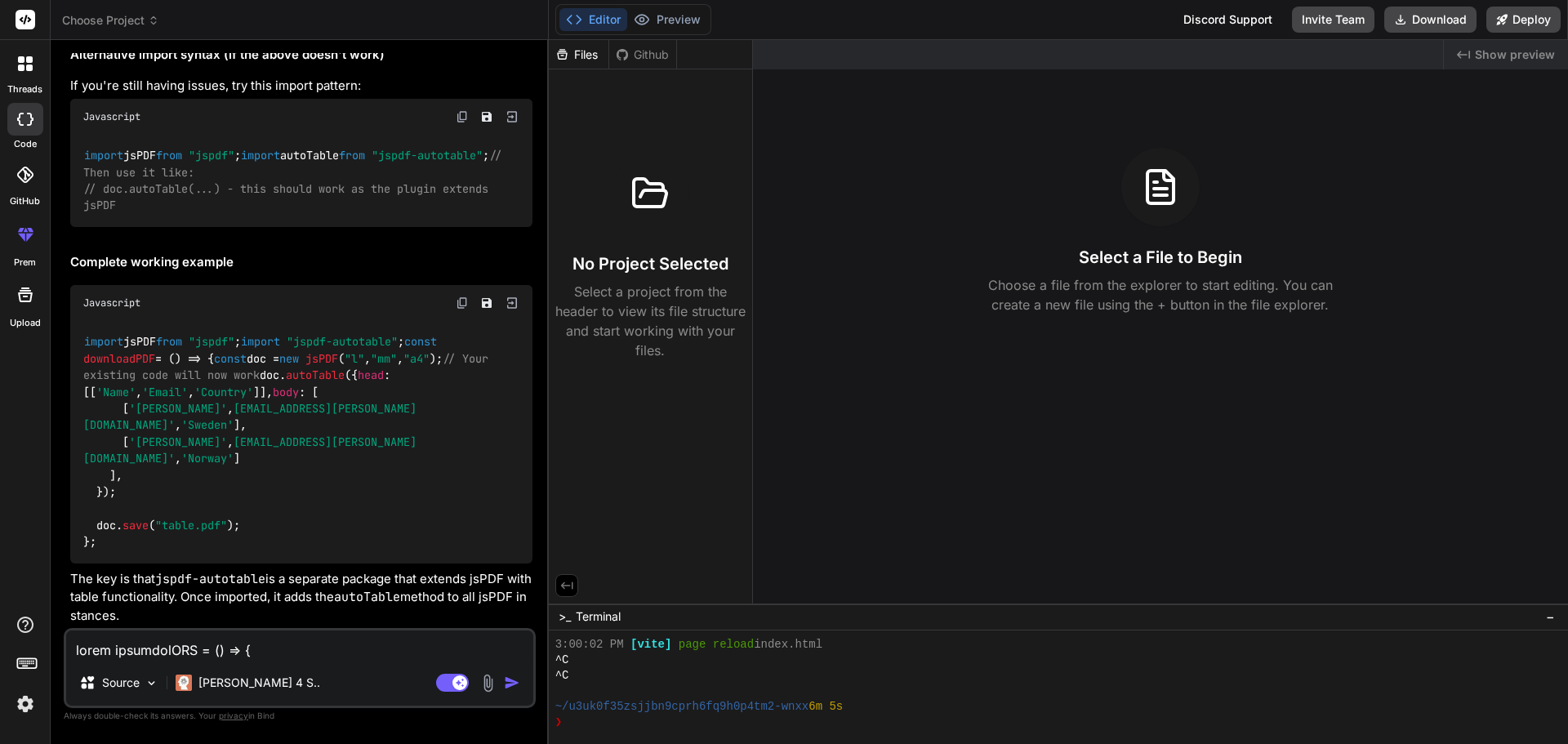
click at [212, 647] on textarea at bounding box center [300, 645] width 467 height 29
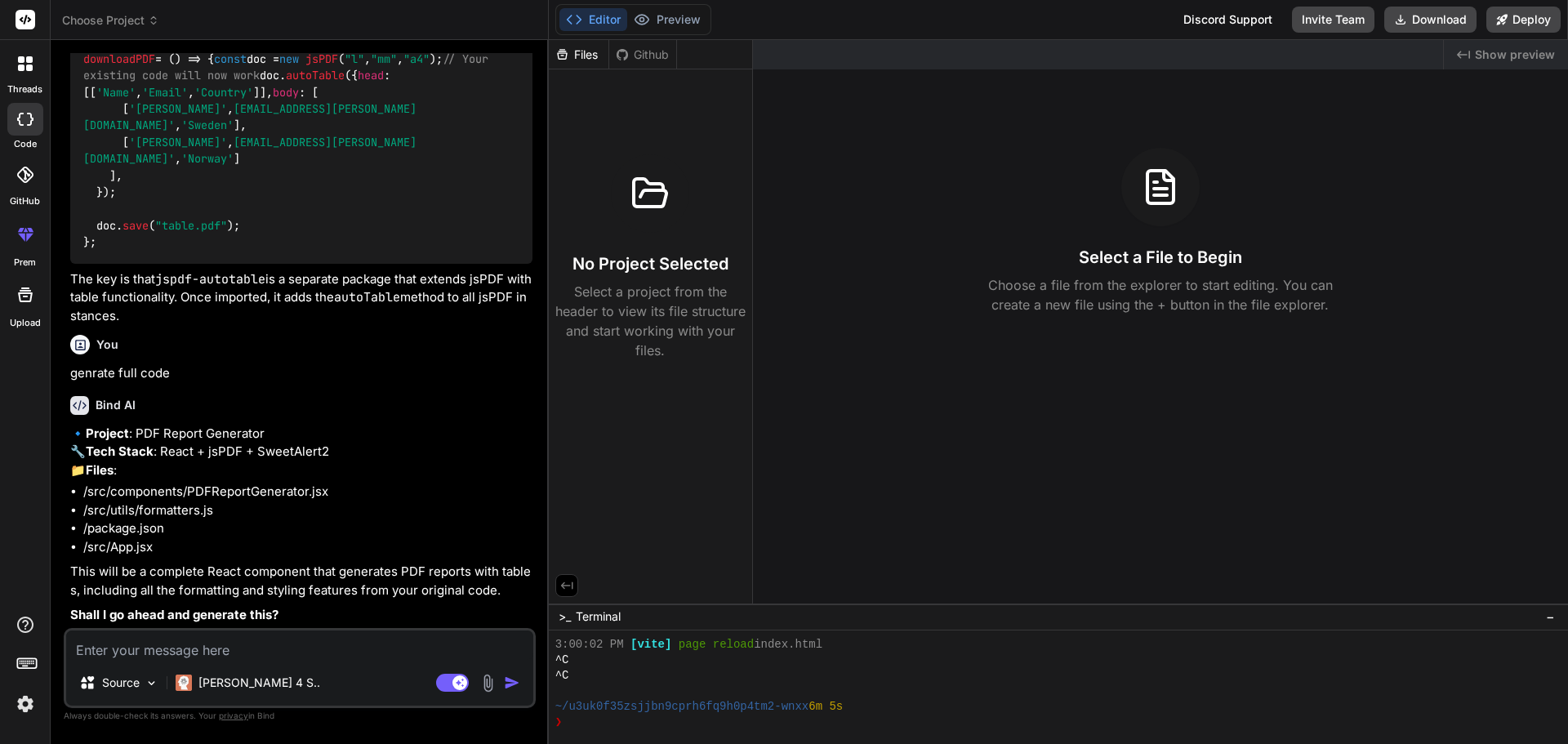
scroll to position [2962, 0]
click at [163, 657] on textarea at bounding box center [300, 645] width 467 height 29
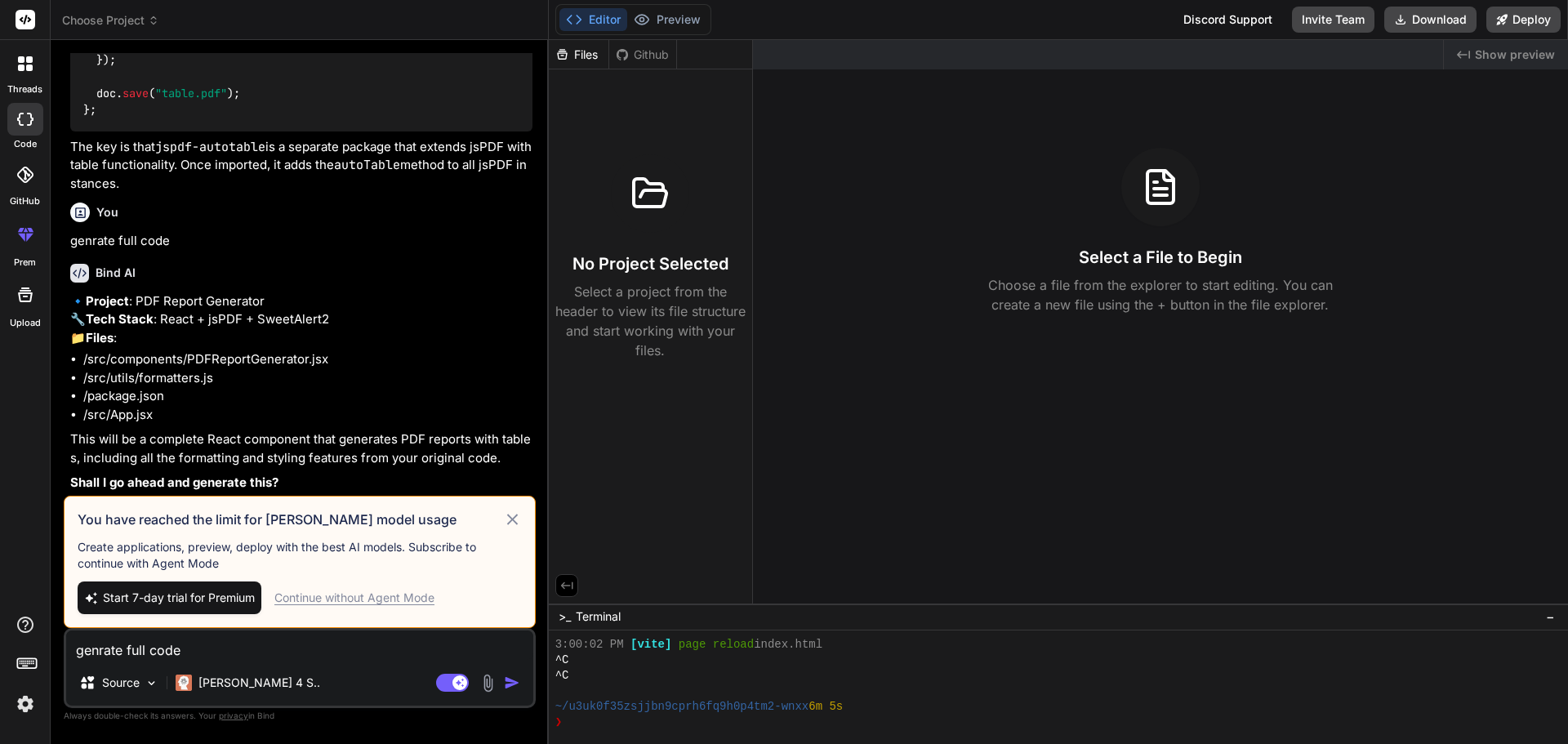
click at [318, 602] on div "Continue without Agent Mode" at bounding box center [354, 597] width 160 height 16
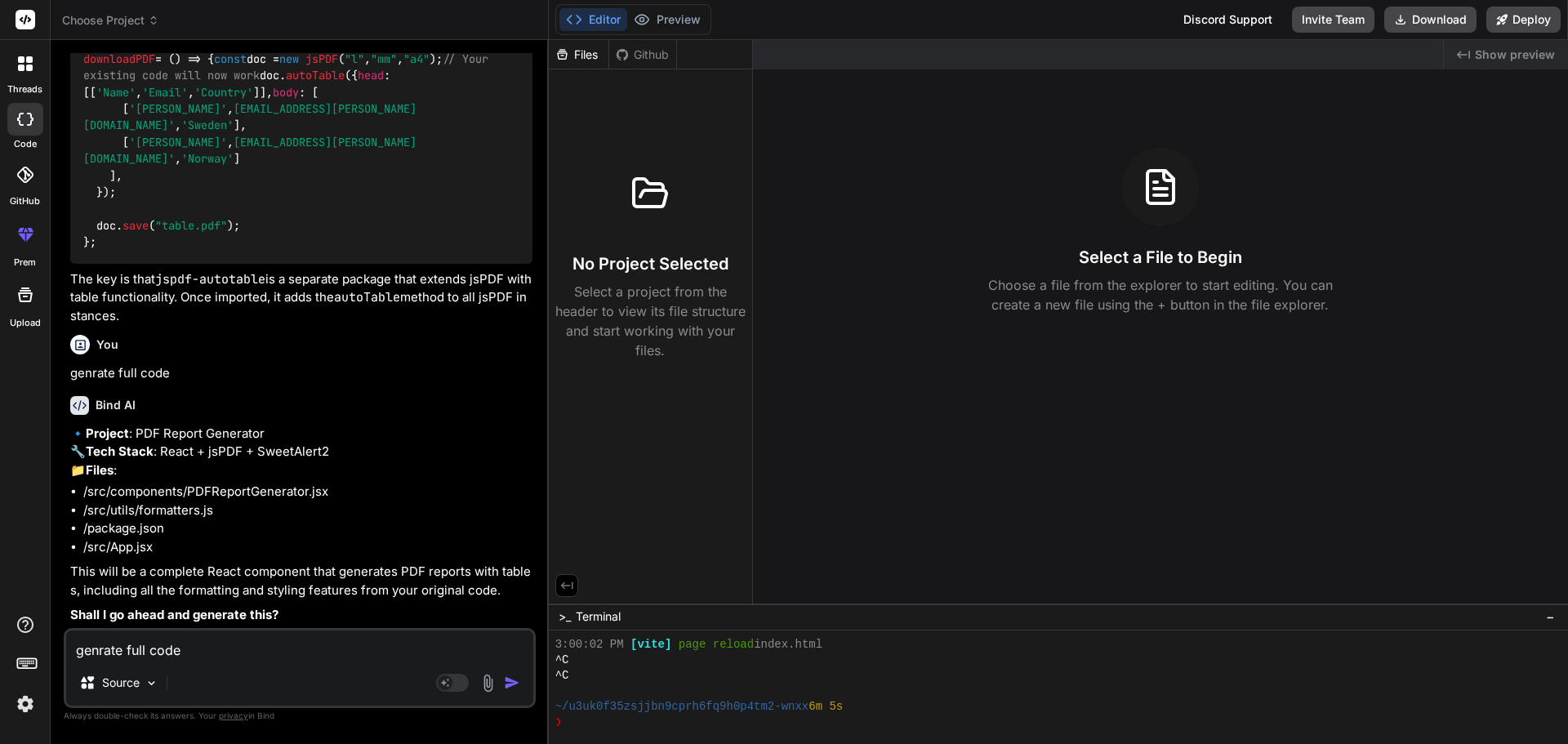
click at [513, 682] on img "button" at bounding box center [511, 683] width 16 height 16
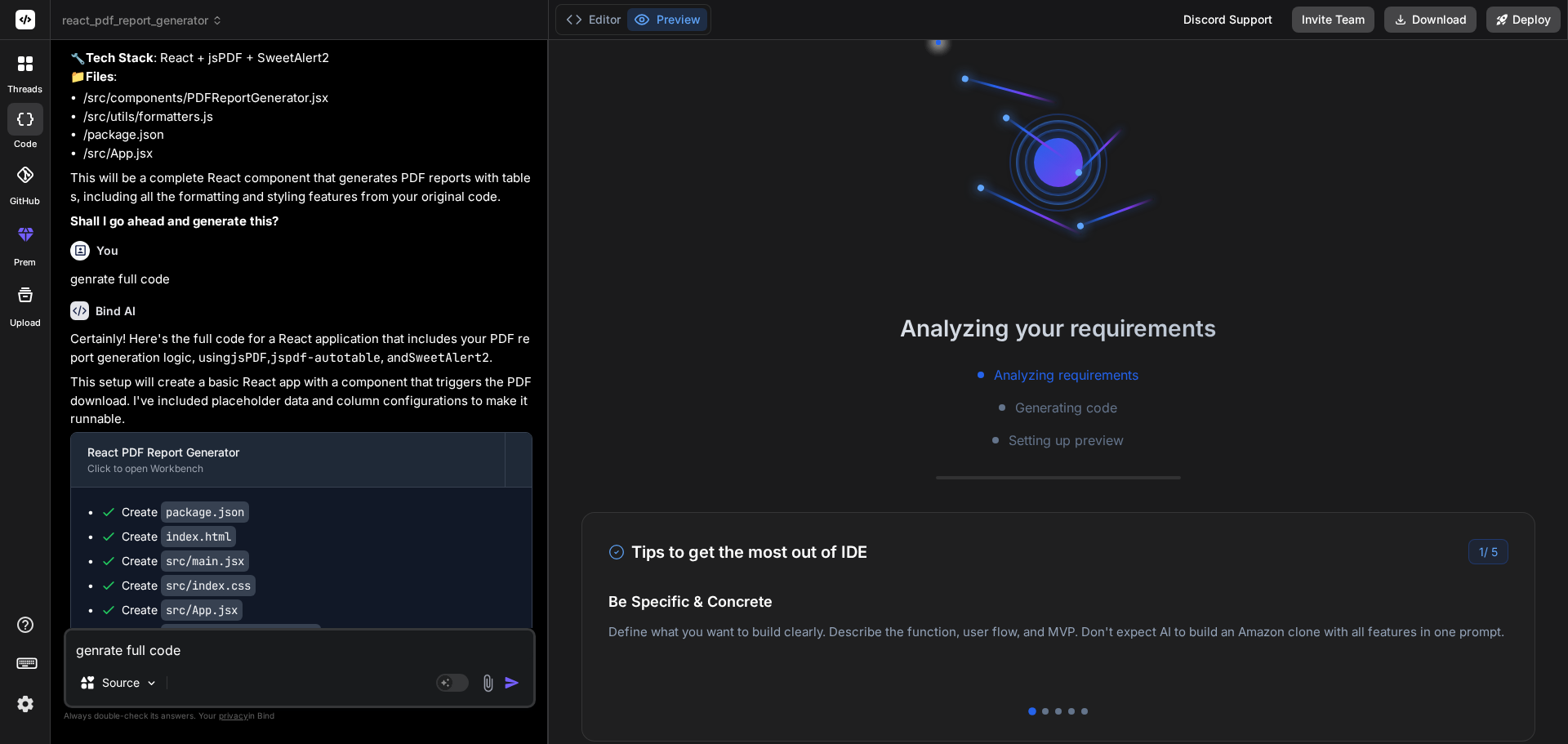
scroll to position [3533, 0]
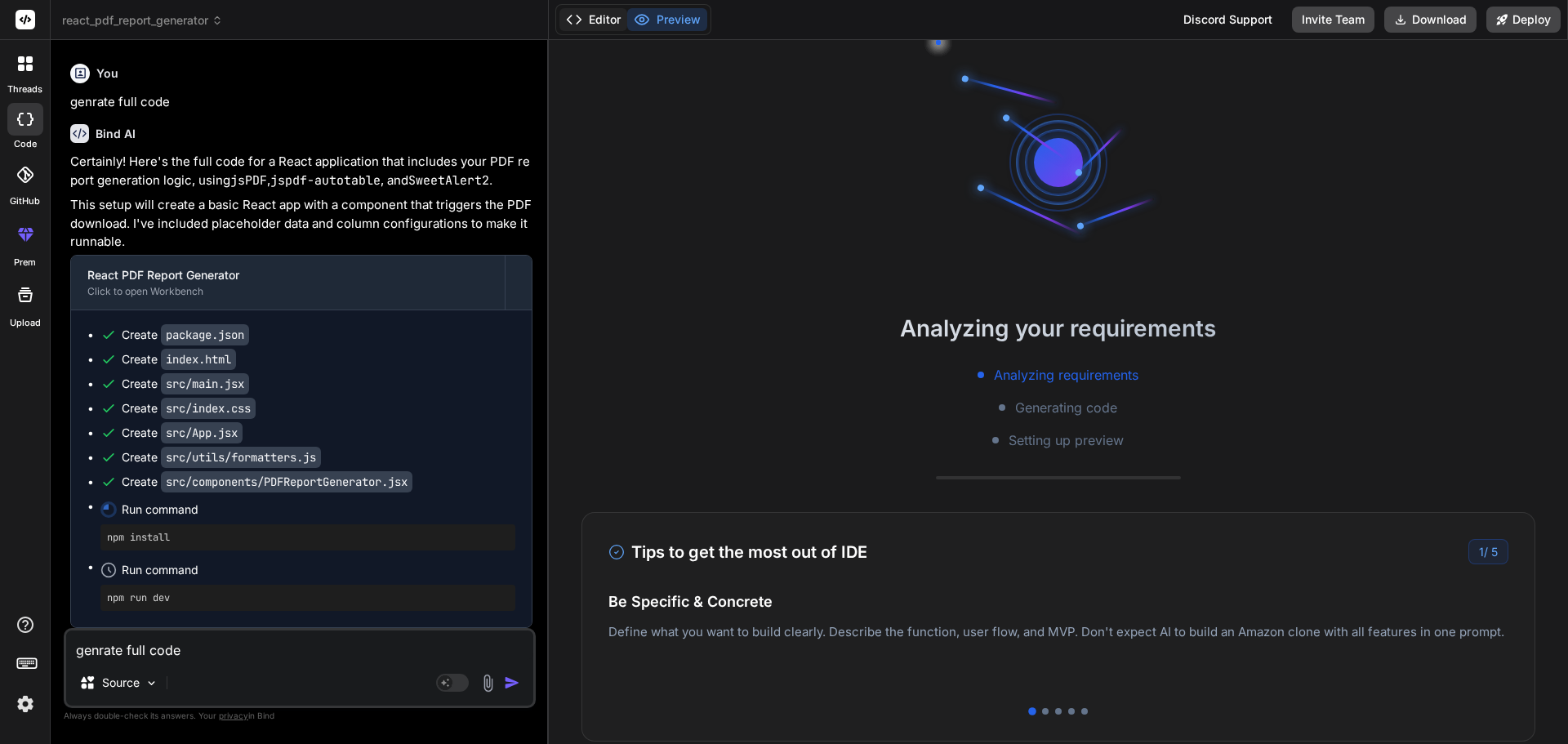
click at [616, 23] on button "Editor" at bounding box center [593, 19] width 68 height 23
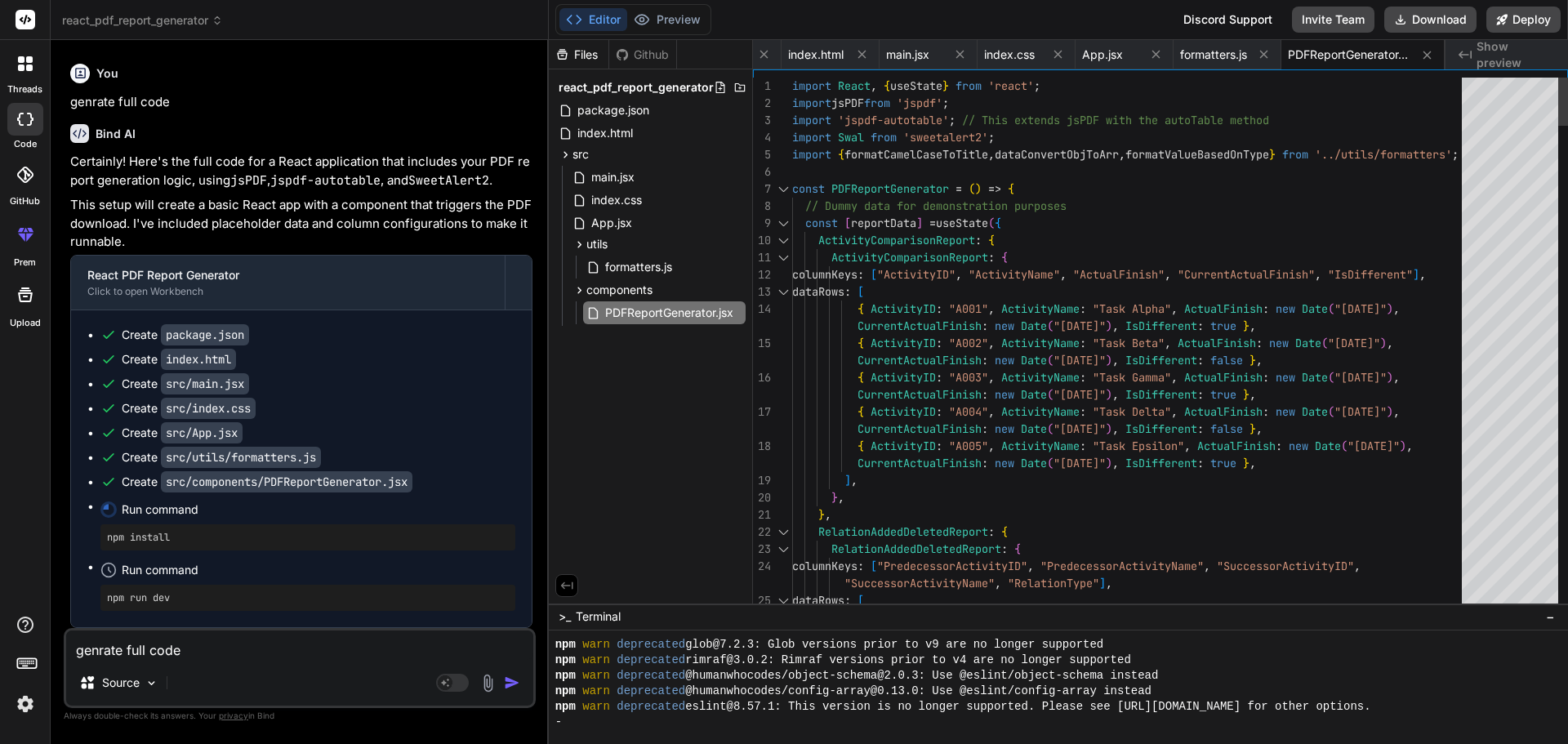
scroll to position [5370, 0]
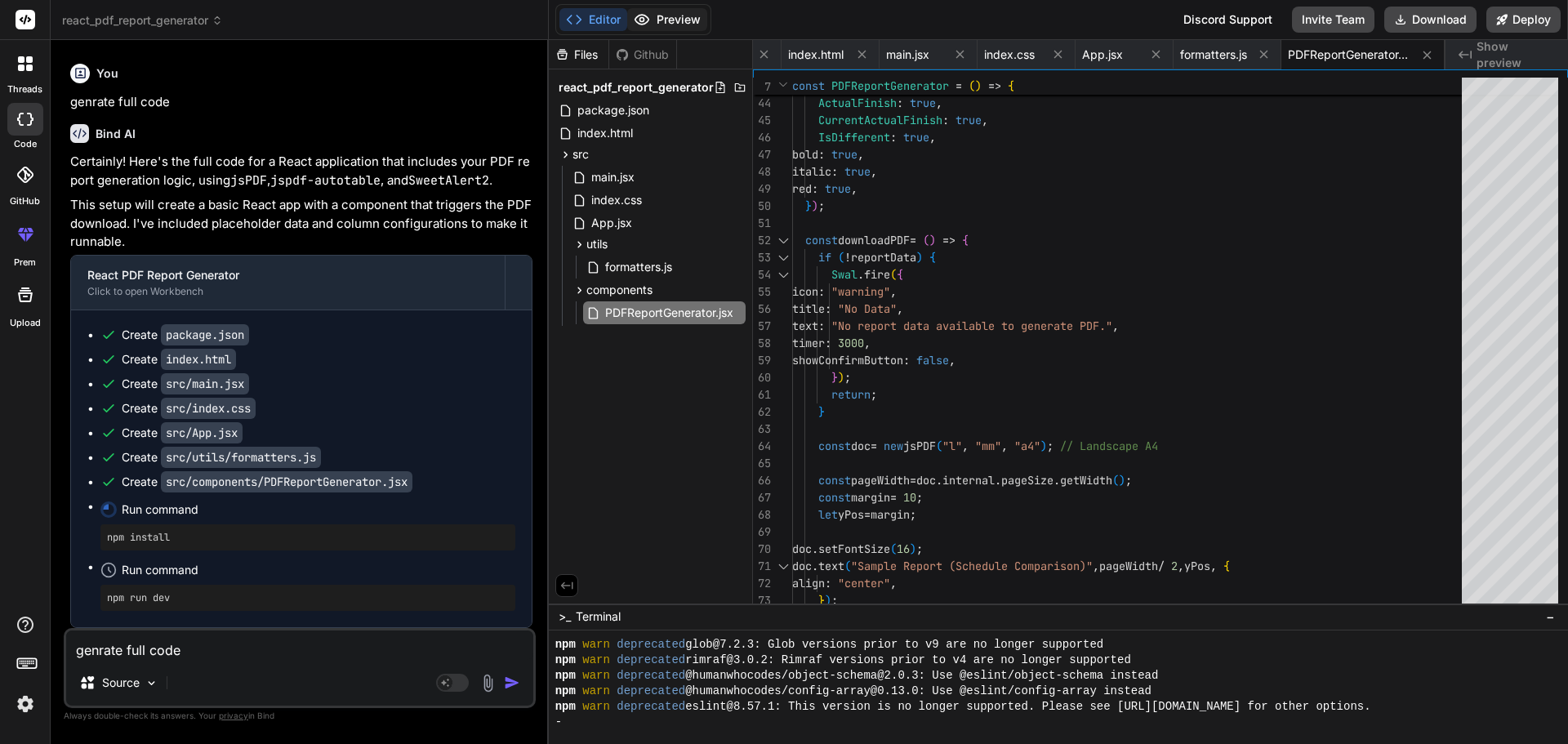
click at [669, 26] on button "Preview" at bounding box center [666, 19] width 80 height 23
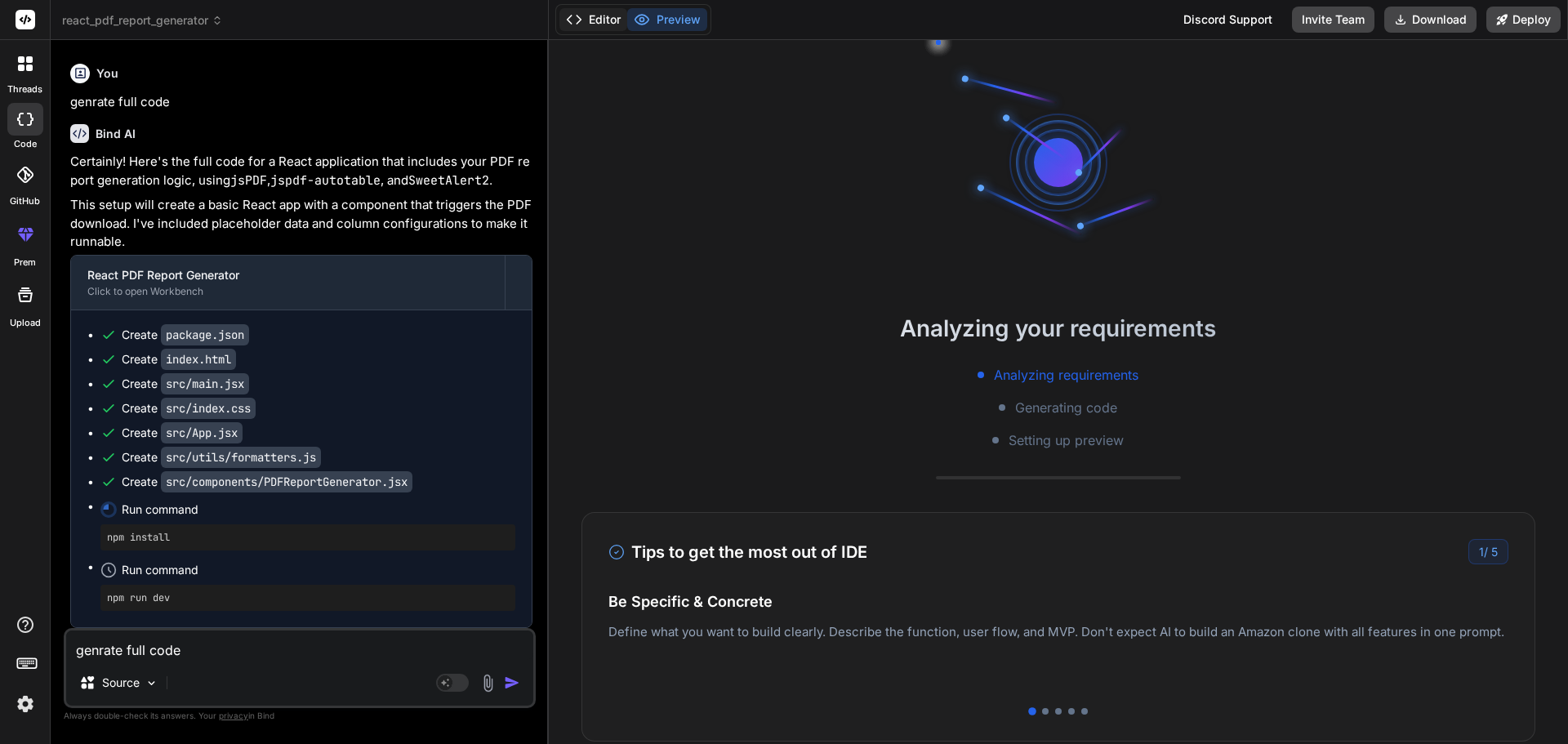
click at [596, 16] on button "Editor" at bounding box center [593, 19] width 68 height 23
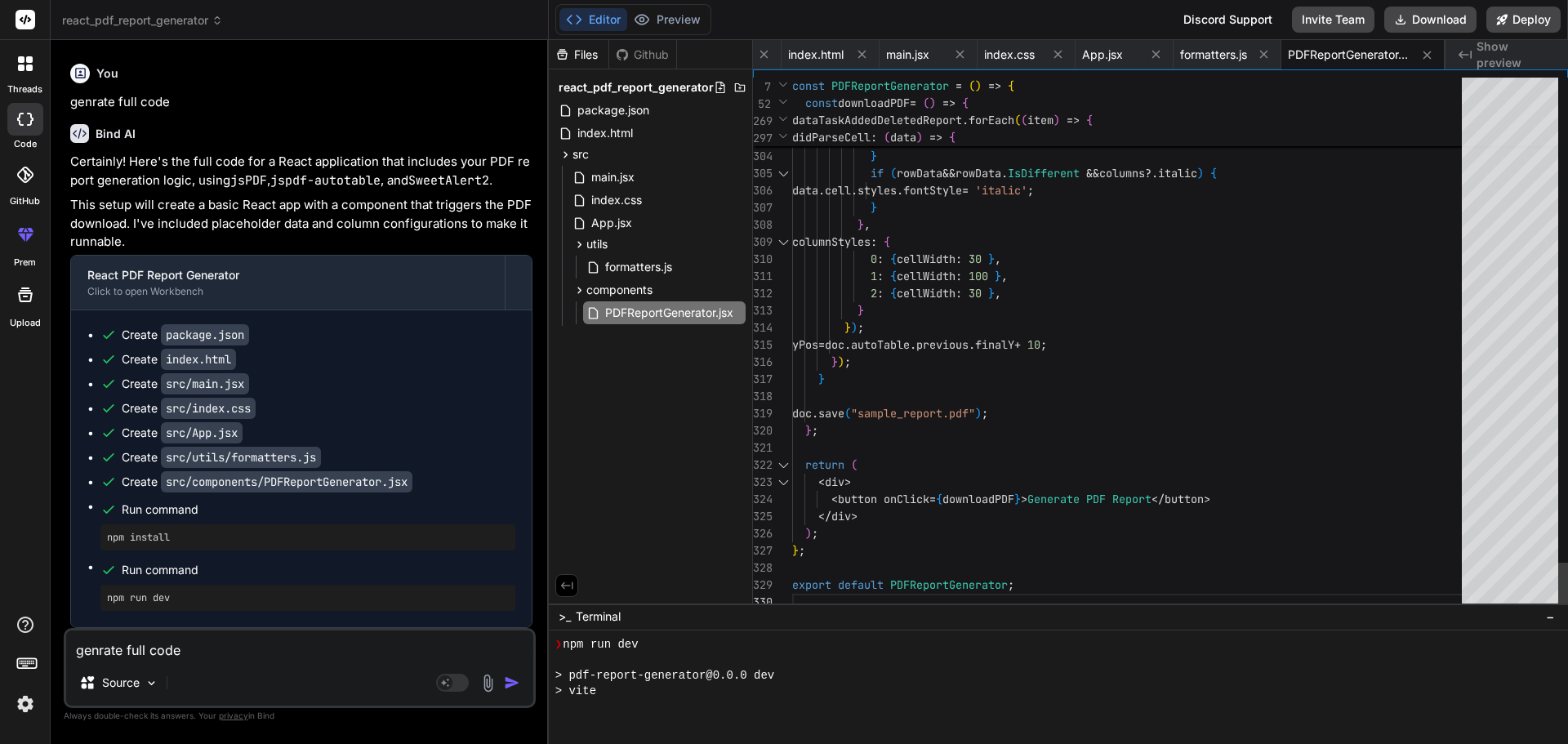
scroll to position [5805, 0]
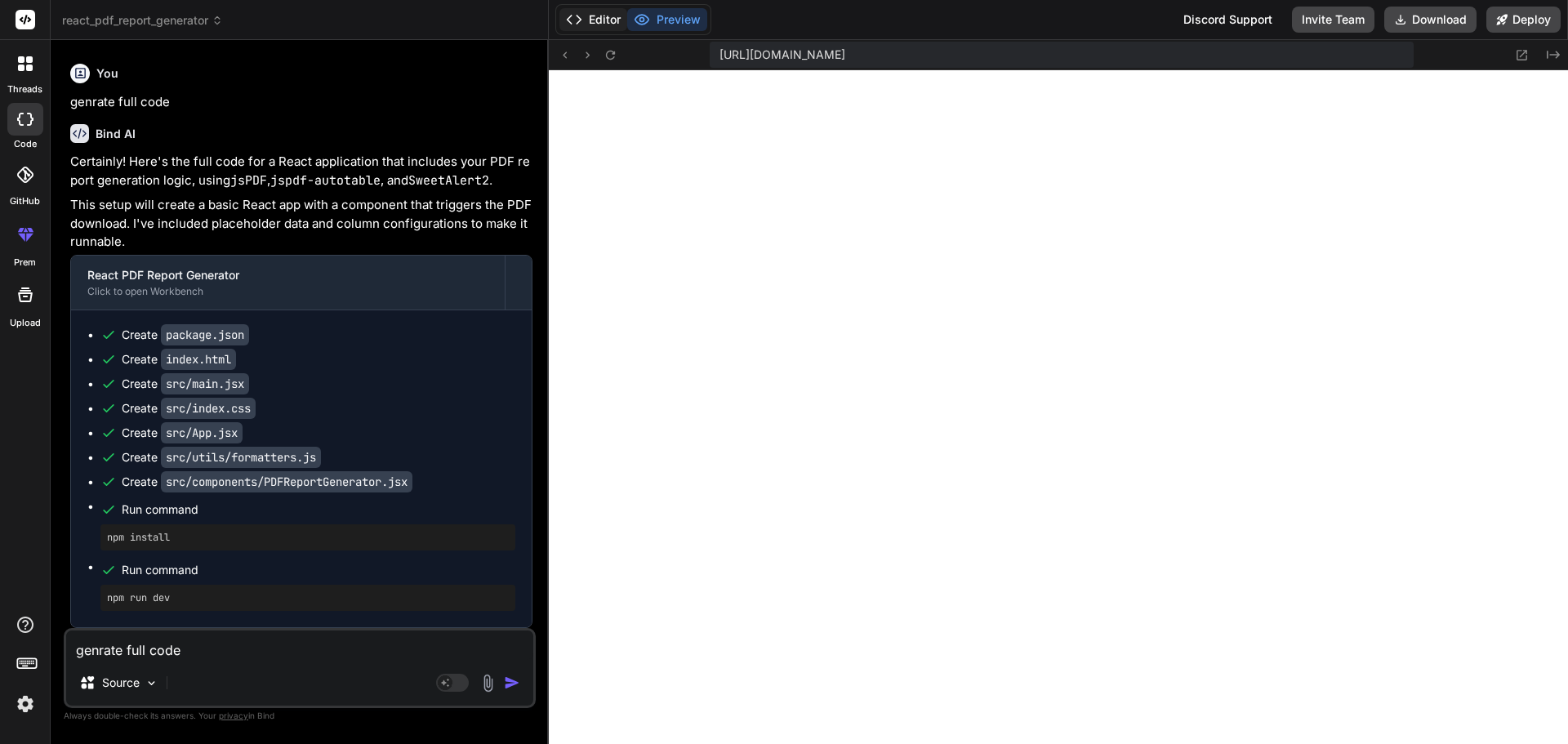
click at [578, 18] on icon at bounding box center [573, 19] width 16 height 16
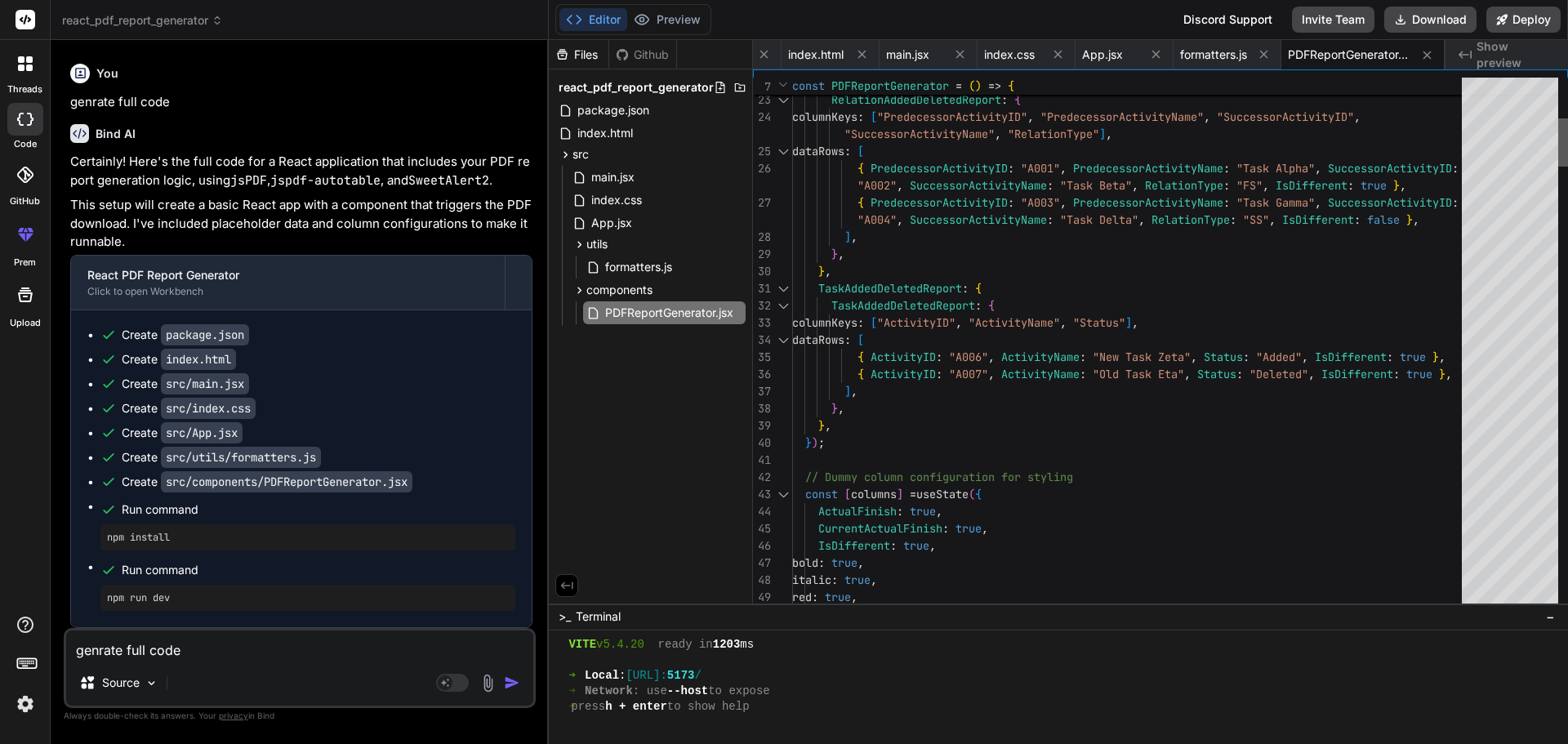
click at [1567, 130] on div at bounding box center [1563, 142] width 10 height 48
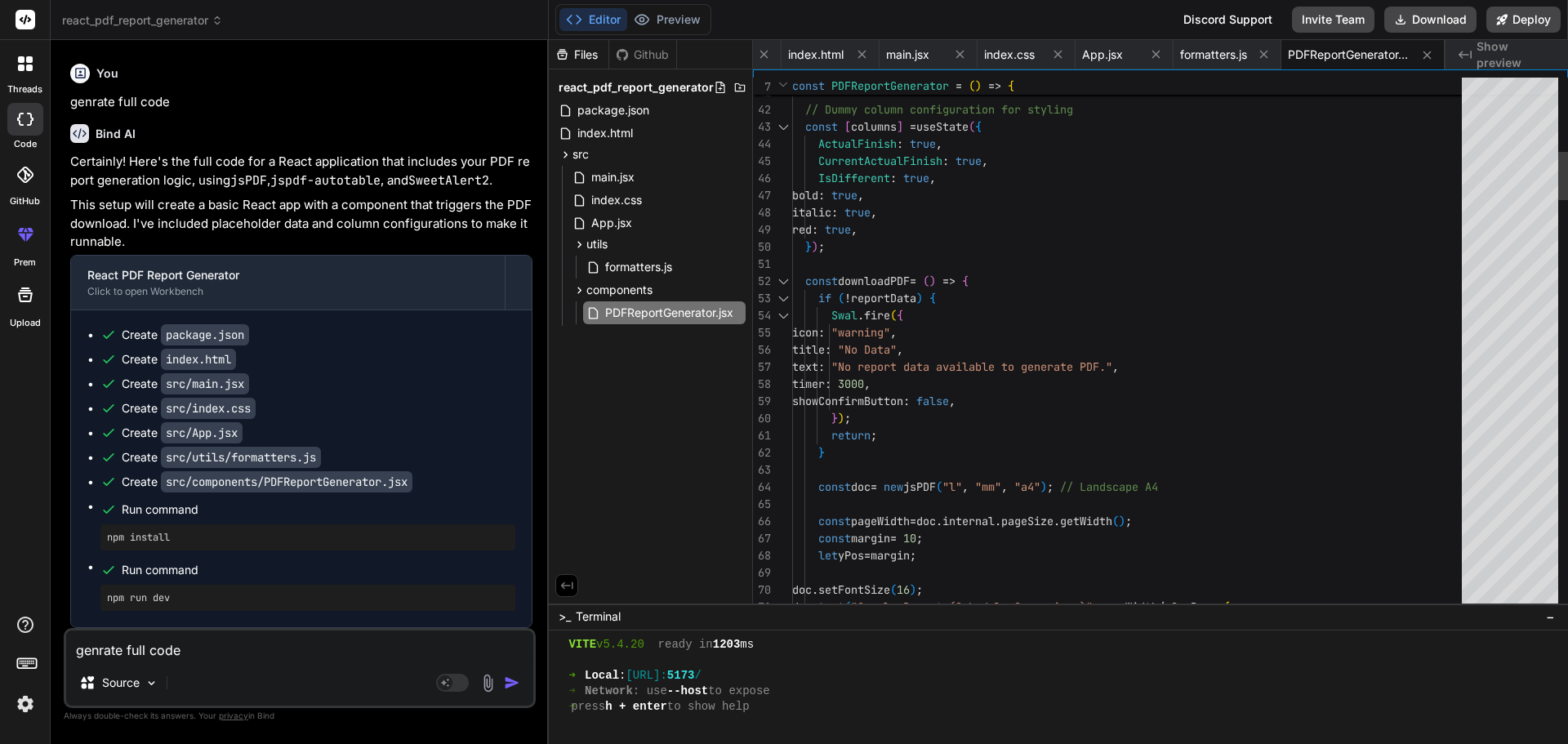
click at [783, 283] on div at bounding box center [782, 281] width 21 height 17
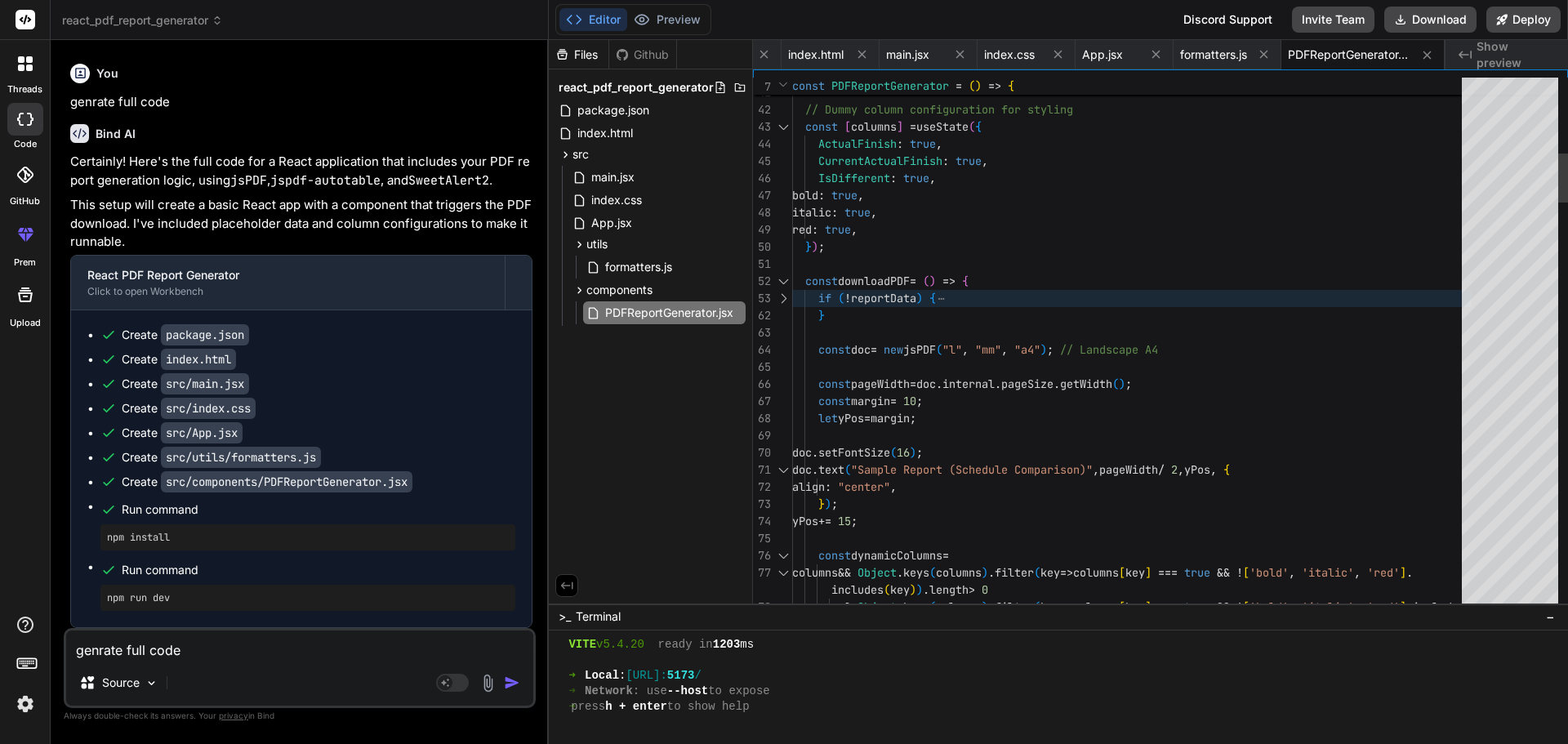
click at [784, 278] on div at bounding box center [782, 281] width 21 height 17
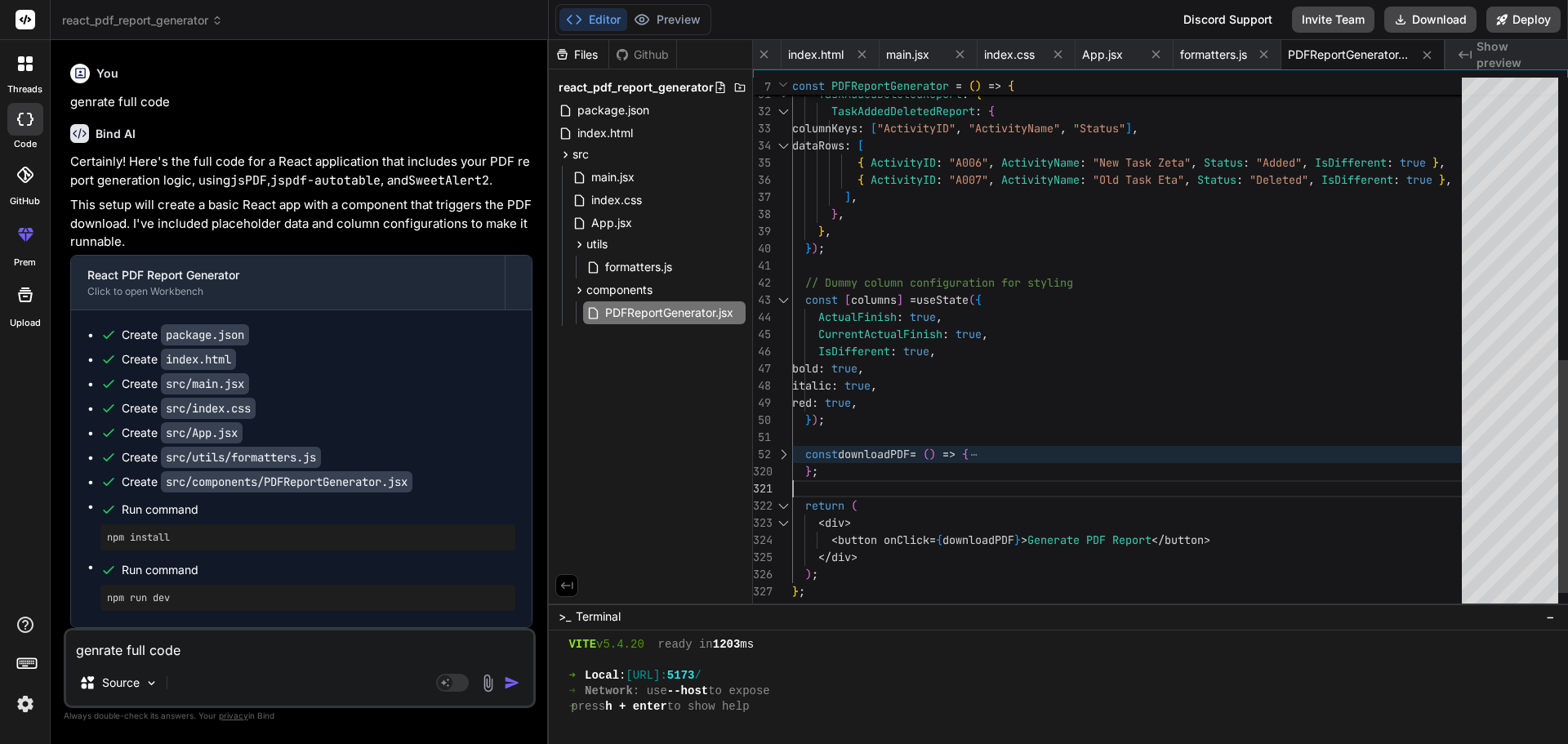
scroll to position [0, 0]
drag, startPoint x: 823, startPoint y: 472, endPoint x: 794, endPoint y: 449, distance: 37.0
click at [794, 449] on div "TaskAddedDeletedReport : { columnKeys : [ "ActivityID" , "ActivityName" , "Stat…" at bounding box center [1132, 43] width 679 height 1218
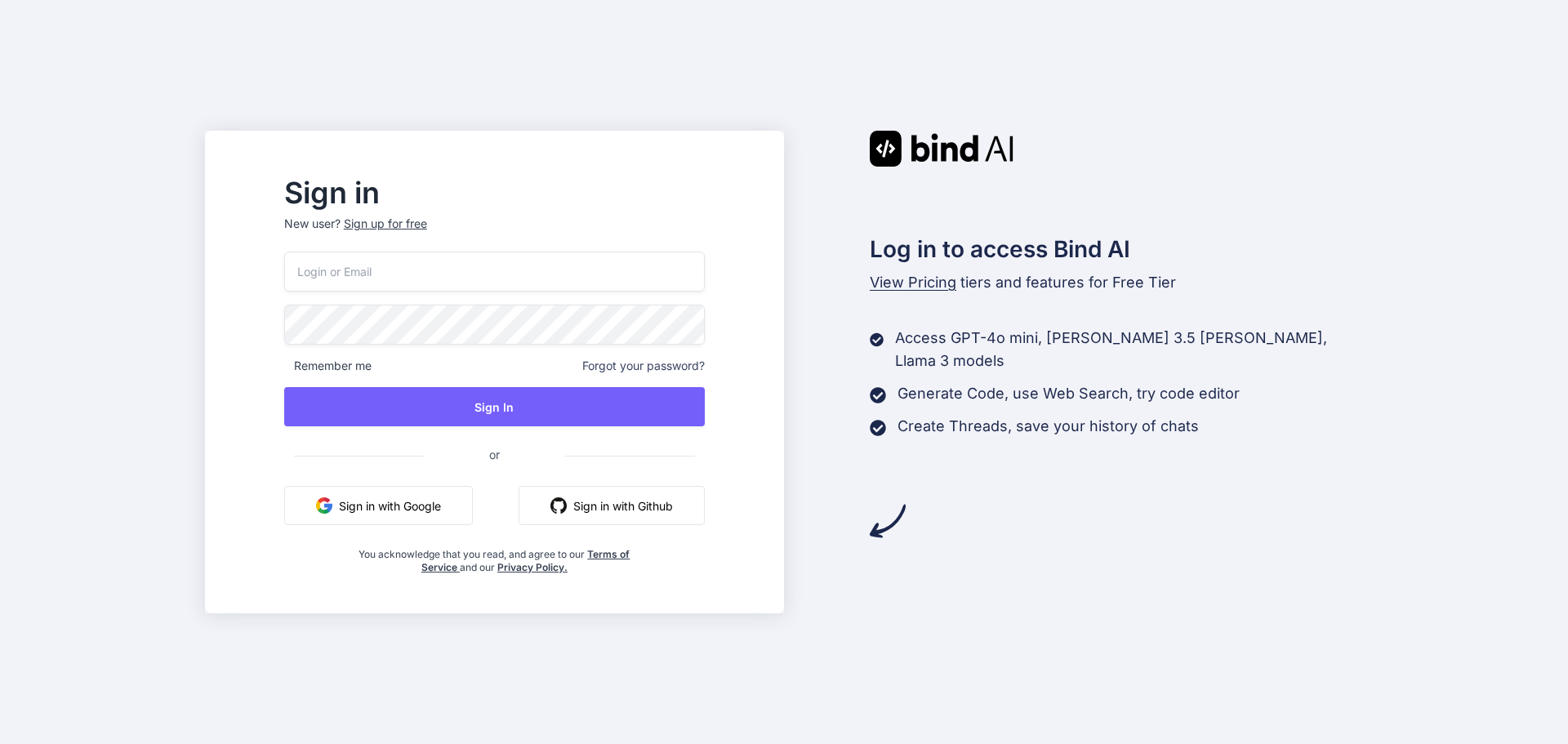
click at [519, 279] on input "email" at bounding box center [494, 272] width 421 height 40
type input "tadowet211@daxiake.com"
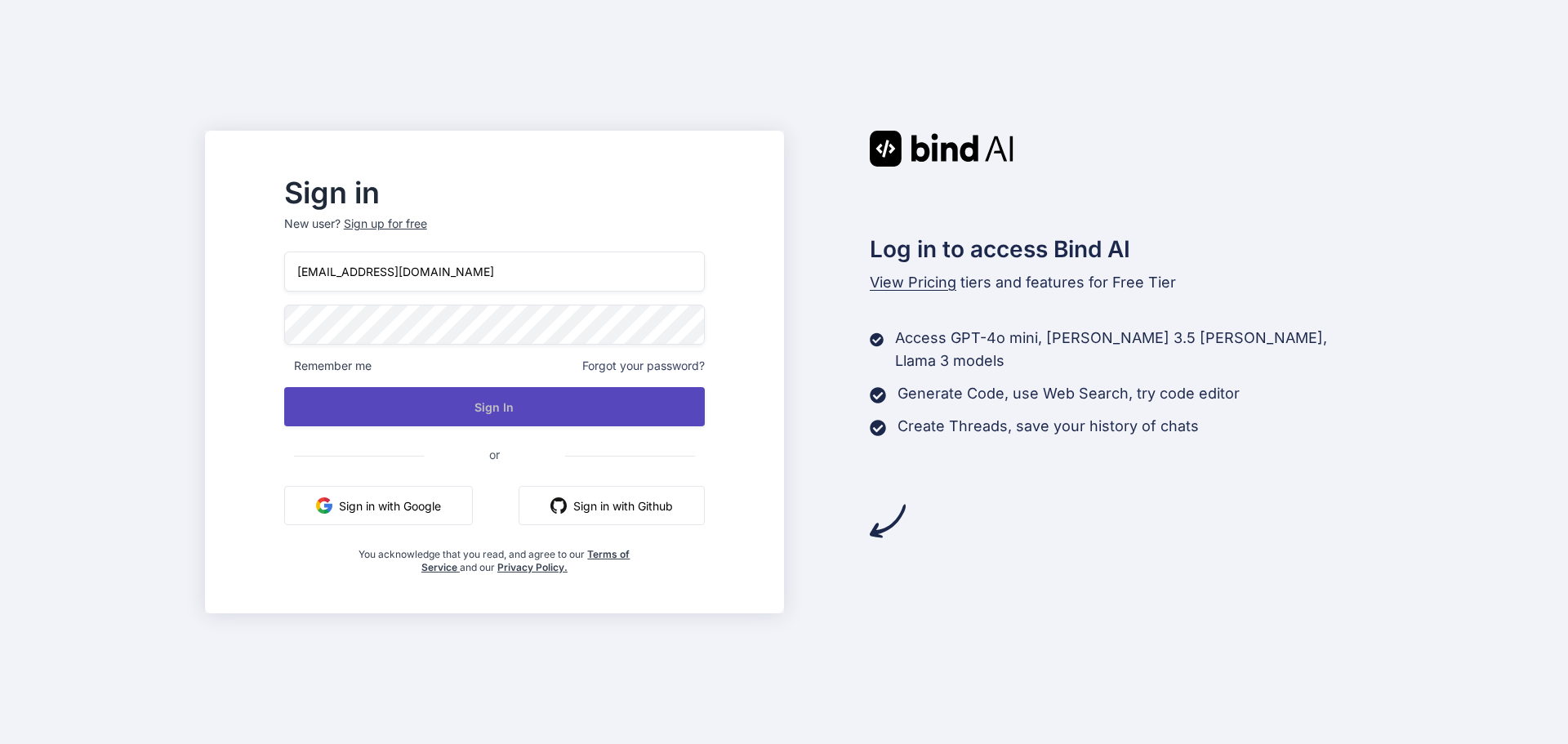
click at [539, 402] on button "Sign In" at bounding box center [494, 406] width 421 height 39
click at [540, 406] on button "Sign In" at bounding box center [494, 406] width 421 height 39
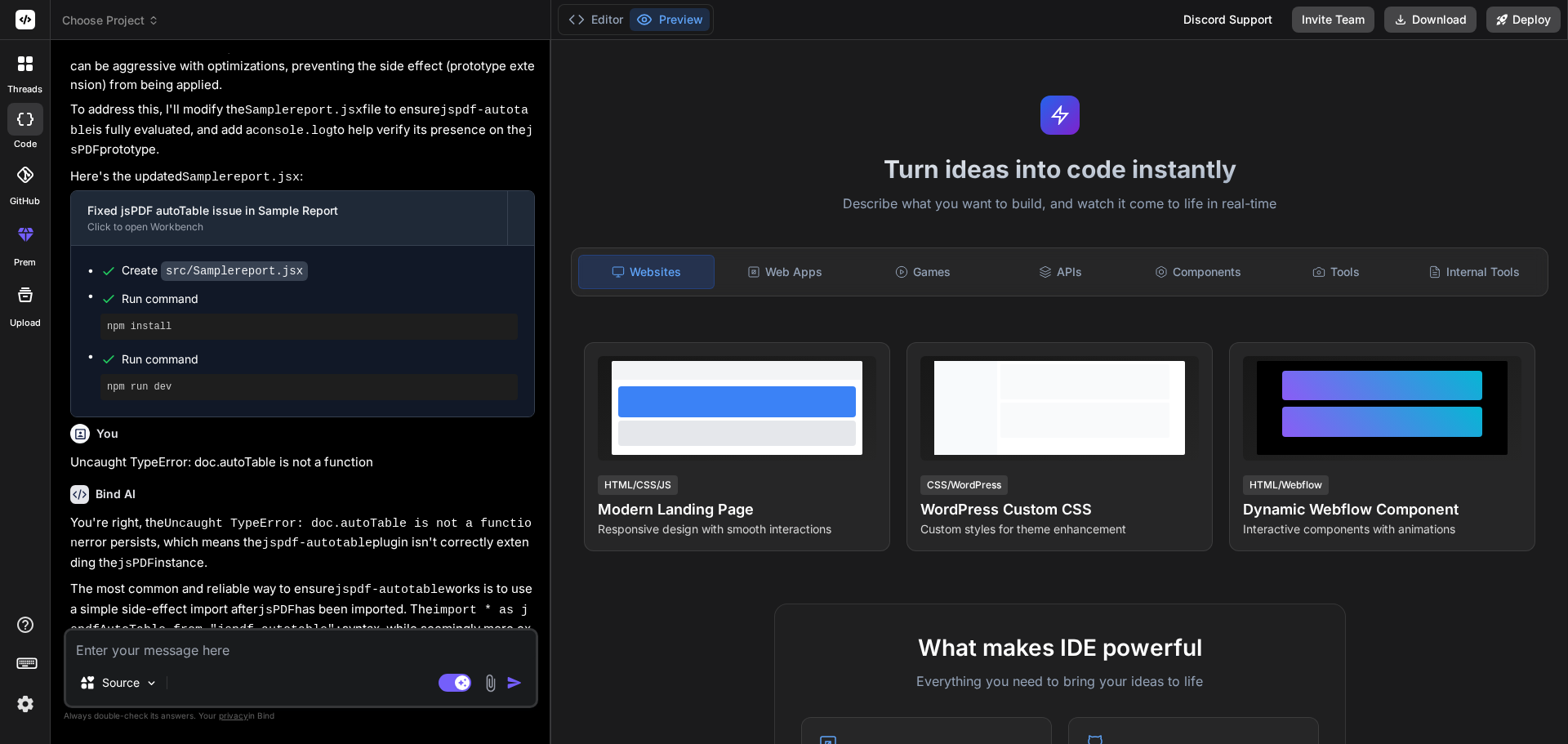
scroll to position [5801, 0]
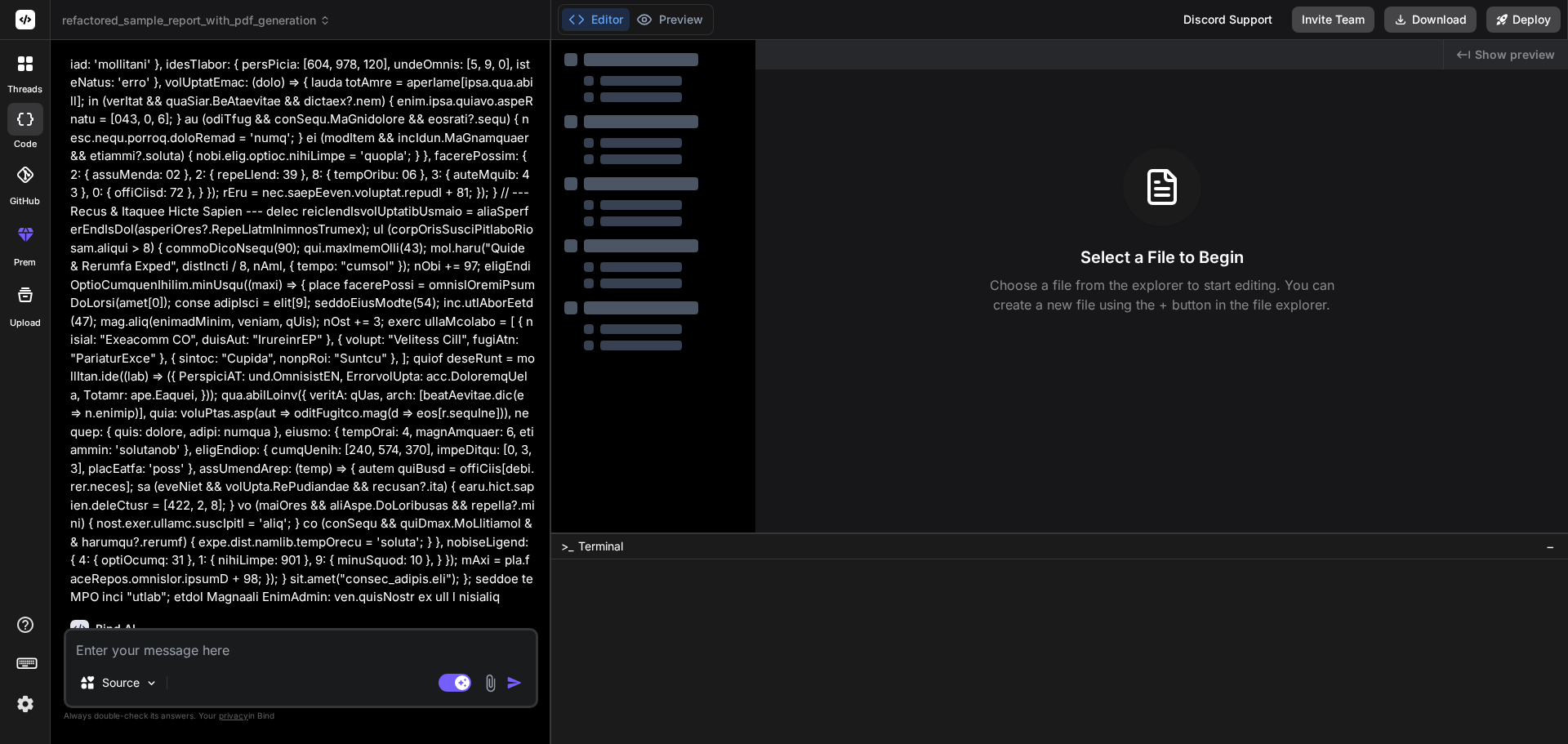
type textarea "x"
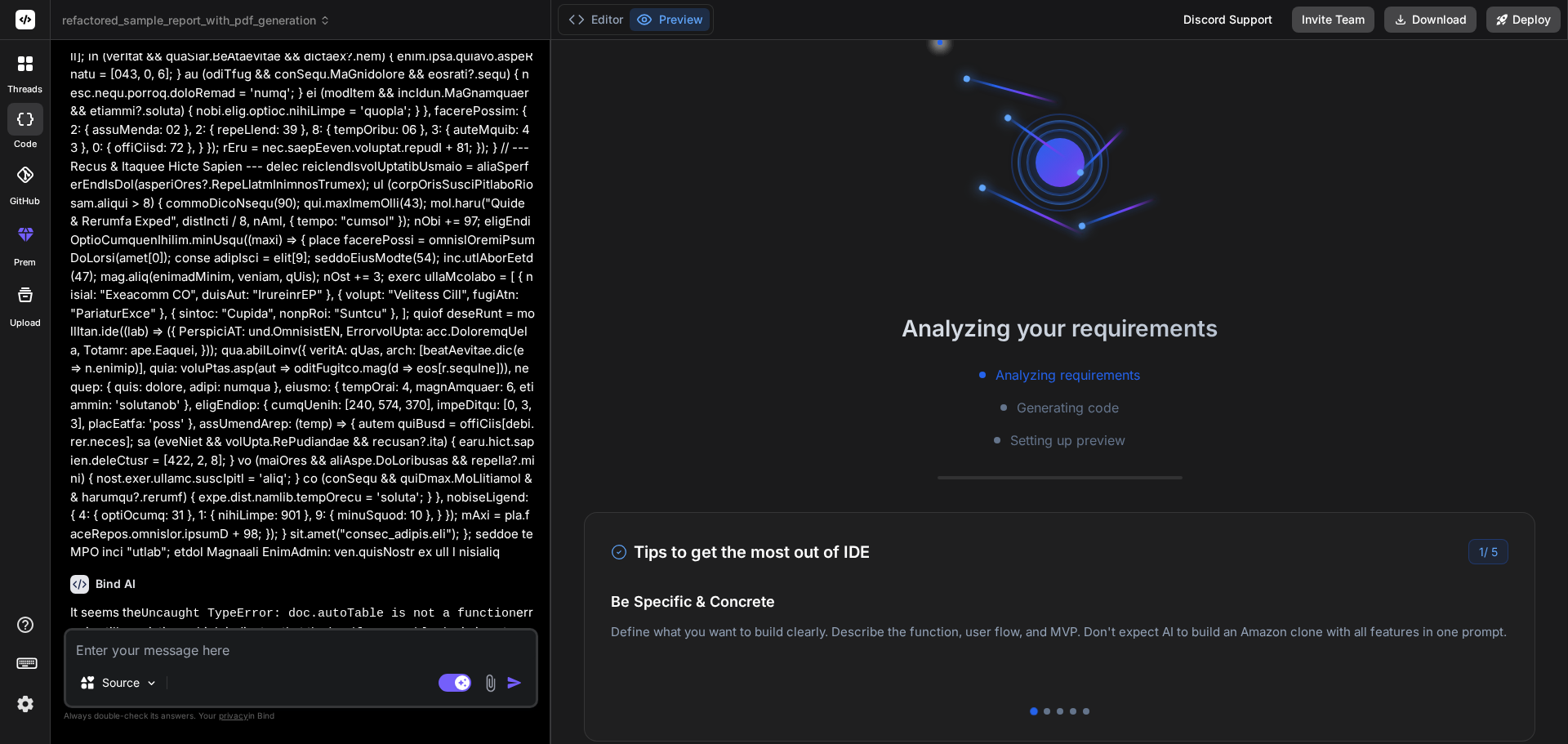
scroll to position [8521, 0]
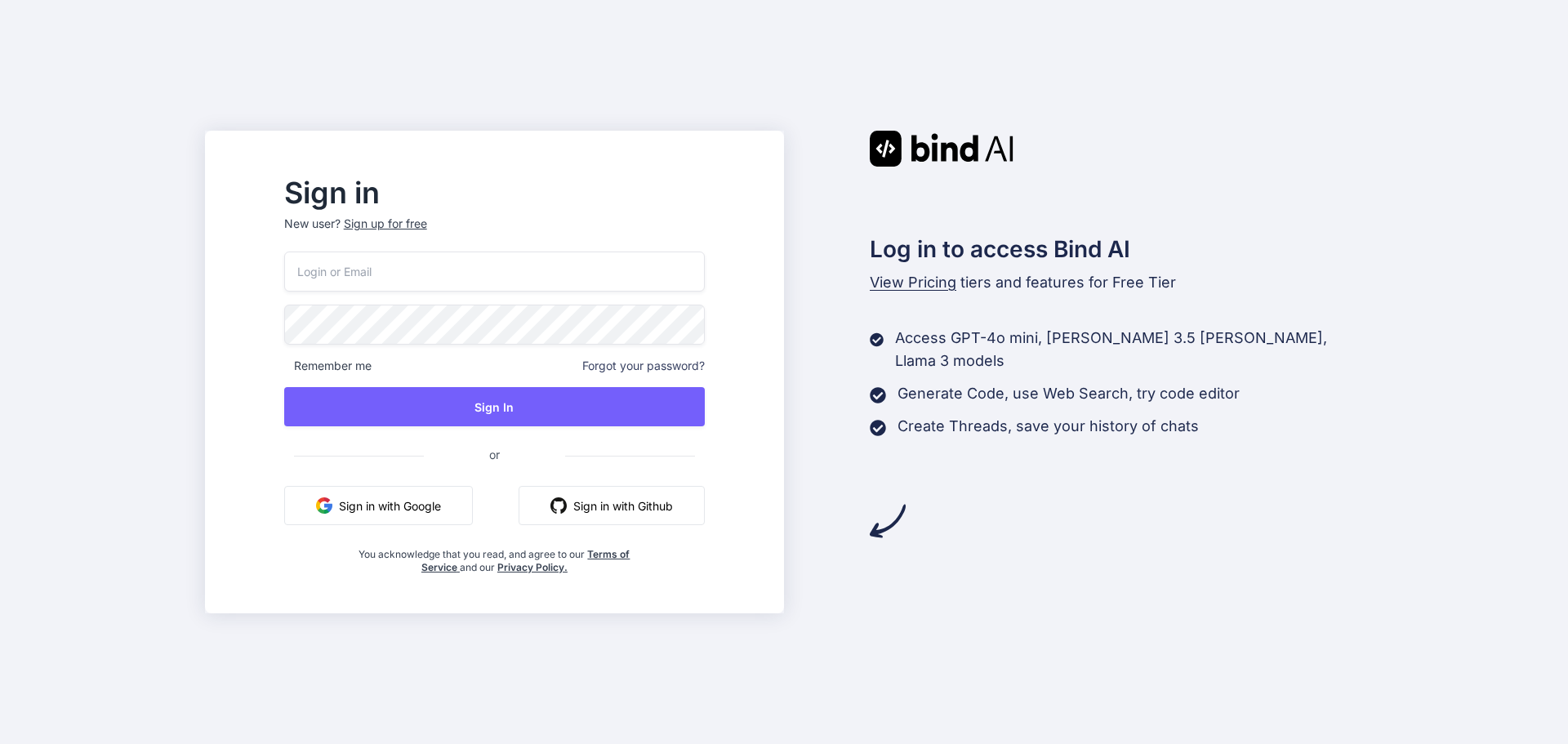
click at [469, 281] on input "email" at bounding box center [494, 272] width 421 height 40
type input "xatonubu@forexnews.bg"
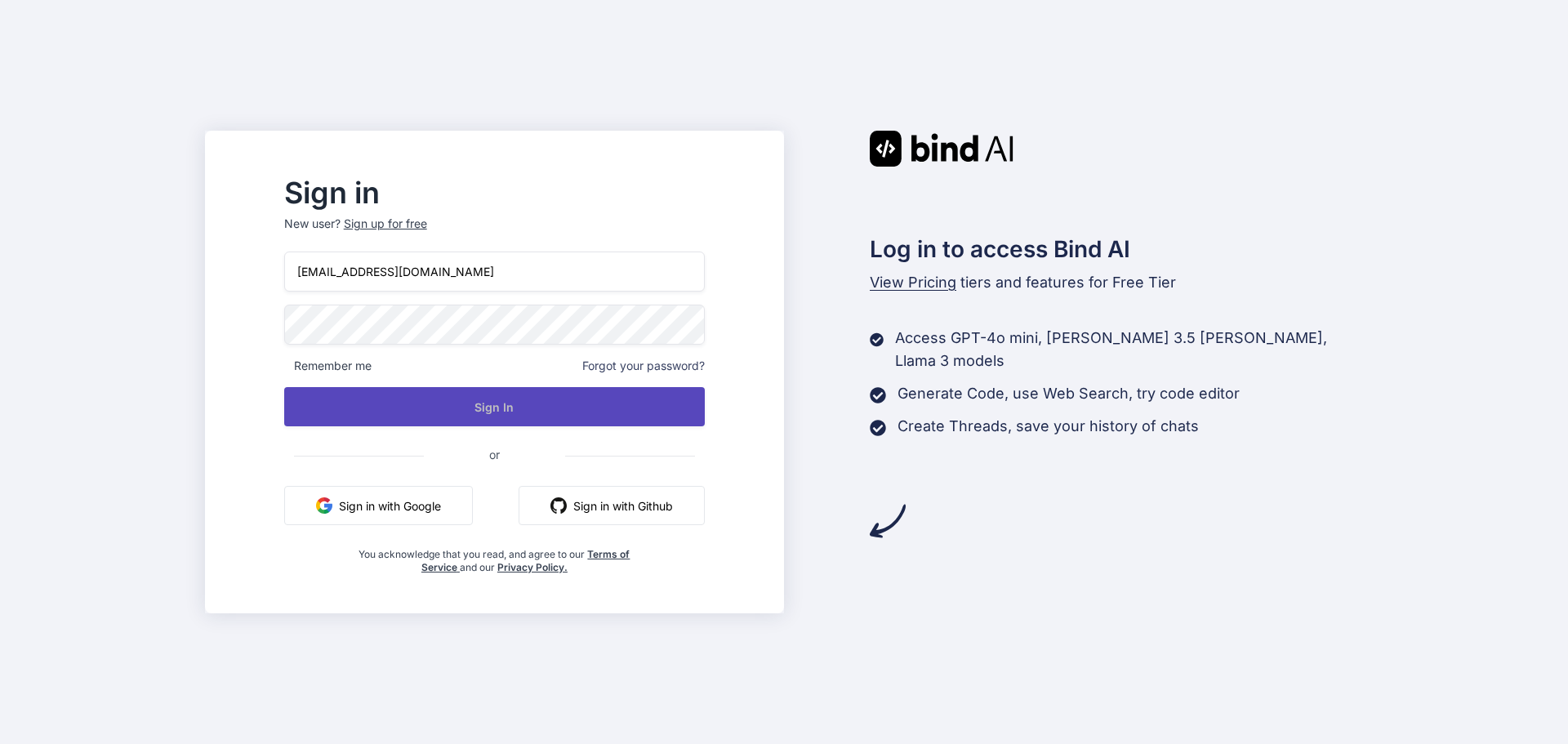
click at [542, 409] on button "Sign In" at bounding box center [494, 406] width 421 height 39
